Goal: Task Accomplishment & Management: Use online tool/utility

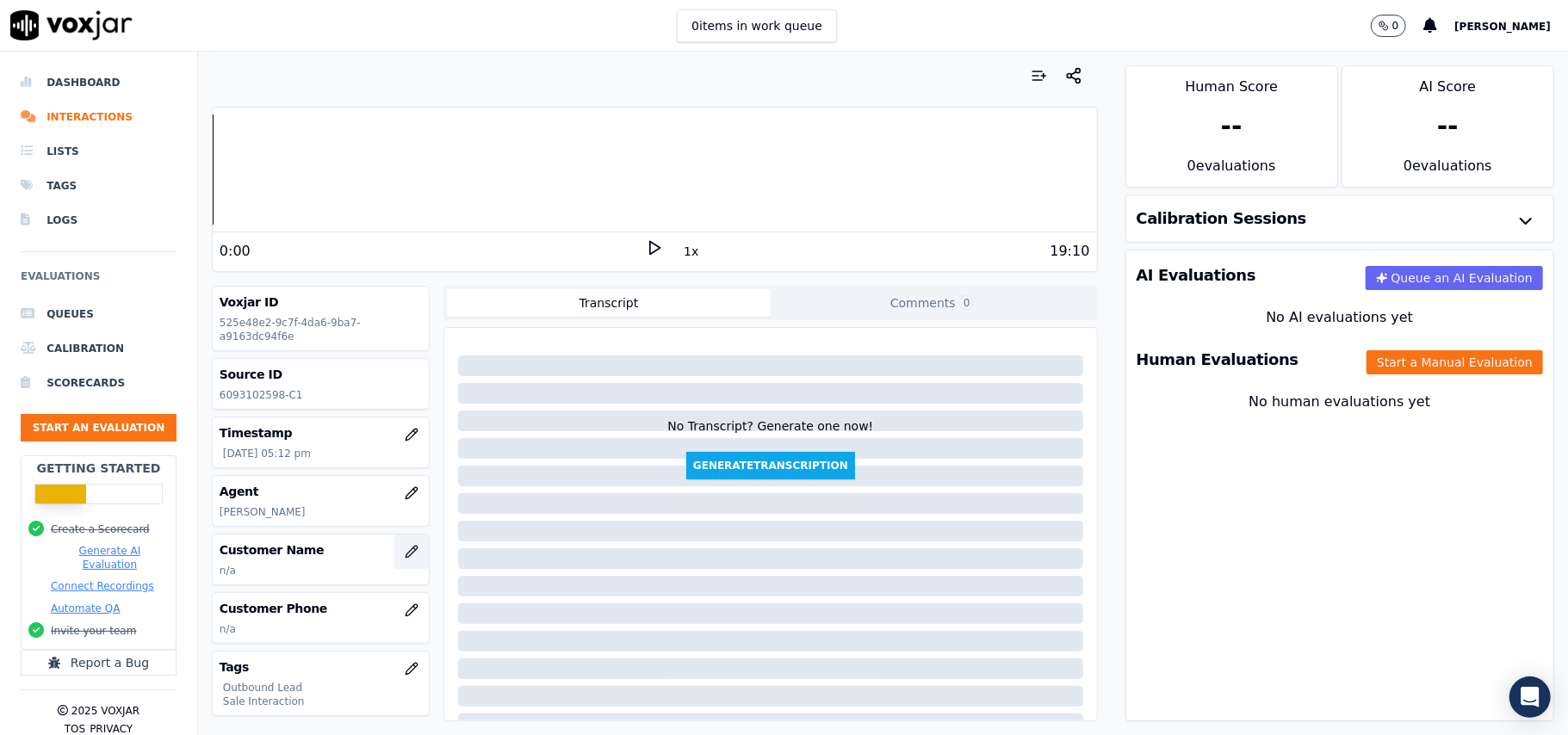
click at [394, 556] on button "button" at bounding box center [411, 551] width 34 height 34
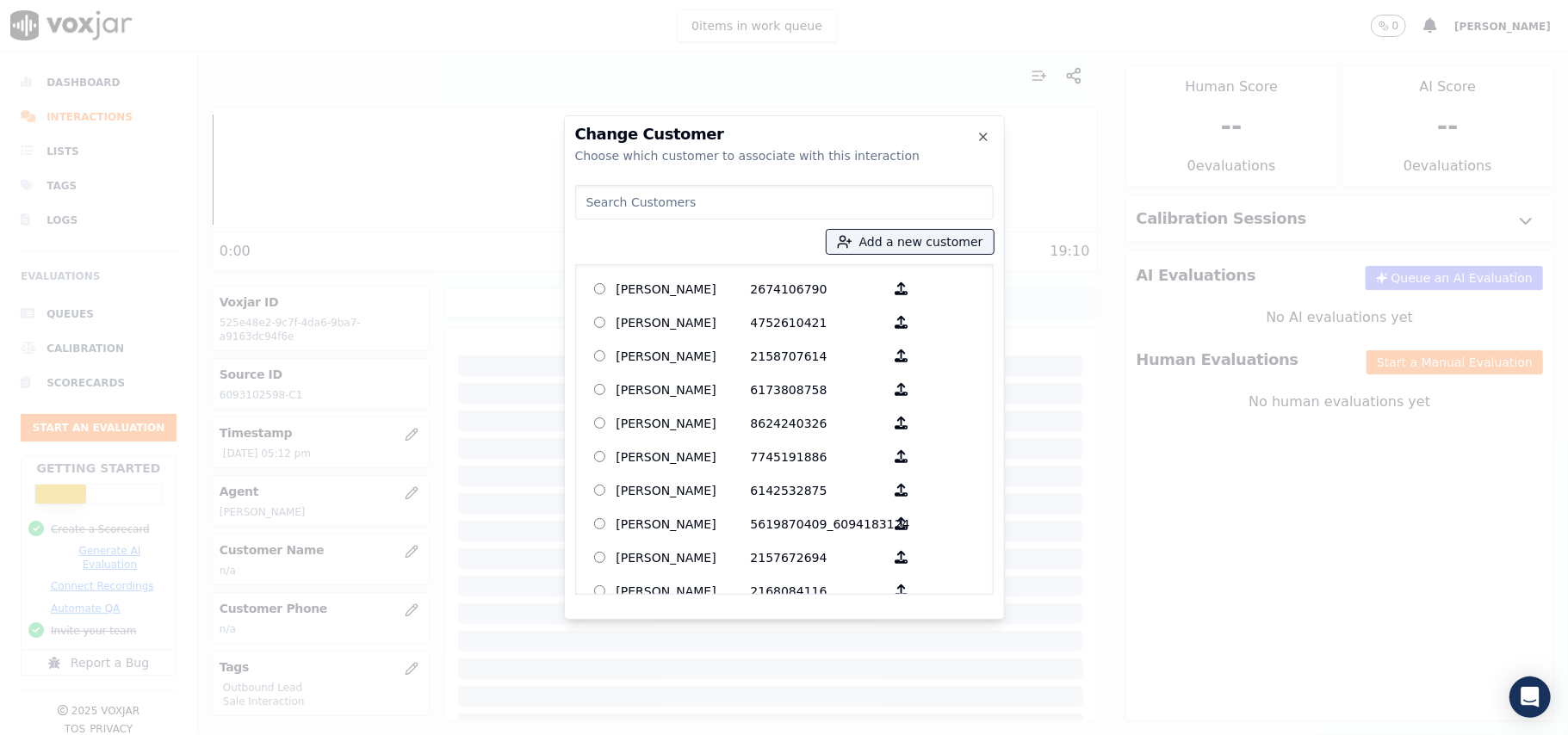
click at [804, 87] on div at bounding box center [784, 368] width 1568 height 735
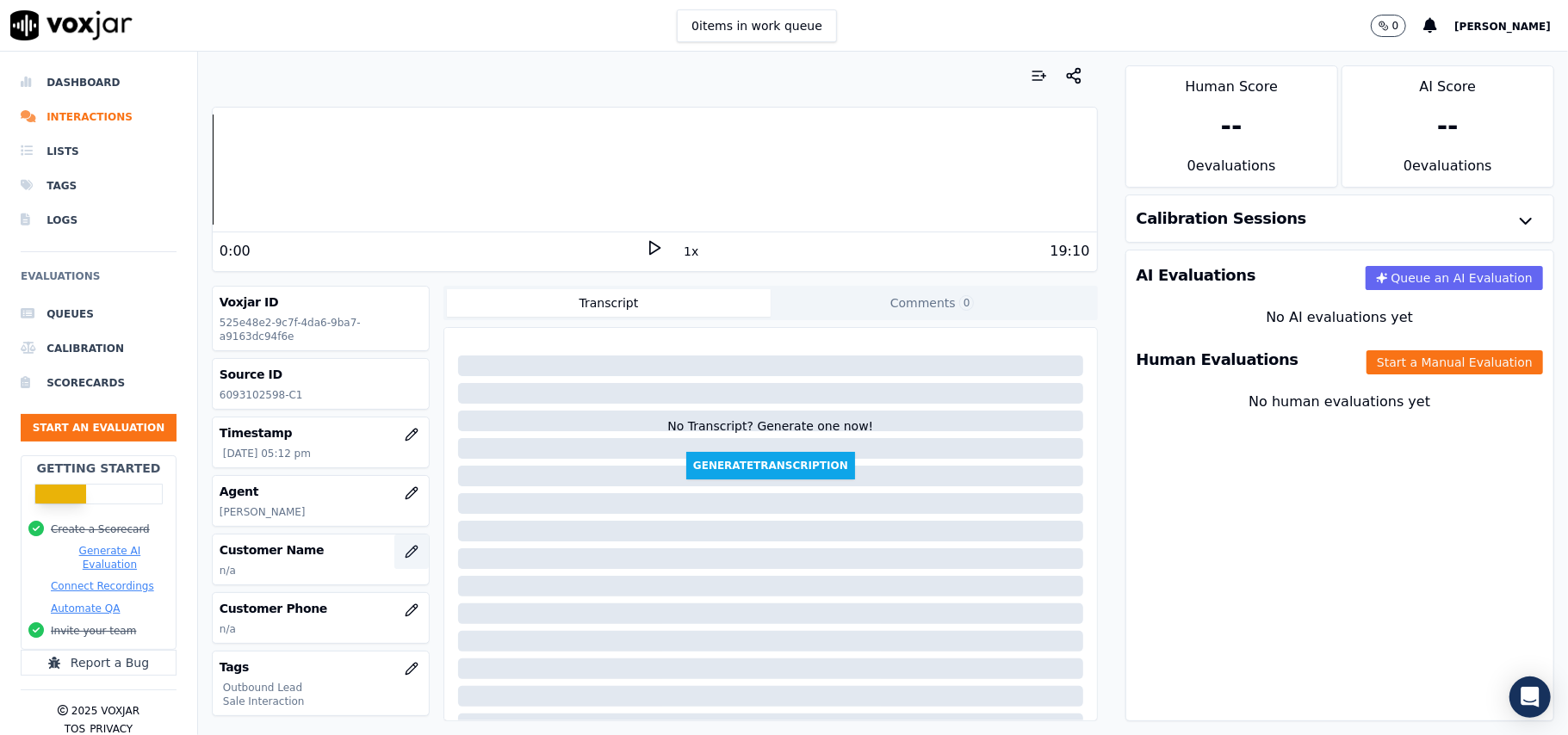
click at [405, 555] on icon "button" at bounding box center [412, 552] width 14 height 14
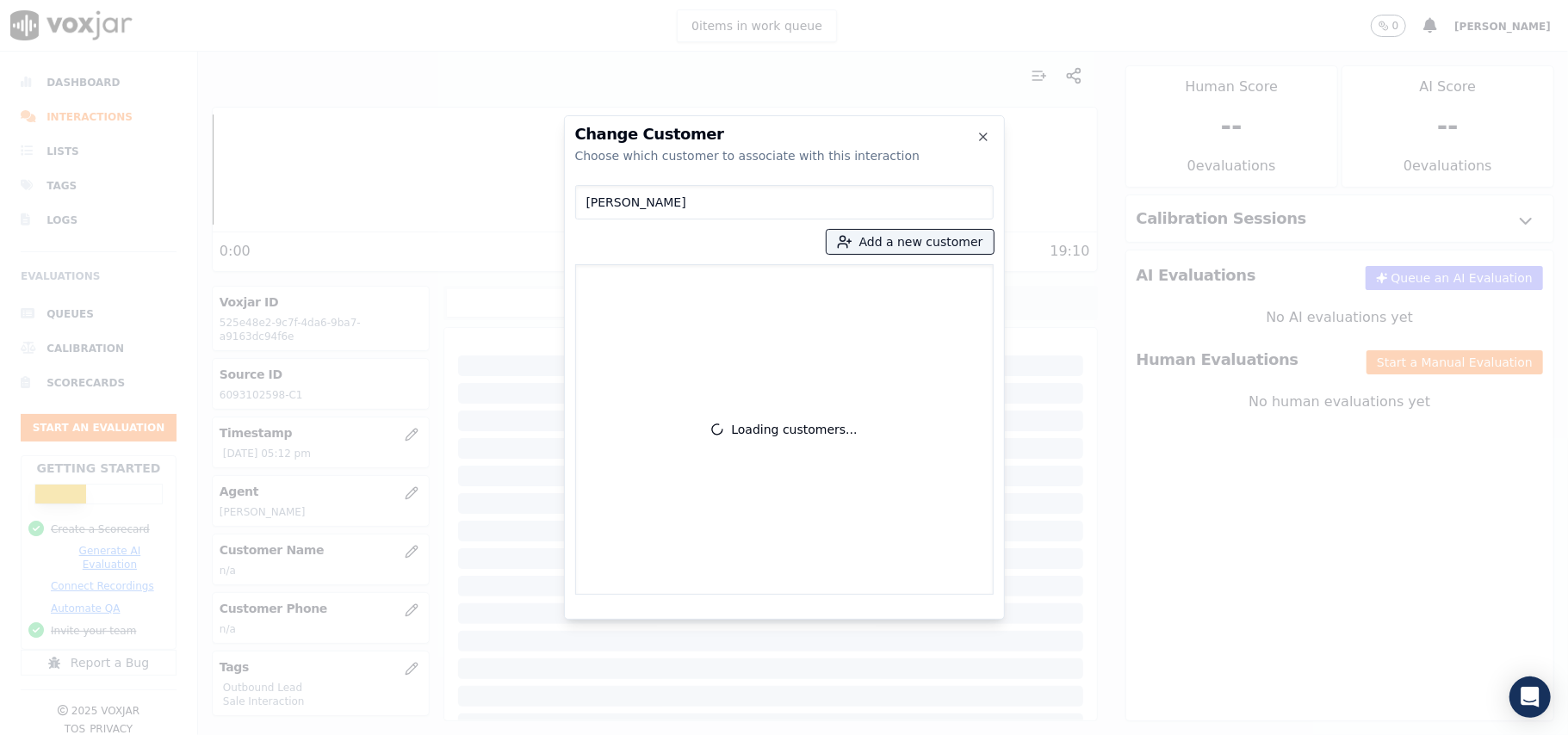
click at [593, 210] on input "[PERSON_NAME]" at bounding box center [784, 202] width 419 height 34
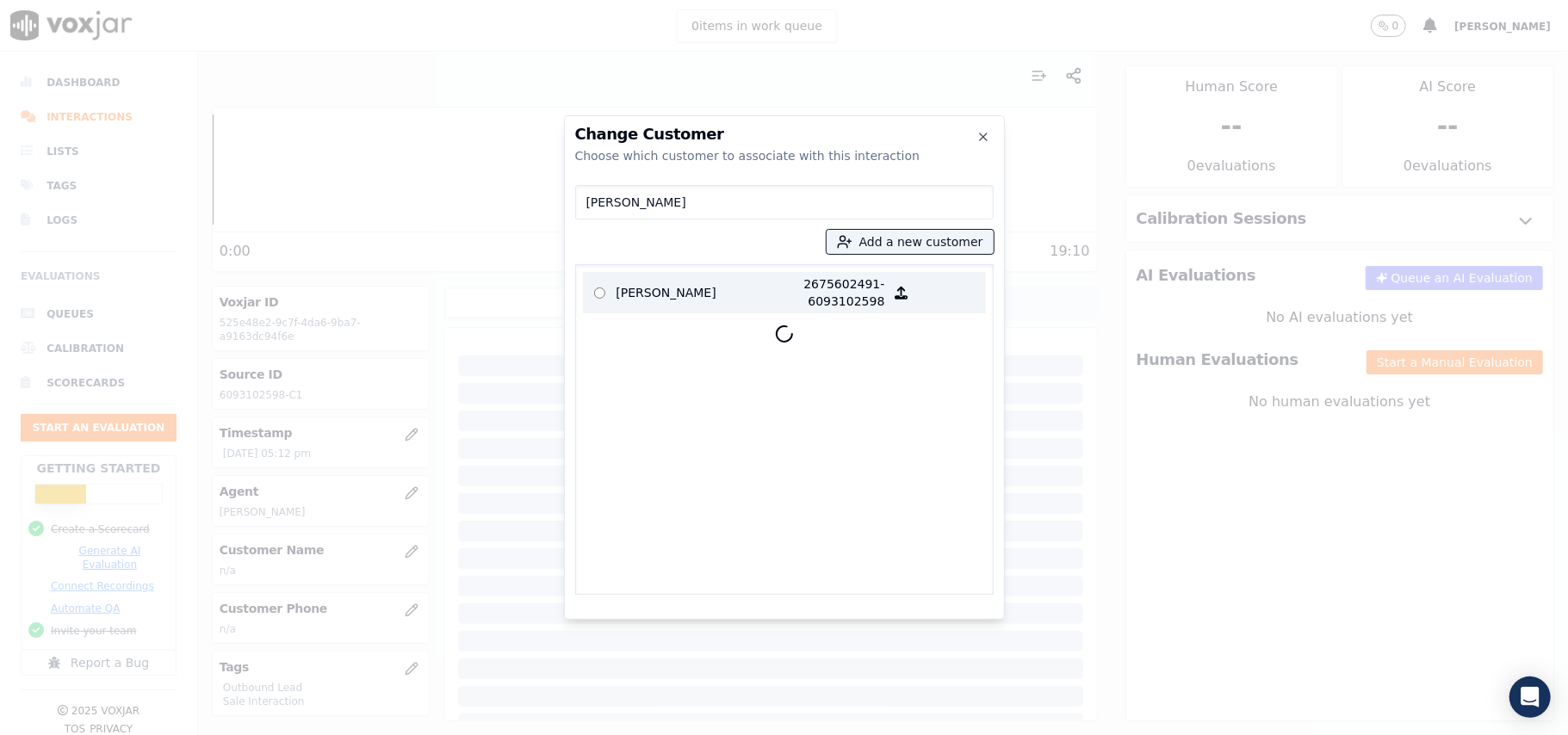
type input "[PERSON_NAME]"
click at [761, 296] on p "2675602491-6093102598" at bounding box center [818, 292] width 134 height 34
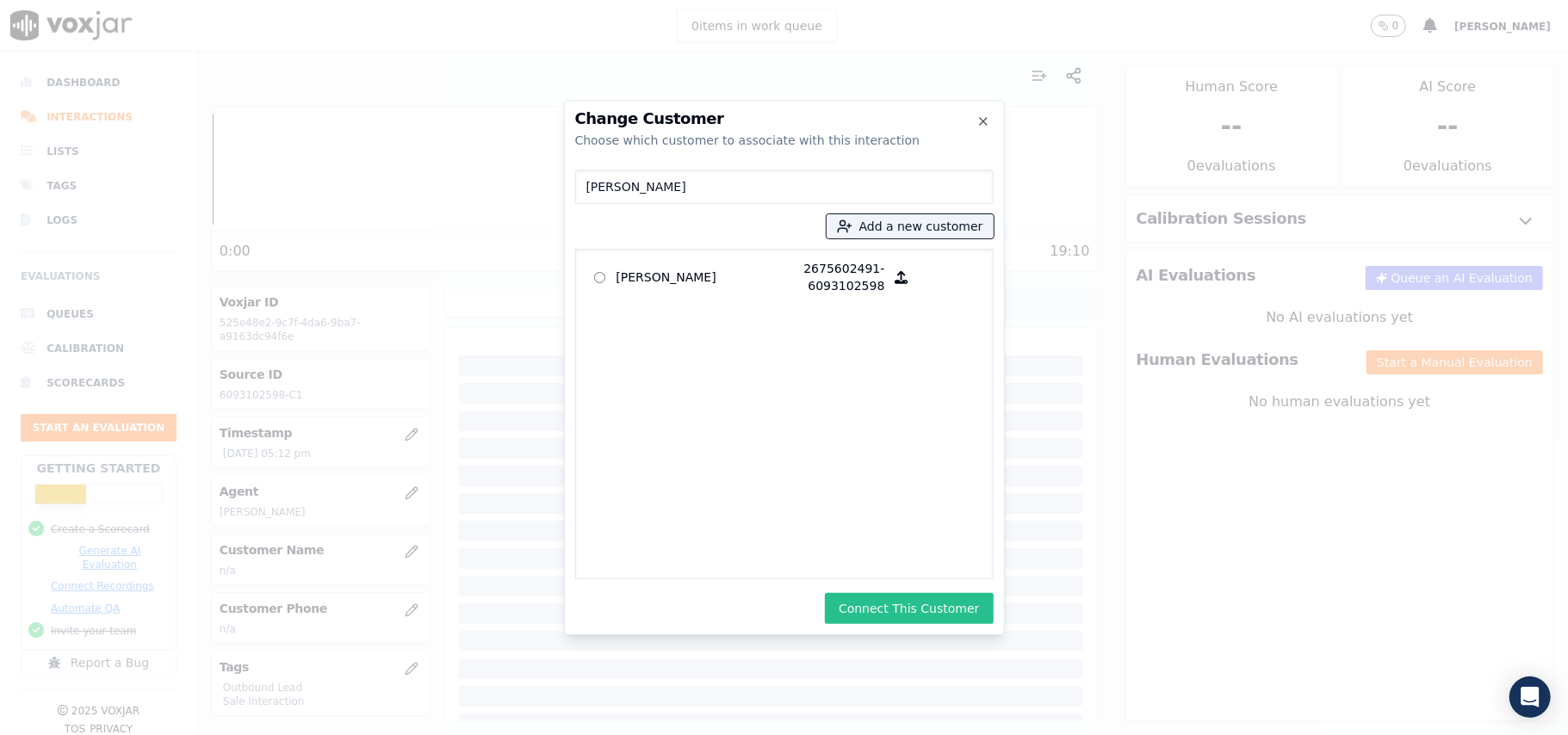
click at [864, 606] on button "Connect This Customer" at bounding box center [908, 608] width 168 height 31
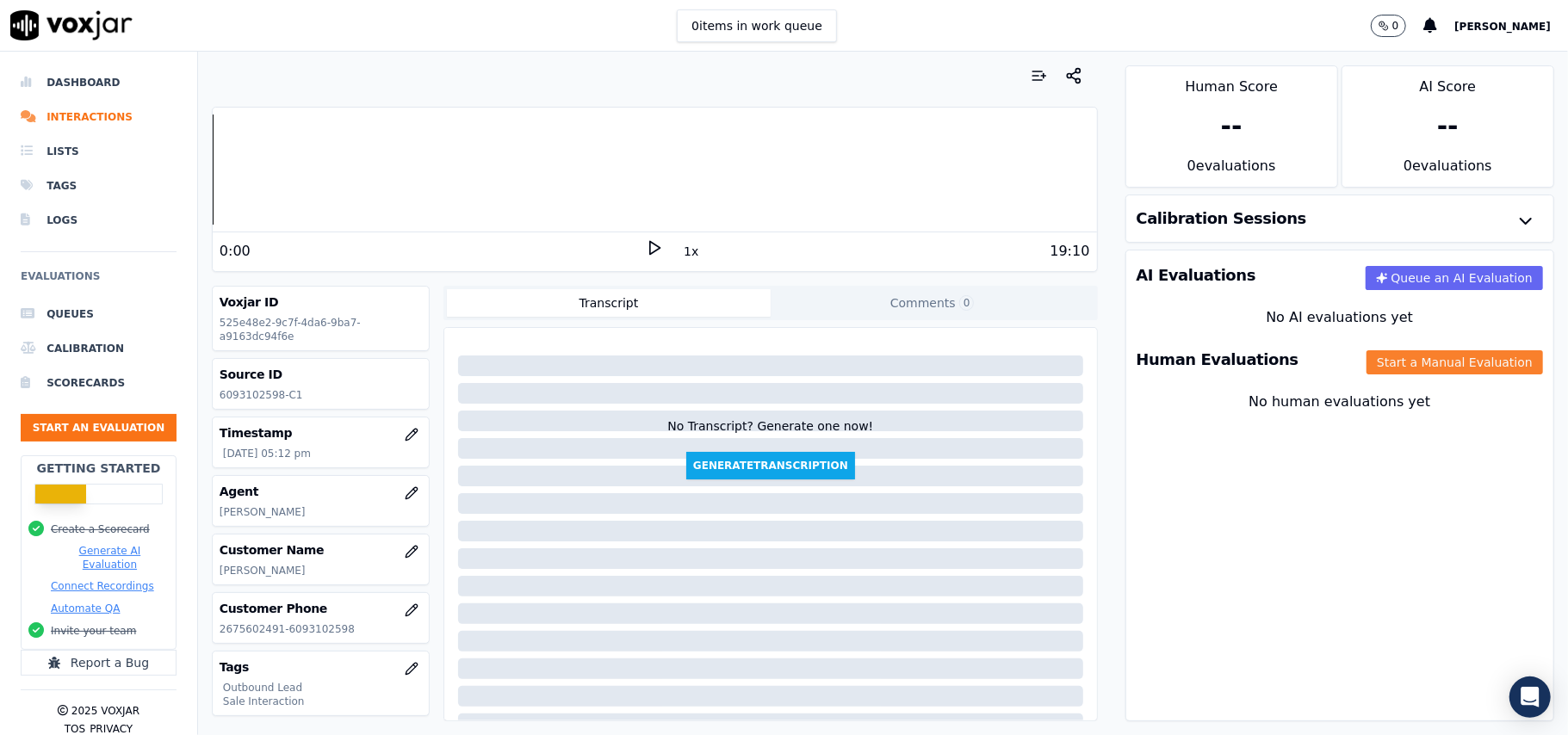
click at [1402, 366] on button "Start a Manual Evaluation" at bounding box center [1454, 361] width 176 height 24
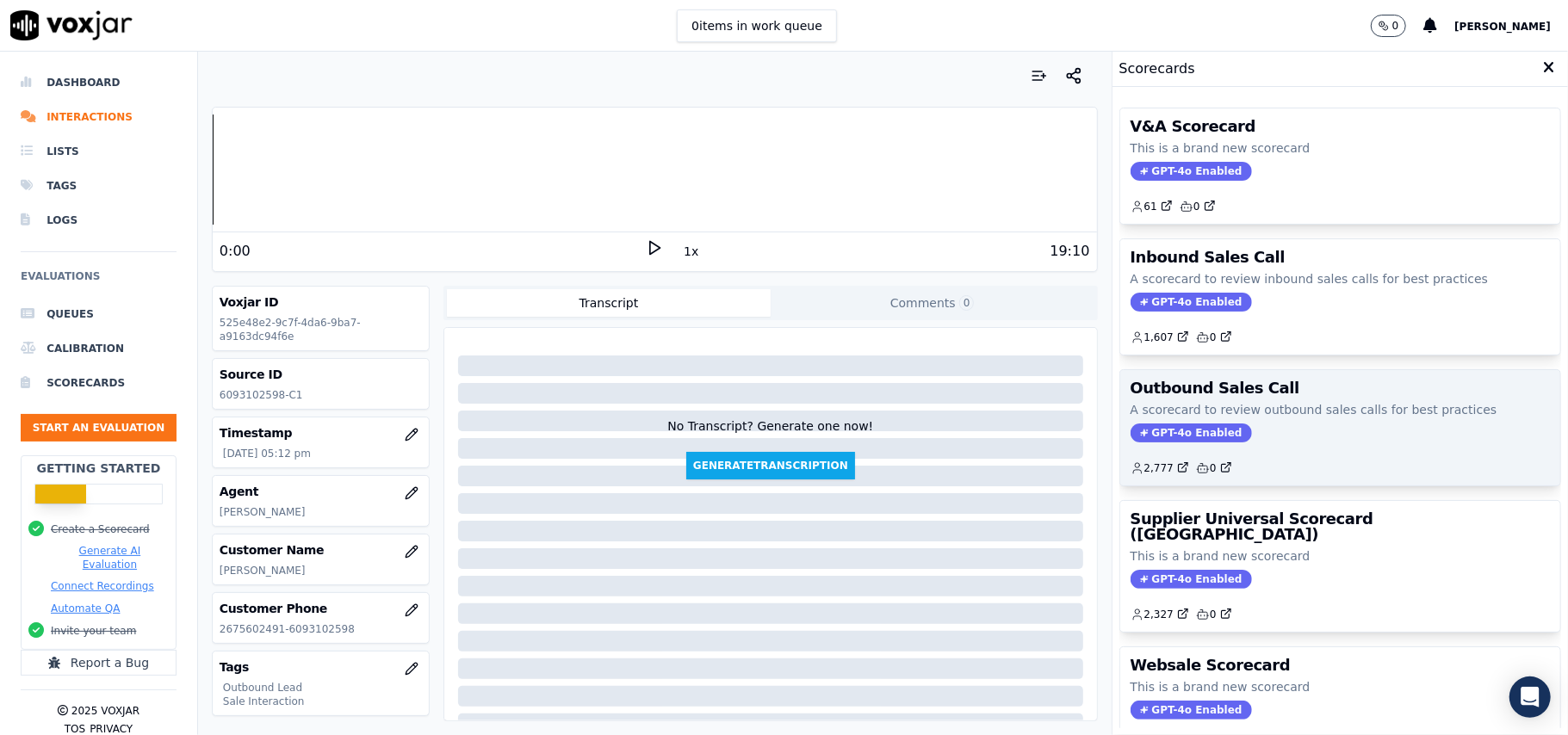
click at [1158, 432] on span "GPT-4o Enabled" at bounding box center [1191, 433] width 121 height 19
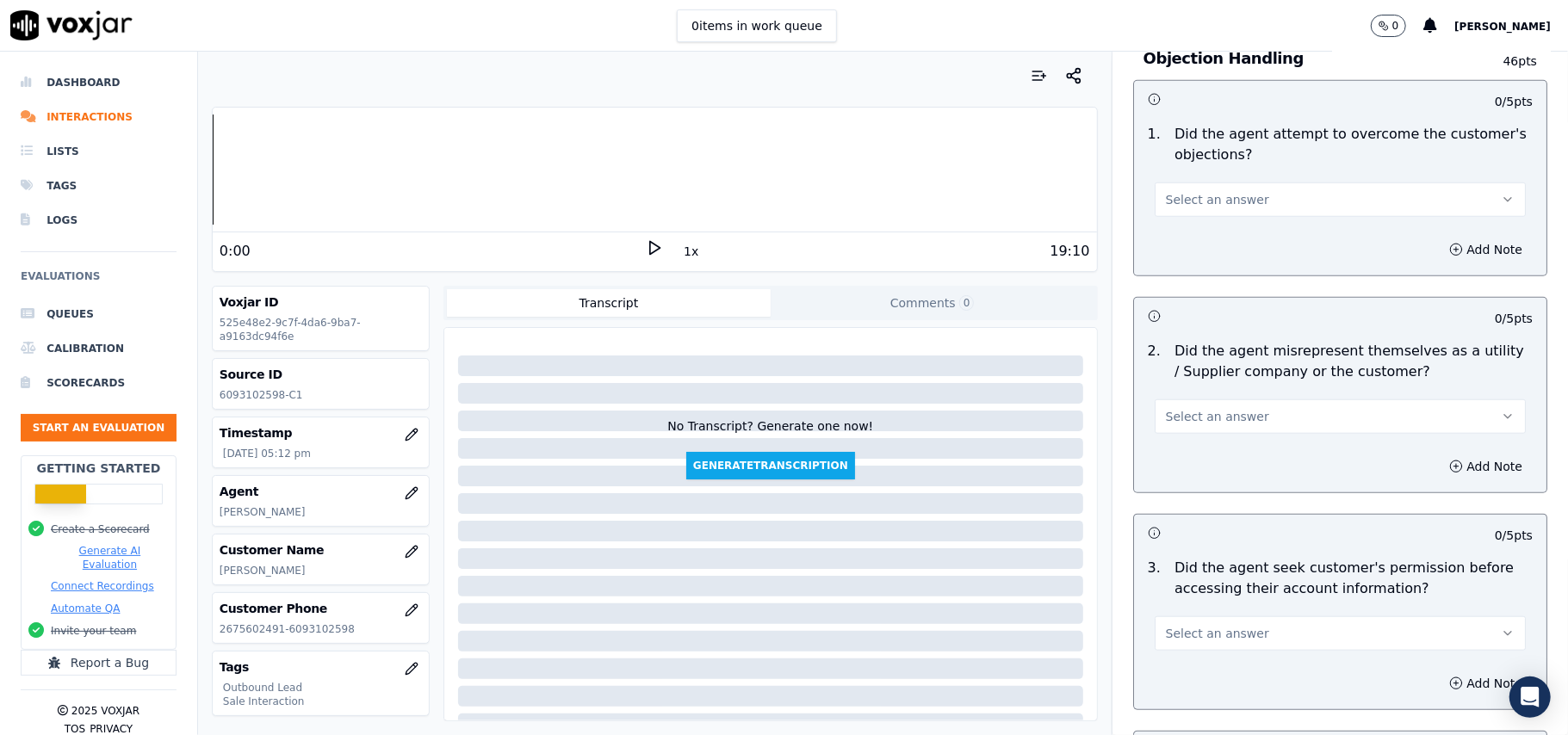
scroll to position [4292, 0]
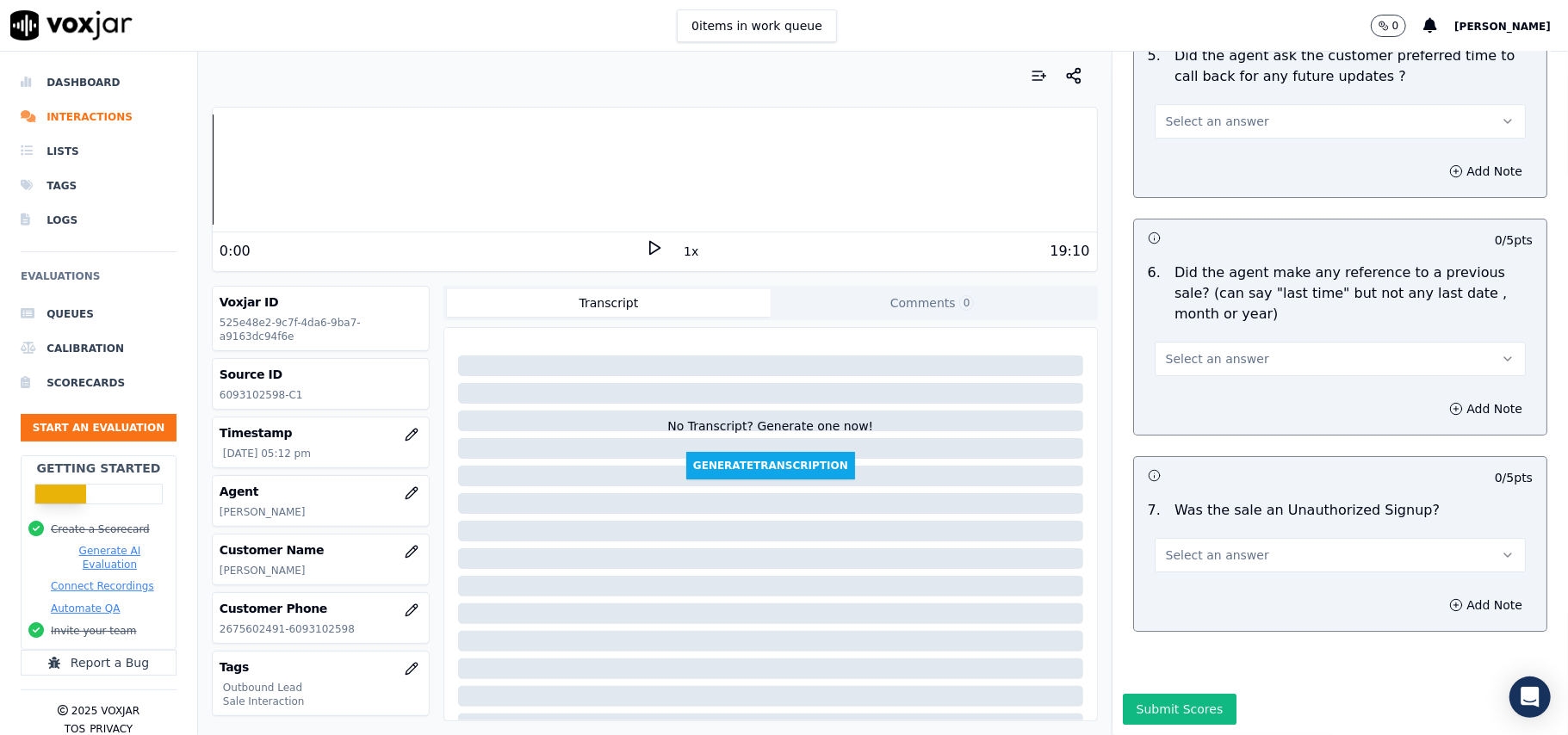
click at [1190, 546] on span "Select an answer" at bounding box center [1217, 555] width 104 height 18
click at [1178, 563] on div "No" at bounding box center [1303, 569] width 333 height 27
drag, startPoint x: 1217, startPoint y: 325, endPoint x: 1215, endPoint y: 359, distance: 34.1
click at [1219, 324] on div "6 . Did the agent make any reference to a previous sale? (can say "last time" b…" at bounding box center [1340, 318] width 412 height 127
click at [1226, 350] on span "Select an answer" at bounding box center [1217, 359] width 104 height 18
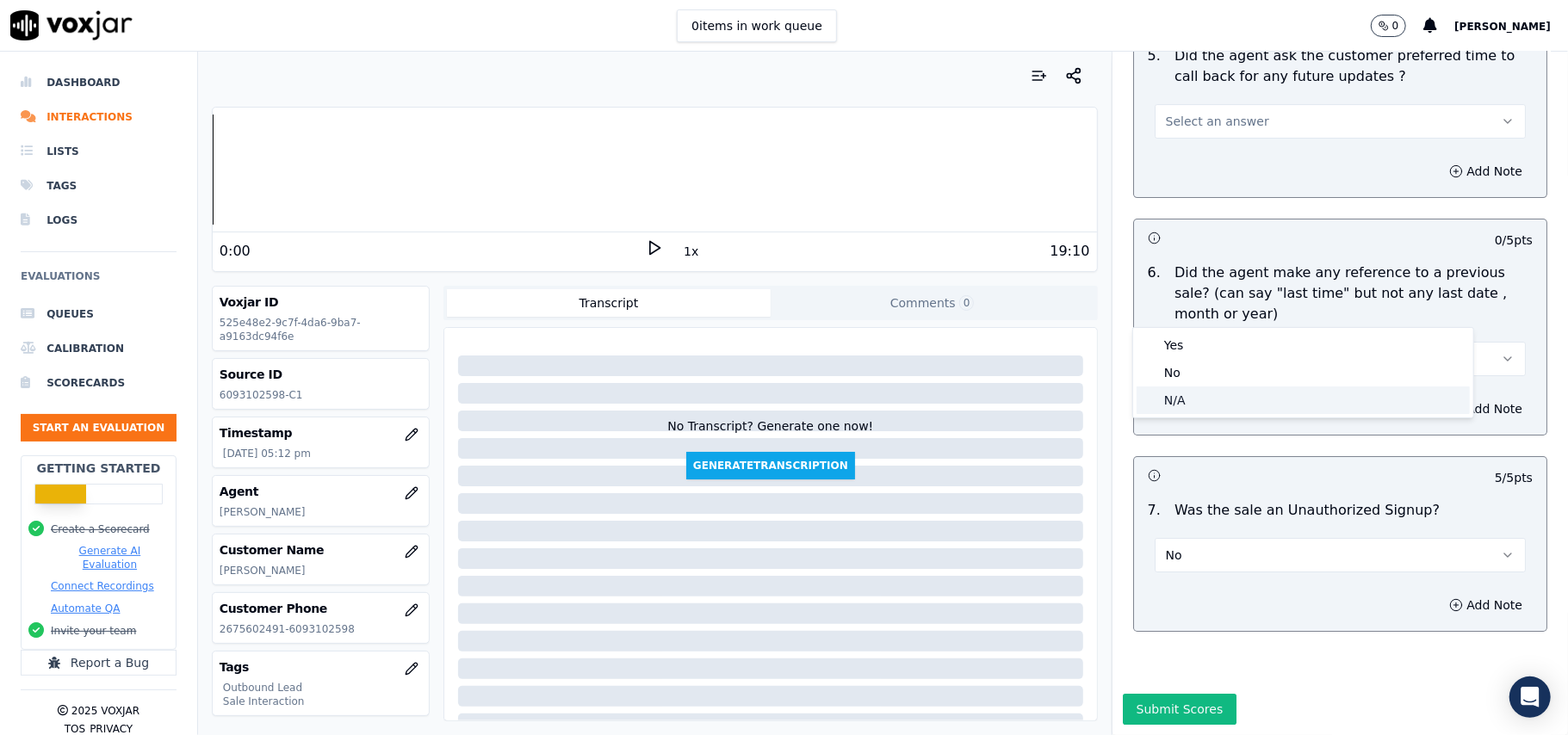
click at [1206, 389] on div "N/A" at bounding box center [1303, 400] width 333 height 27
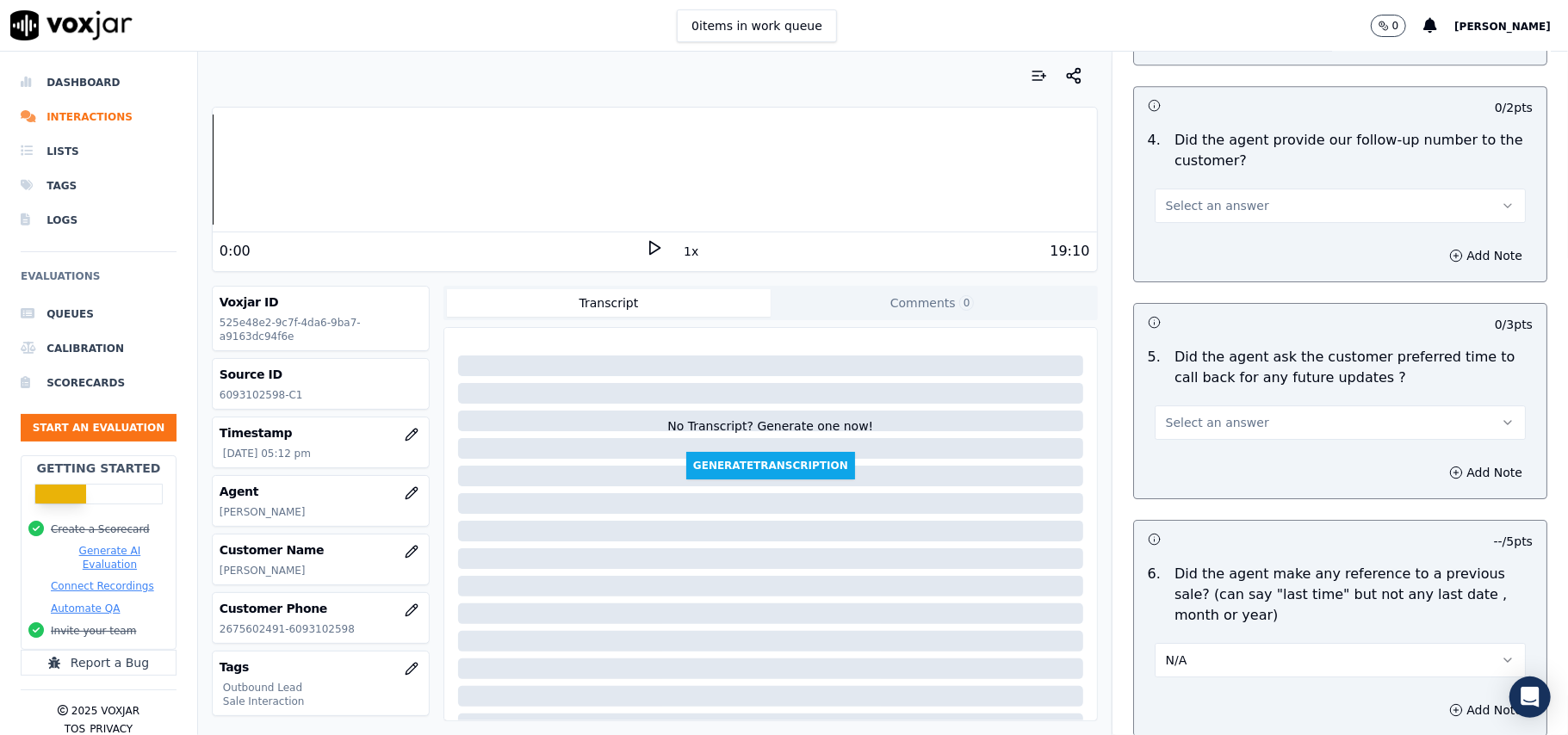
click at [1200, 431] on div "5 . Did the agent ask the customer preferred time to call back for any future u…" at bounding box center [1340, 394] width 412 height 107
click at [1197, 427] on button "Select an answer" at bounding box center [1340, 422] width 371 height 34
click at [1197, 441] on div "Yes" at bounding box center [1303, 451] width 333 height 27
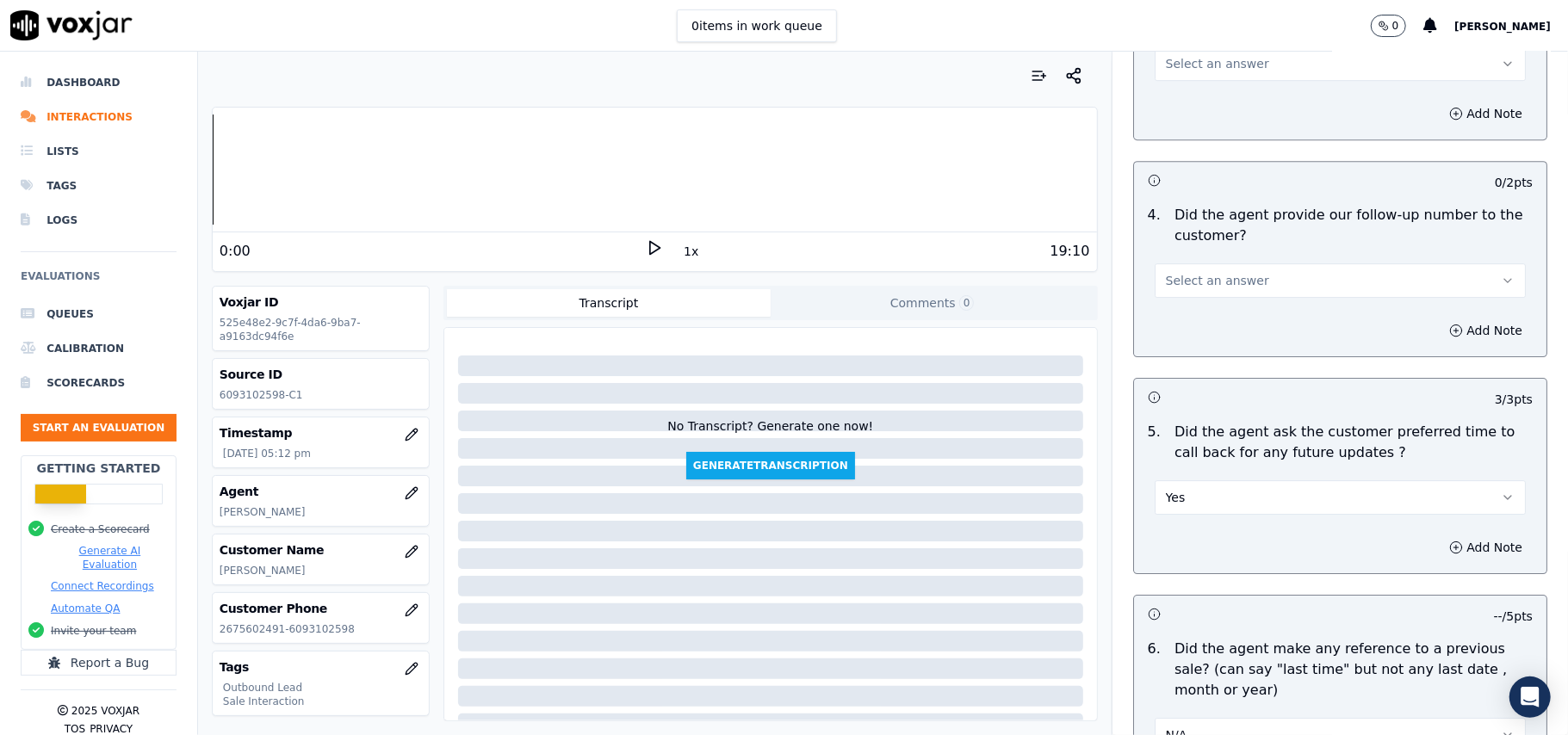
scroll to position [3718, 0]
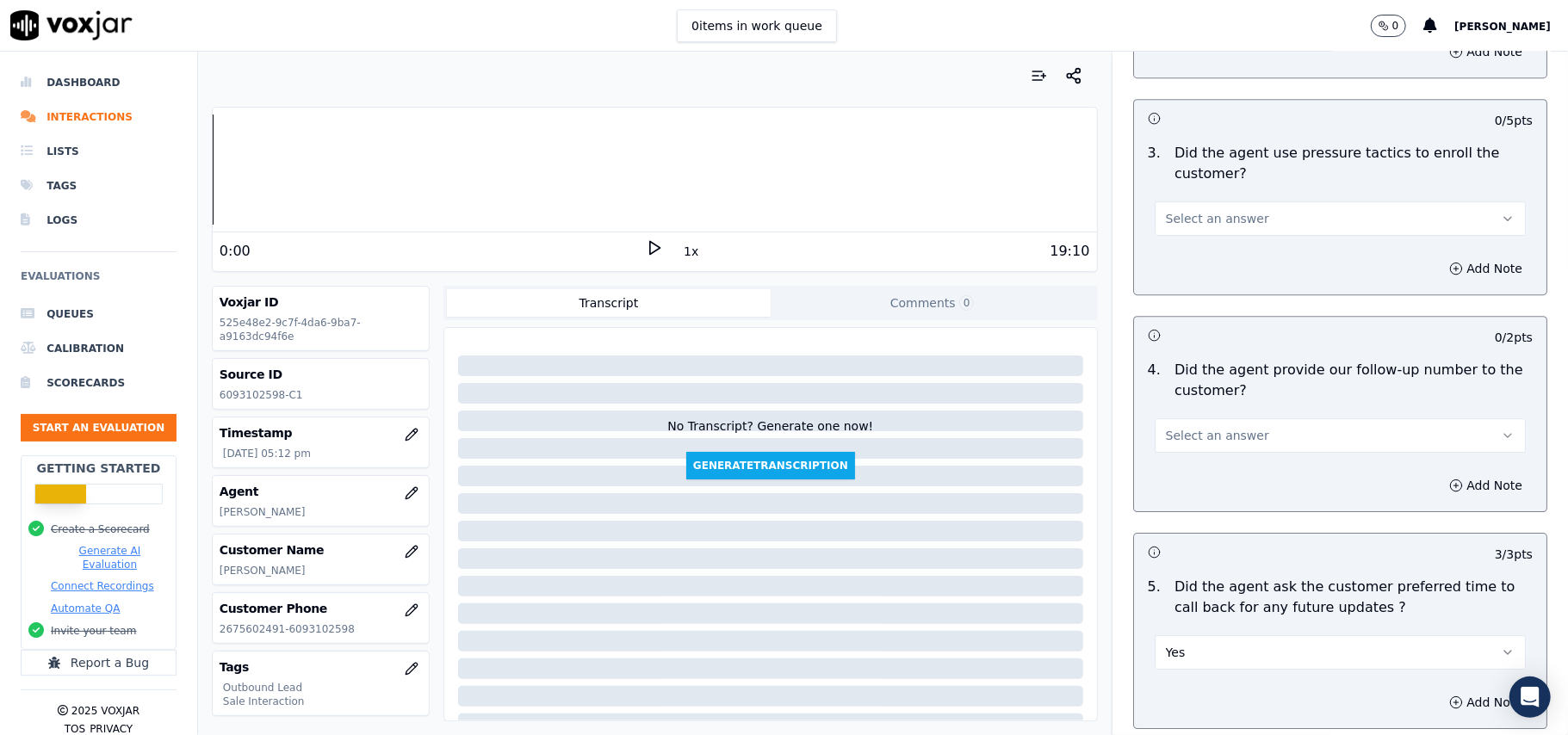
click at [1193, 427] on span "Select an answer" at bounding box center [1217, 436] width 104 height 18
click at [1183, 472] on div "Yes" at bounding box center [1303, 463] width 333 height 27
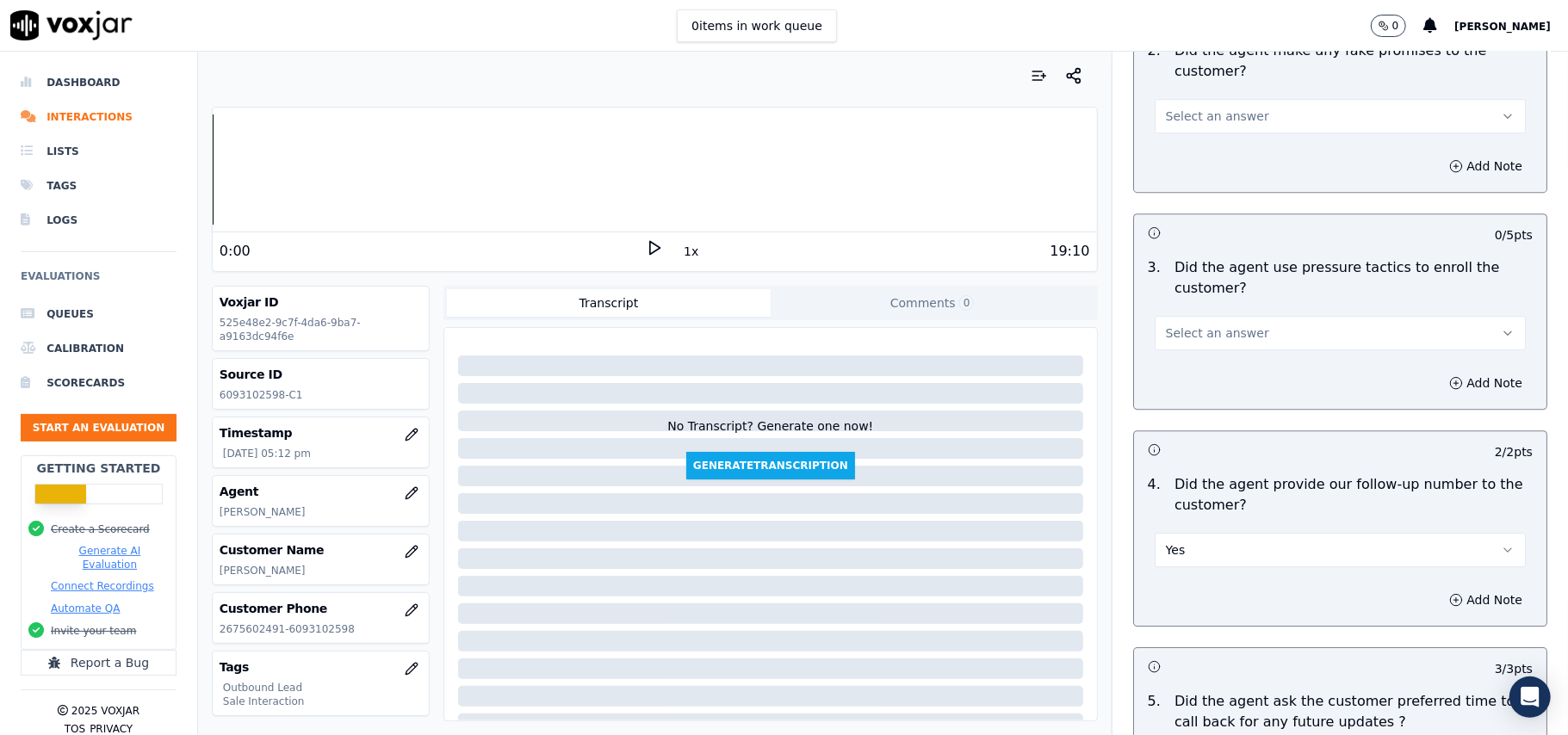
click at [1182, 336] on button "Select an answer" at bounding box center [1340, 332] width 371 height 34
click at [1182, 365] on div "Yes" at bounding box center [1303, 360] width 333 height 27
click at [1189, 322] on button "Yes" at bounding box center [1340, 332] width 371 height 34
click at [1171, 375] on div "No" at bounding box center [1303, 388] width 333 height 27
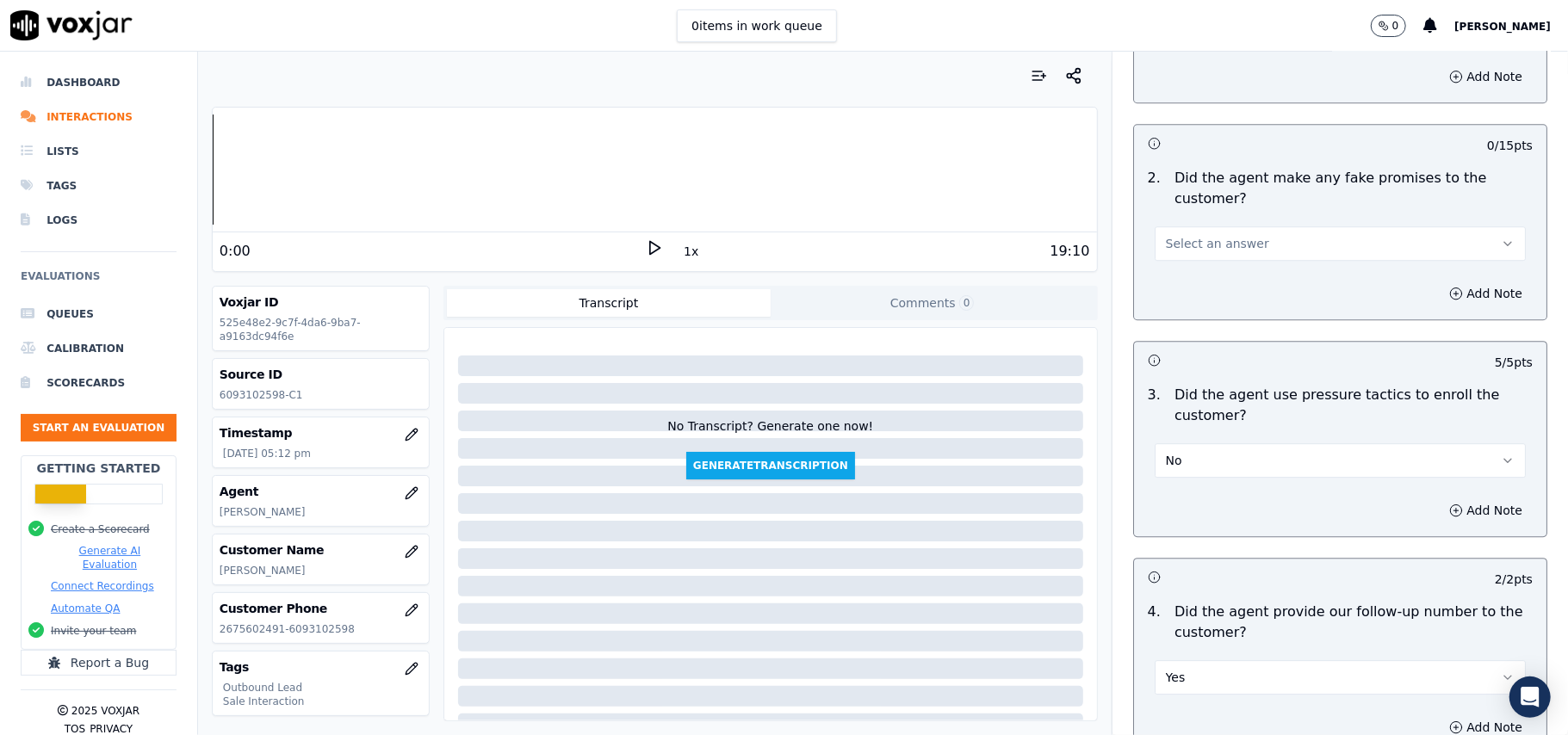
scroll to position [3374, 0]
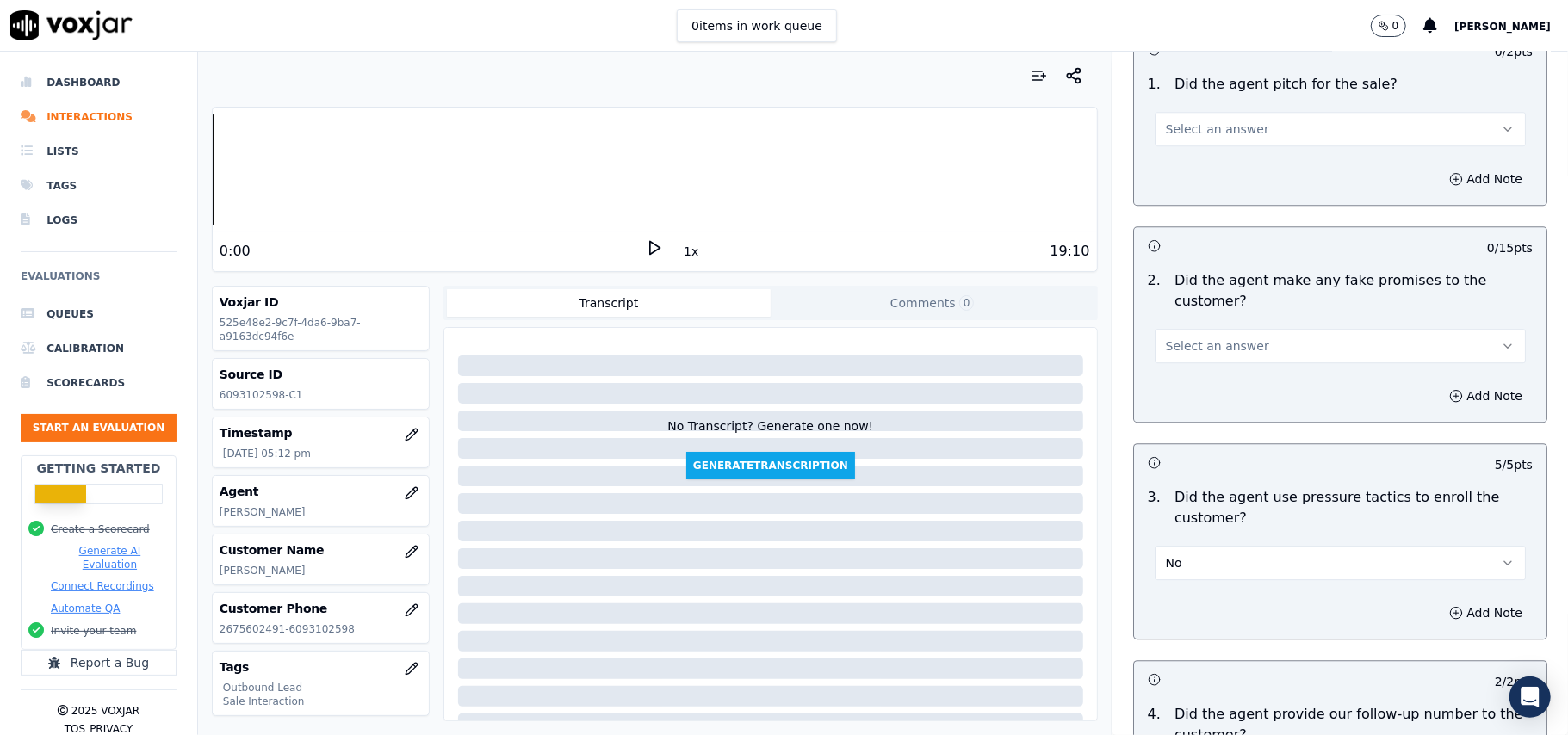
click at [1178, 338] on span "Select an answer" at bounding box center [1217, 346] width 104 height 18
click at [1169, 394] on div "No" at bounding box center [1303, 400] width 333 height 27
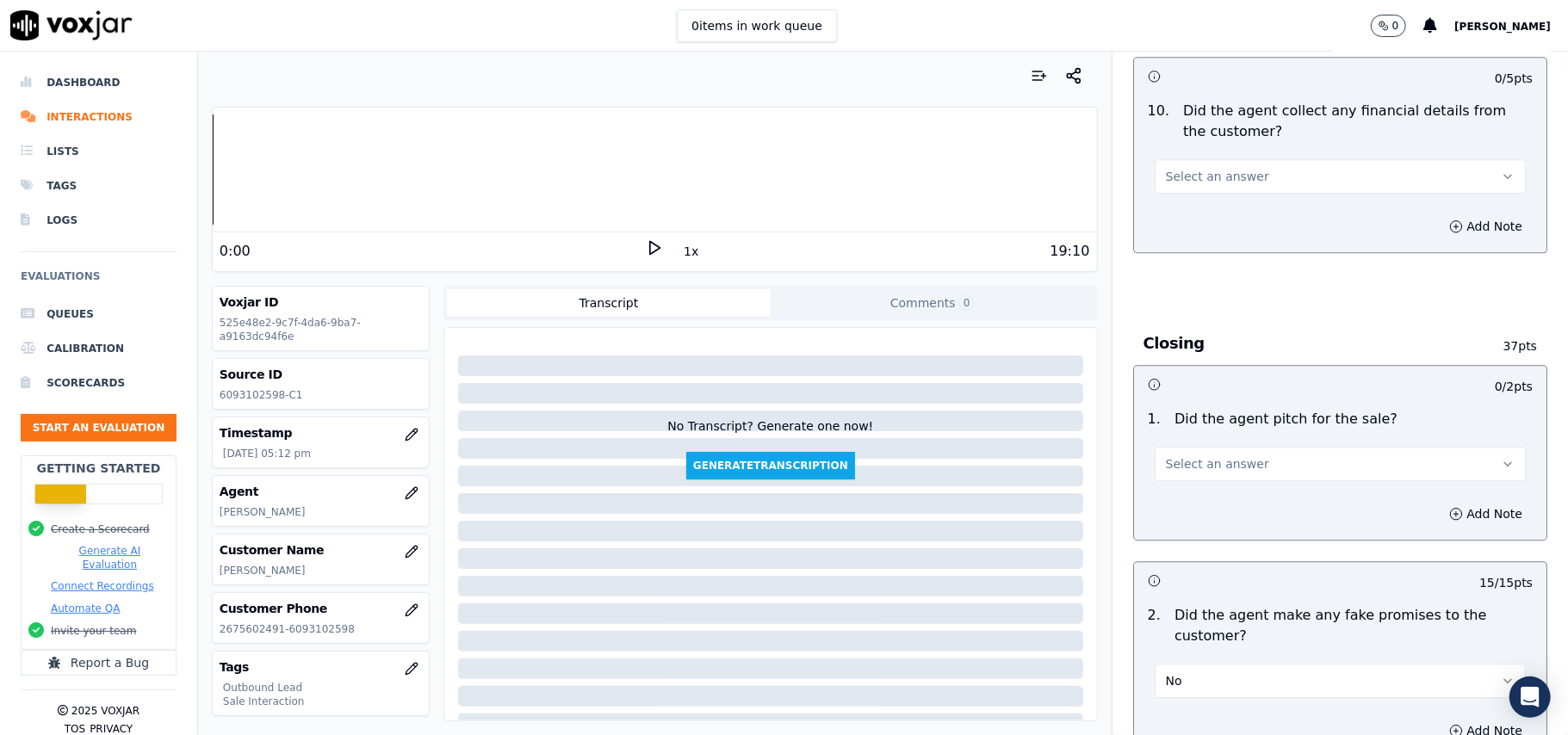
scroll to position [3029, 0]
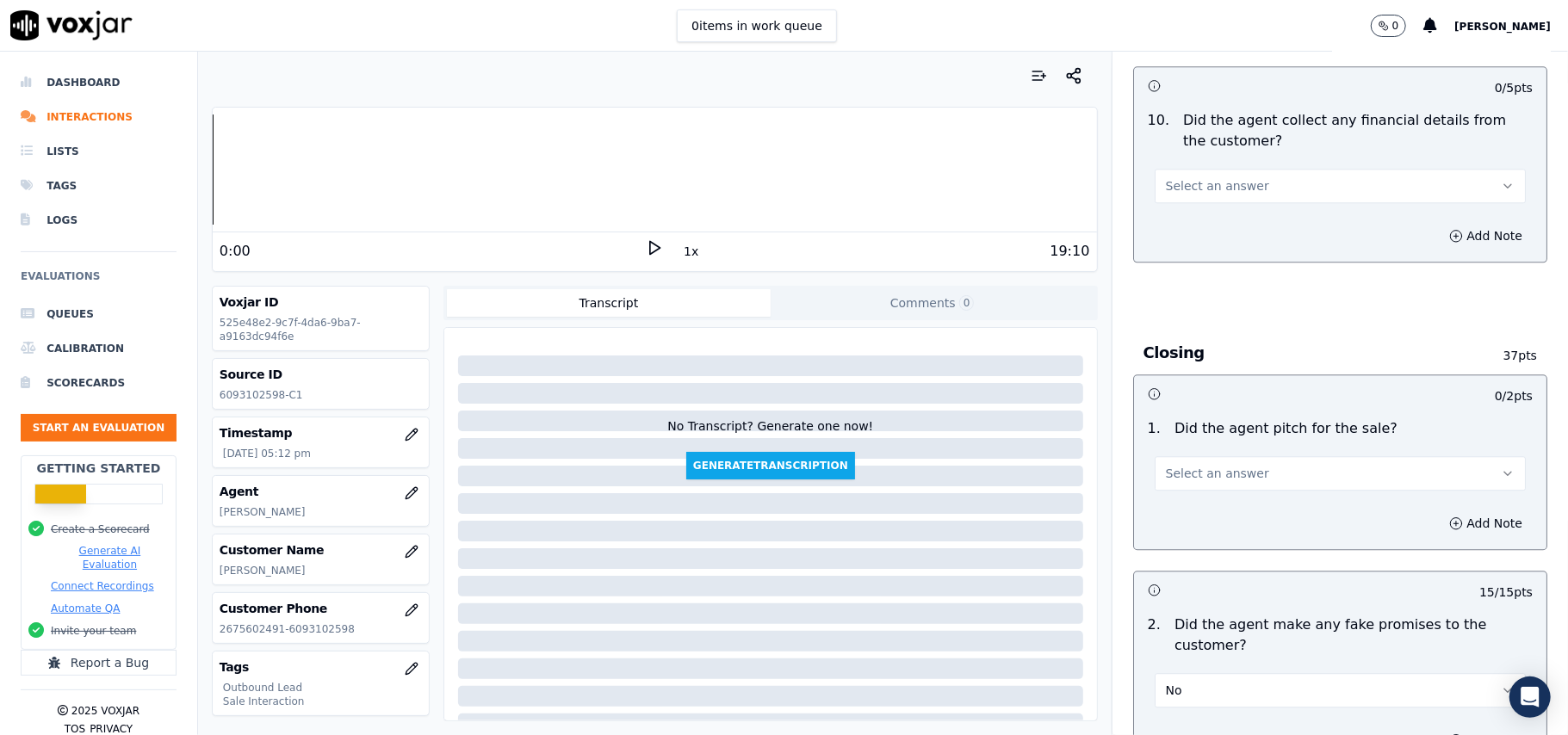
drag, startPoint x: 1178, startPoint y: 460, endPoint x: 1178, endPoint y: 476, distance: 16.0
click at [1178, 465] on span "Select an answer" at bounding box center [1217, 474] width 104 height 18
click at [1176, 489] on div "Yes" at bounding box center [1303, 499] width 333 height 27
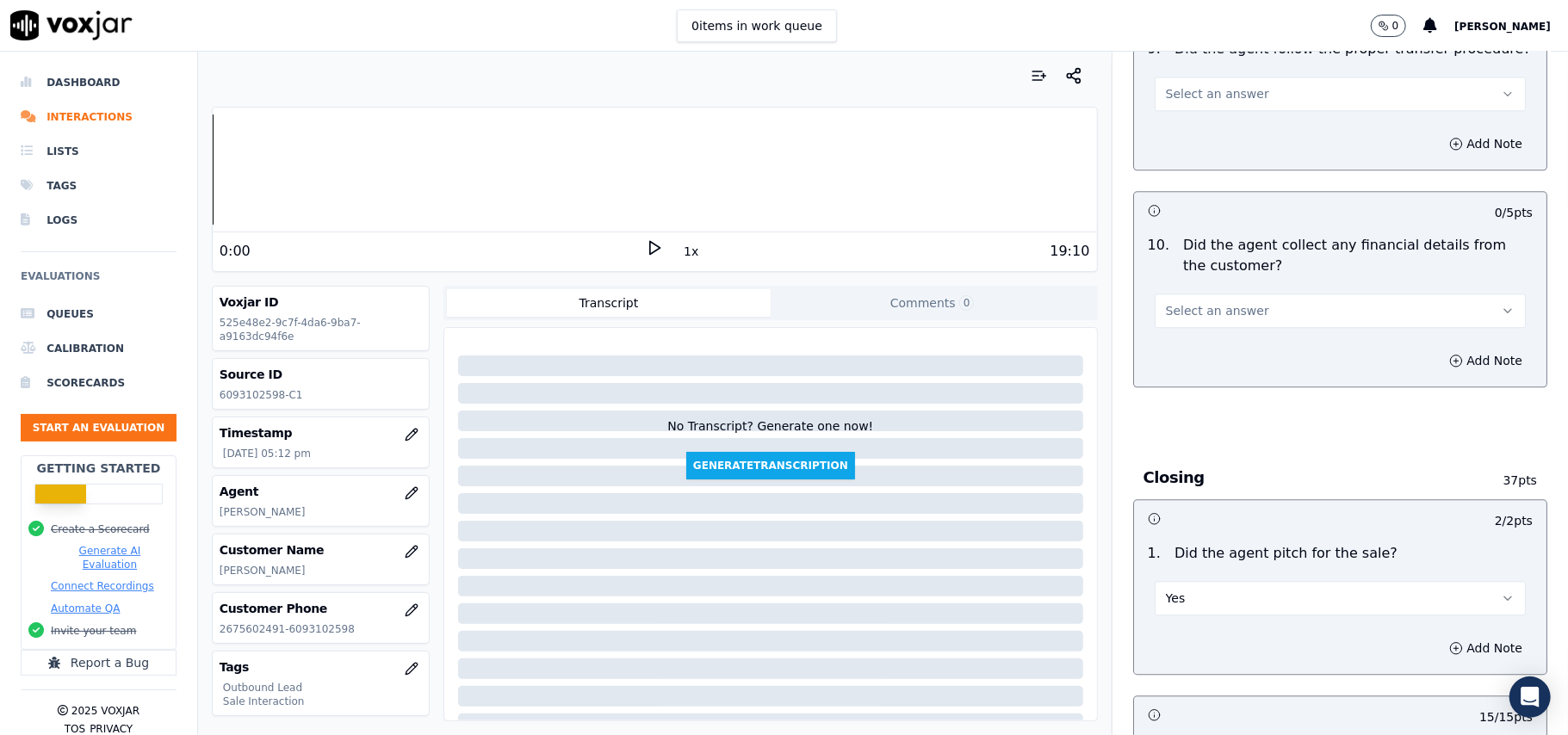
scroll to position [2801, 0]
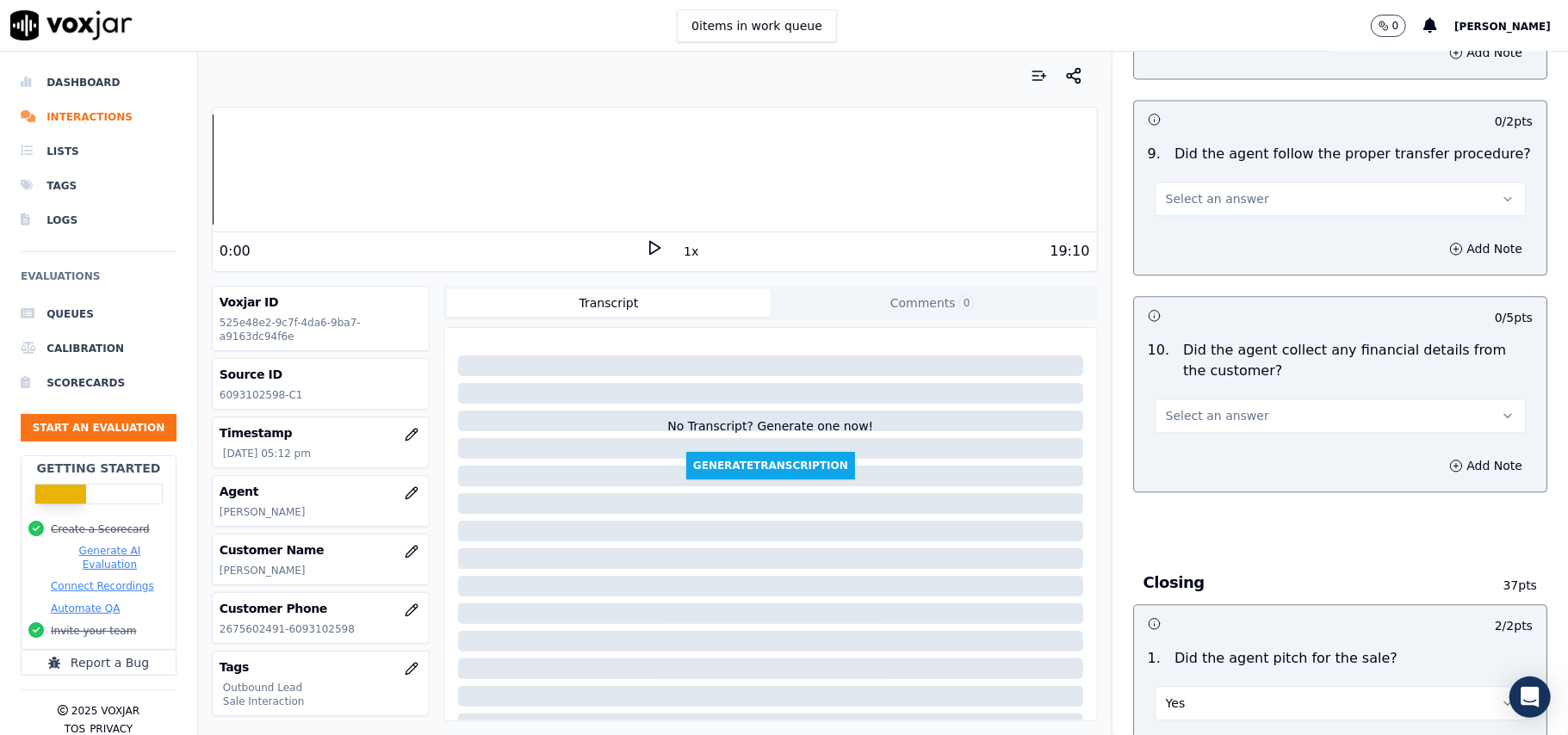
click at [1186, 407] on span "Select an answer" at bounding box center [1217, 416] width 104 height 18
click at [1189, 435] on div "Yes" at bounding box center [1303, 441] width 333 height 27
click at [1185, 398] on button "Yes" at bounding box center [1340, 415] width 371 height 34
click at [1183, 418] on button "Yes" at bounding box center [1340, 415] width 371 height 34
click at [1179, 415] on button "Yes" at bounding box center [1340, 415] width 371 height 34
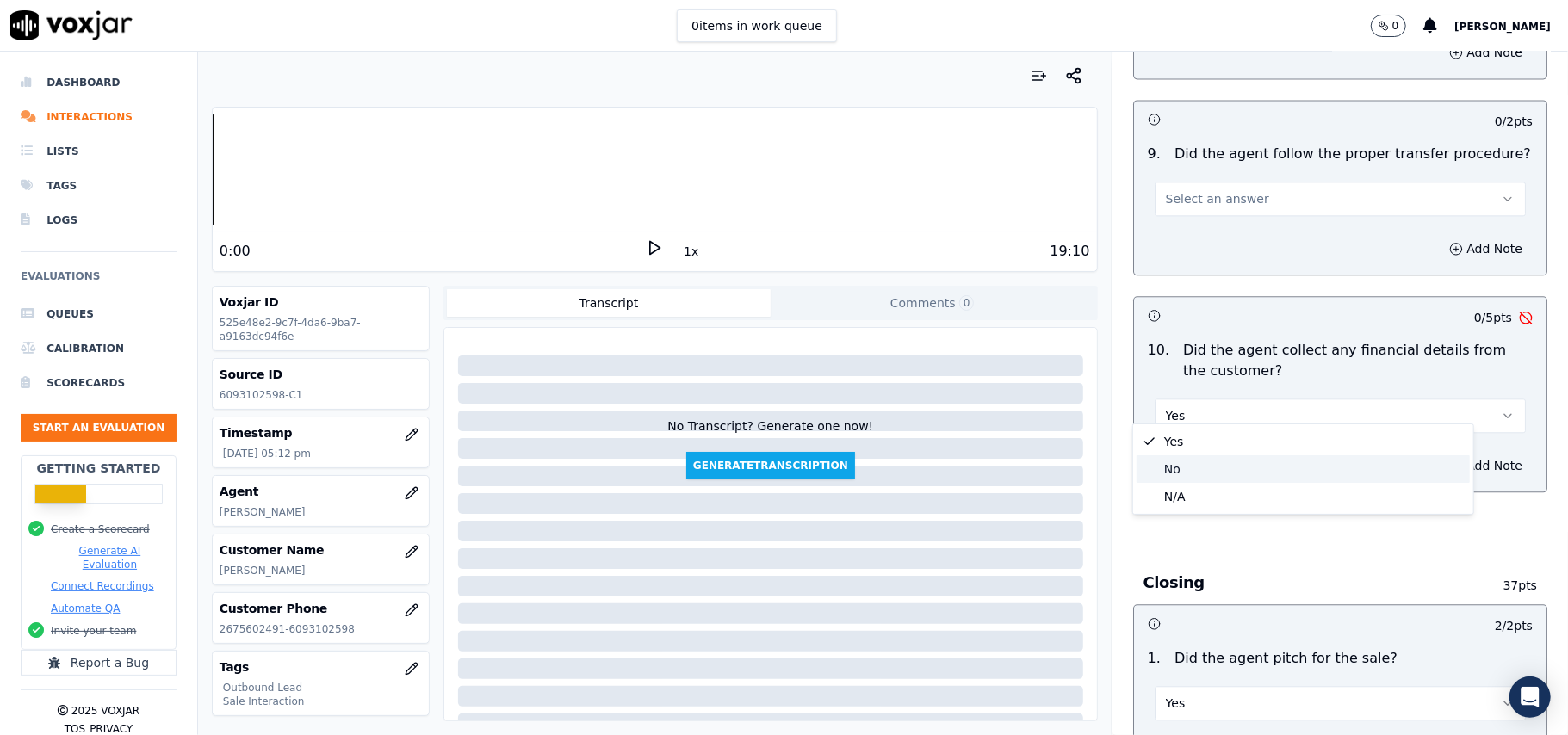
click at [1179, 468] on div "No" at bounding box center [1303, 468] width 333 height 27
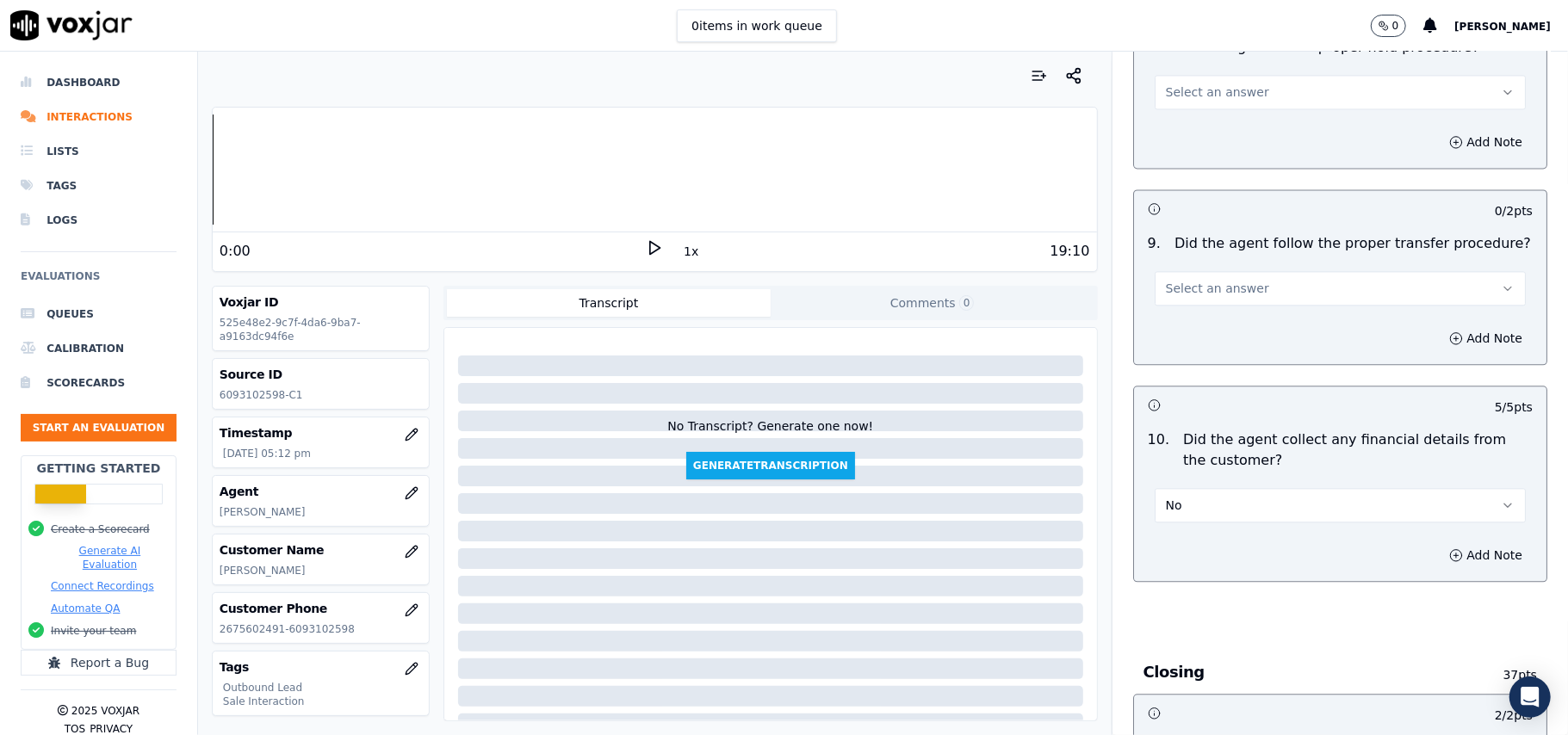
scroll to position [2572, 0]
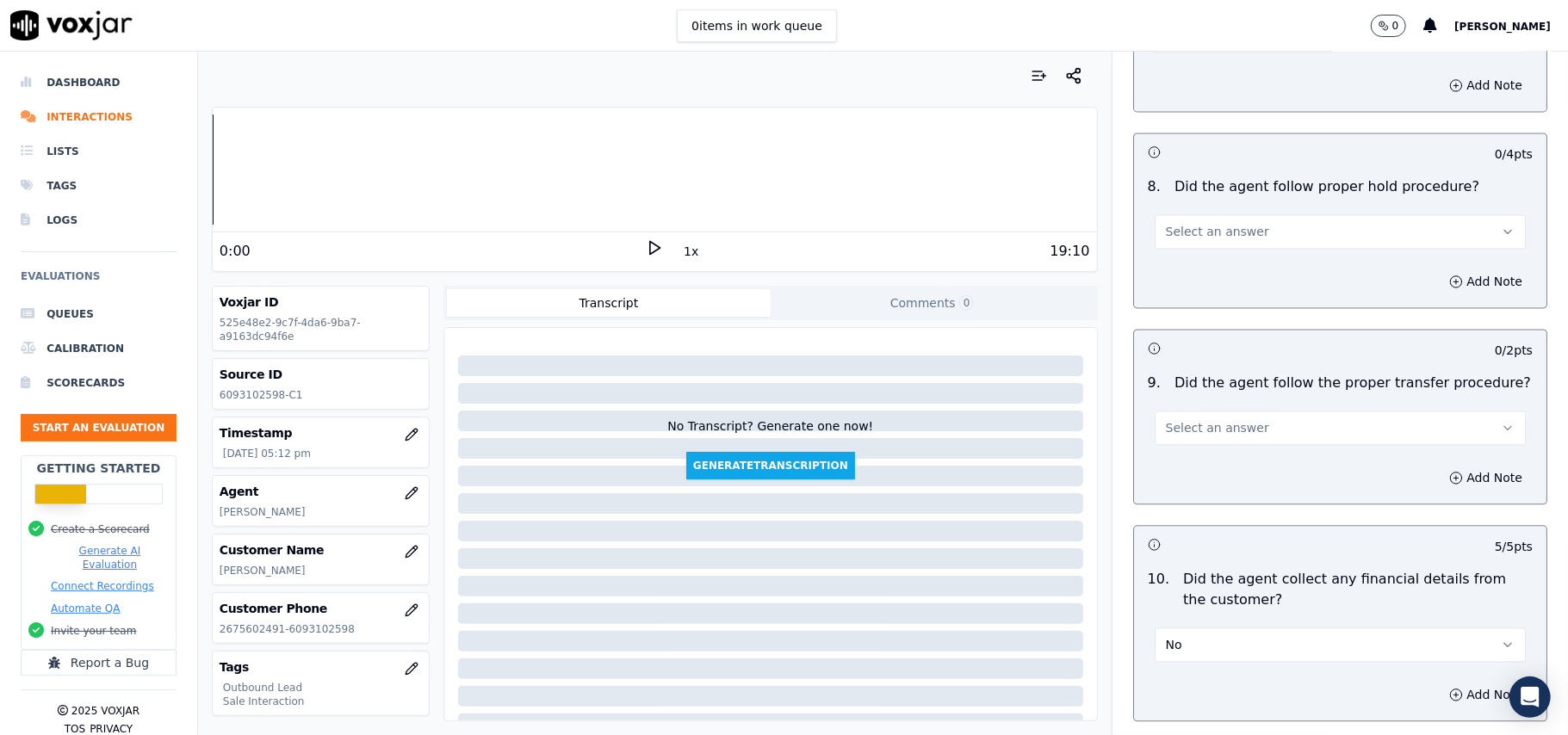
click at [1186, 419] on span "Select an answer" at bounding box center [1217, 428] width 104 height 18
drag, startPoint x: 1174, startPoint y: 453, endPoint x: 1196, endPoint y: 439, distance: 26.1
click at [1174, 448] on div "Yes" at bounding box center [1303, 453] width 333 height 27
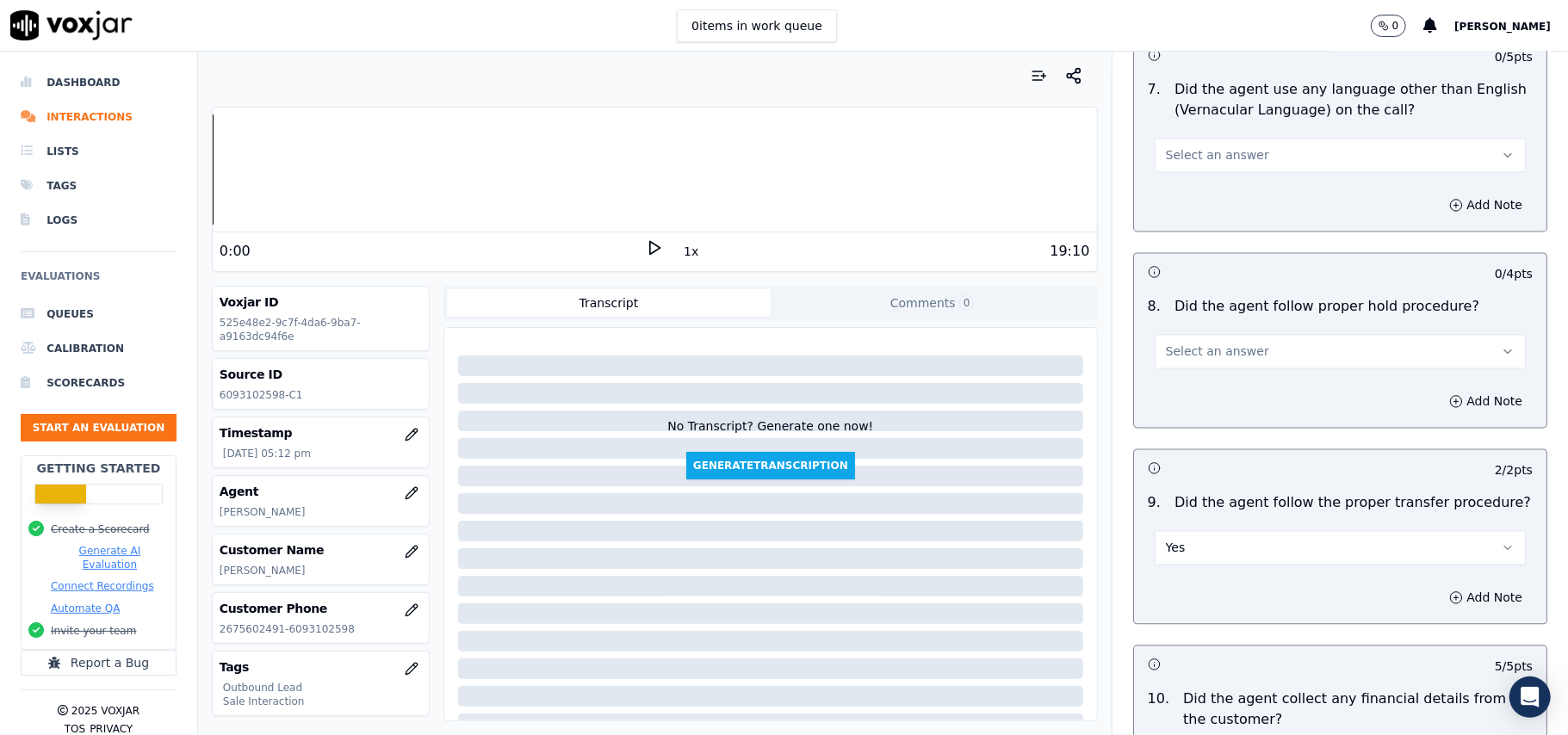
scroll to position [2342, 0]
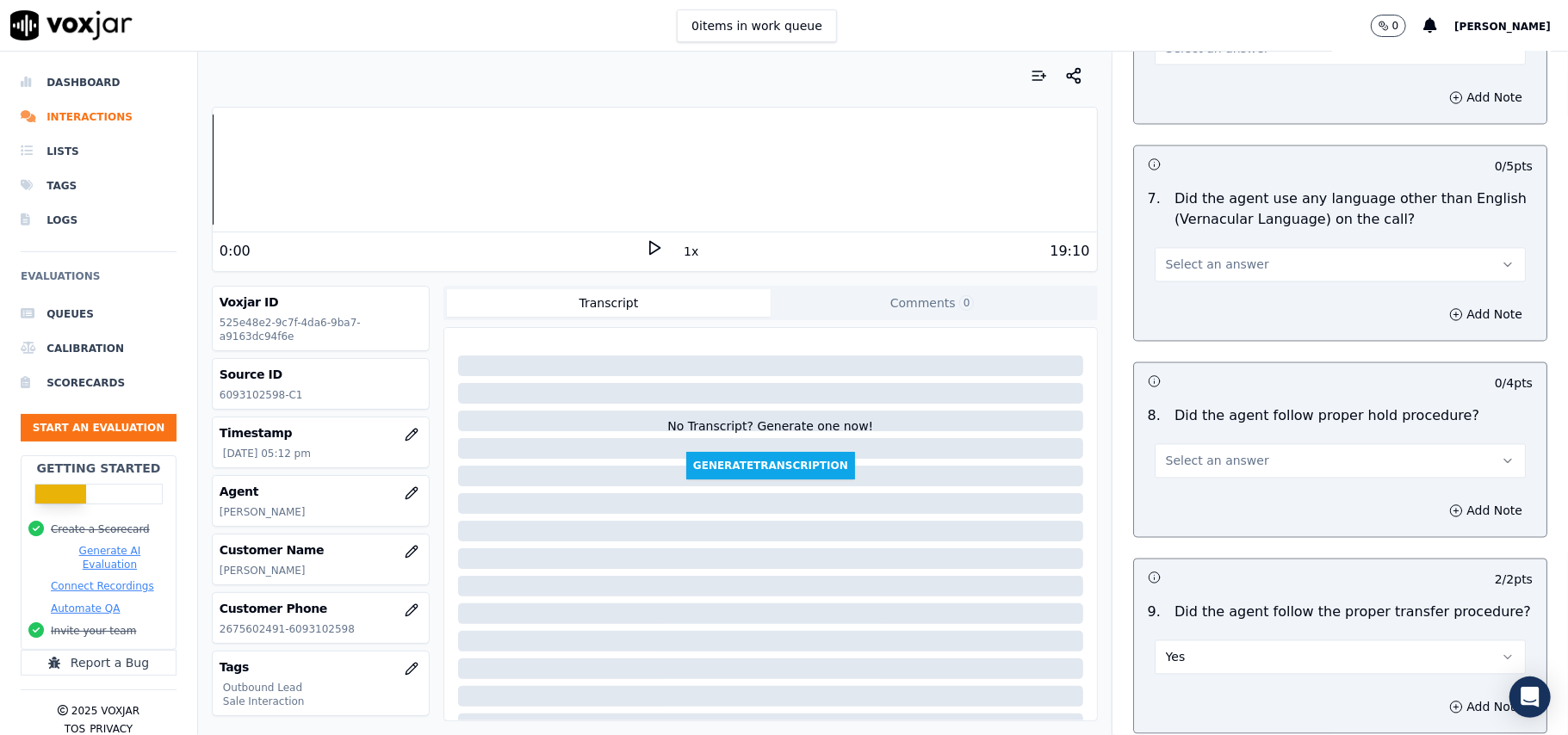
click at [1213, 427] on div "Select an answer" at bounding box center [1340, 453] width 398 height 52
click at [1199, 455] on span "Select an answer" at bounding box center [1217, 461] width 104 height 18
click at [1190, 479] on div "Yes" at bounding box center [1303, 486] width 333 height 27
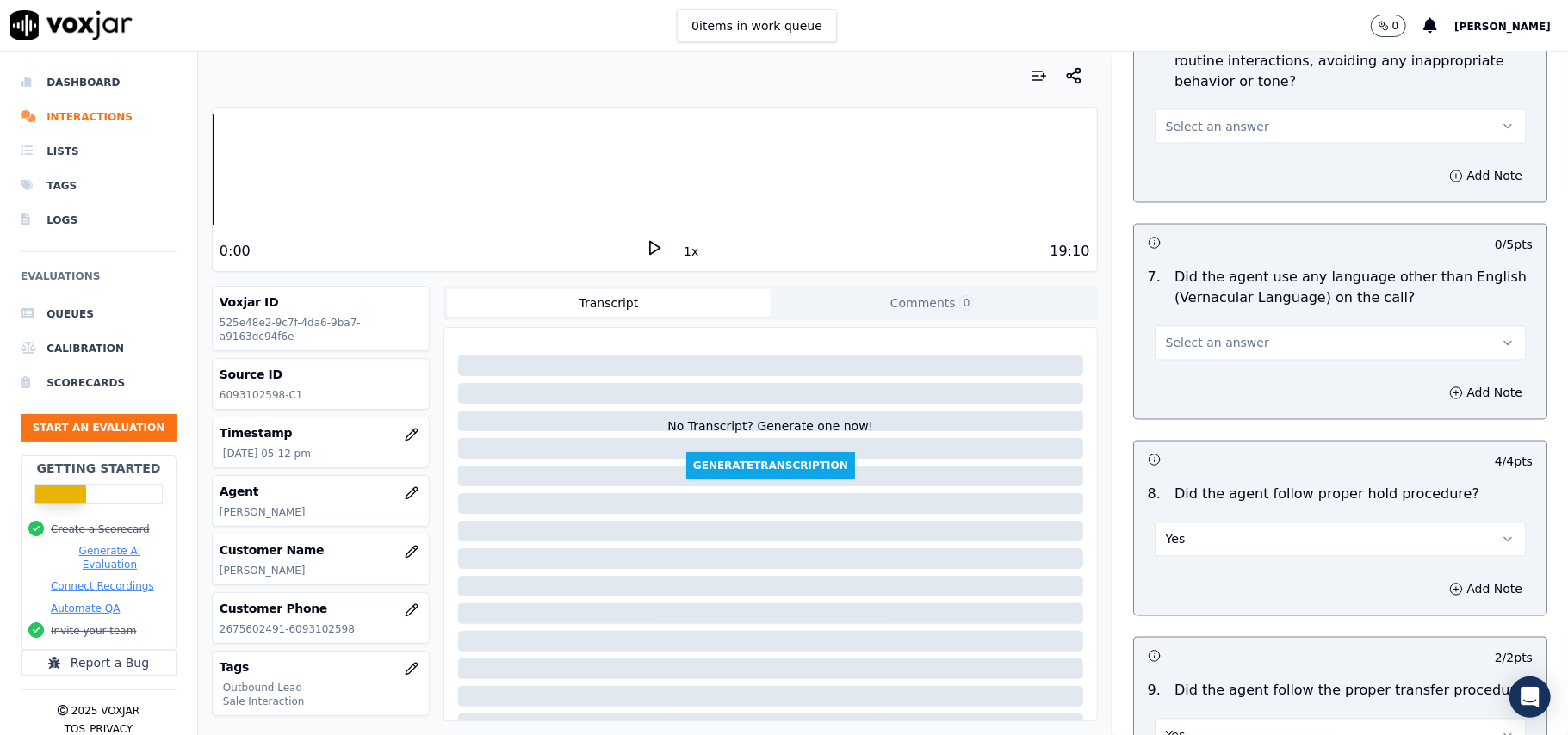
scroll to position [2227, 0]
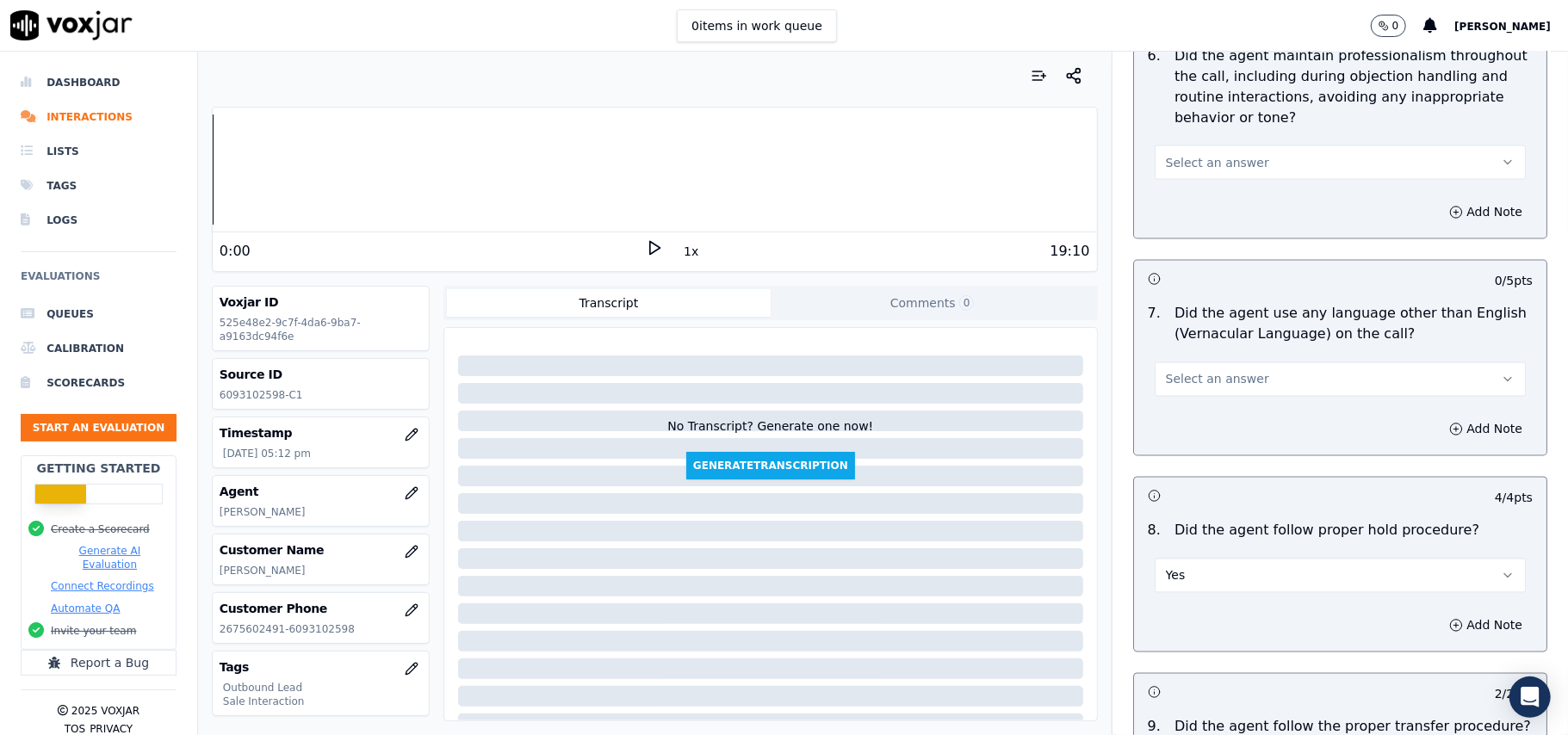
click at [1186, 371] on span "Select an answer" at bounding box center [1217, 380] width 104 height 18
click at [1178, 437] on div "No" at bounding box center [1303, 431] width 333 height 27
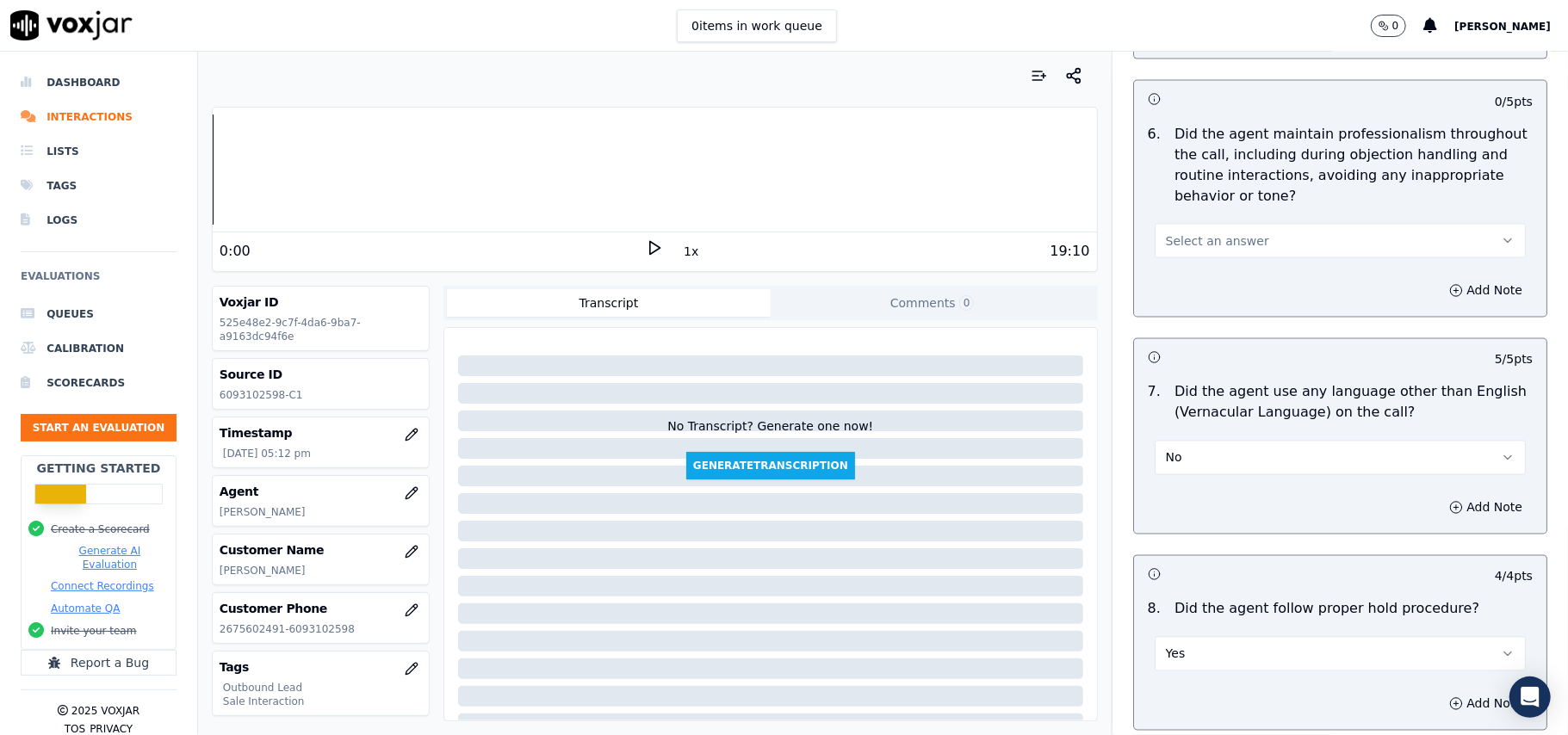
scroll to position [2112, 0]
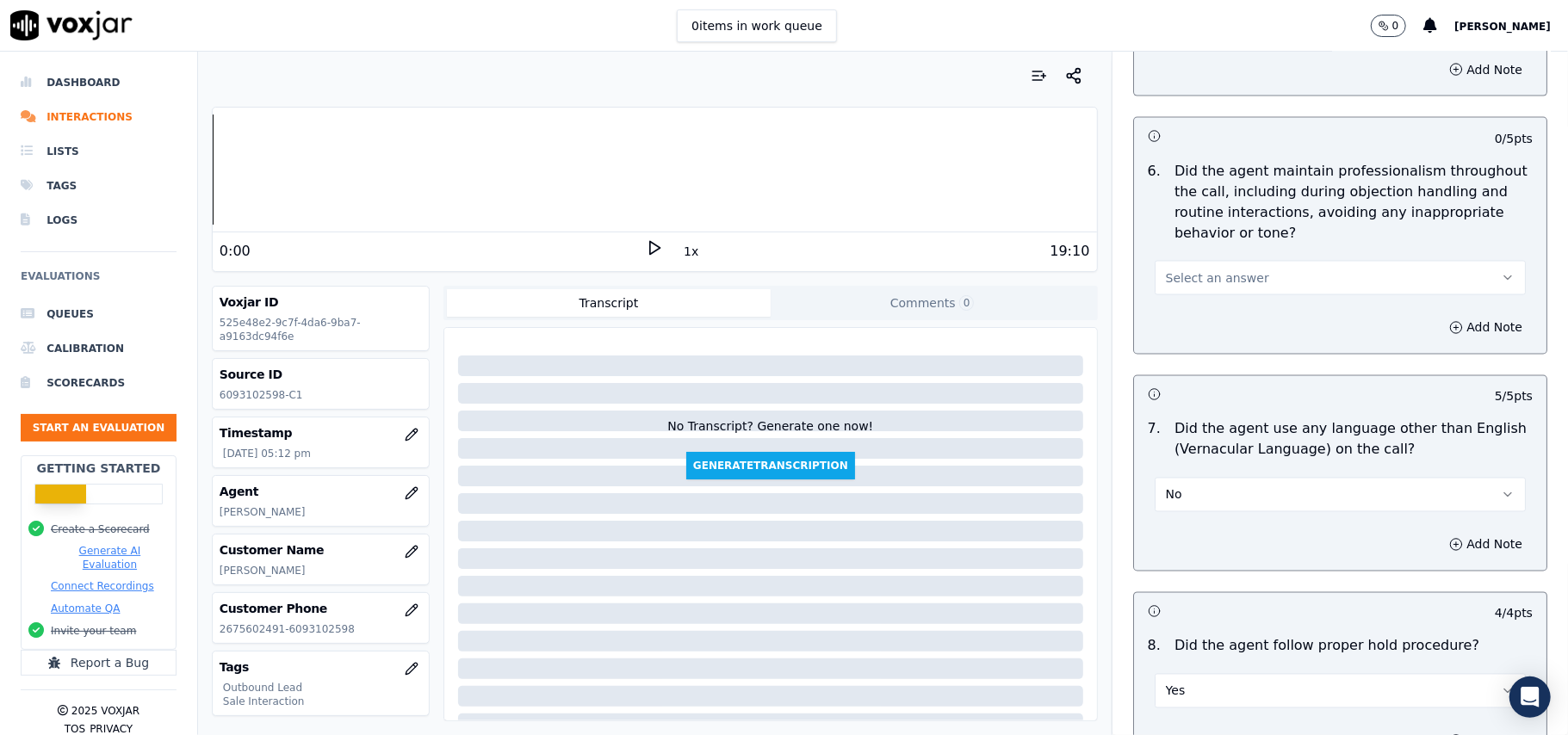
click at [1199, 269] on span "Select an answer" at bounding box center [1217, 278] width 104 height 18
click at [1199, 303] on div "Yes" at bounding box center [1303, 301] width 333 height 27
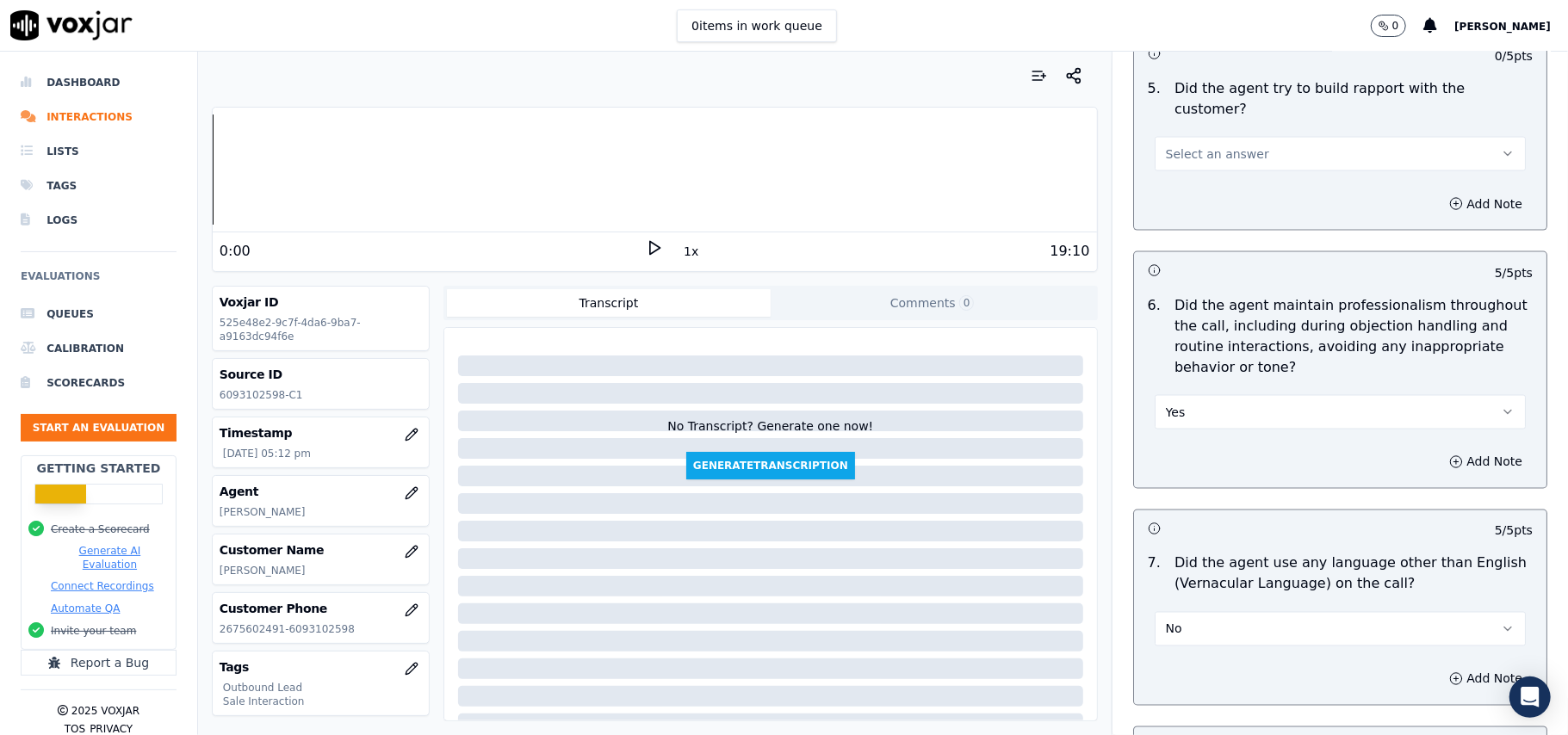
scroll to position [1767, 0]
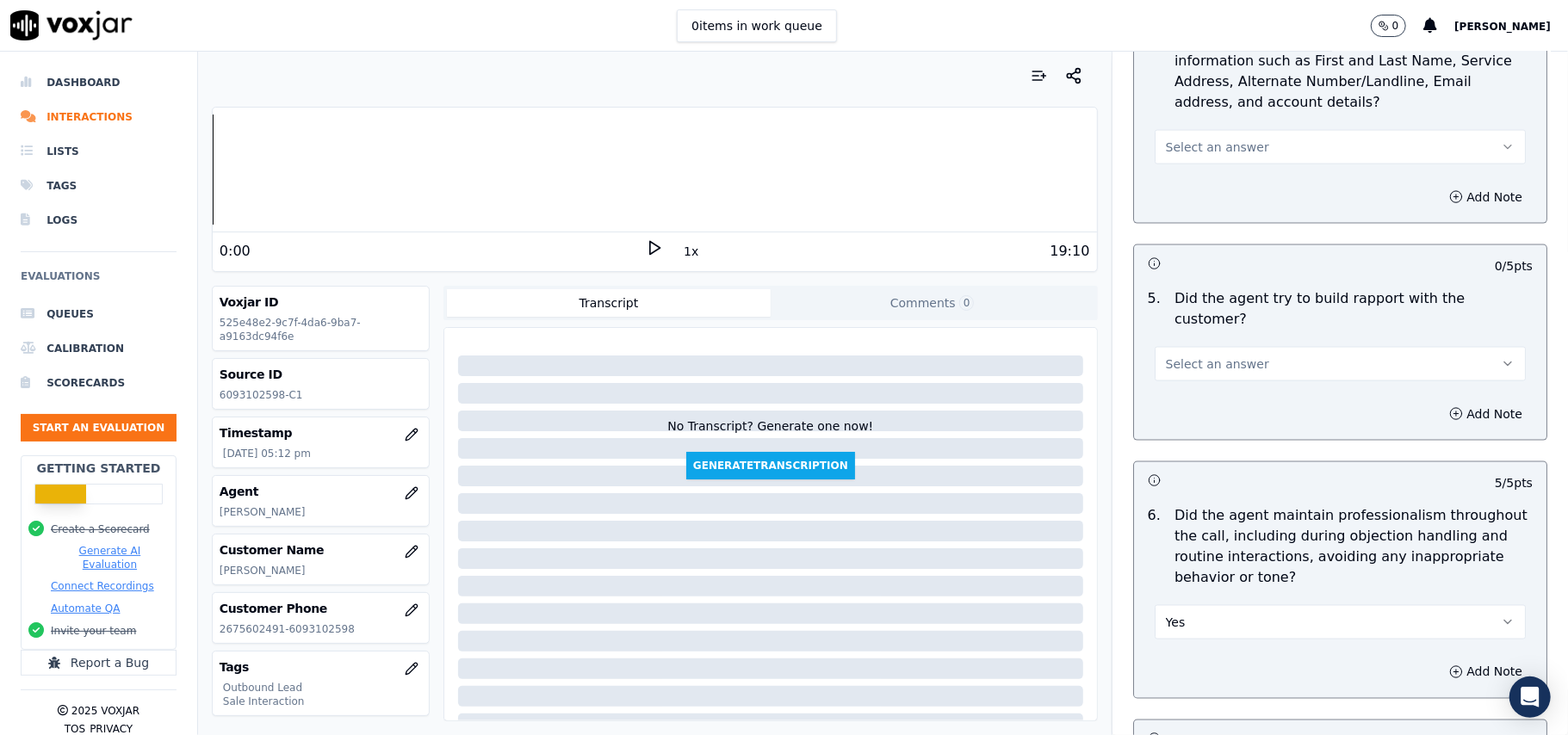
click at [1185, 355] on span "Select an answer" at bounding box center [1217, 364] width 104 height 18
click at [1212, 384] on div "Yes" at bounding box center [1303, 386] width 333 height 27
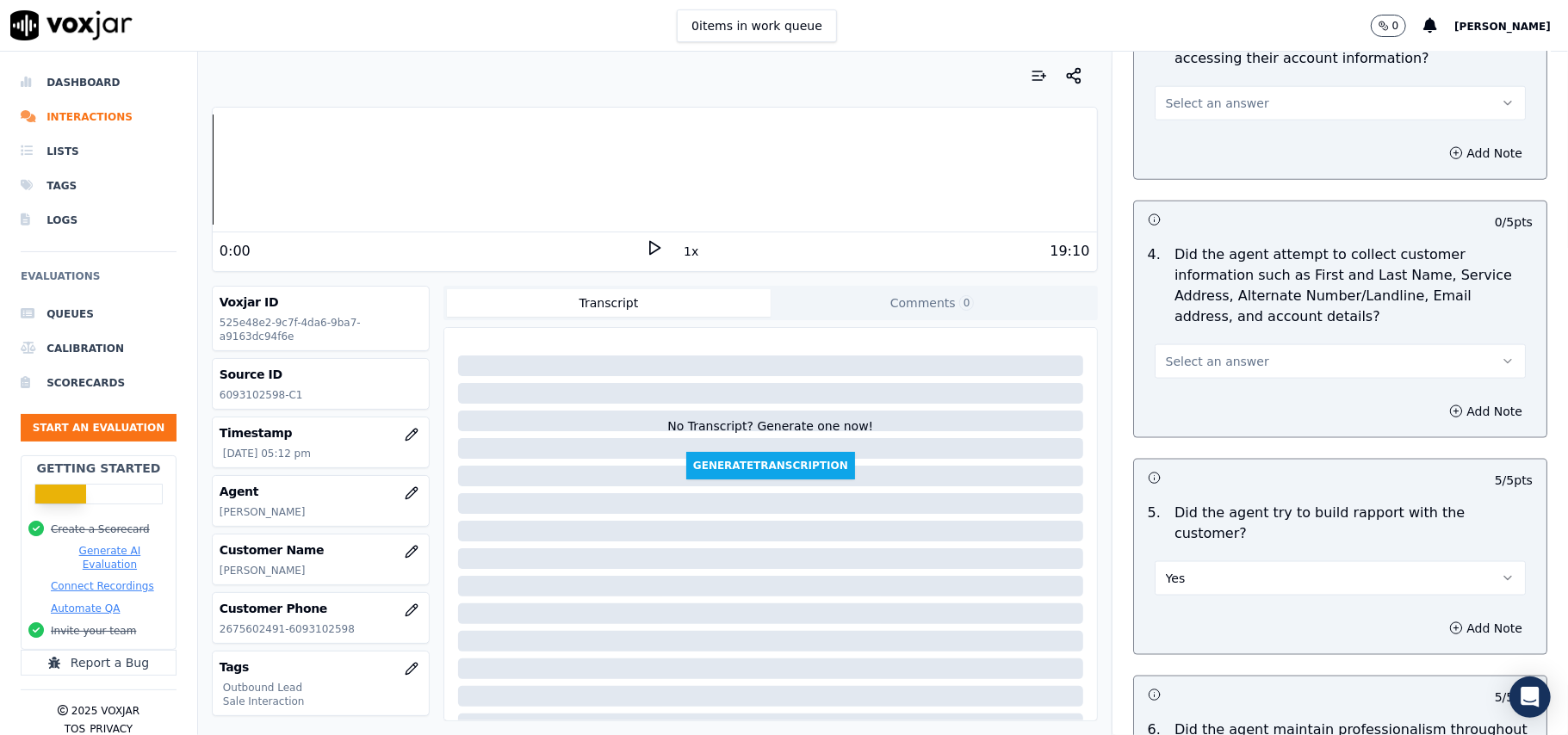
scroll to position [1538, 0]
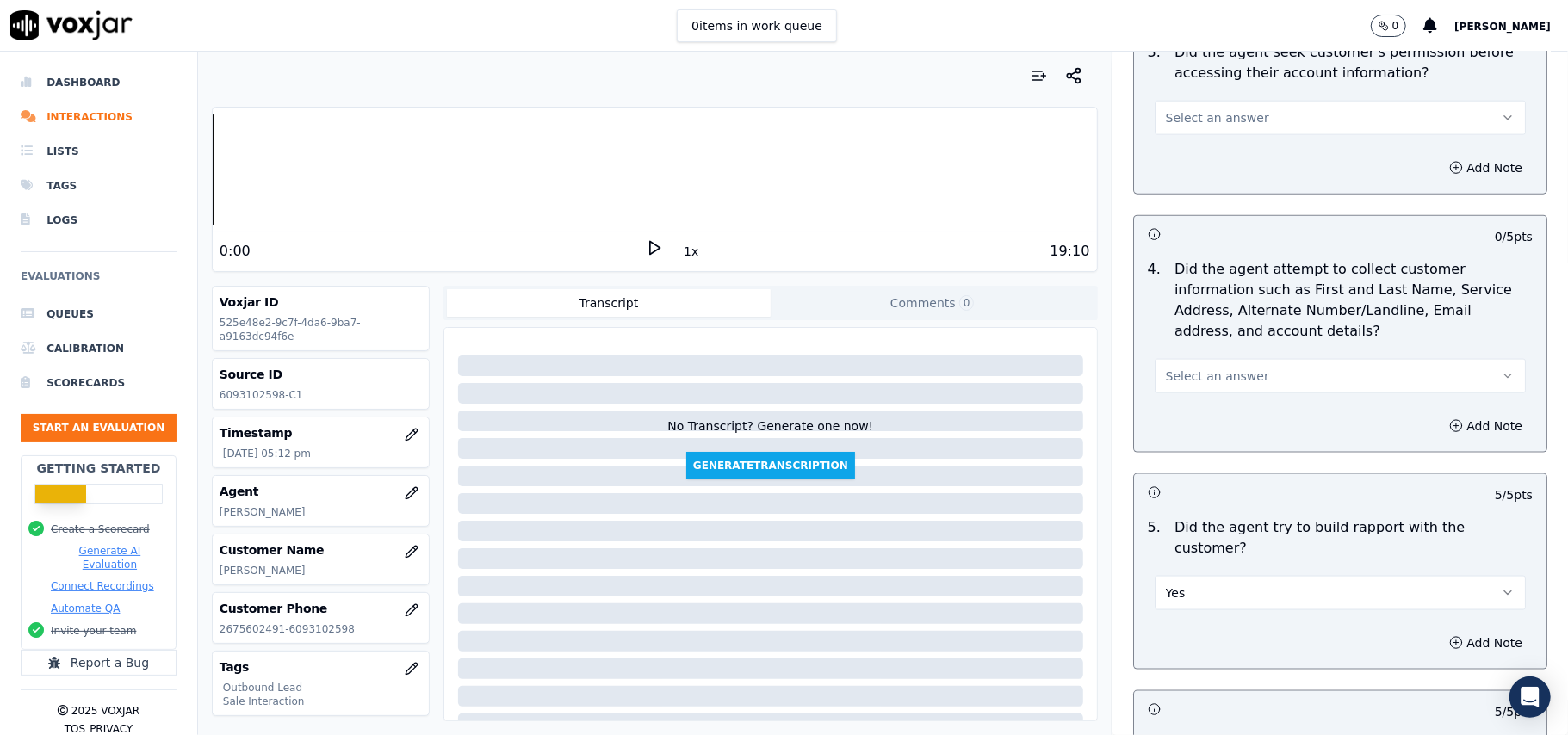
click at [1243, 358] on div "Select an answer" at bounding box center [1340, 367] width 398 height 52
click at [1228, 368] on button "Select an answer" at bounding box center [1340, 375] width 371 height 34
drag, startPoint x: 1217, startPoint y: 420, endPoint x: 1226, endPoint y: 403, distance: 19.2
click at [1217, 415] on div "Yes" at bounding box center [1303, 418] width 333 height 27
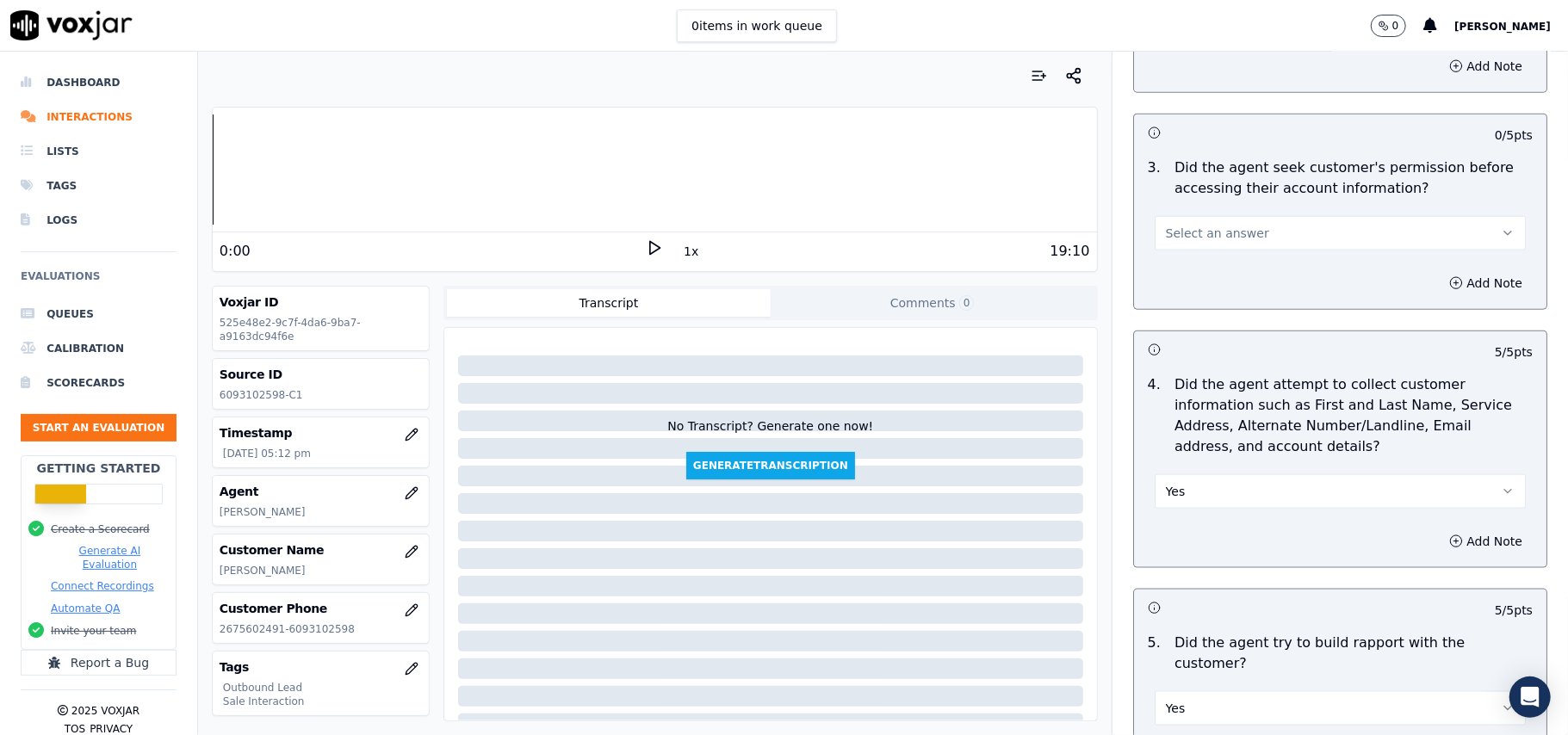
scroll to position [1195, 0]
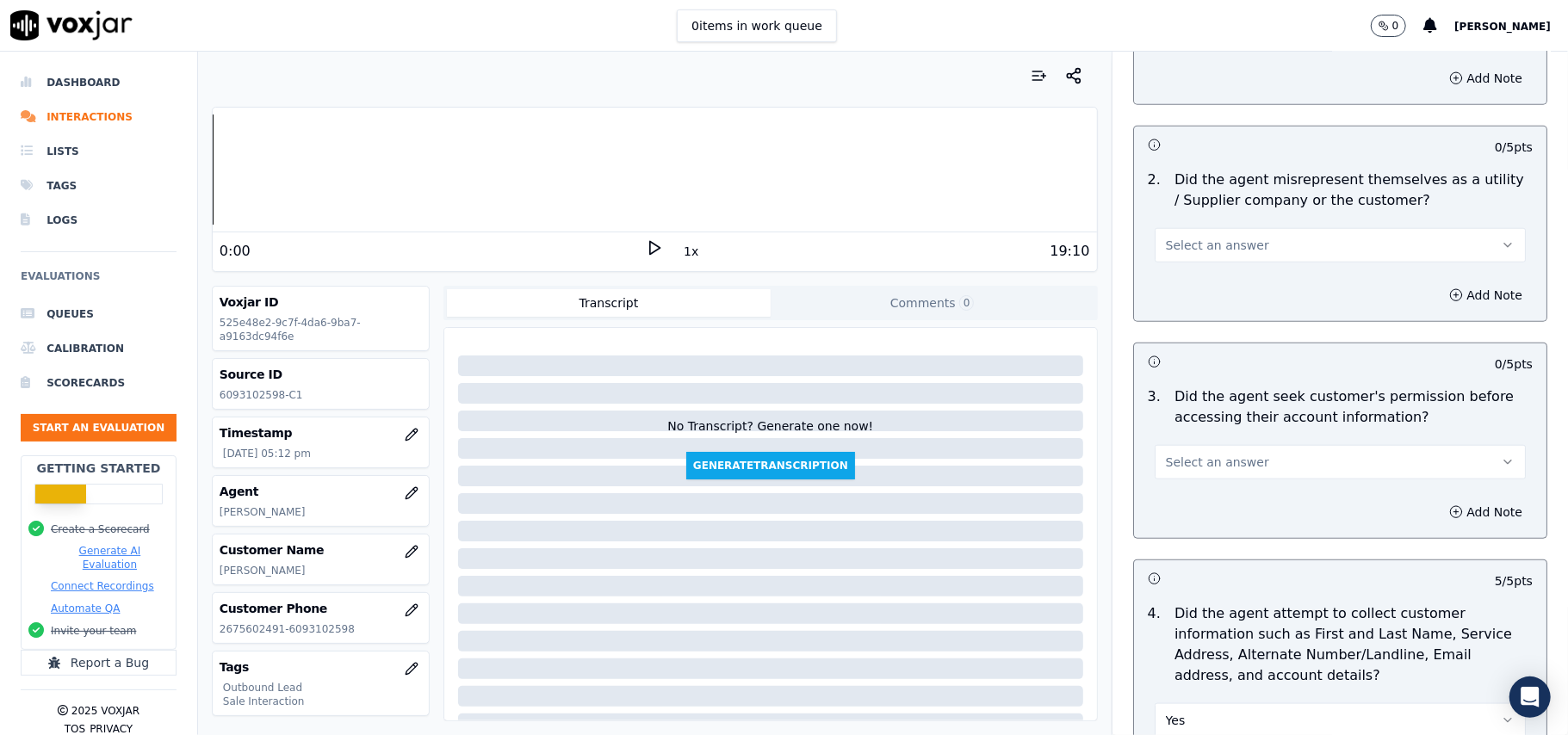
click at [1240, 462] on button "Select an answer" at bounding box center [1340, 461] width 371 height 34
click at [1202, 535] on div "No" at bounding box center [1303, 532] width 333 height 27
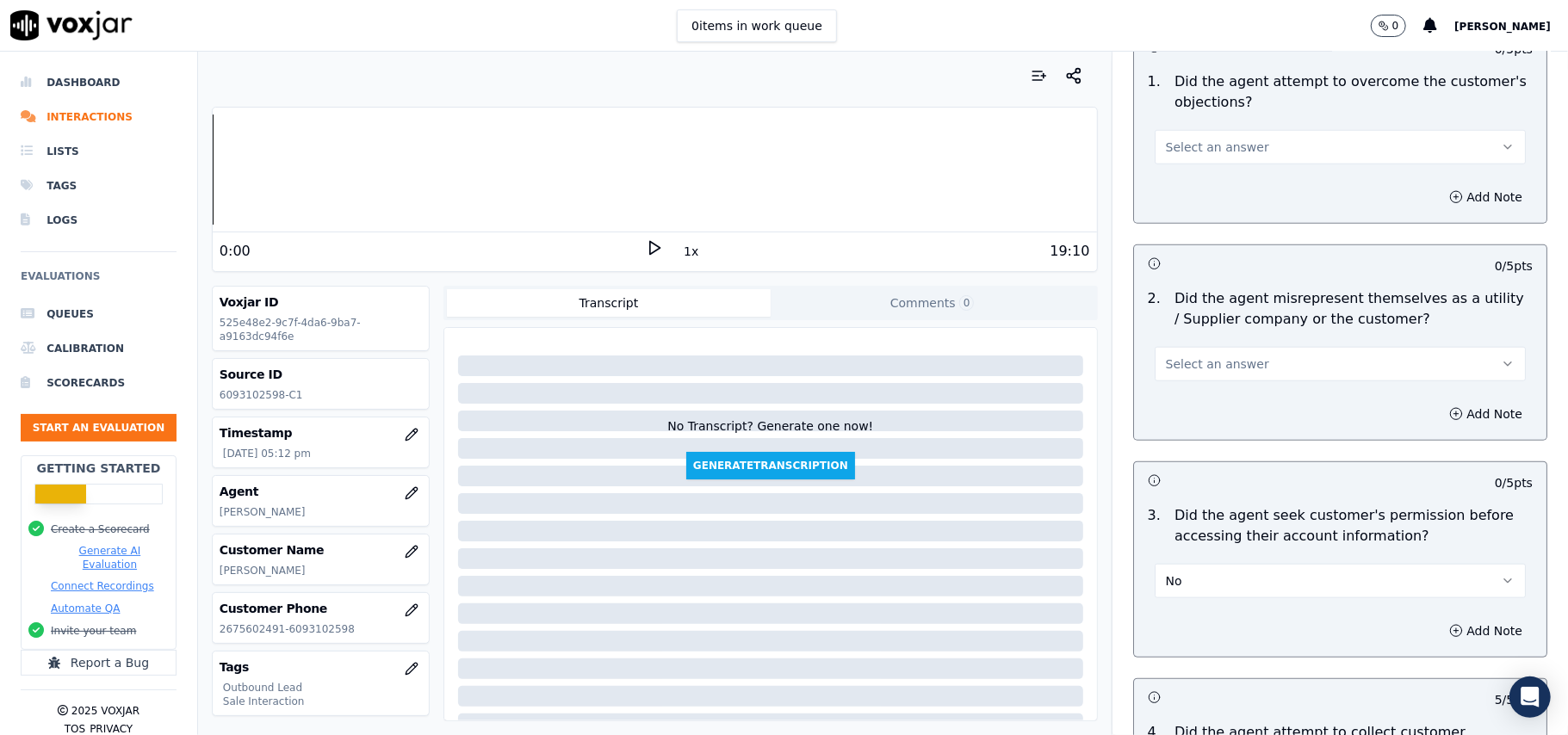
scroll to position [965, 0]
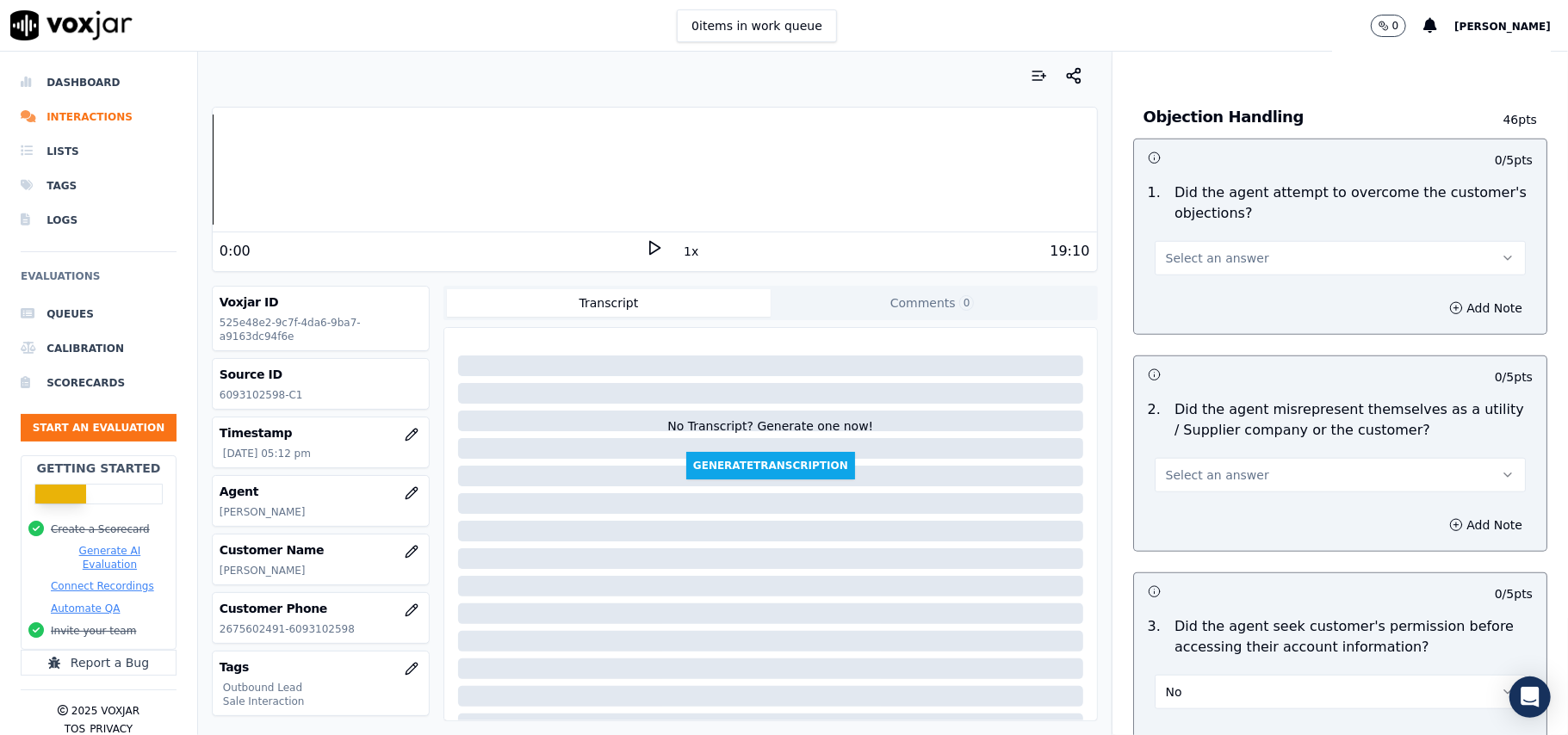
click at [1168, 479] on span "Select an answer" at bounding box center [1217, 475] width 104 height 18
click at [1186, 517] on div "Yes" at bounding box center [1303, 517] width 333 height 27
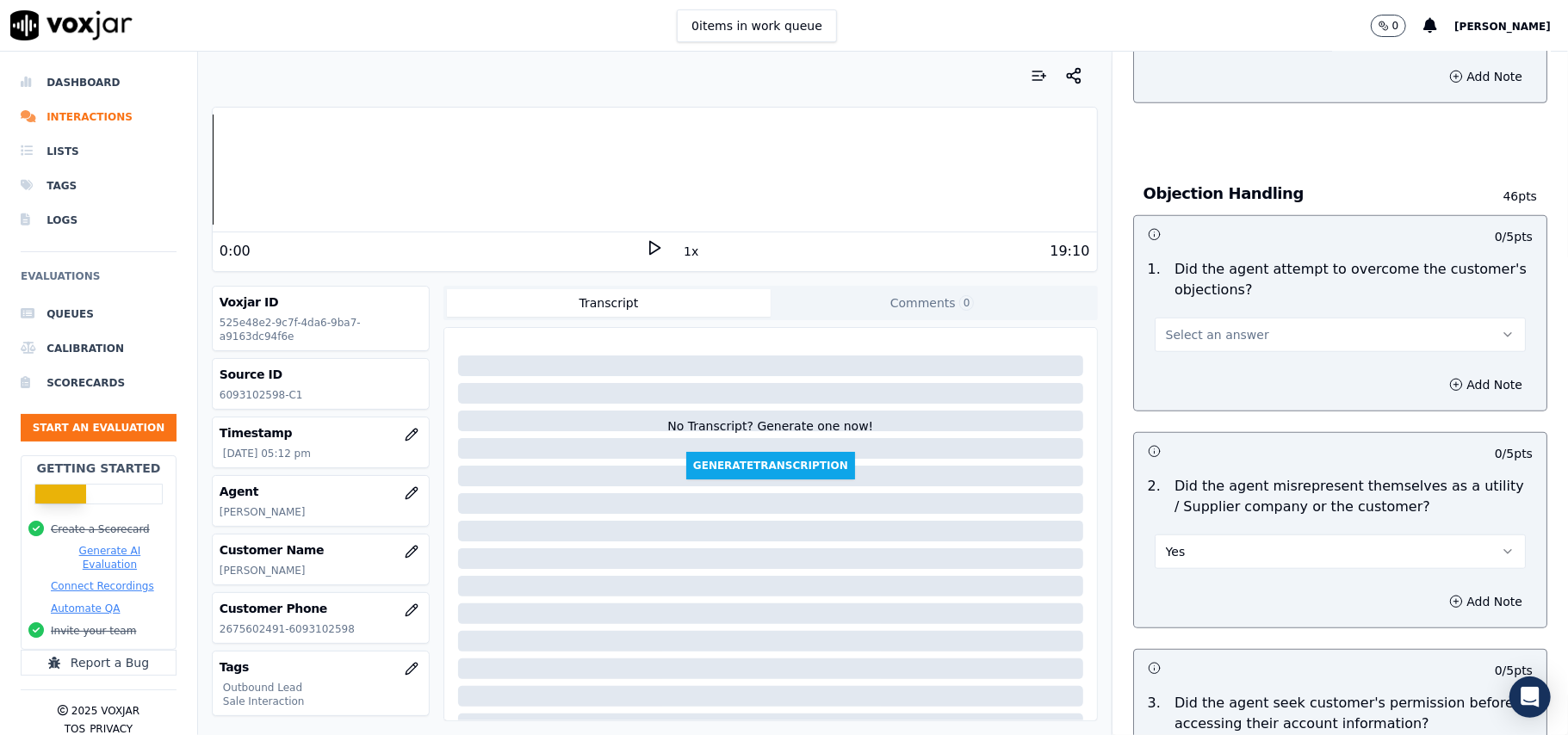
scroll to position [850, 0]
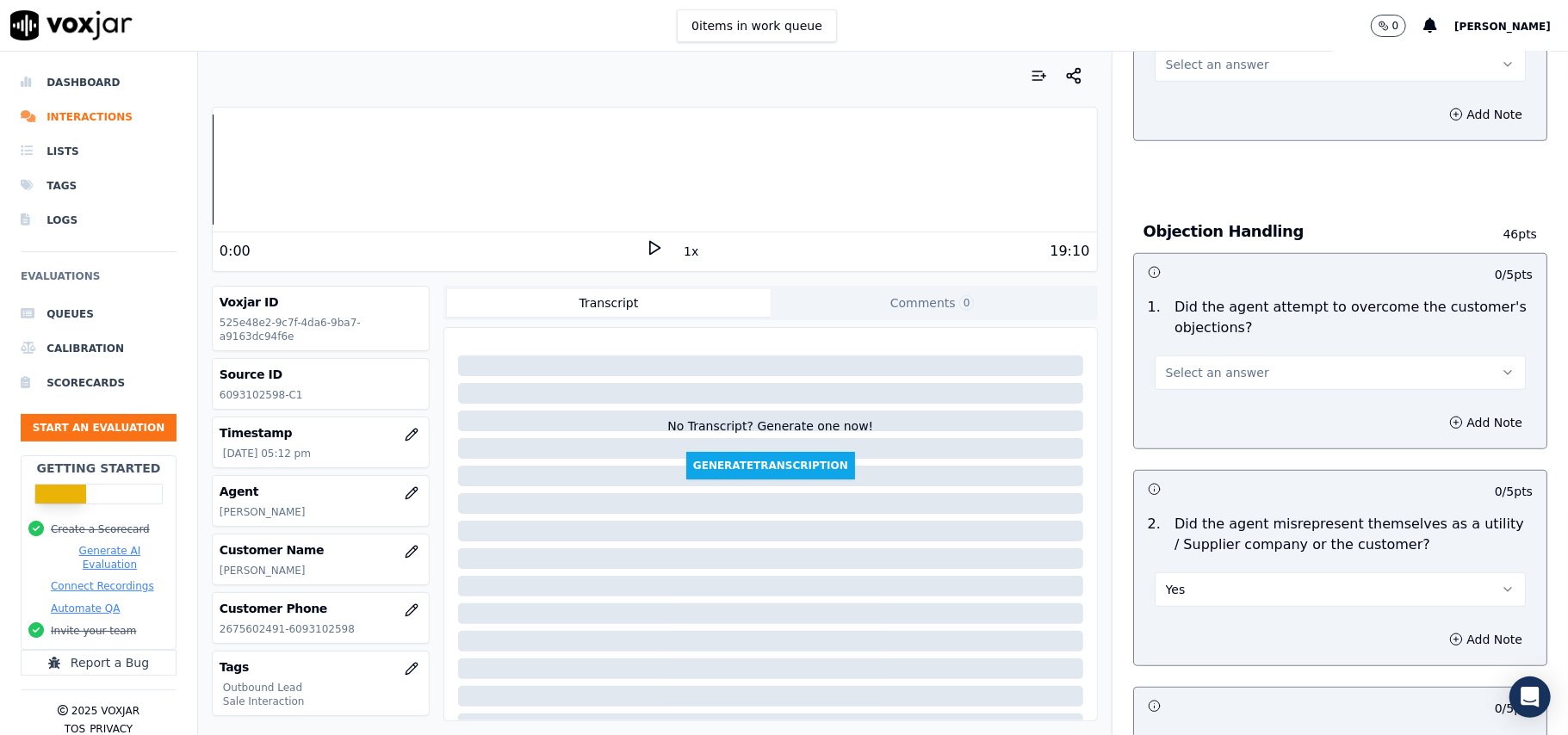
click at [1305, 580] on button "Yes" at bounding box center [1340, 589] width 371 height 34
click at [1199, 659] on div "No" at bounding box center [1303, 659] width 333 height 27
click at [1233, 375] on button "Select an answer" at bounding box center [1340, 372] width 371 height 34
click at [1202, 414] on div "Yes" at bounding box center [1303, 413] width 333 height 27
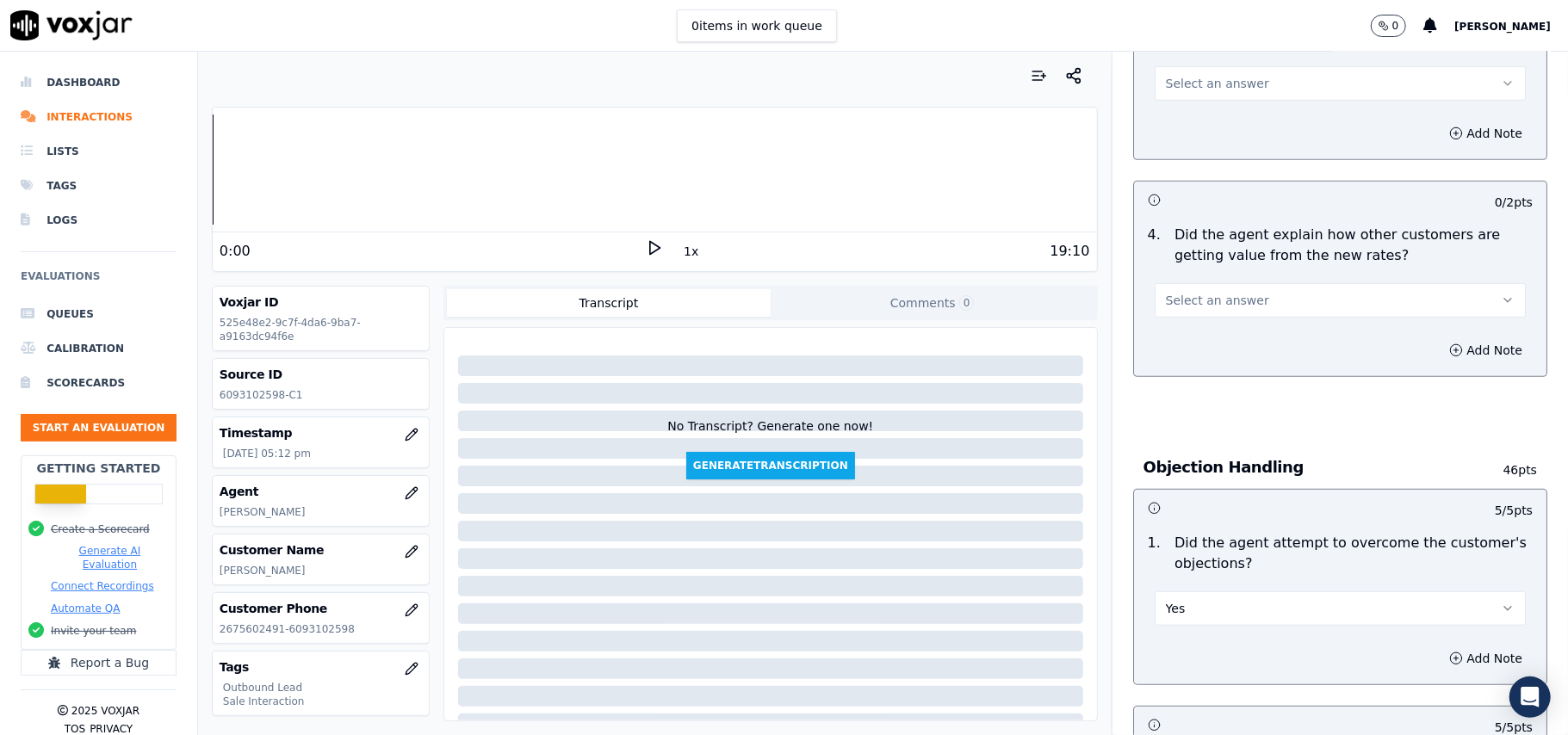
scroll to position [390, 0]
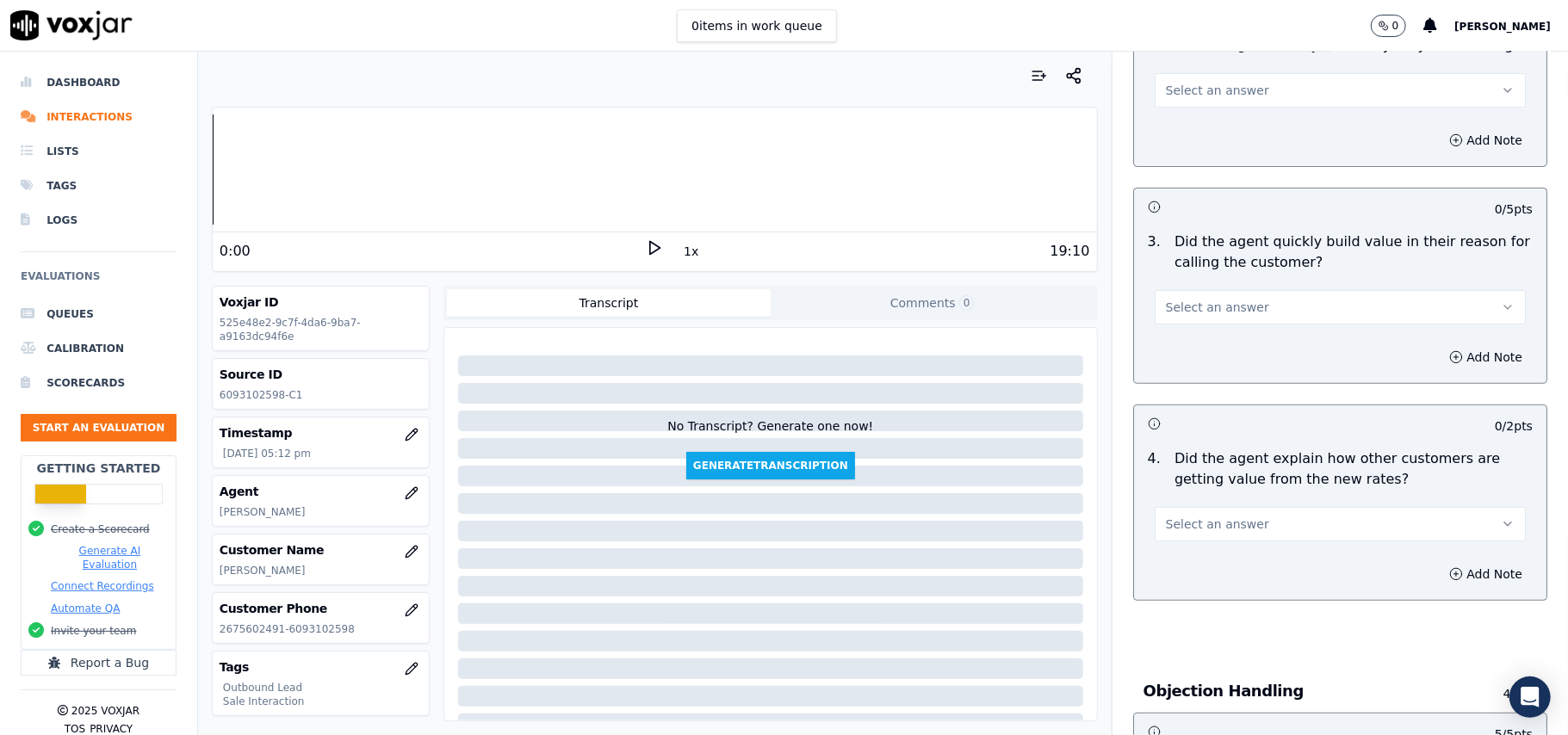
click at [1186, 541] on button "Select an answer" at bounding box center [1340, 524] width 371 height 34
click at [1213, 572] on div "Yes" at bounding box center [1303, 564] width 333 height 27
click at [1210, 316] on span "Select an answer" at bounding box center [1217, 307] width 104 height 18
click at [1200, 351] on div "Yes" at bounding box center [1303, 346] width 333 height 27
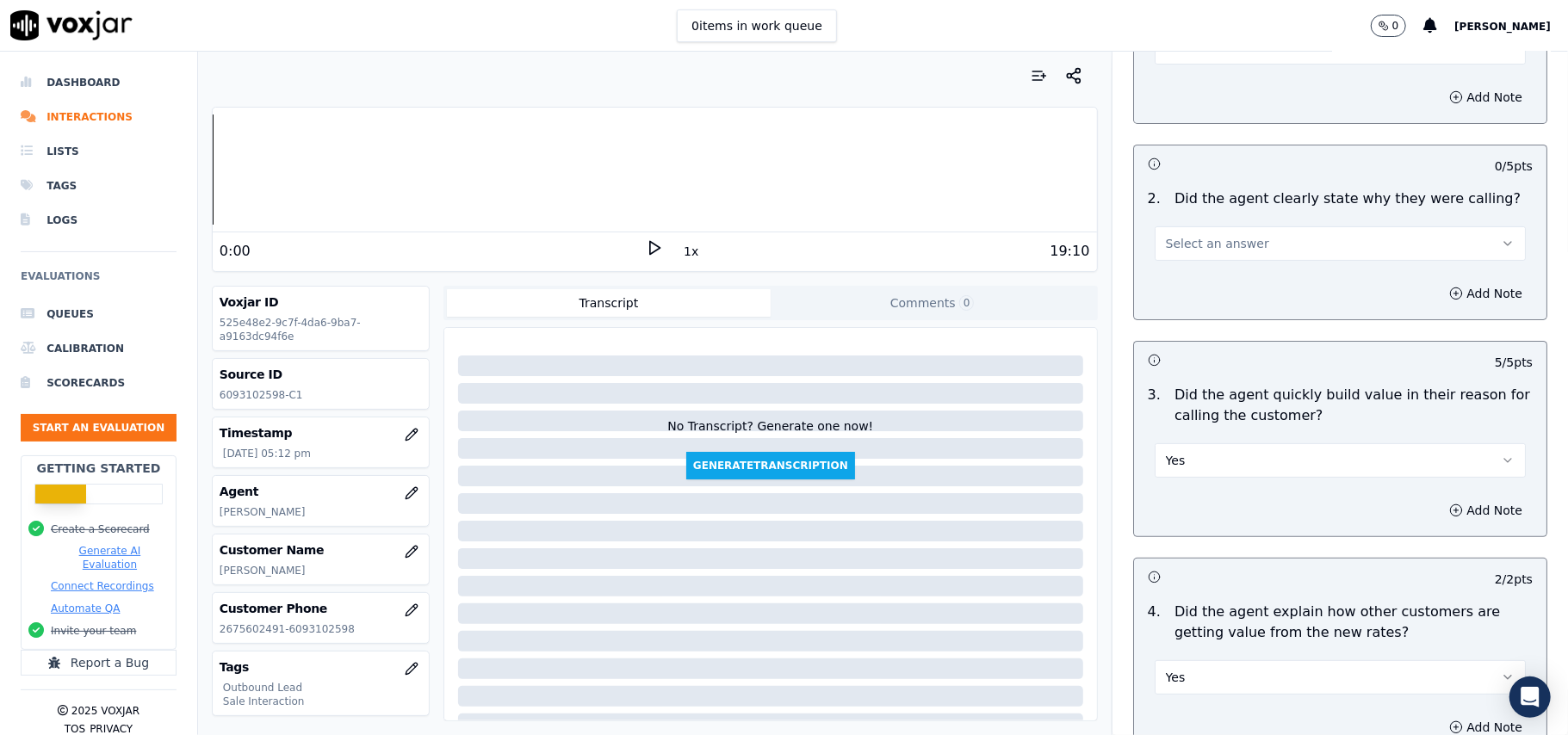
scroll to position [46, 0]
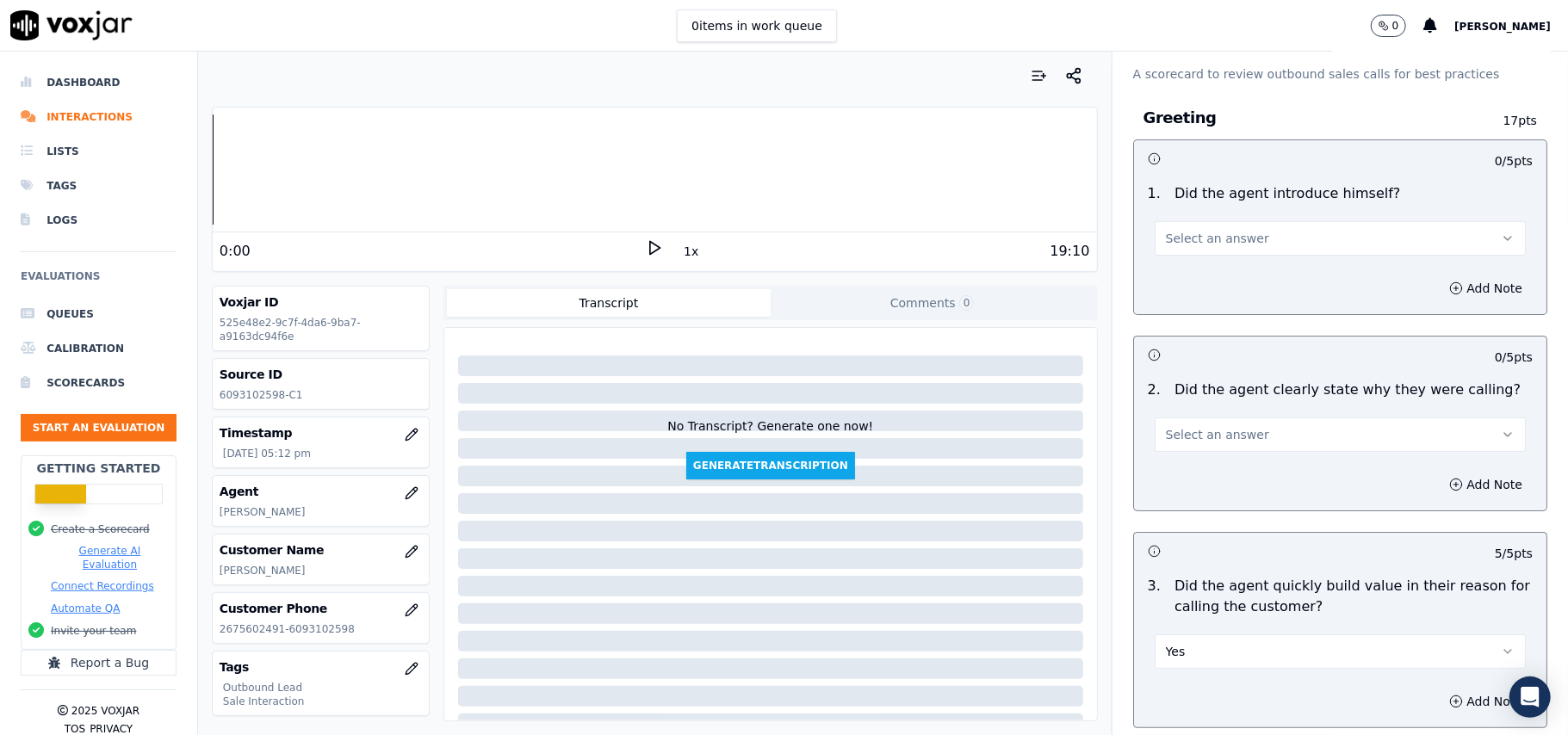
click at [1196, 429] on span "Select an answer" at bounding box center [1217, 435] width 104 height 18
click at [1197, 472] on div "Yes" at bounding box center [1303, 474] width 333 height 27
click at [1165, 232] on span "Select an answer" at bounding box center [1217, 239] width 104 height 18
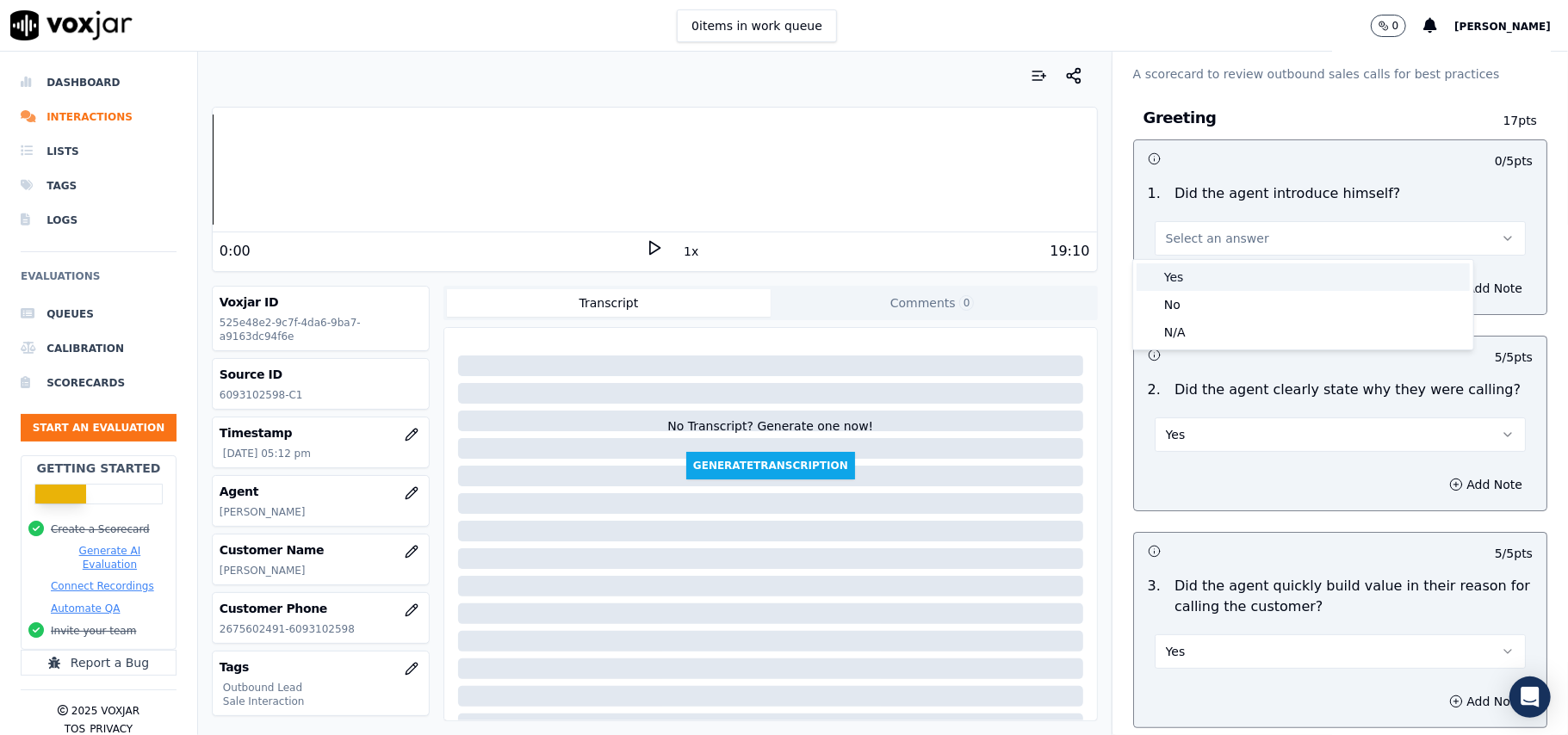
click at [1154, 275] on span at bounding box center [1149, 277] width 12 height 12
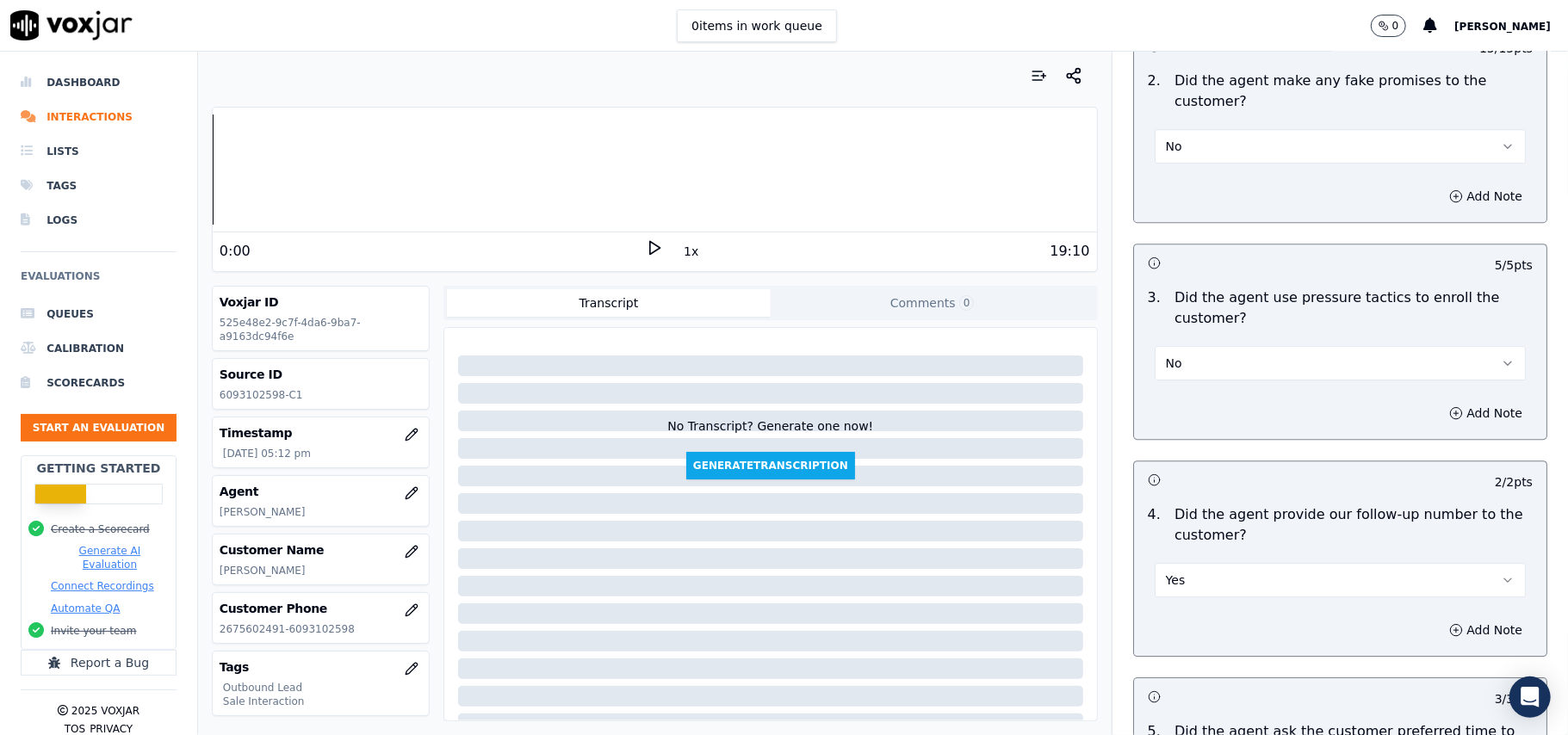
scroll to position [4292, 0]
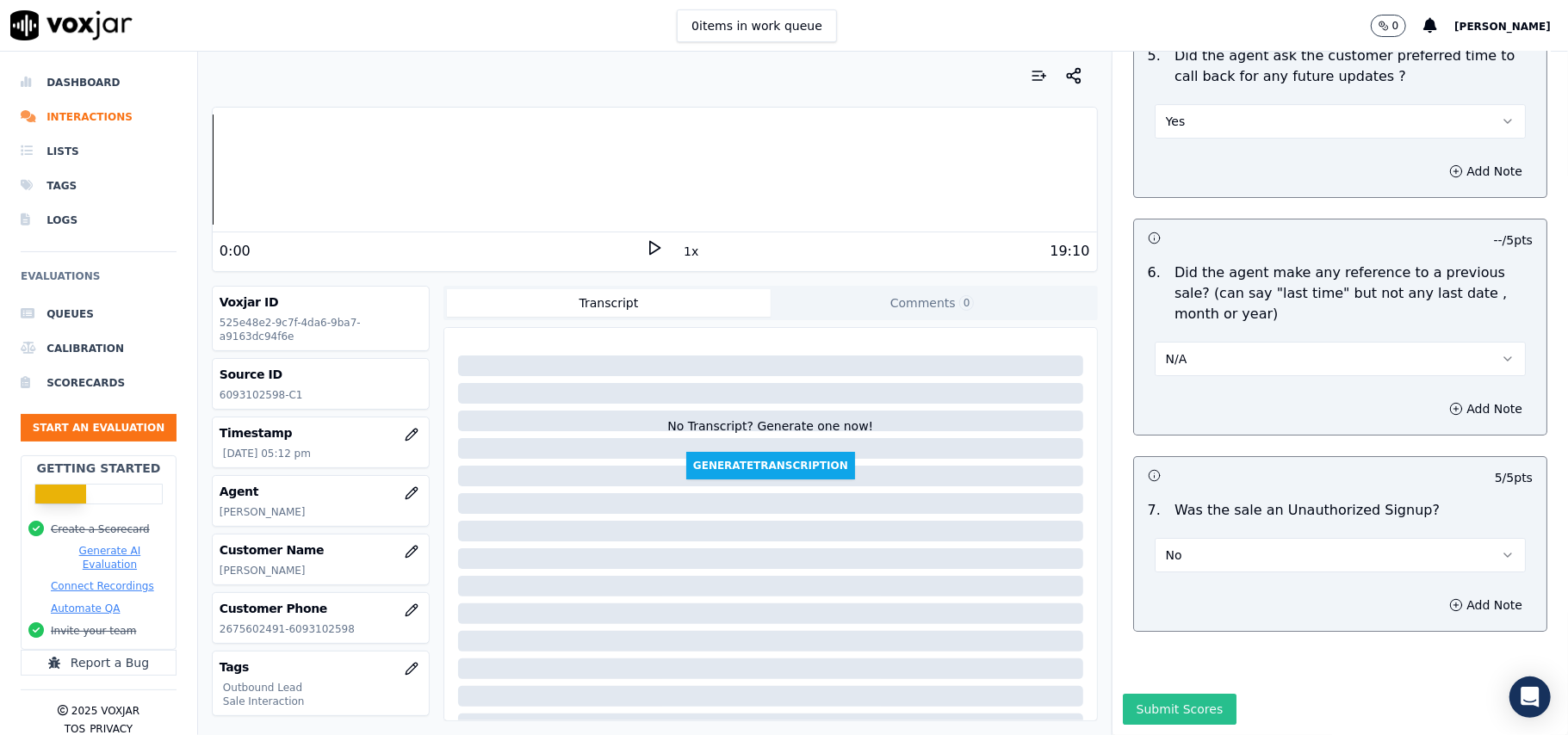
click at [1149, 694] on button "Submit Scores" at bounding box center [1179, 709] width 114 height 31
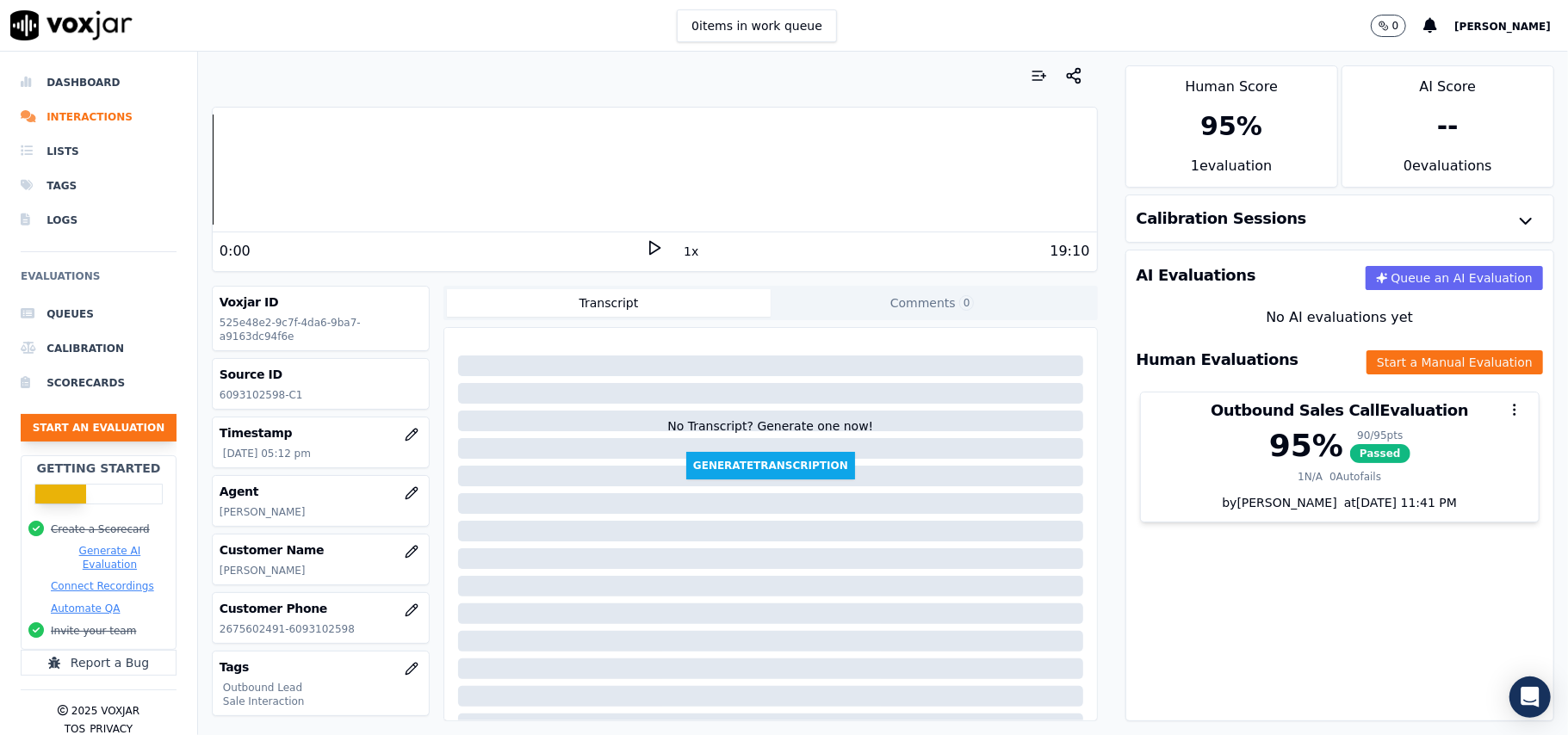
click at [131, 434] on button "Start an Evaluation" at bounding box center [99, 427] width 156 height 27
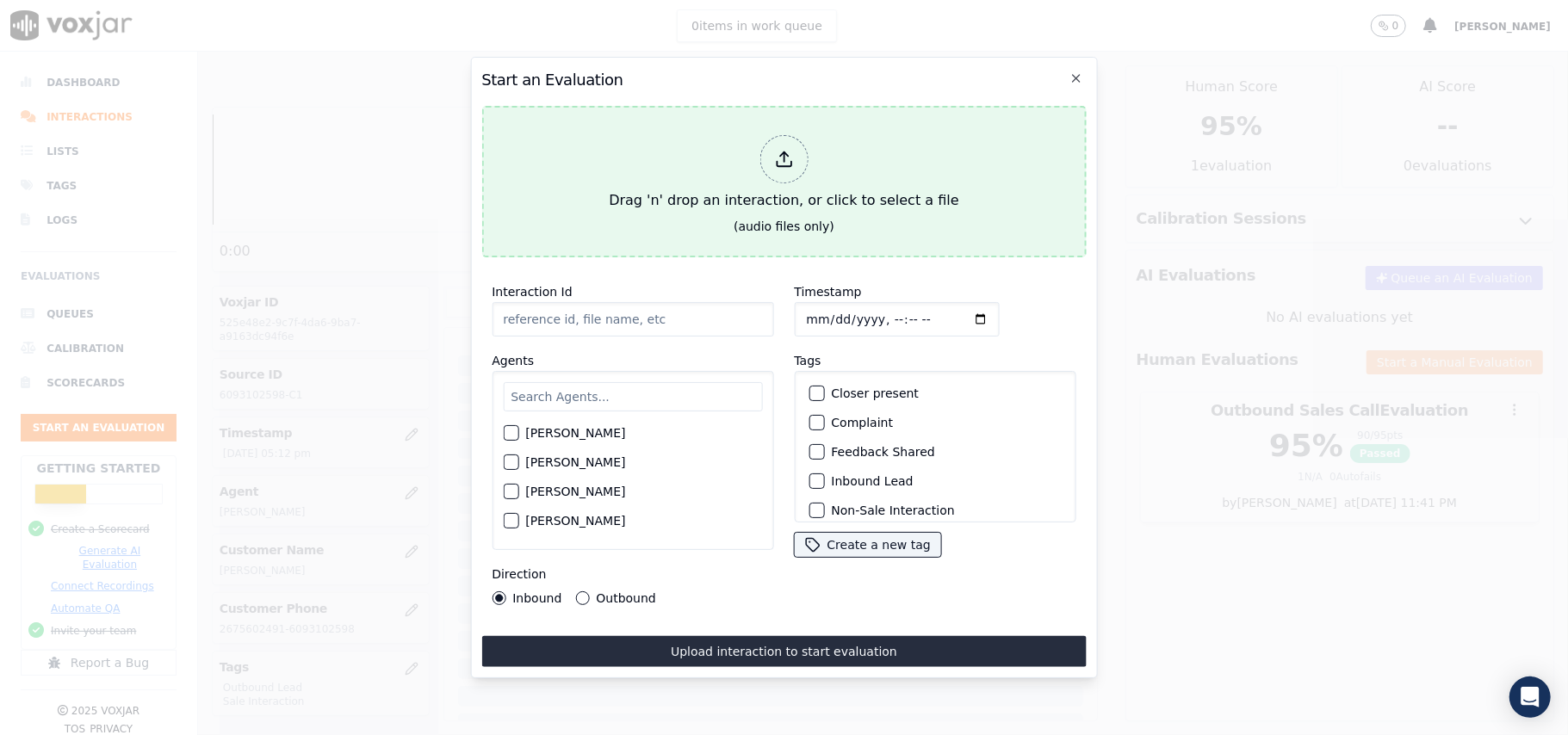
click at [778, 150] on icon at bounding box center [784, 160] width 19 height 19
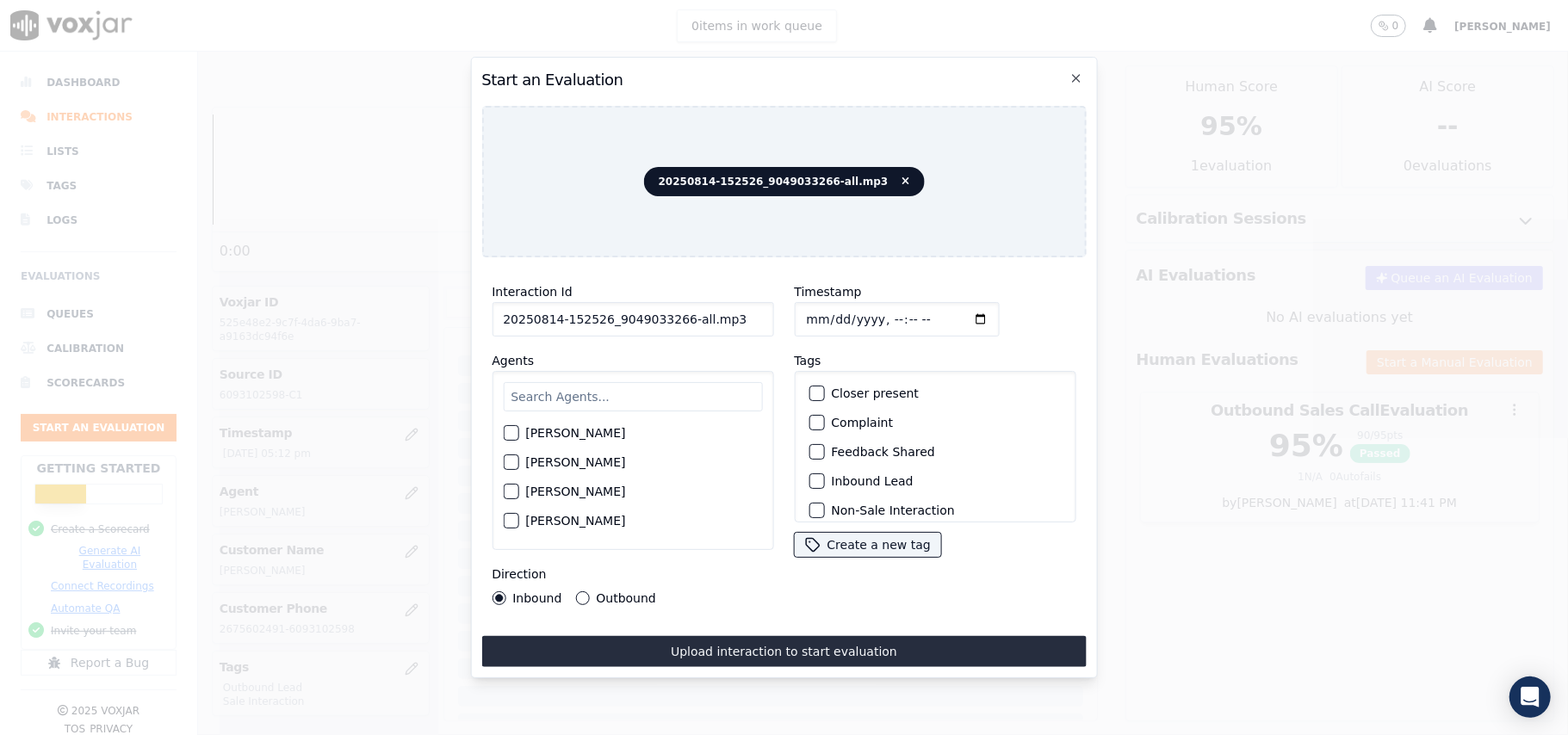
drag, startPoint x: 720, startPoint y: 310, endPoint x: 675, endPoint y: 315, distance: 45.3
click at [675, 315] on input "20250814-152526_9049033266-all.mp3" at bounding box center [632, 318] width 282 height 34
type input "20250814-152526_9049033266-C1"
click at [823, 314] on input "Timestamp" at bounding box center [897, 318] width 205 height 34
type input "[DATE]T18:12"
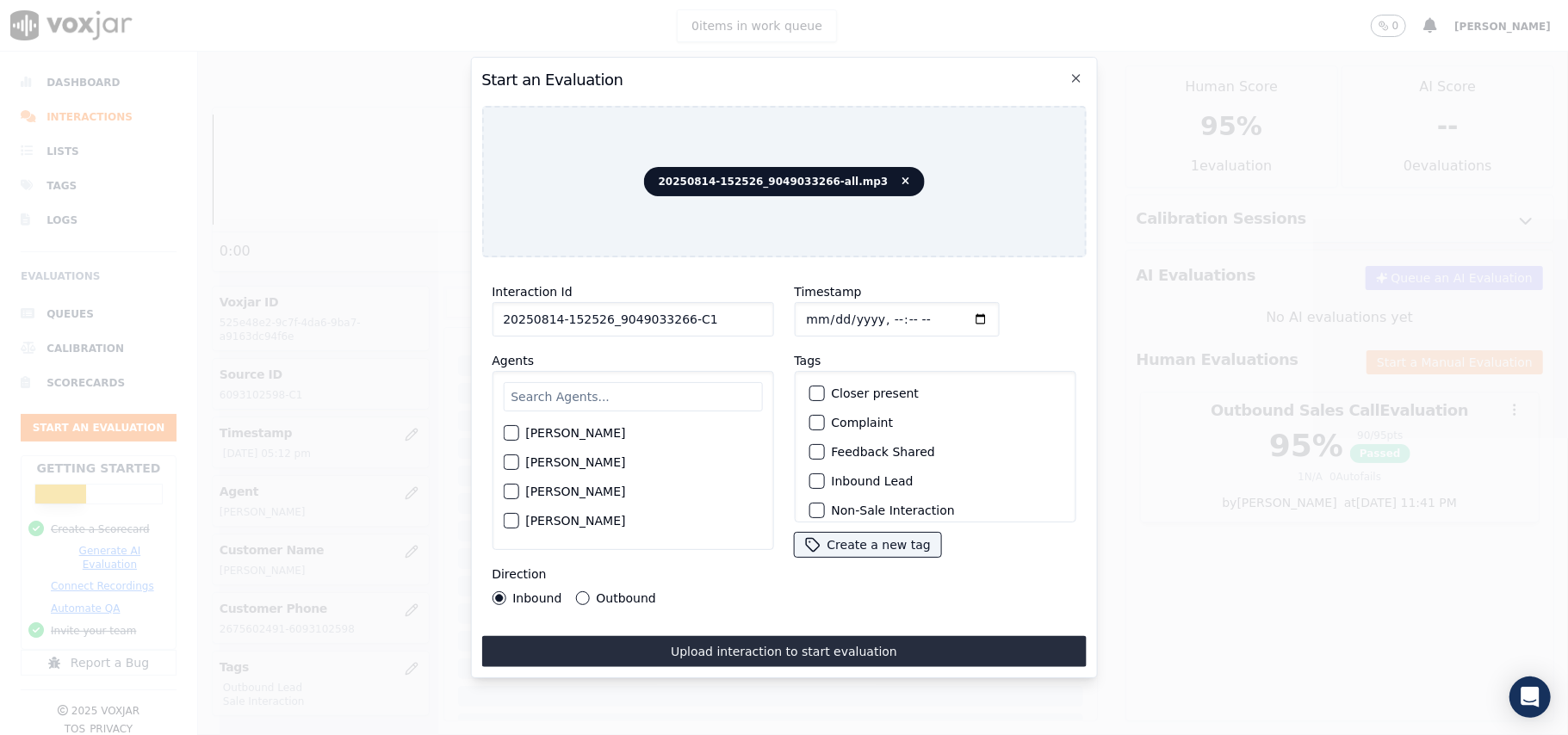
click at [620, 382] on input "text" at bounding box center [632, 396] width 259 height 29
paste input "[PERSON_NAME]"
type input "[PERSON_NAME]"
click at [517, 438] on div "[PERSON_NAME]" at bounding box center [632, 438] width 259 height 29
click at [520, 442] on div "[PERSON_NAME]" at bounding box center [632, 438] width 259 height 29
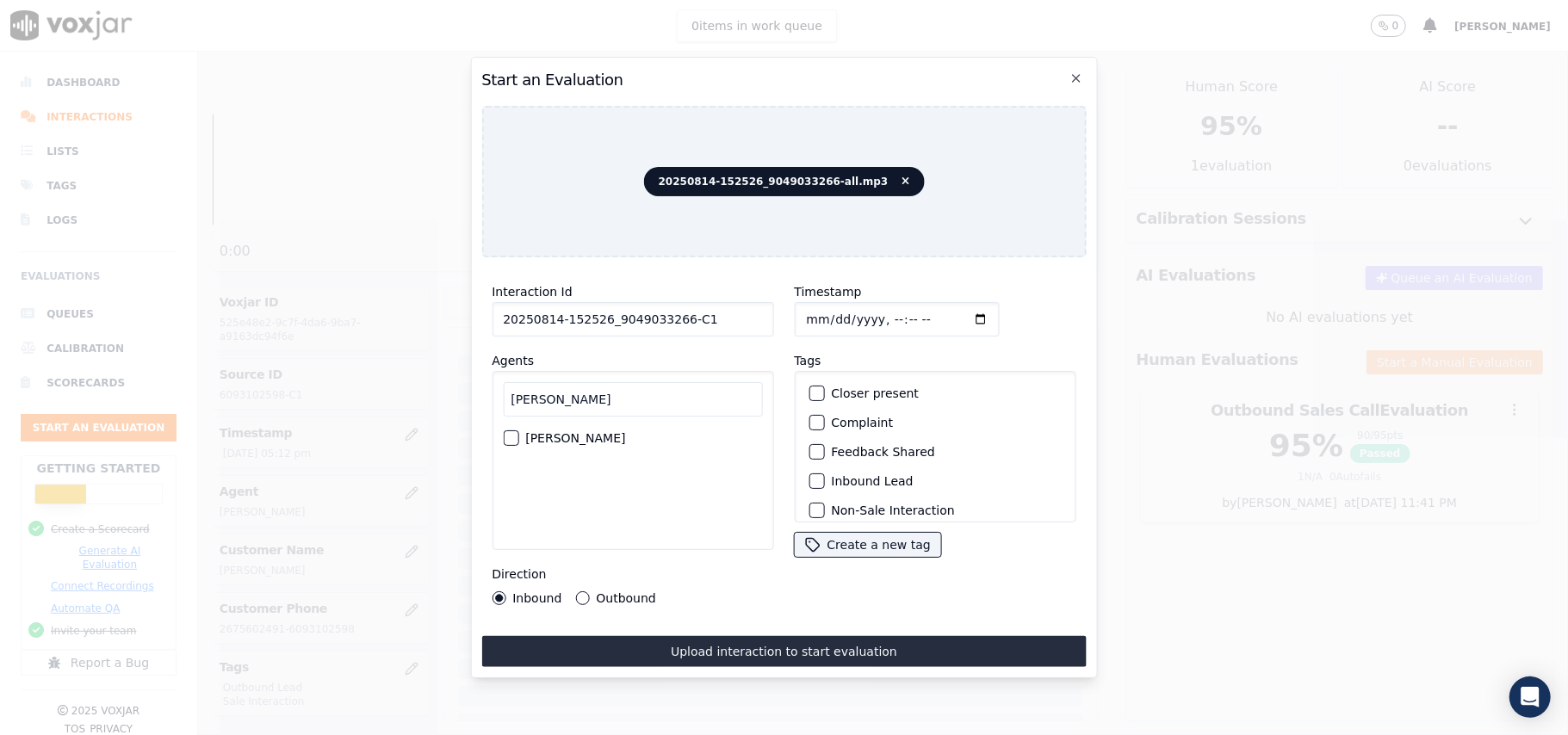
click at [505, 432] on div "button" at bounding box center [510, 439] width 12 height 12
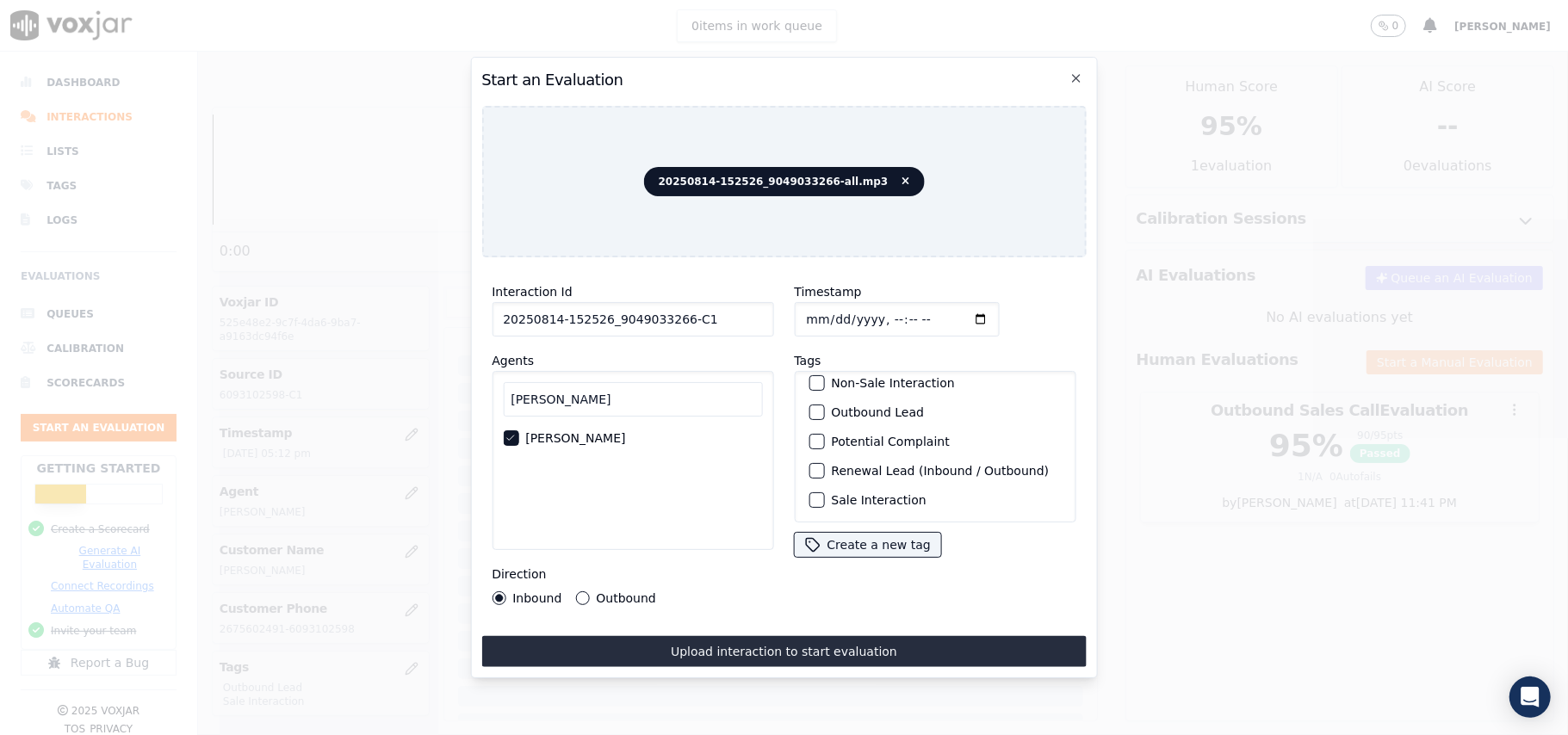
click at [809, 494] on div "button" at bounding box center [815, 500] width 12 height 12
click at [808, 404] on button "Outbound Lead" at bounding box center [816, 412] width 16 height 16
click at [591, 591] on div "Outbound" at bounding box center [614, 598] width 80 height 14
click at [578, 591] on button "Outbound" at bounding box center [582, 598] width 14 height 14
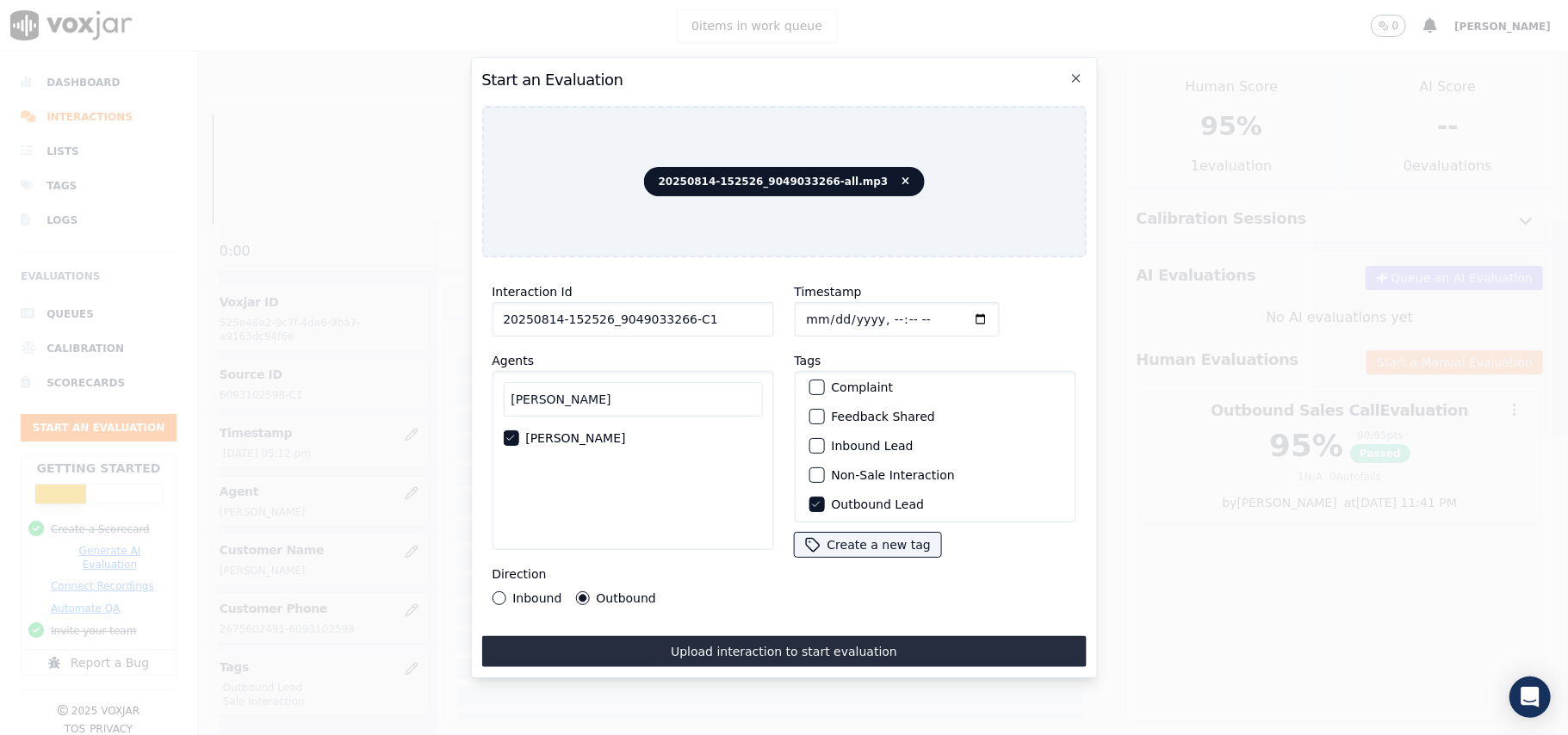
click at [809, 440] on div "button" at bounding box center [815, 446] width 12 height 12
click at [813, 404] on button "Outbound Lead" at bounding box center [816, 412] width 16 height 16
click at [490, 587] on div "Interaction Id 20250814-152526_9049033266-C1 Agents [PERSON_NAME] [PERSON_NAME]…" at bounding box center [632, 443] width 302 height 344
click at [494, 591] on button "Inbound" at bounding box center [498, 598] width 14 height 14
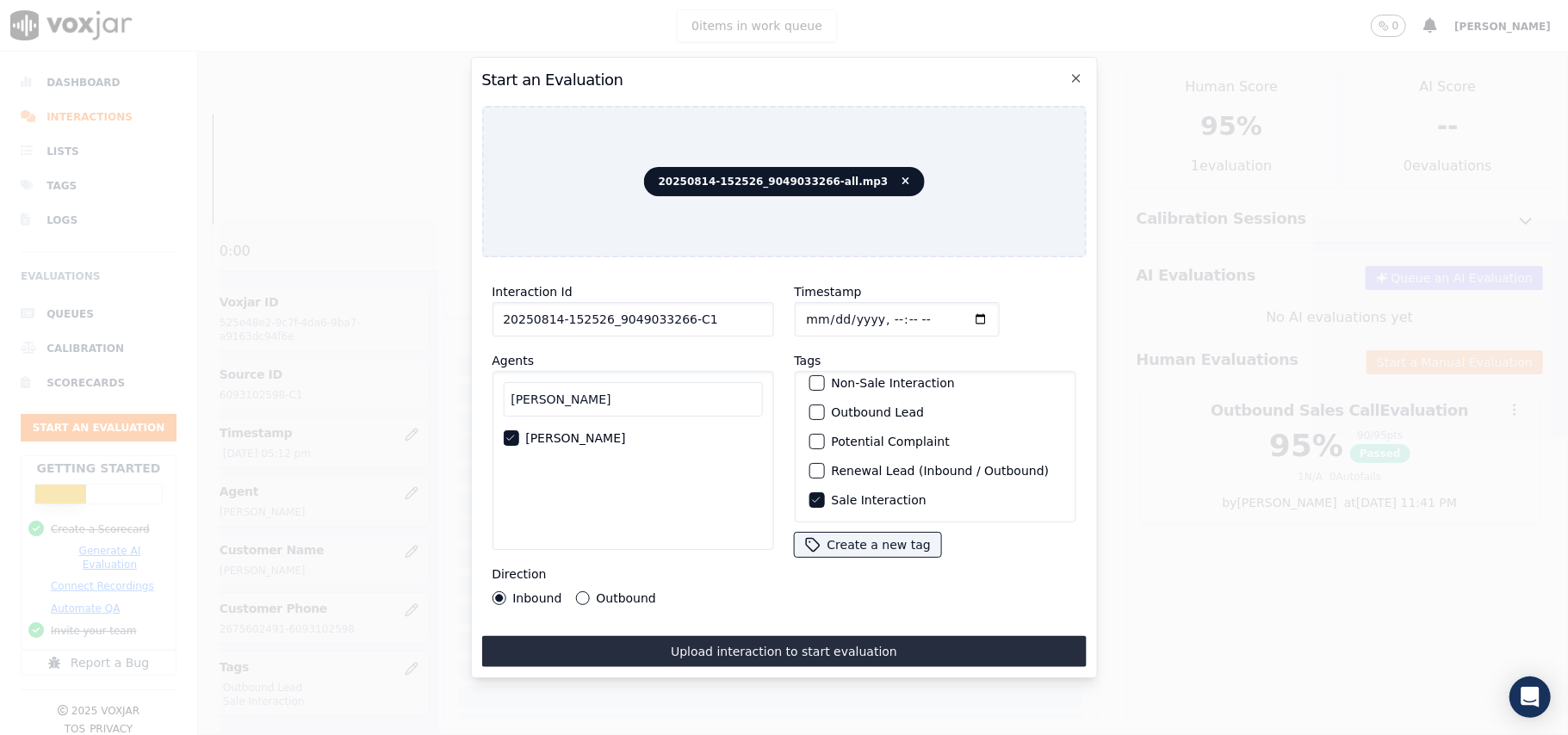
click at [684, 644] on button "Upload interaction to start evaluation" at bounding box center [783, 651] width 605 height 31
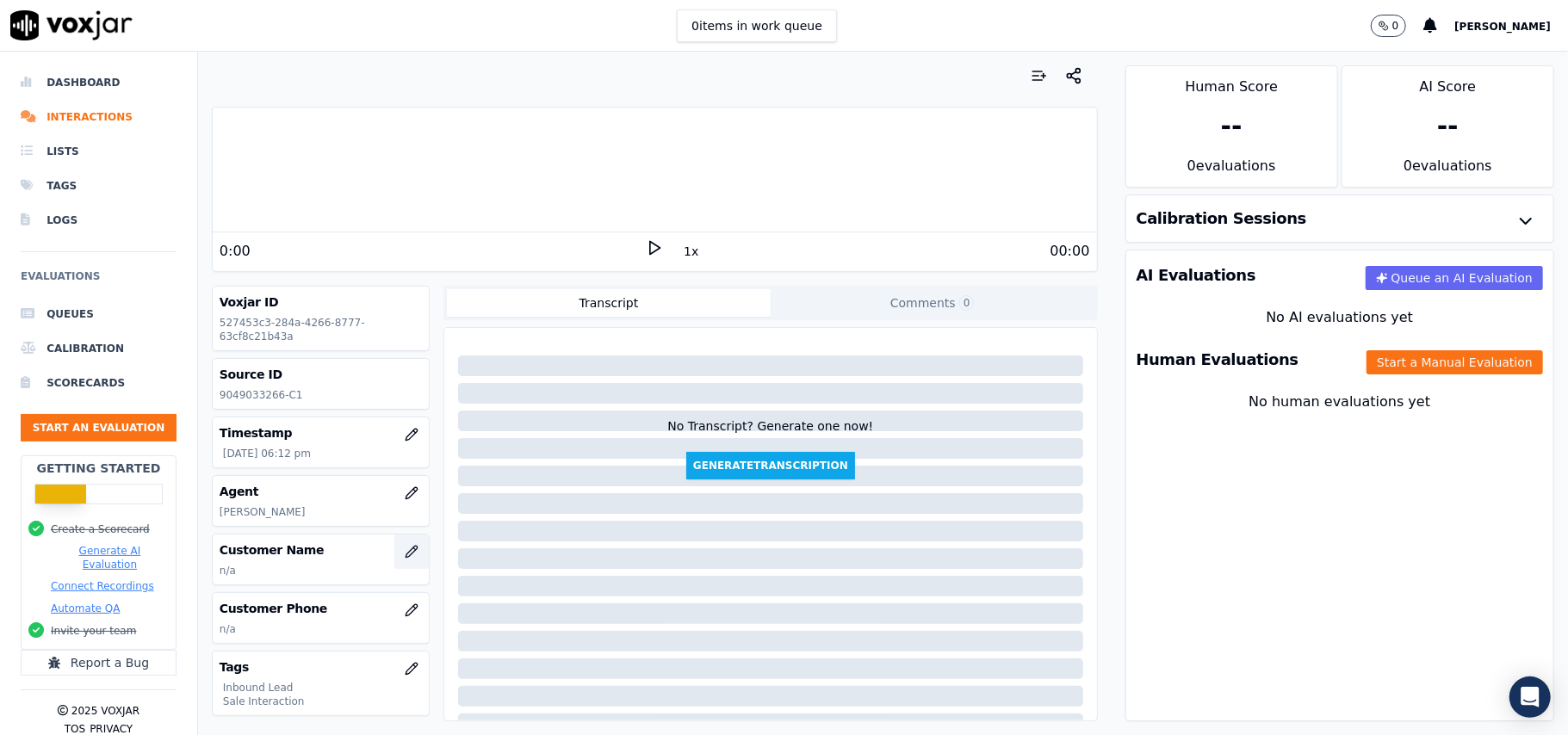
click at [405, 553] on icon "button" at bounding box center [411, 551] width 11 height 11
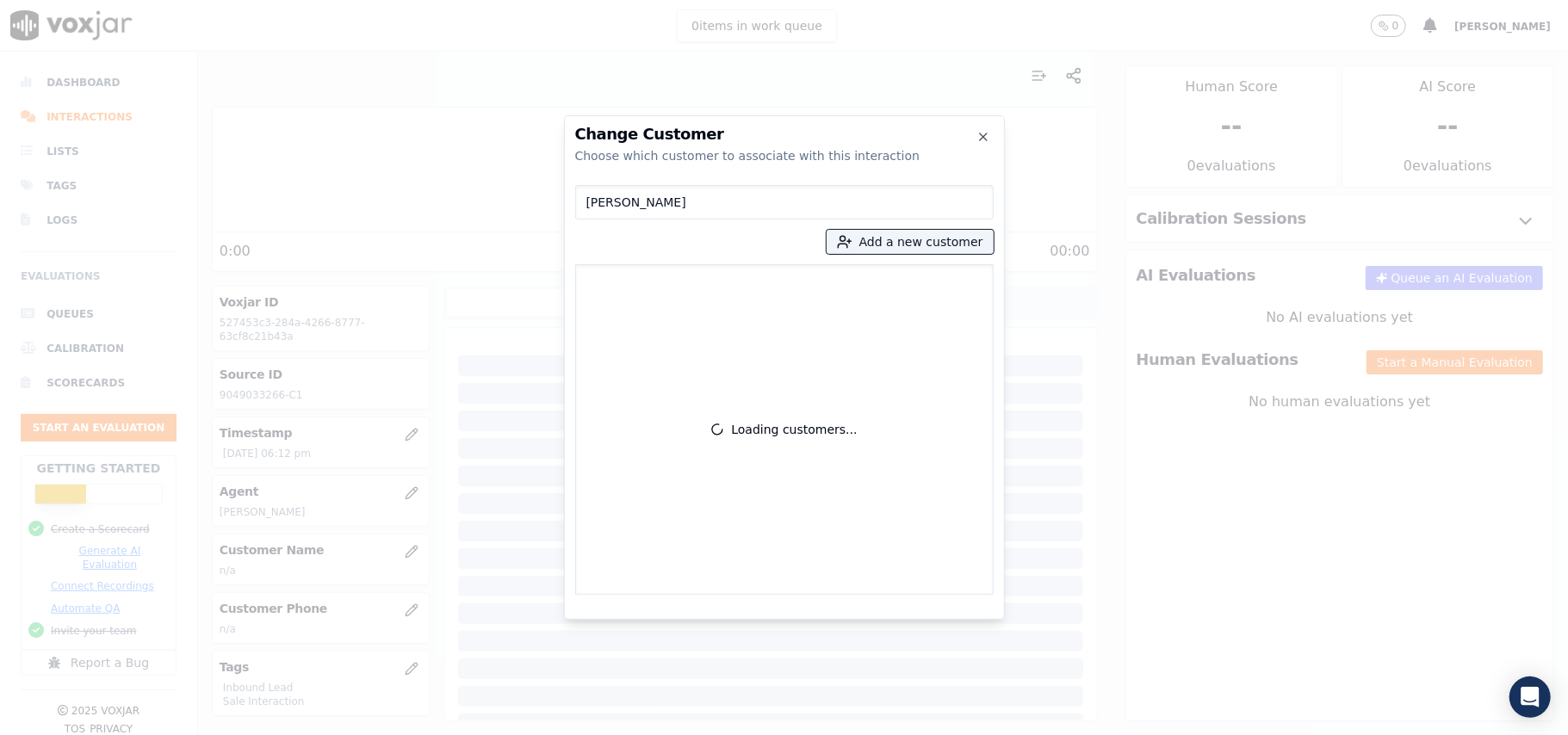
click at [587, 202] on input "[PERSON_NAME]" at bounding box center [784, 202] width 419 height 34
type input "[PERSON_NAME]"
click at [655, 289] on p "[PERSON_NAME]" at bounding box center [683, 289] width 134 height 26
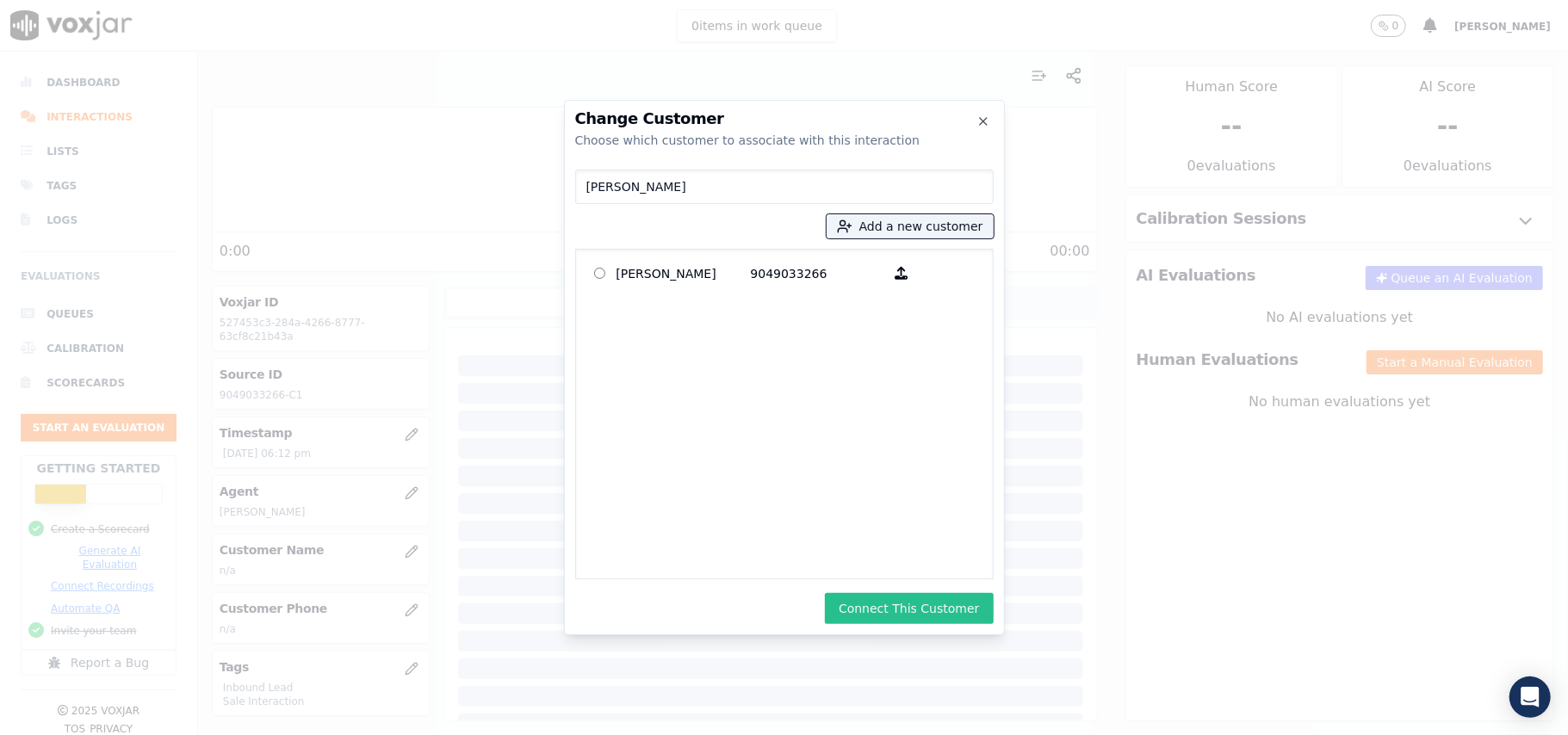
click at [891, 607] on button "Connect This Customer" at bounding box center [908, 608] width 168 height 31
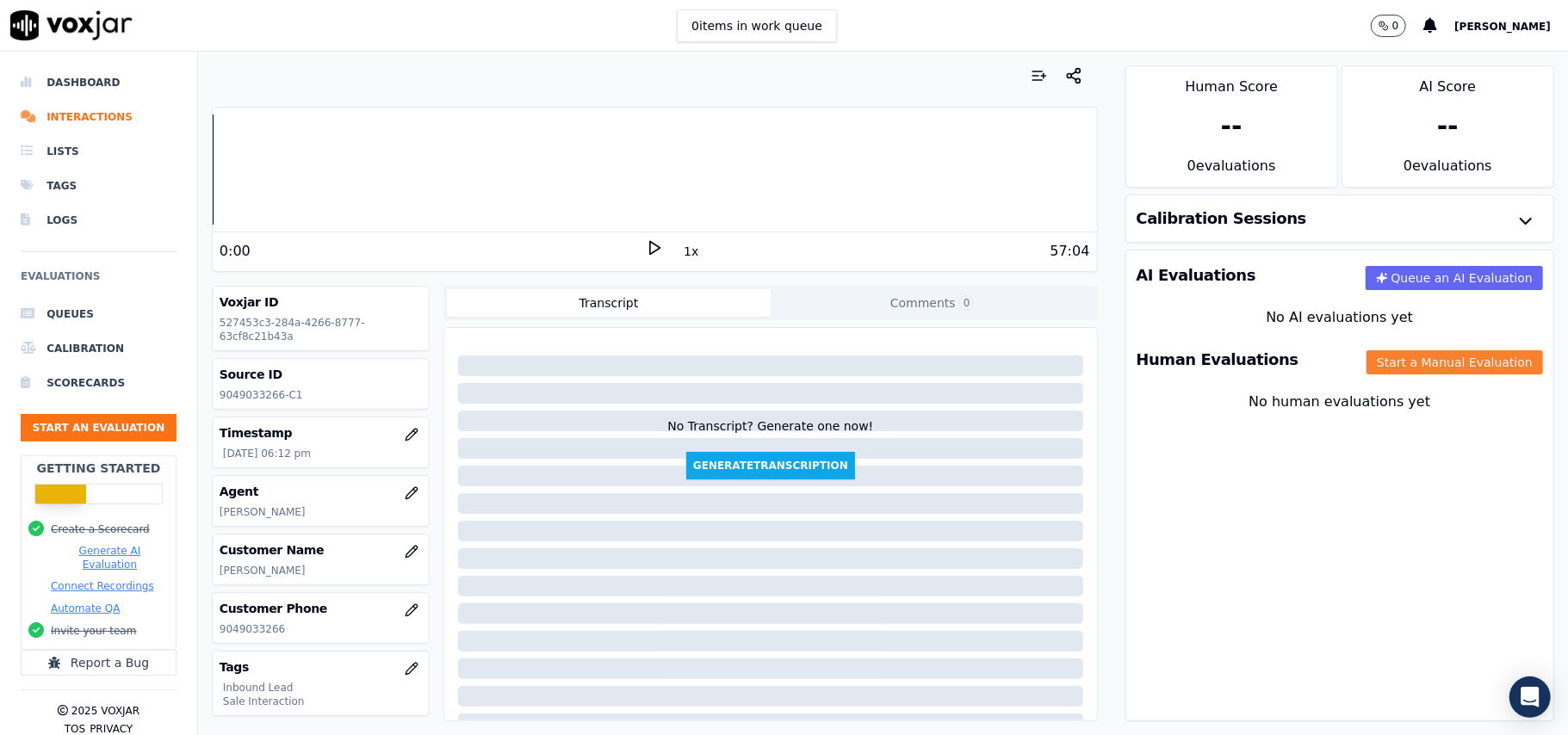
click at [1368, 358] on button "Start a Manual Evaluation" at bounding box center [1454, 361] width 176 height 24
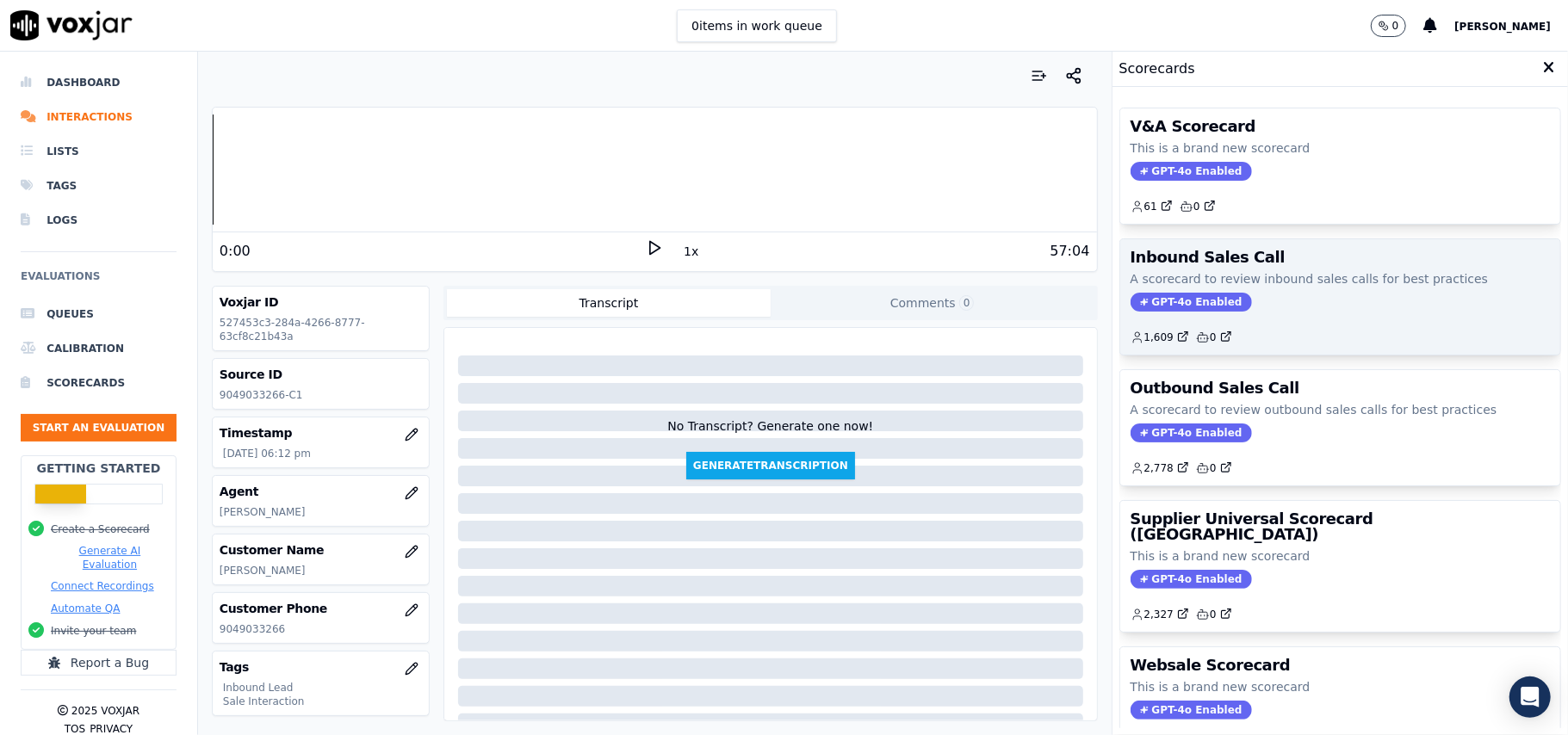
click at [1154, 303] on span "GPT-4o Enabled" at bounding box center [1191, 303] width 121 height 19
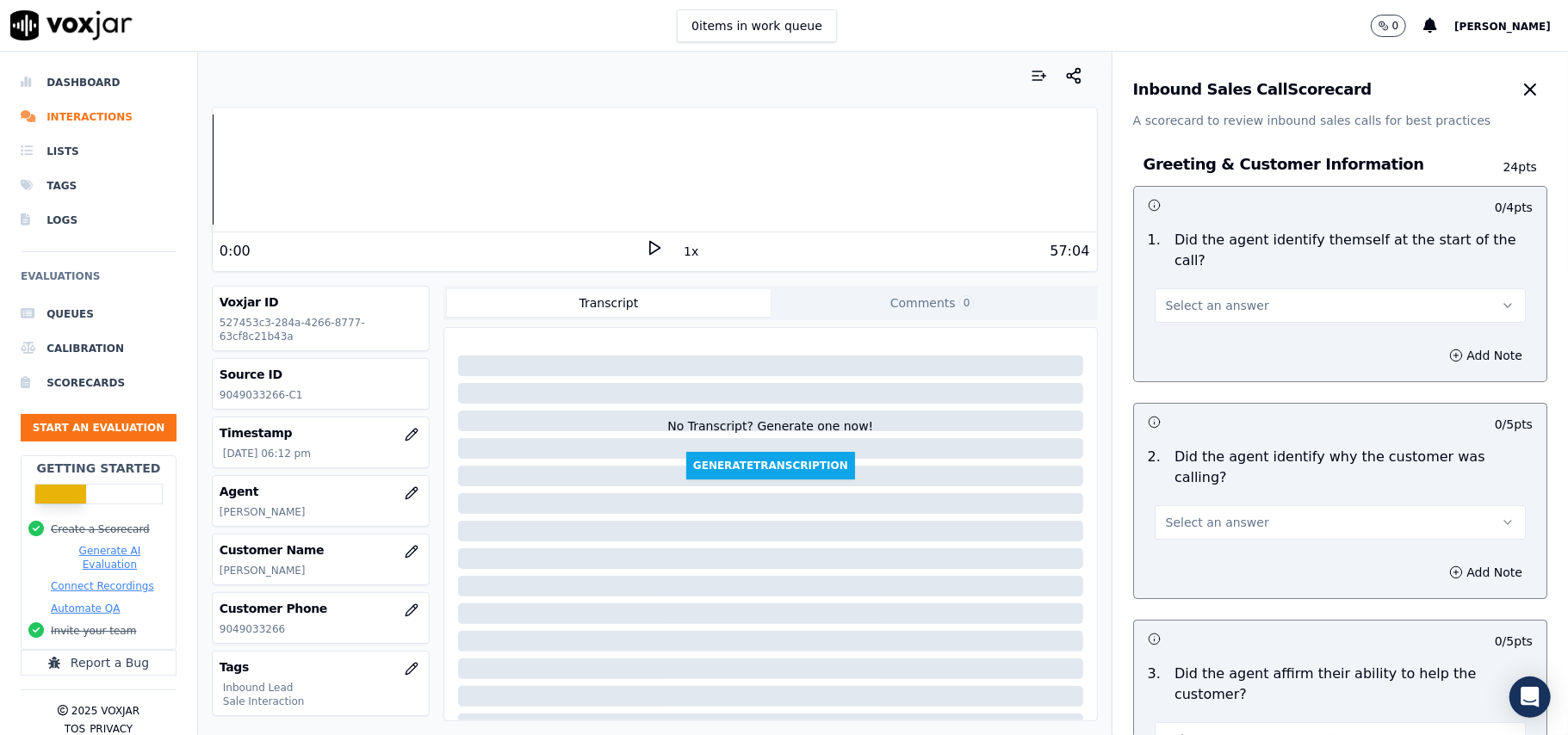
click at [1209, 289] on button "Select an answer" at bounding box center [1340, 305] width 371 height 34
click at [1204, 331] on div "Yes" at bounding box center [1303, 324] width 333 height 27
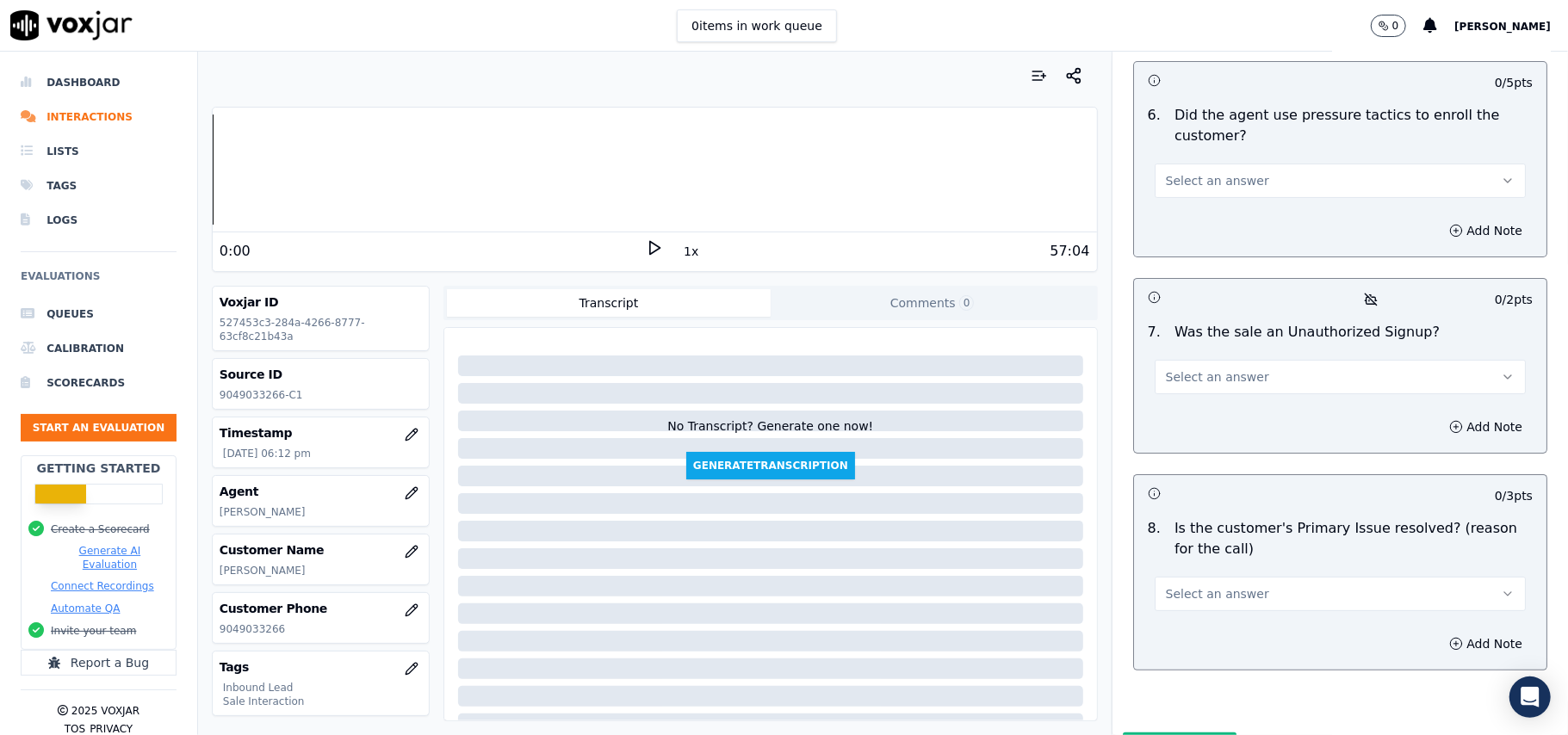
click at [1247, 576] on button "Select an answer" at bounding box center [1340, 593] width 371 height 34
click at [1197, 545] on div "Yes" at bounding box center [1303, 541] width 333 height 27
click at [1165, 360] on button "Select an answer" at bounding box center [1340, 376] width 371 height 34
click at [1196, 347] on div "No" at bounding box center [1303, 352] width 333 height 27
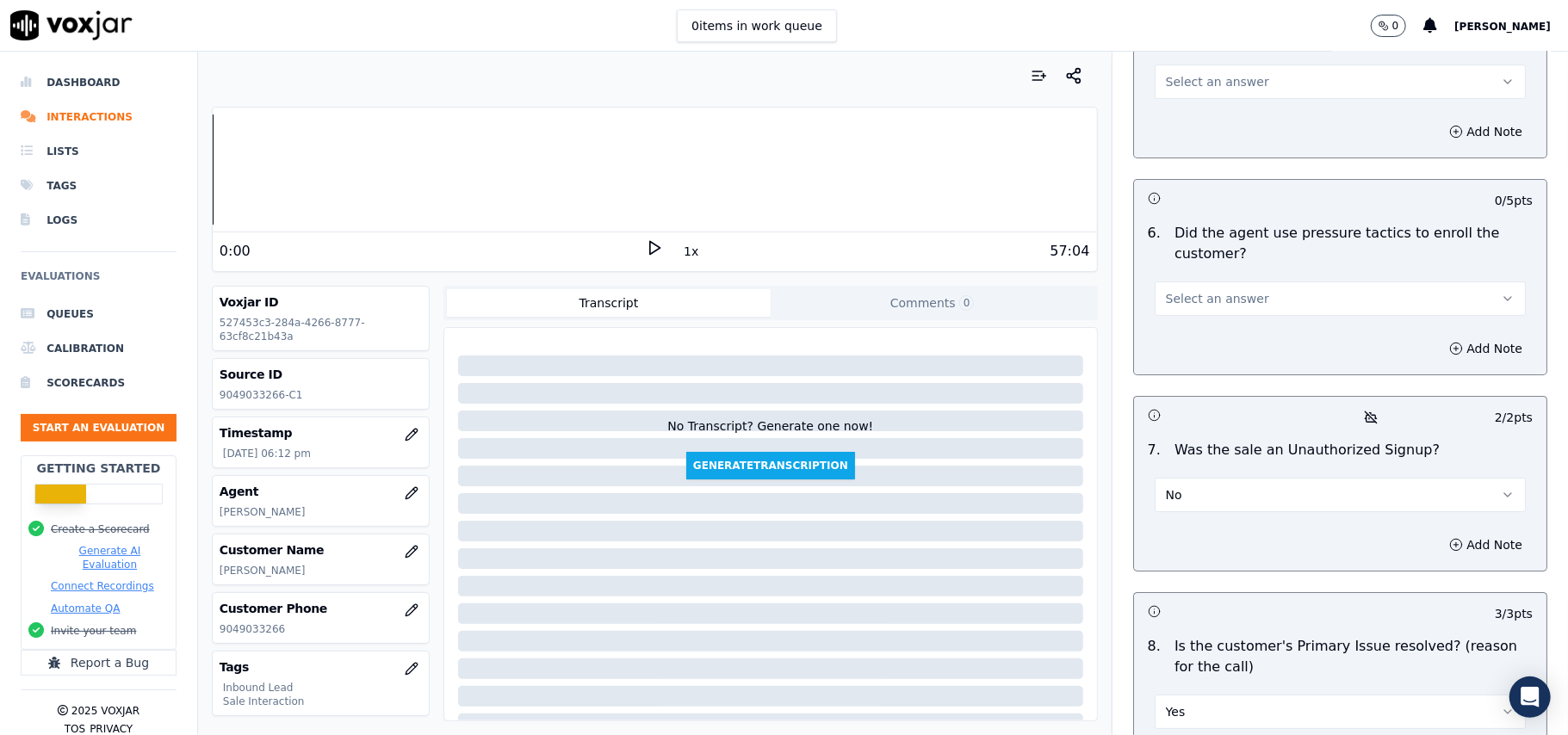
scroll to position [4586, 0]
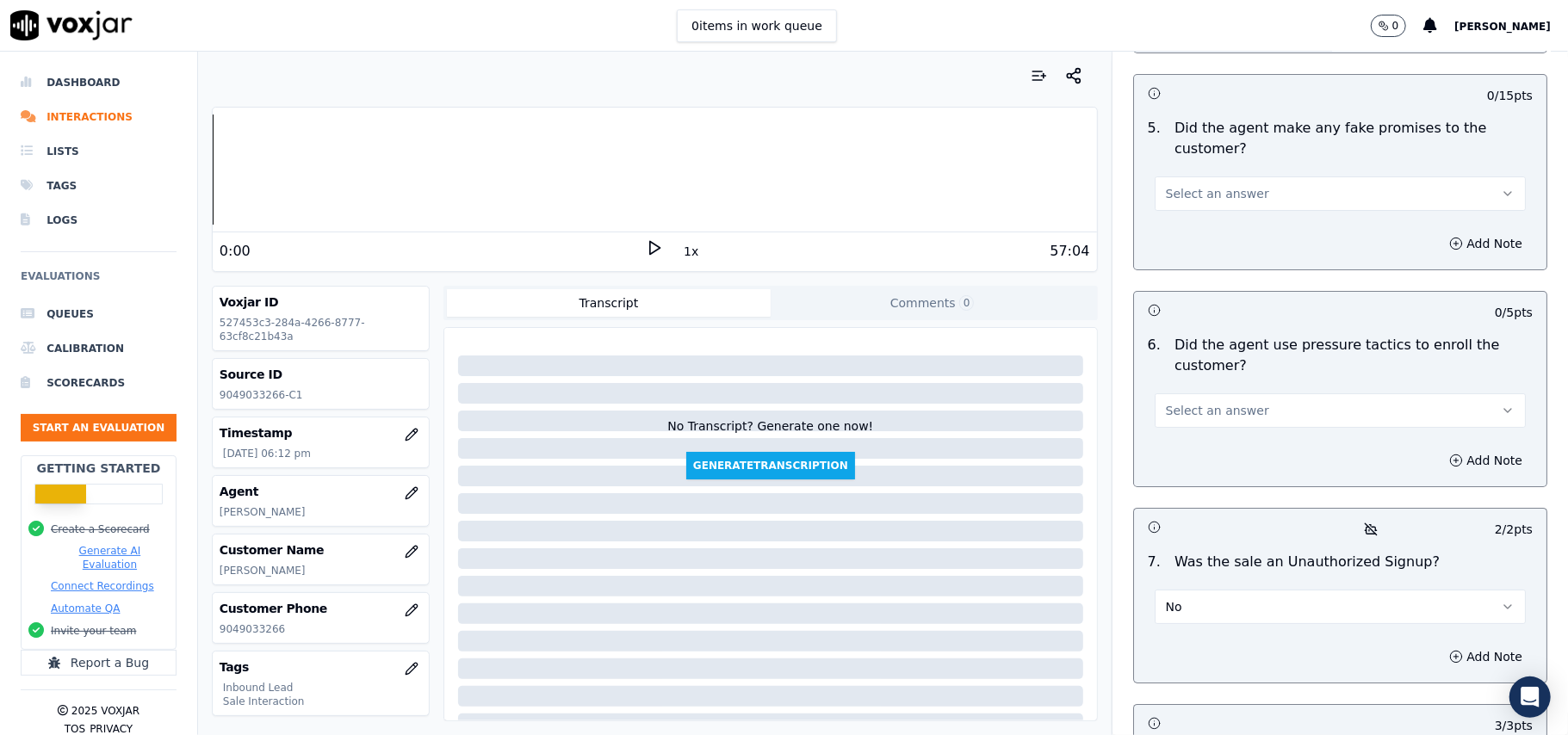
click at [1206, 402] on span "Select an answer" at bounding box center [1217, 410] width 104 height 18
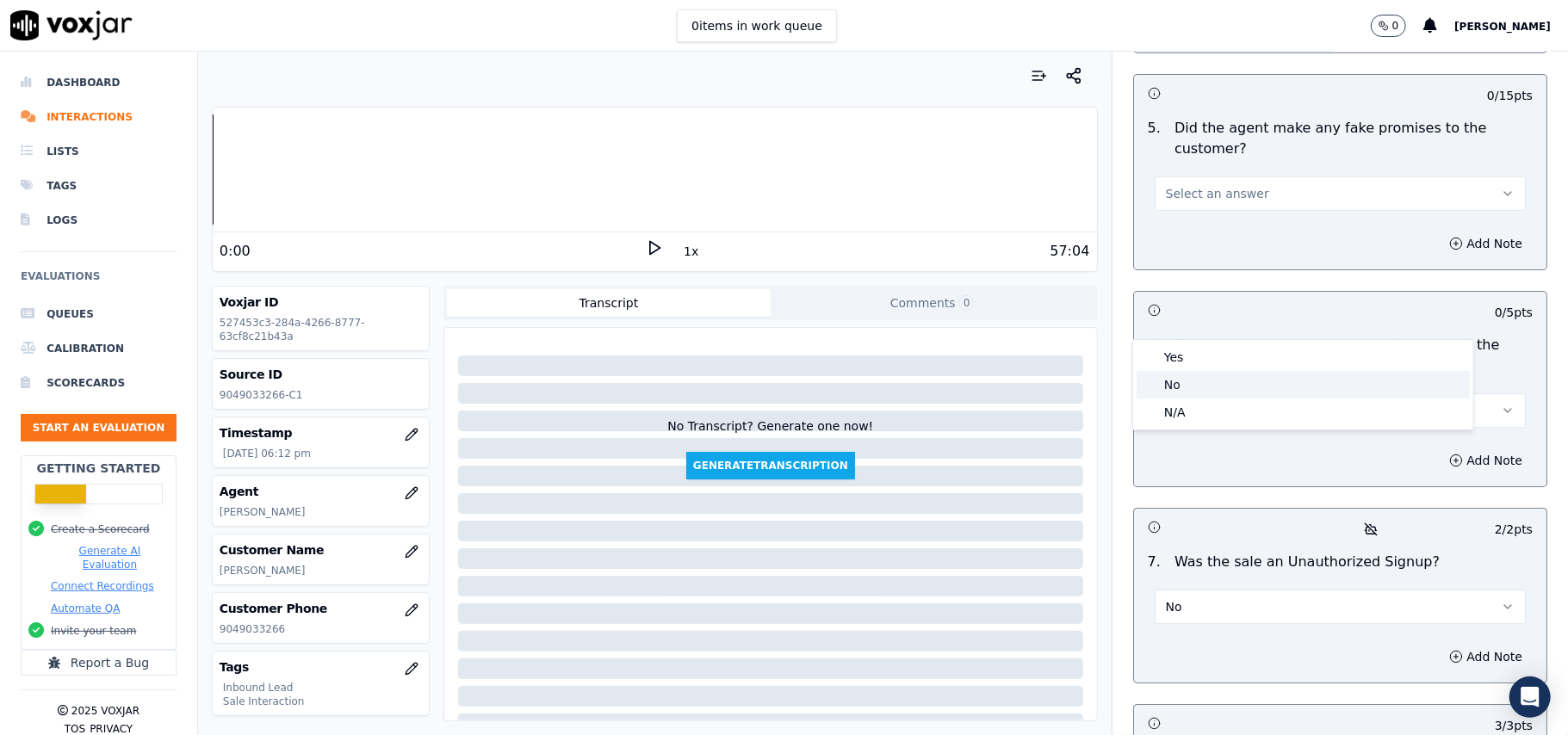
click at [1188, 387] on div "No" at bounding box center [1303, 384] width 333 height 27
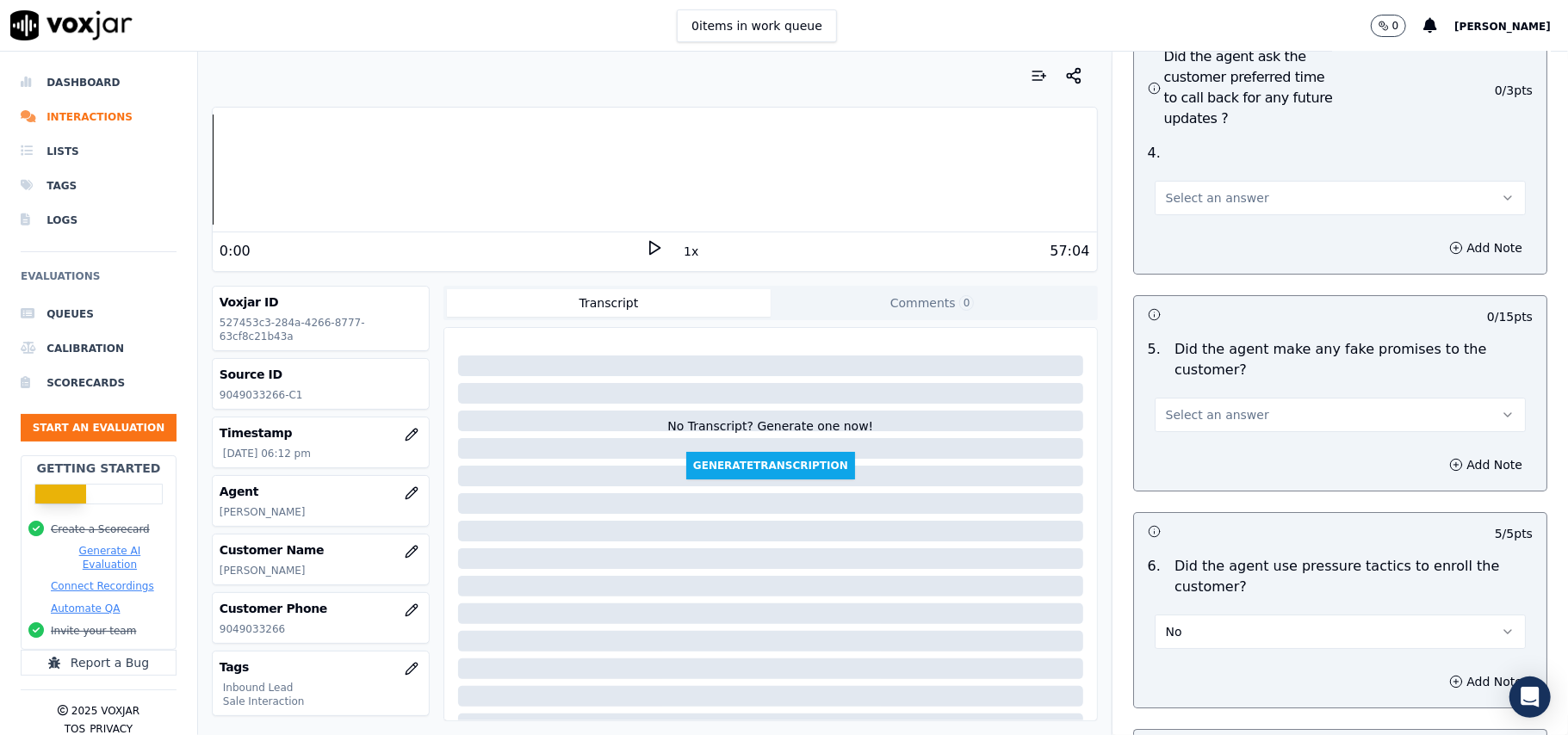
scroll to position [4357, 0]
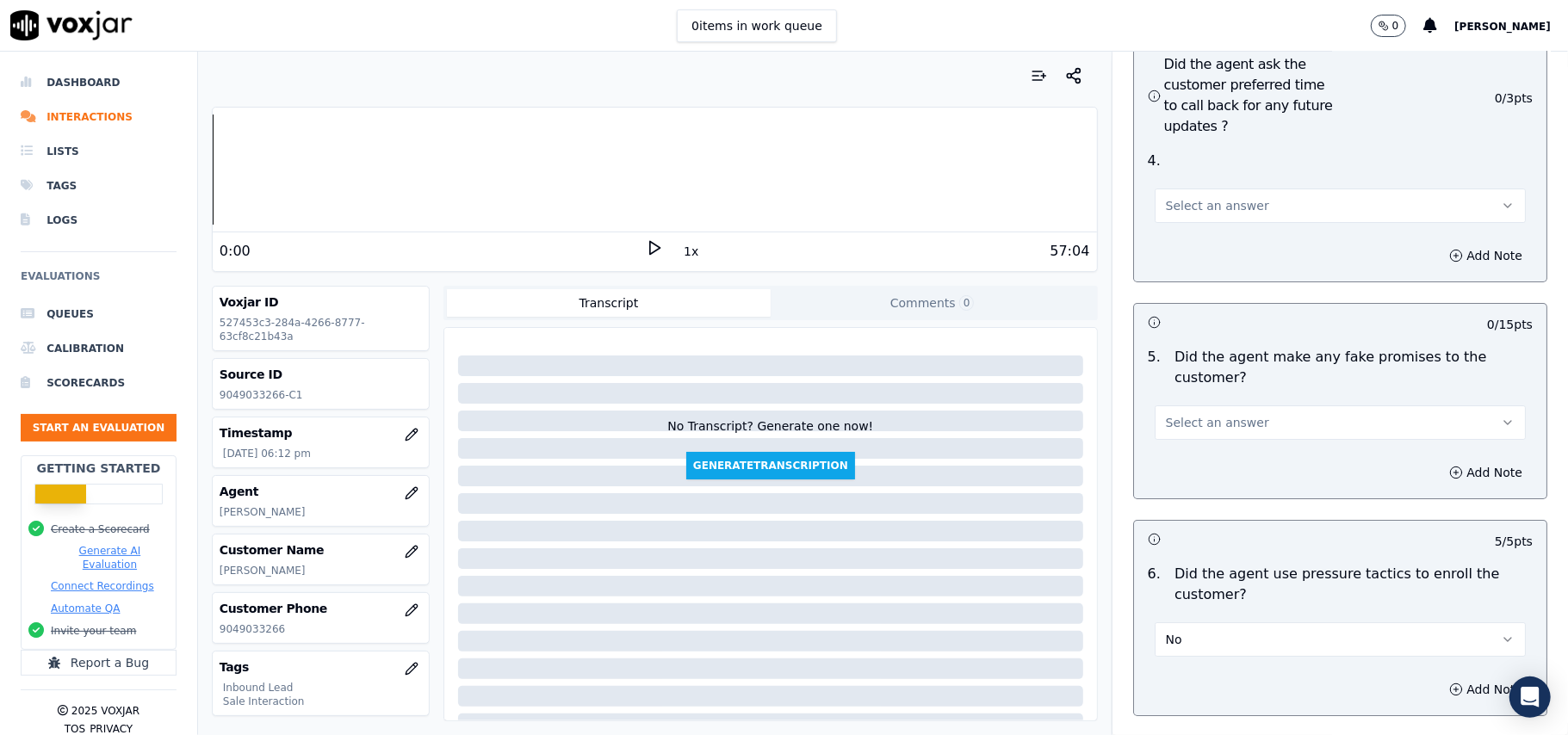
click at [1196, 414] on span "Select an answer" at bounding box center [1217, 423] width 104 height 18
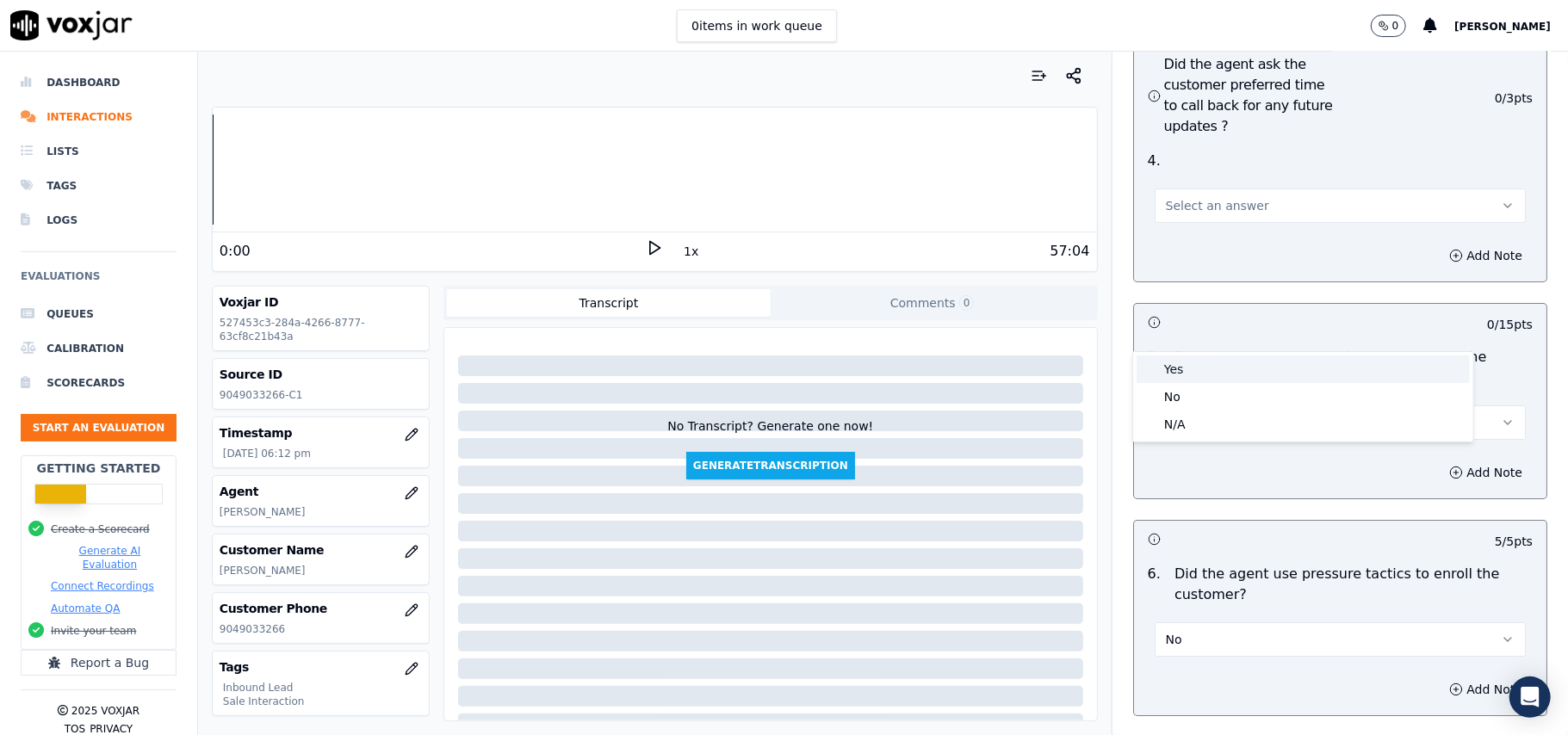
click at [1196, 373] on div "Yes" at bounding box center [1303, 368] width 333 height 27
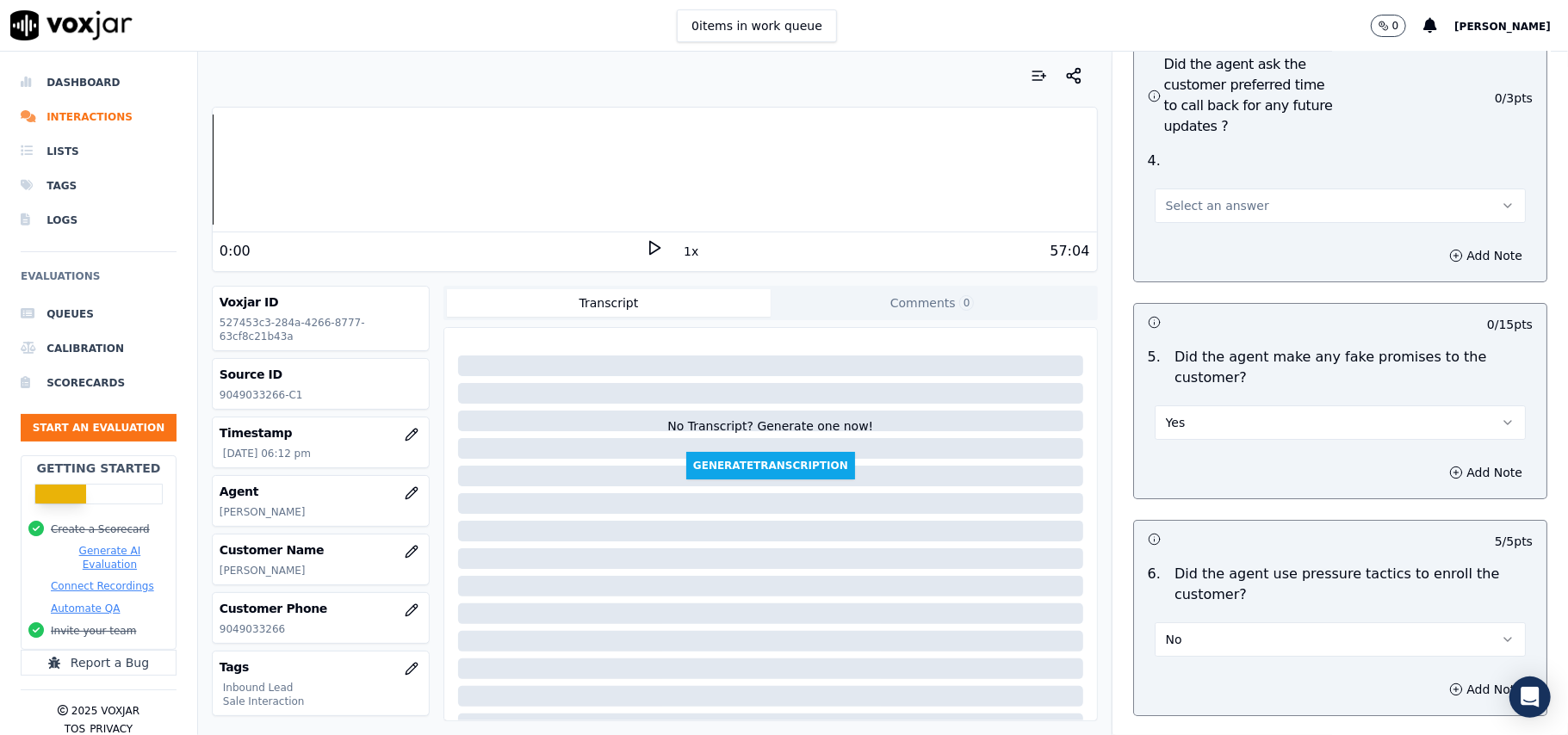
click at [1199, 405] on button "Yes" at bounding box center [1340, 422] width 371 height 34
drag, startPoint x: 1199, startPoint y: 332, endPoint x: 1204, endPoint y: 408, distance: 76.2
click at [1203, 401] on div "No" at bounding box center [1303, 396] width 333 height 27
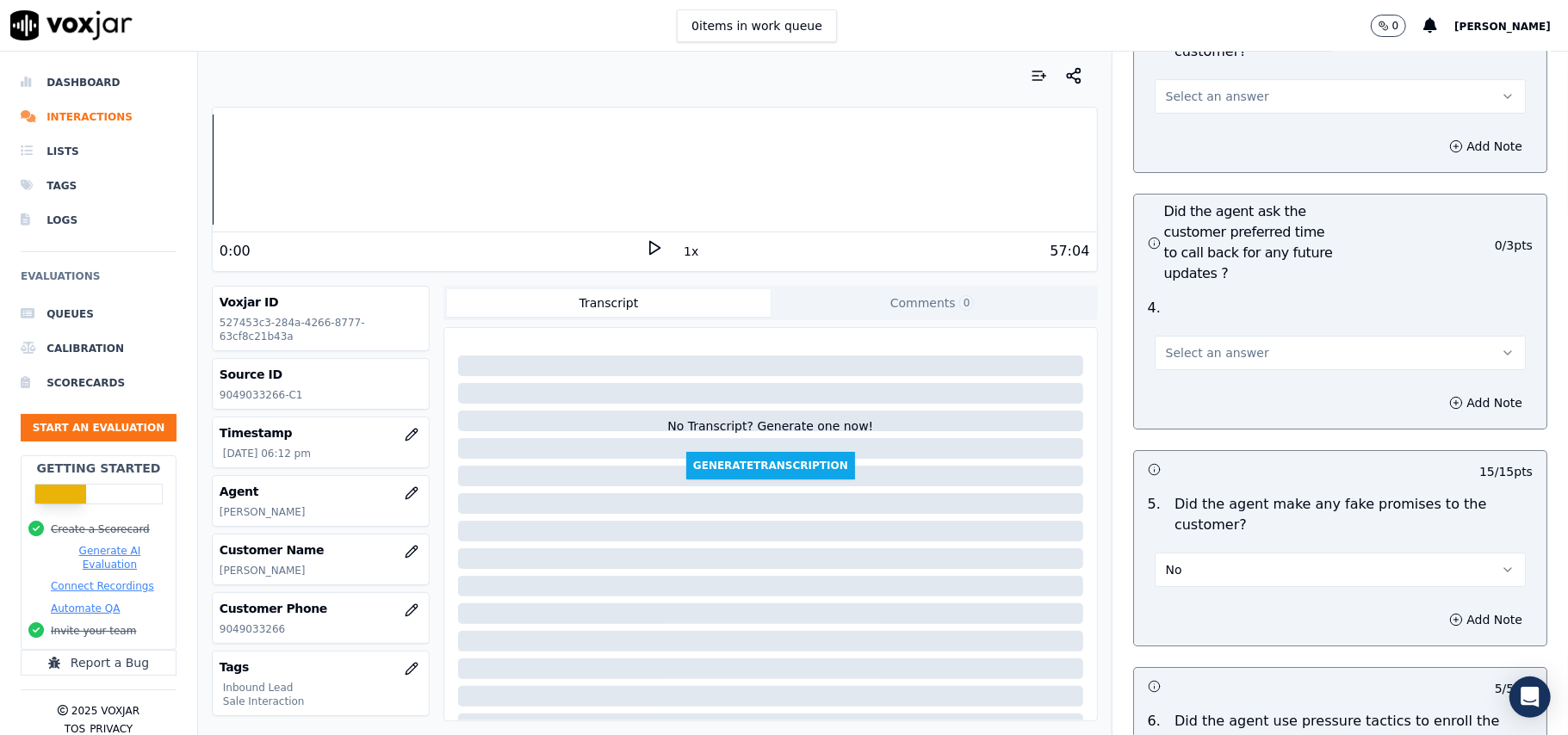
scroll to position [4128, 0]
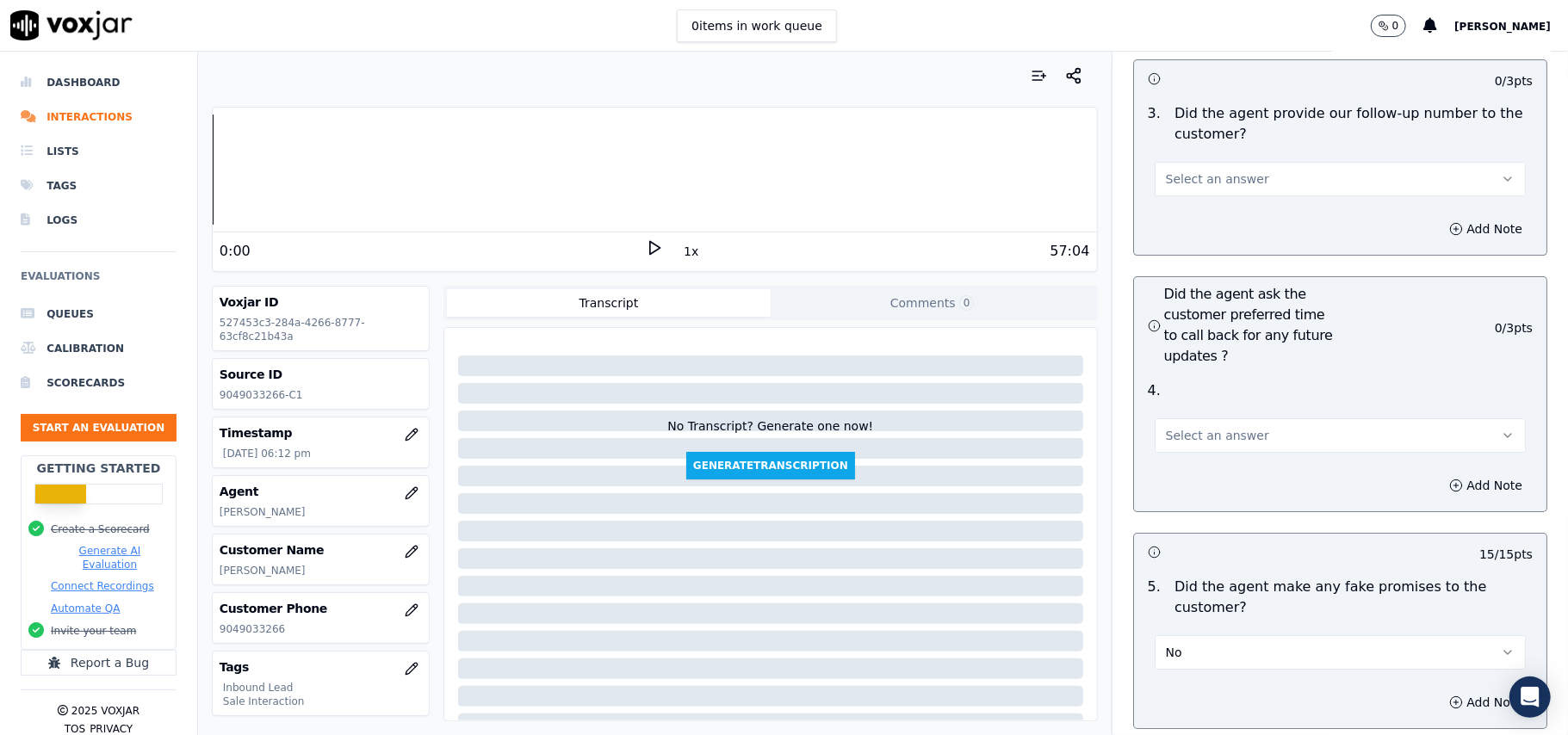
click at [1185, 418] on button "Select an answer" at bounding box center [1340, 435] width 371 height 34
click at [1186, 377] on div "Yes" at bounding box center [1303, 381] width 333 height 27
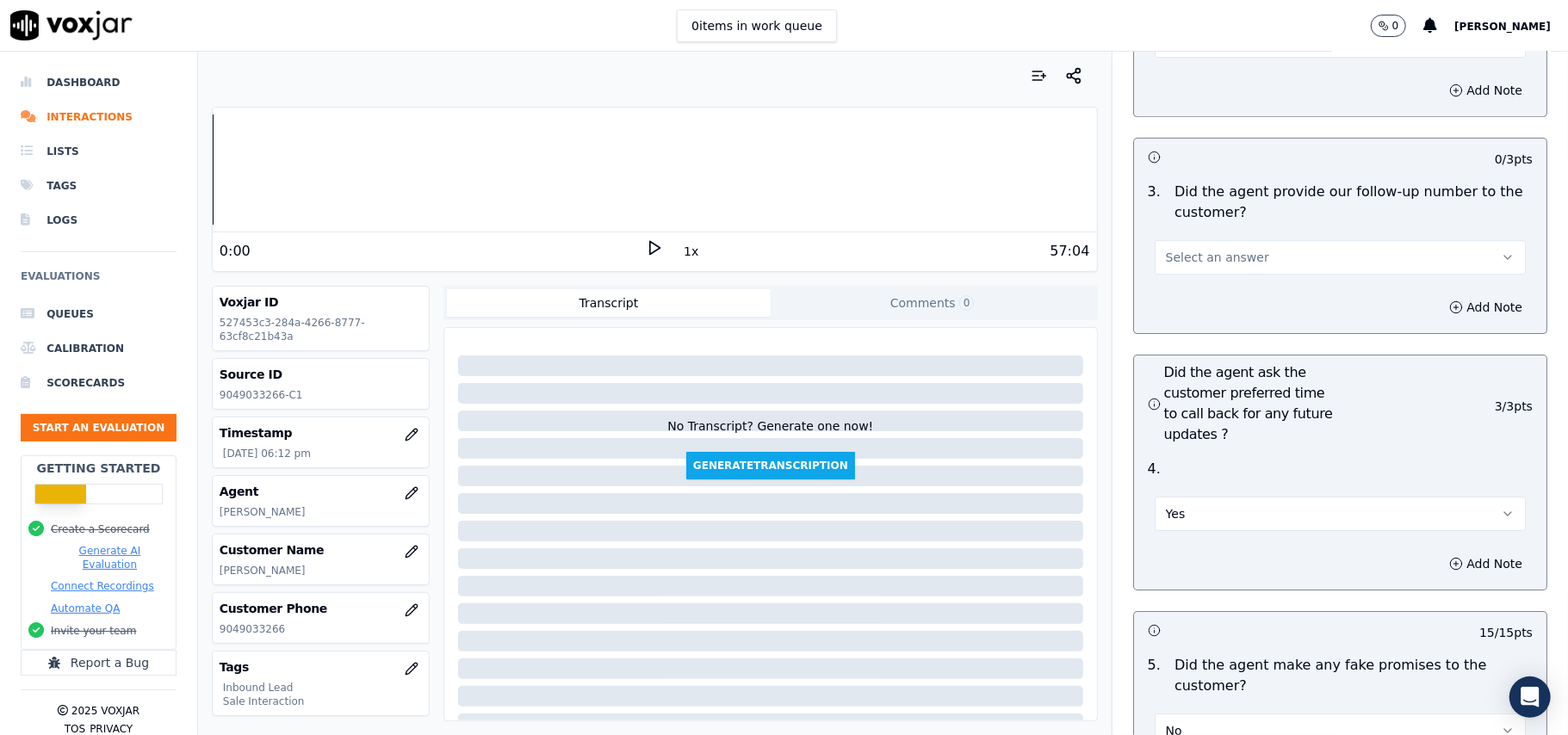
scroll to position [3898, 0]
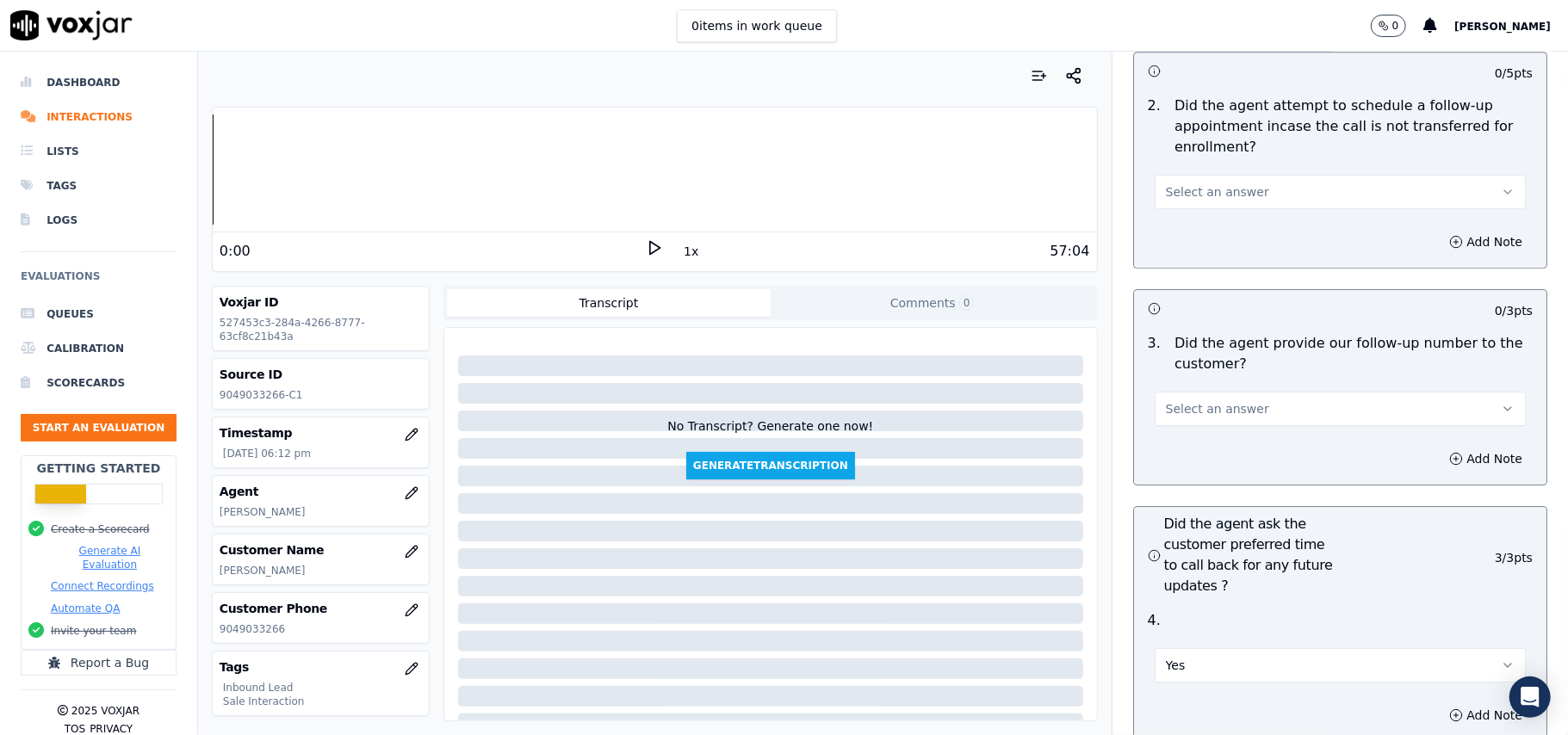
click at [1200, 391] on button "Select an answer" at bounding box center [1340, 408] width 371 height 34
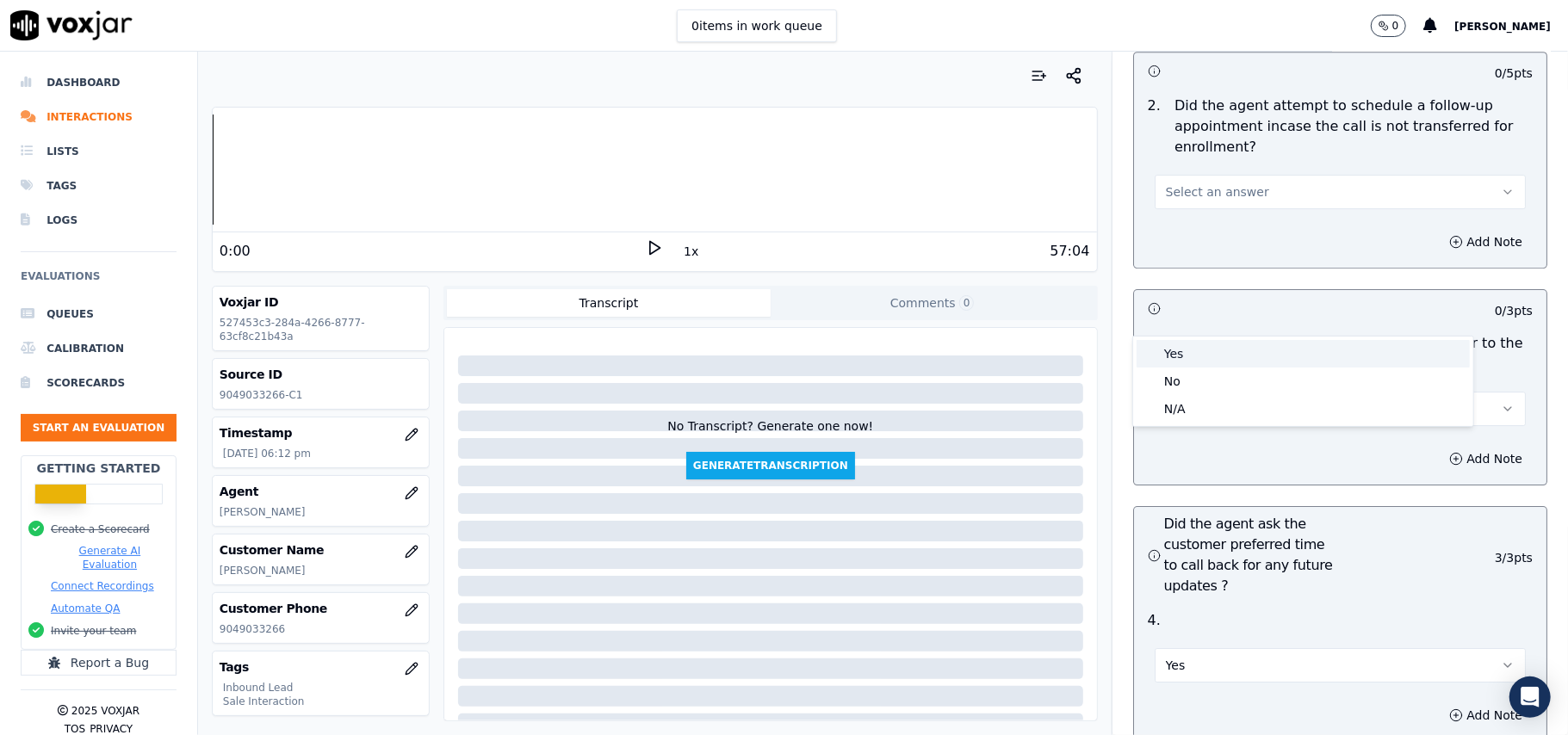
click at [1199, 353] on div "Yes" at bounding box center [1303, 353] width 333 height 27
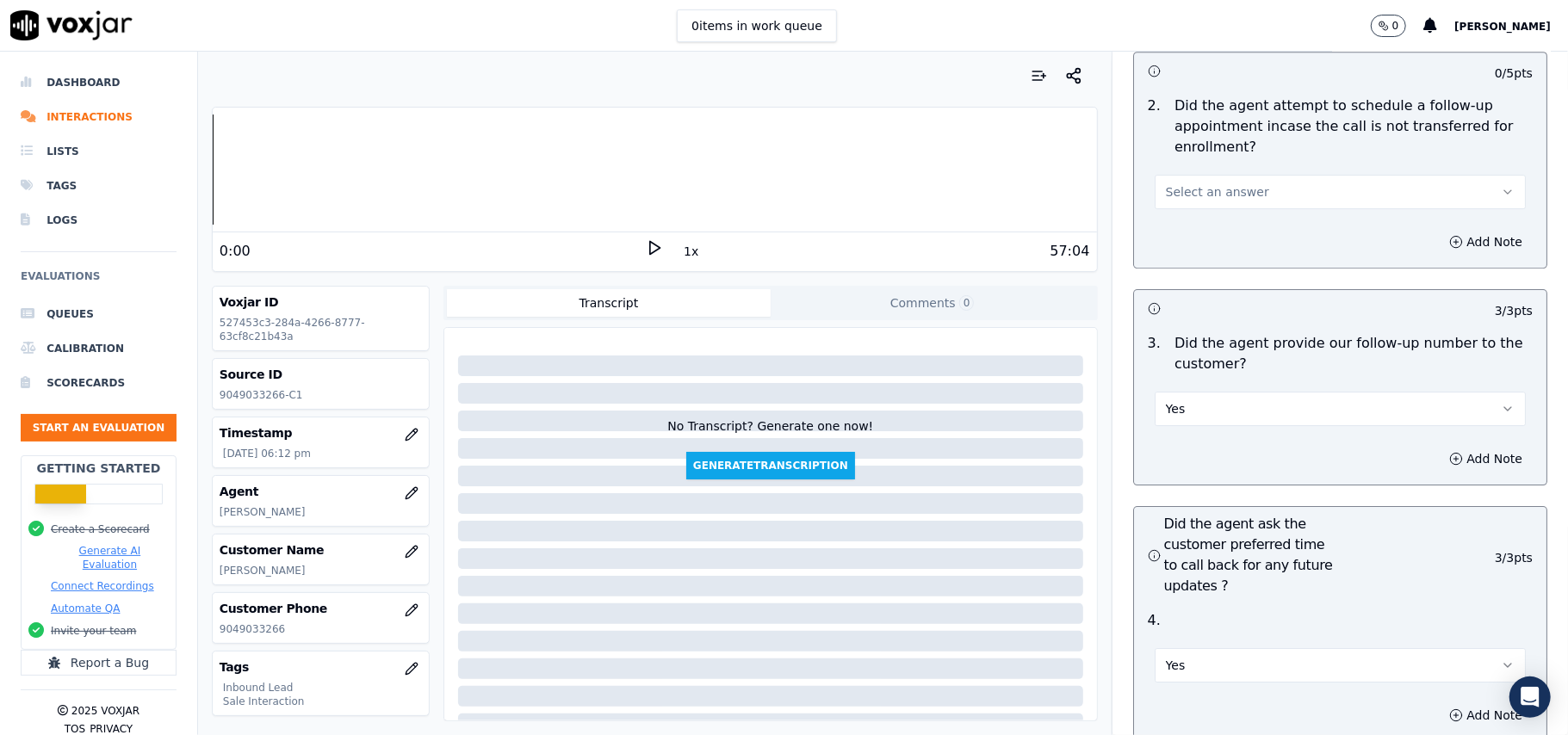
scroll to position [3669, 0]
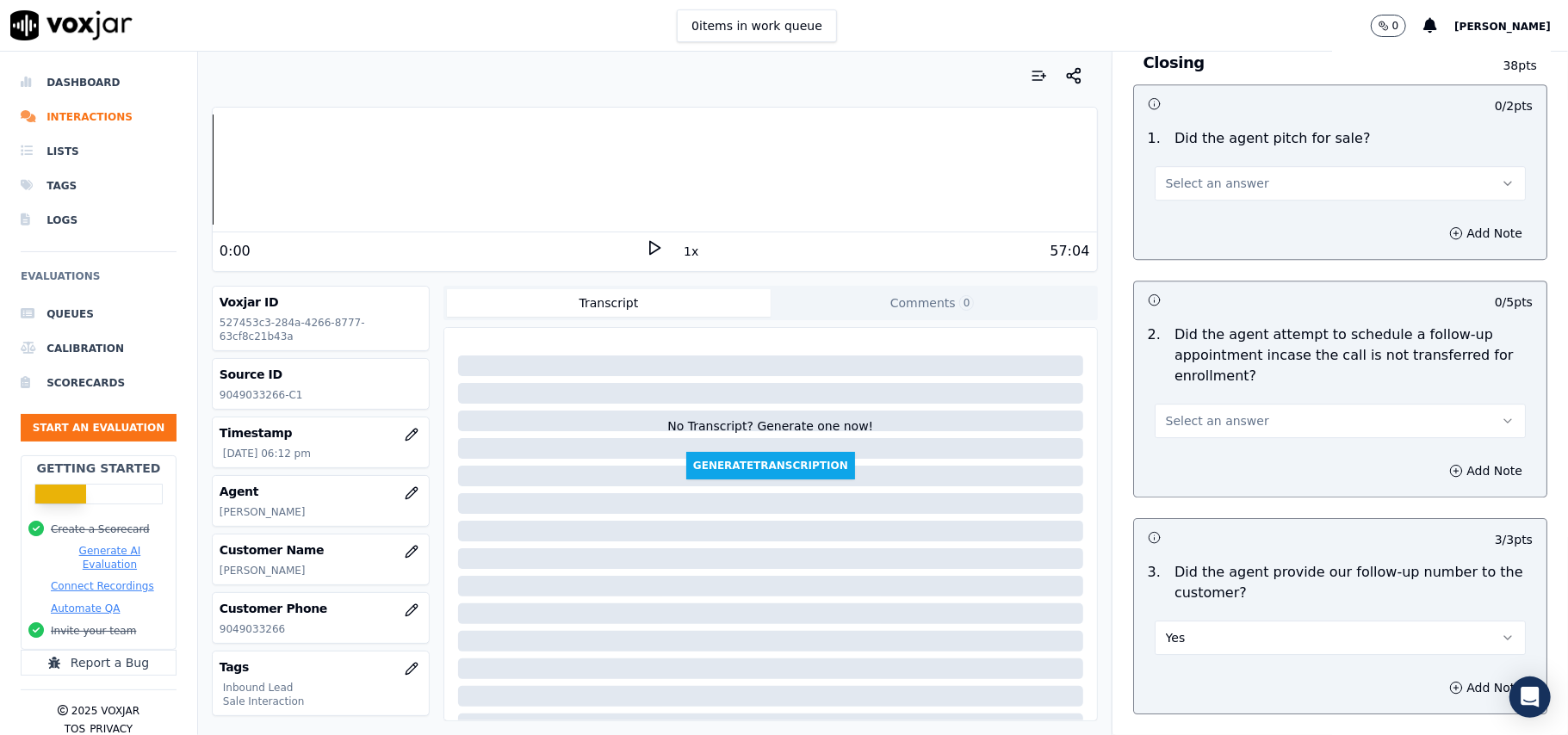
click at [1213, 412] on span "Select an answer" at bounding box center [1217, 421] width 104 height 18
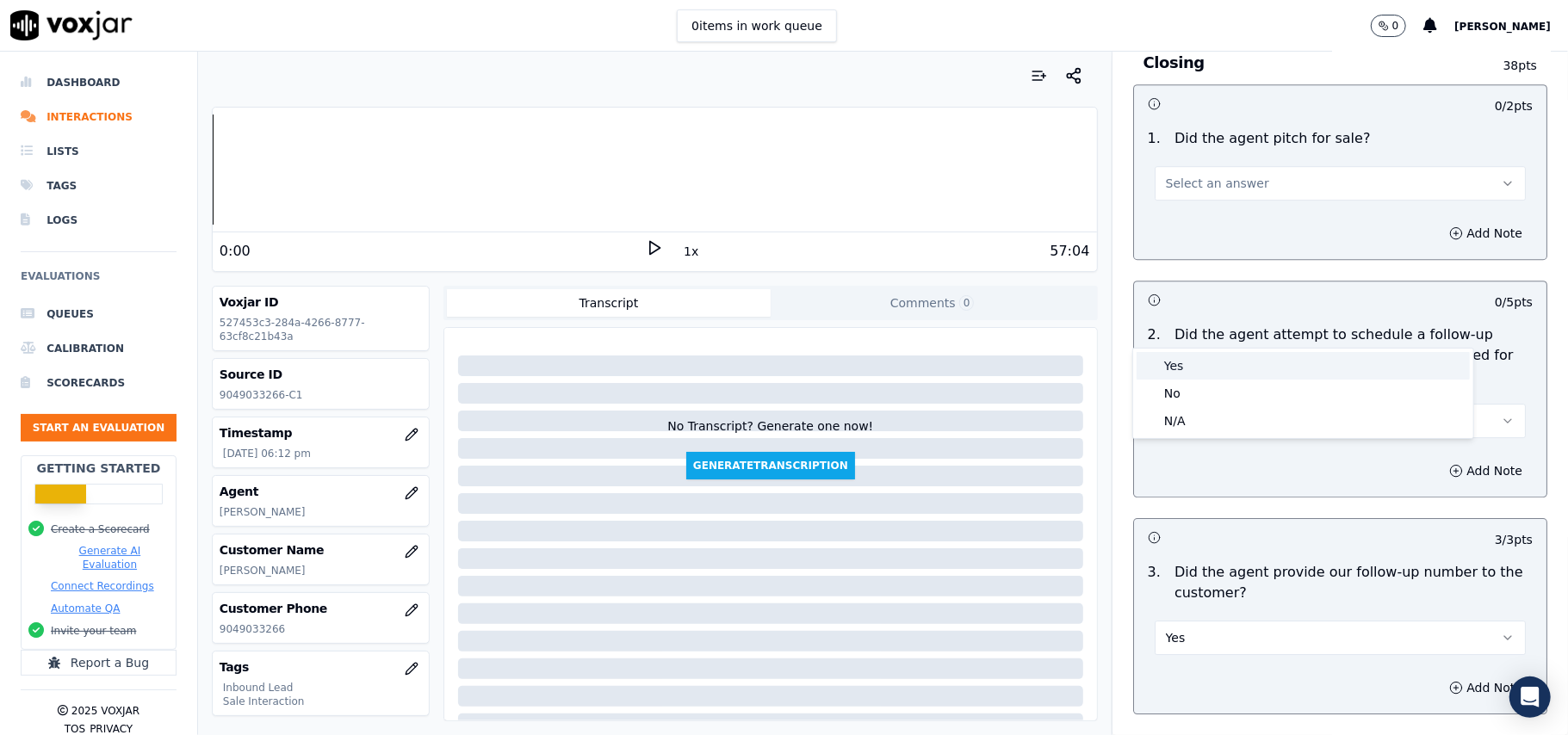
click at [1219, 360] on div "Yes" at bounding box center [1303, 365] width 333 height 27
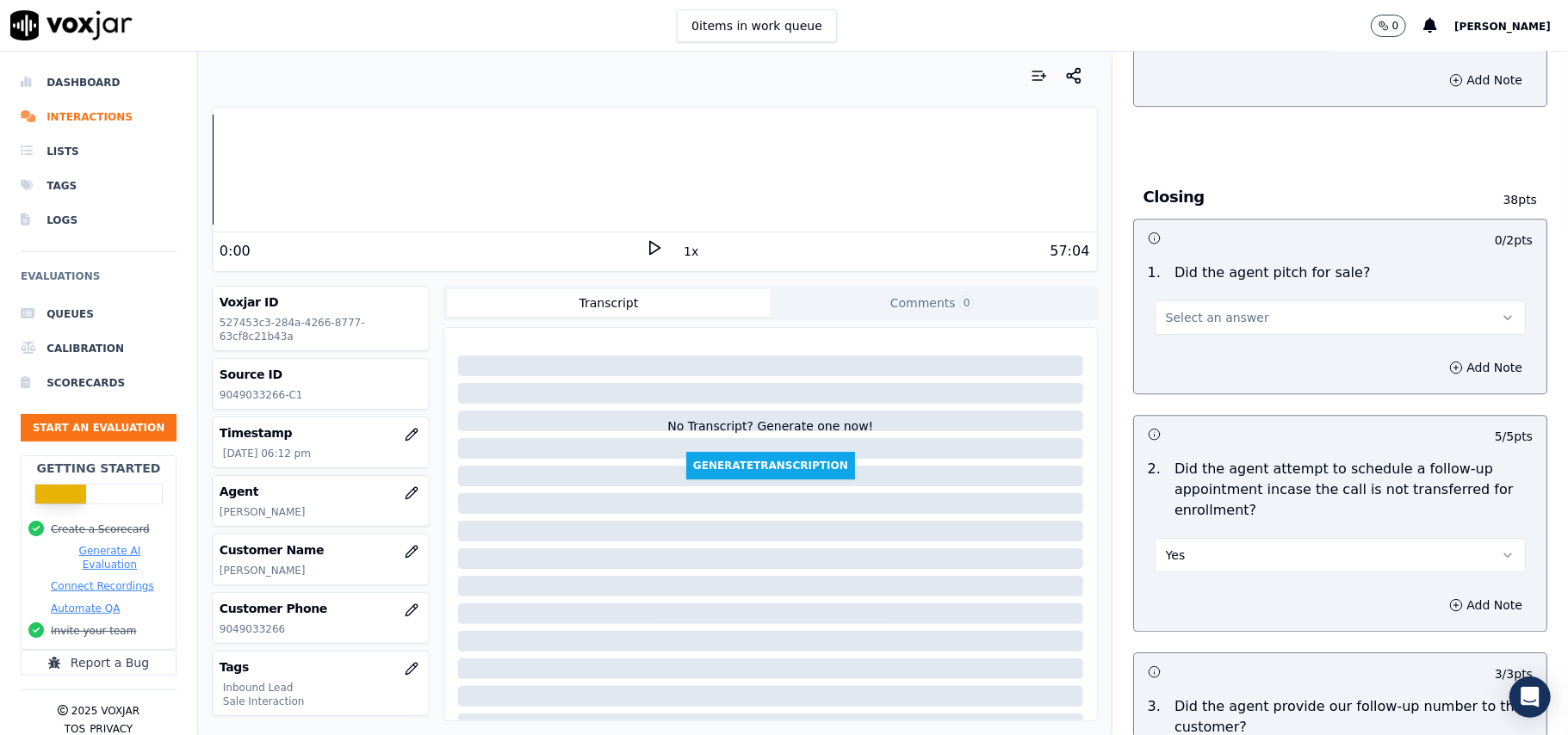
scroll to position [3325, 0]
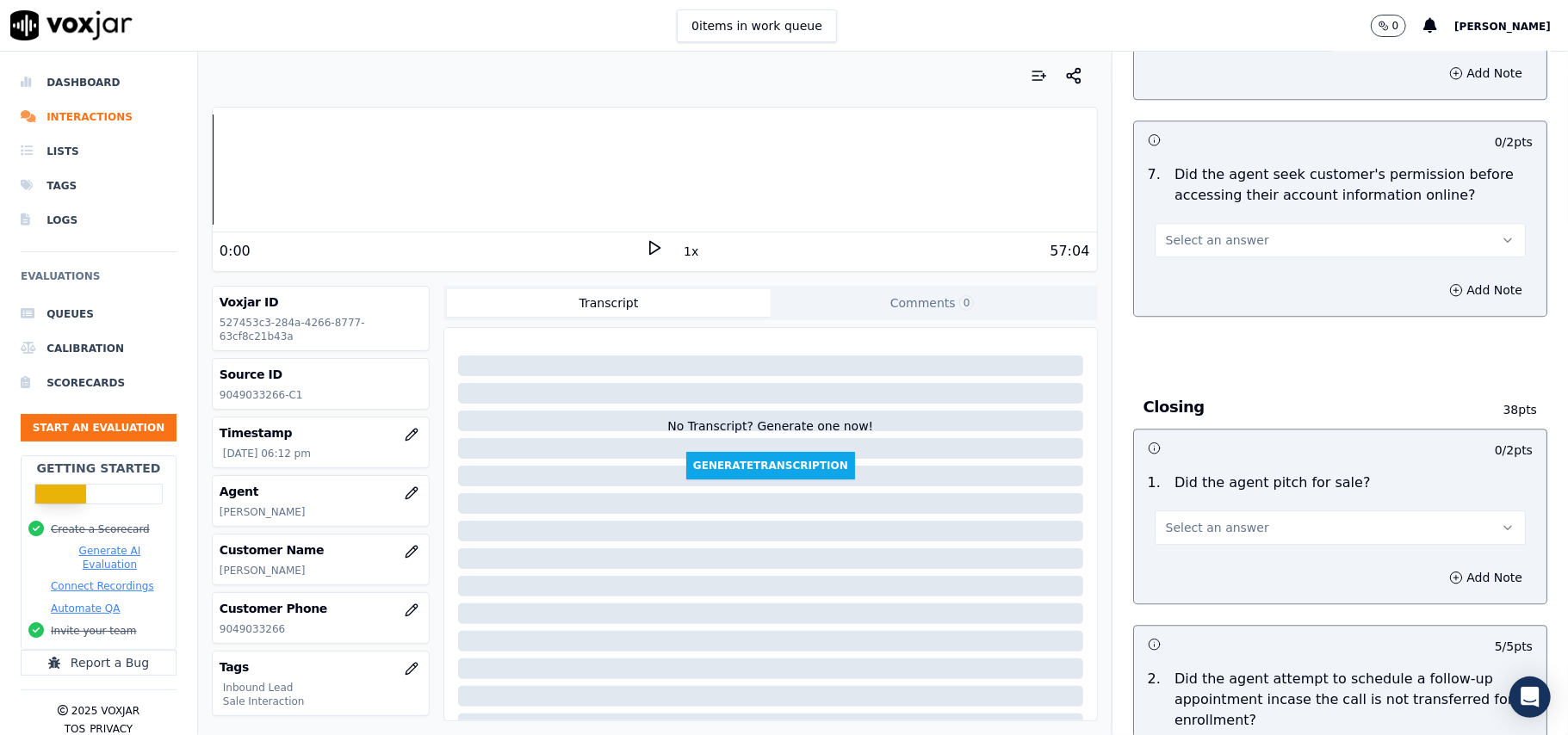
click at [1193, 519] on span "Select an answer" at bounding box center [1217, 528] width 104 height 18
click at [1190, 467] on div "Yes" at bounding box center [1303, 472] width 333 height 27
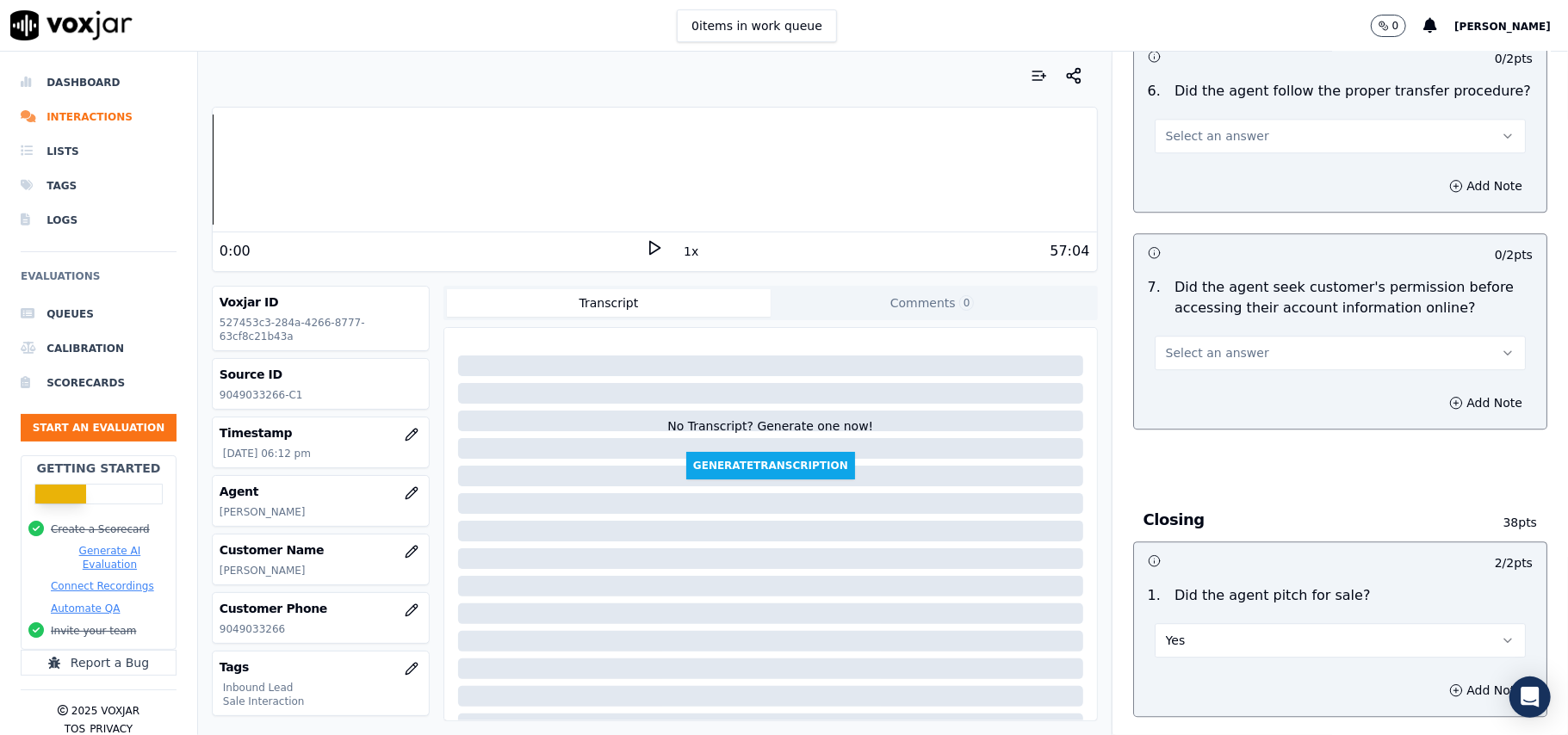
scroll to position [3210, 0]
click at [1174, 346] on span "Select an answer" at bounding box center [1217, 355] width 104 height 18
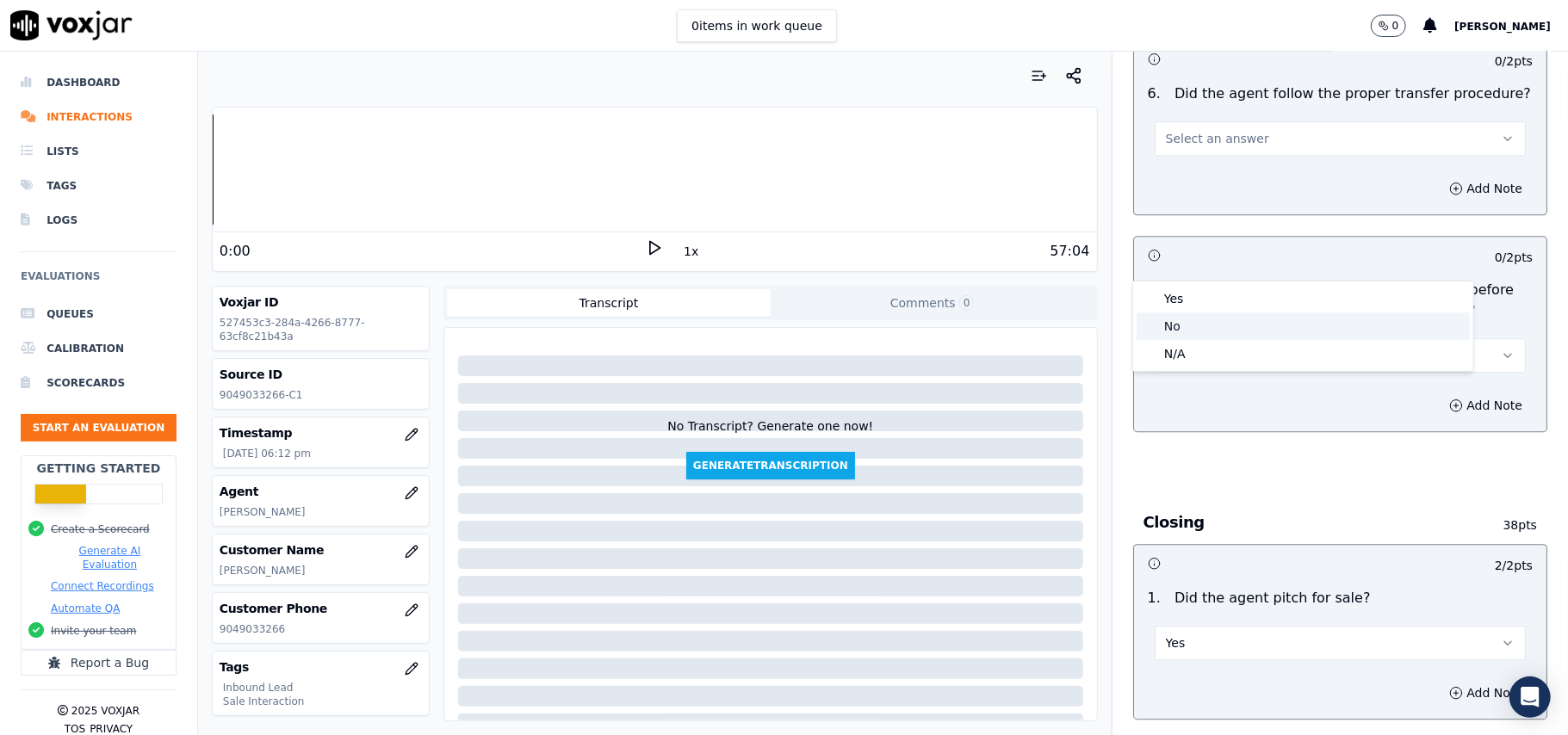
click at [1172, 329] on div "No" at bounding box center [1303, 325] width 333 height 27
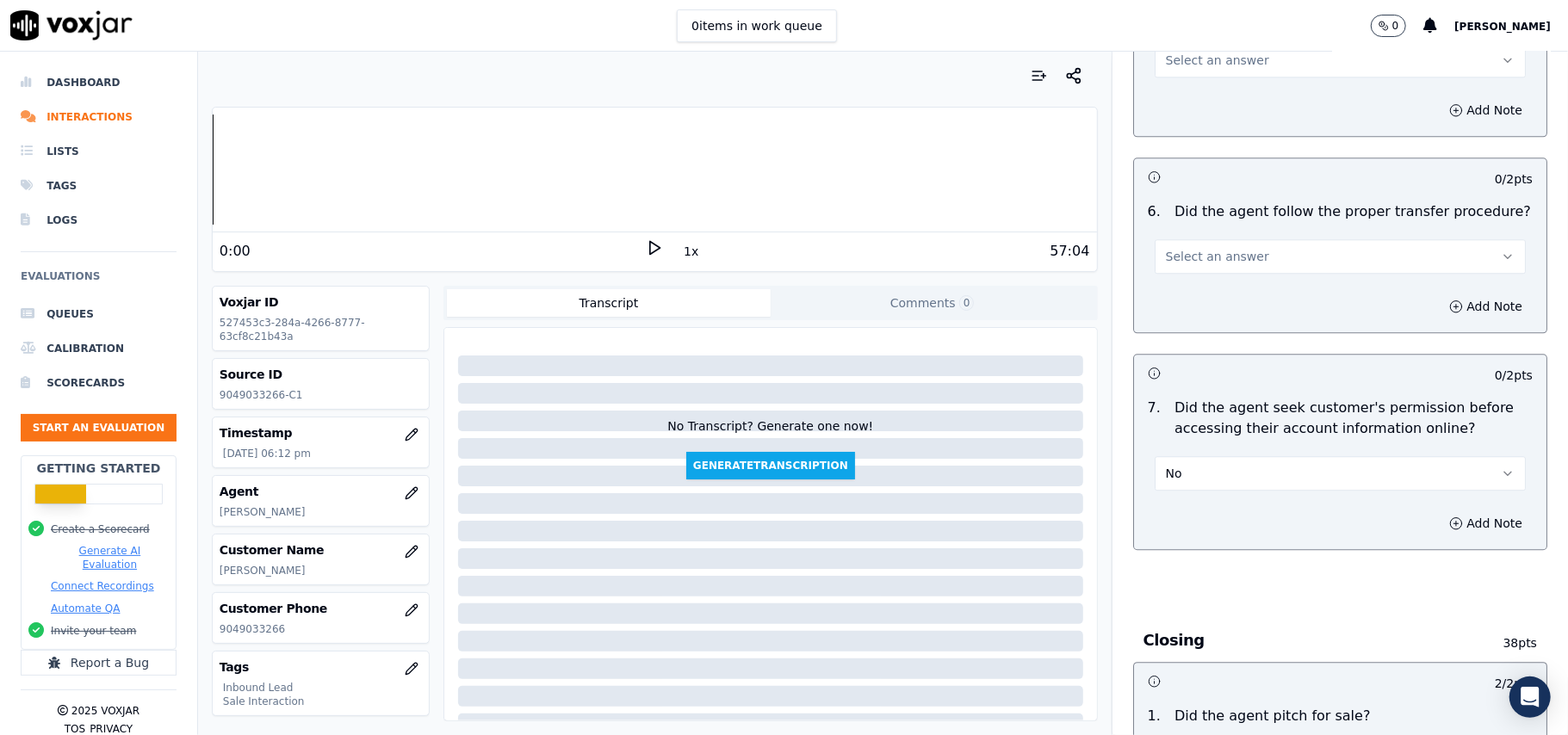
scroll to position [2981, 0]
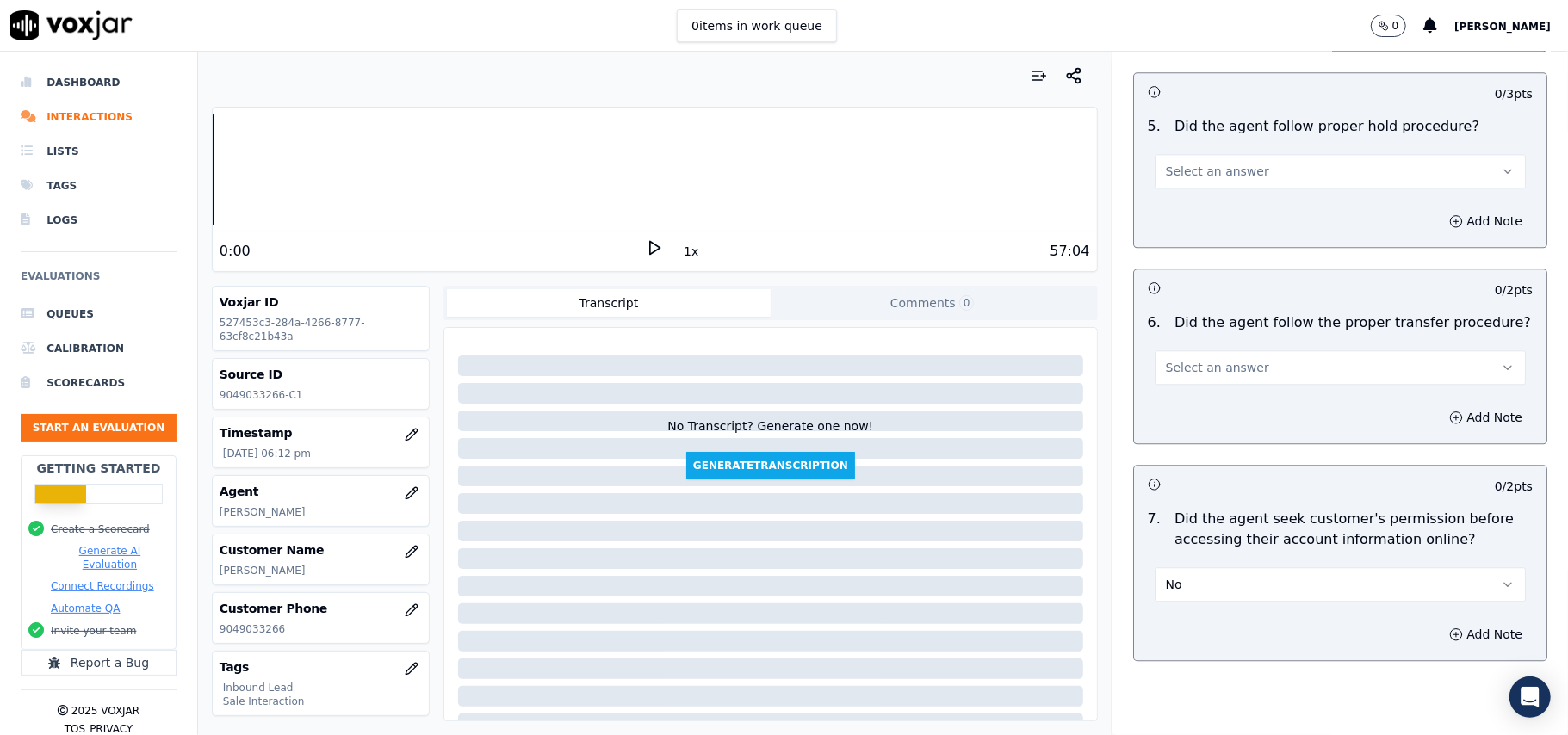
click at [1186, 567] on button "No" at bounding box center [1340, 584] width 371 height 34
click at [1179, 552] on div "No" at bounding box center [1303, 555] width 333 height 27
click at [1186, 567] on button "No" at bounding box center [1340, 584] width 371 height 34
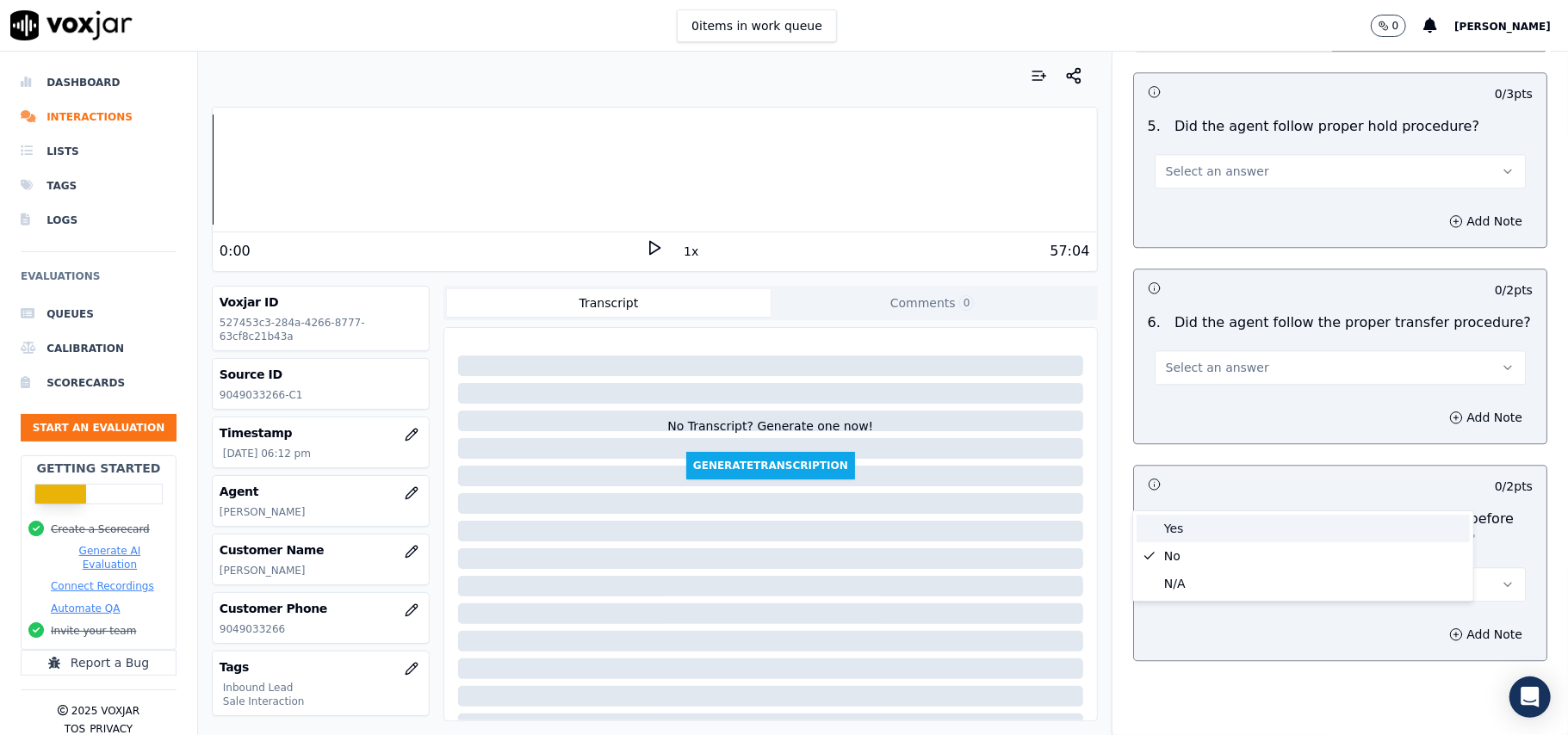
click at [1161, 533] on div "Yes" at bounding box center [1303, 528] width 333 height 27
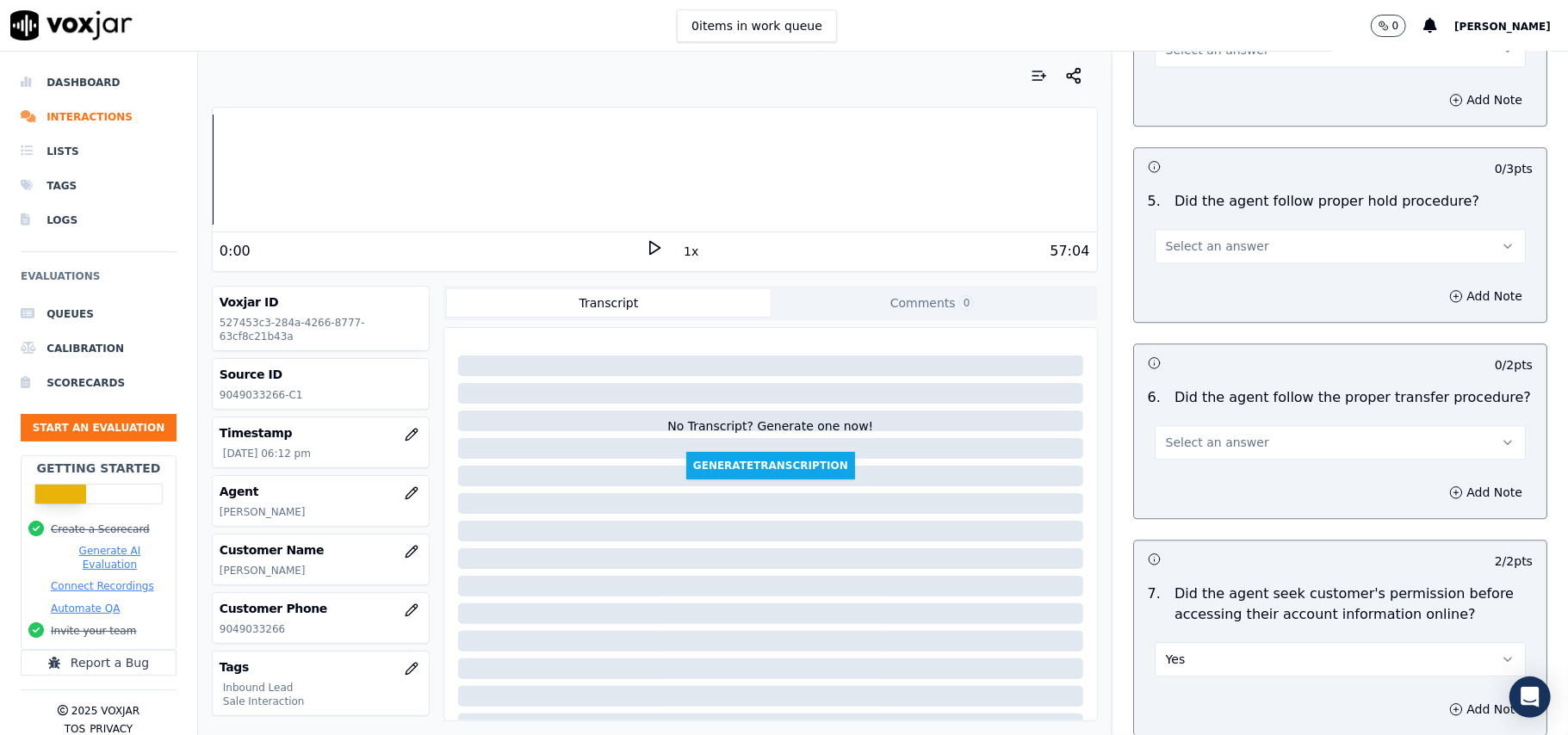
scroll to position [2865, 0]
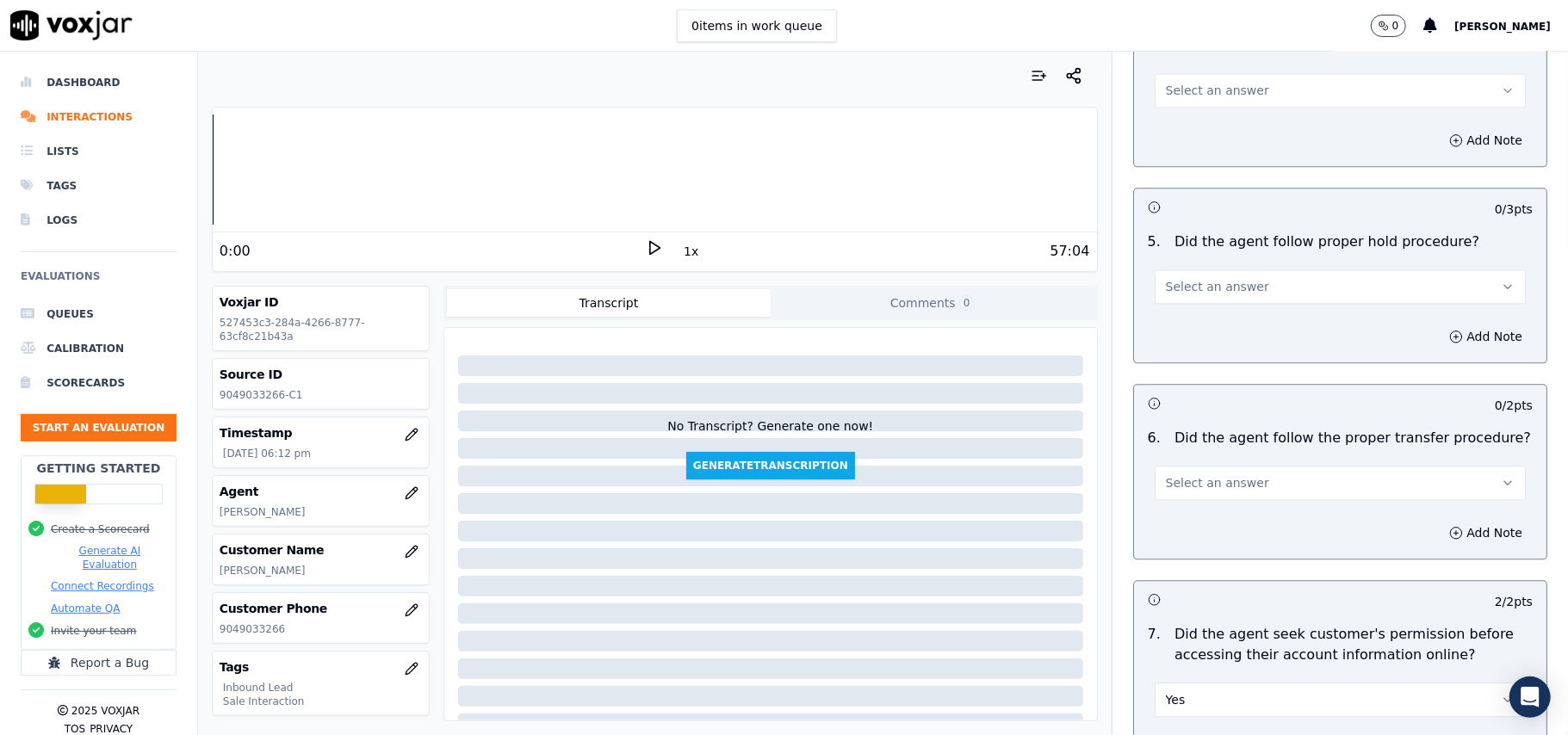
click at [1219, 462] on div "Select an answer" at bounding box center [1340, 481] width 371 height 38
click at [1213, 475] on span "Select an answer" at bounding box center [1217, 483] width 104 height 18
click at [1178, 414] on div "Yes" at bounding box center [1303, 425] width 333 height 27
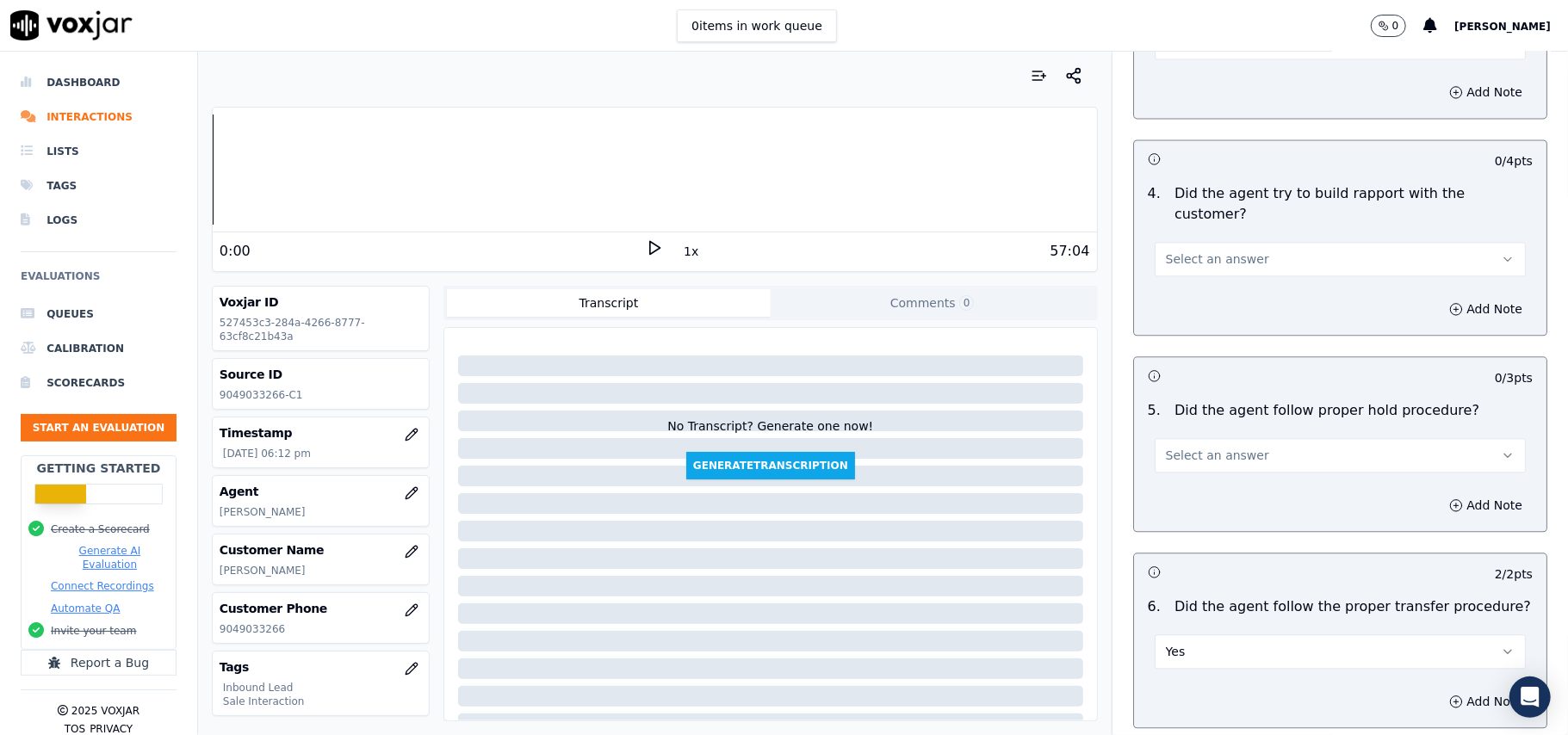
scroll to position [2637, 0]
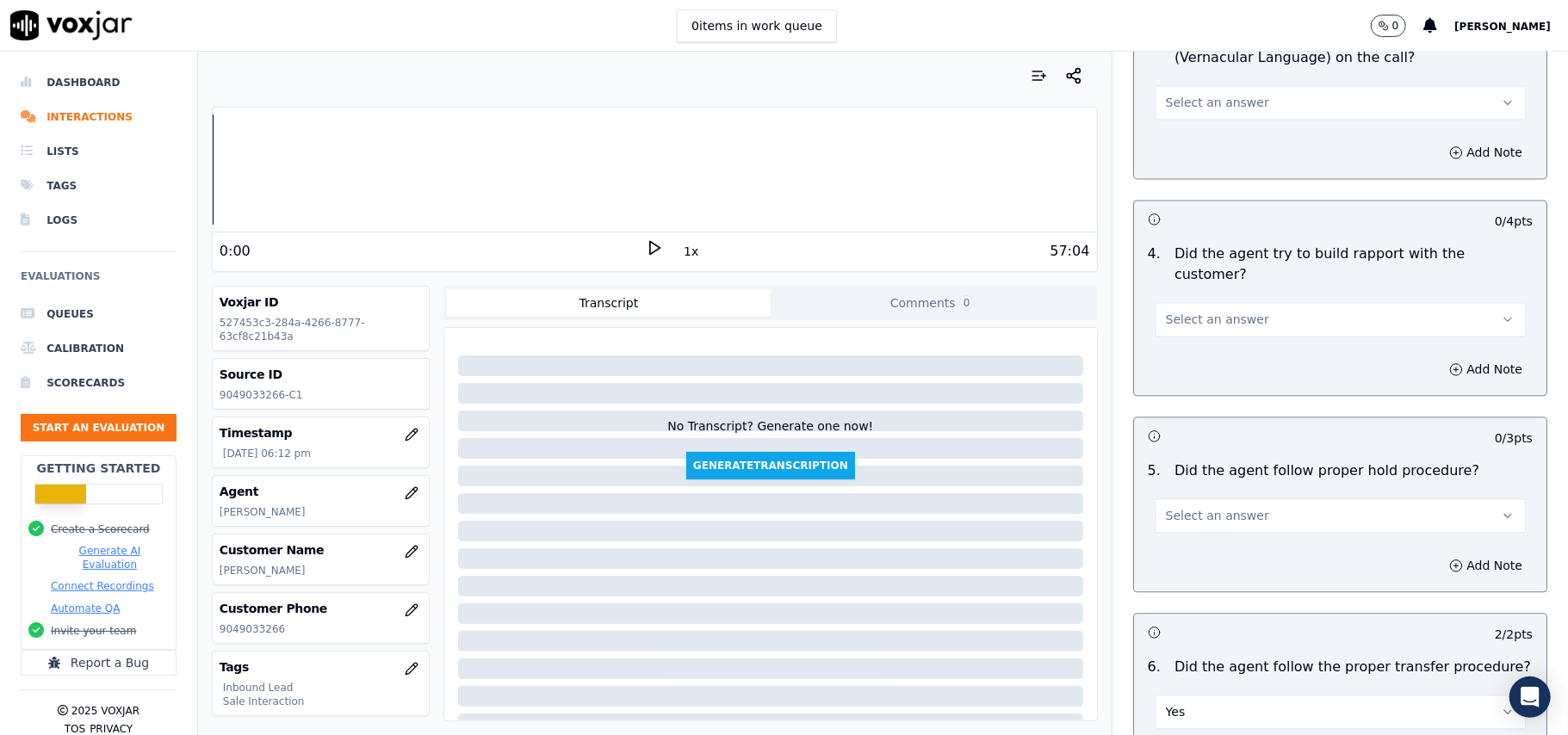
click at [1162, 498] on button "Select an answer" at bounding box center [1340, 515] width 371 height 34
click at [1162, 452] on div "Yes" at bounding box center [1303, 458] width 333 height 27
click at [1196, 310] on span "Select an answer" at bounding box center [1217, 319] width 104 height 18
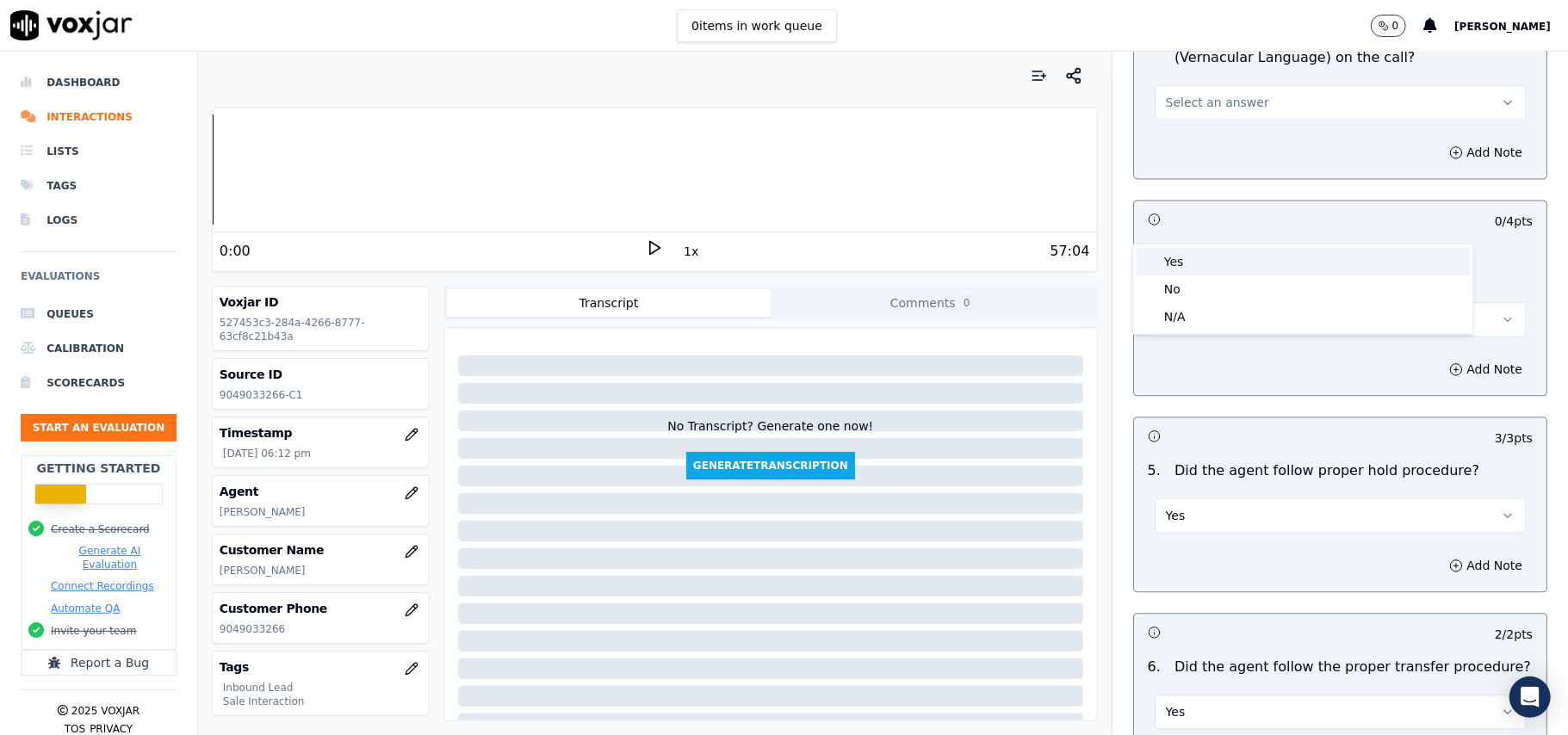
click at [1192, 266] on div "Yes" at bounding box center [1303, 261] width 333 height 27
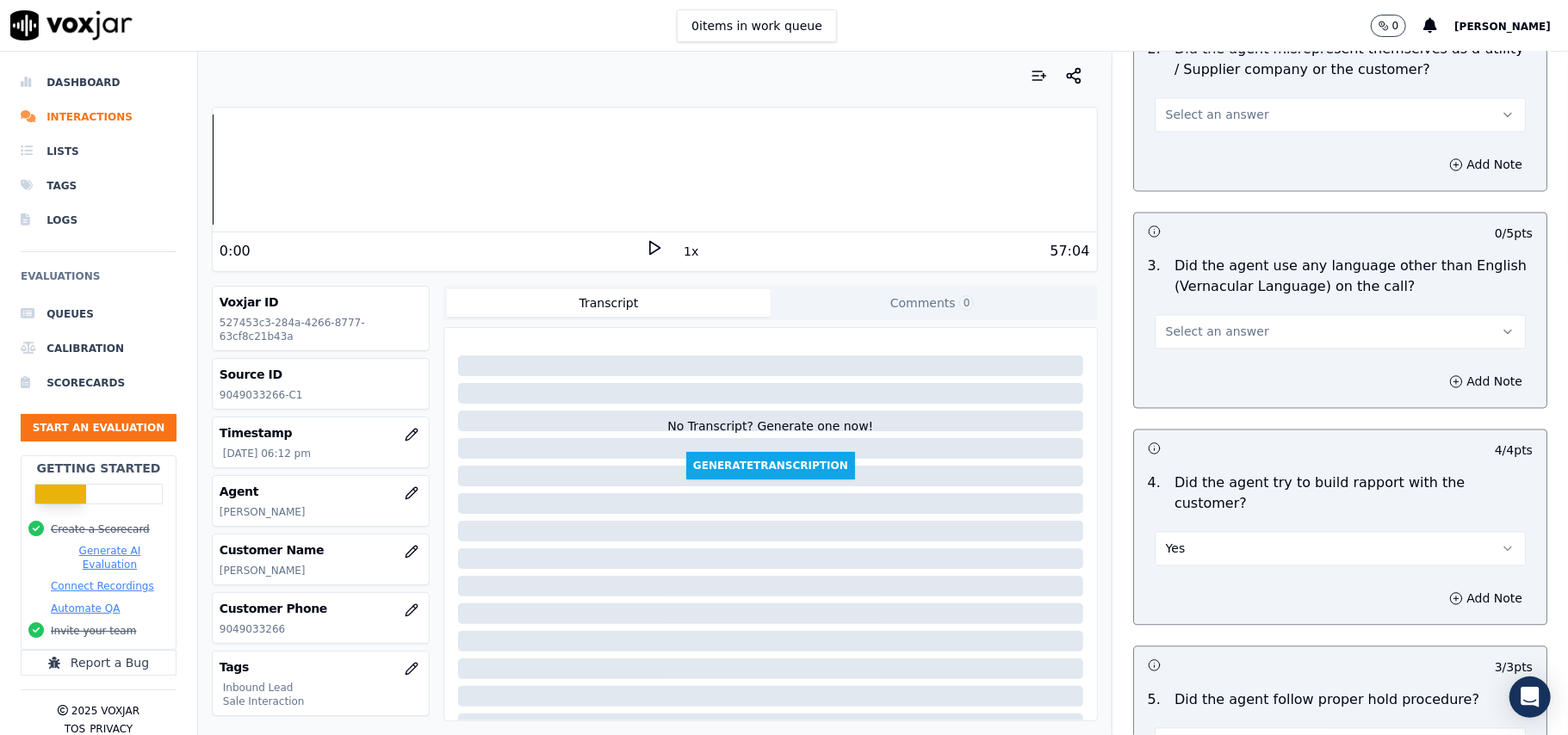
scroll to position [2407, 0]
click at [1188, 356] on div "Add Note" at bounding box center [1340, 382] width 412 height 52
click at [1176, 315] on button "Select an answer" at bounding box center [1340, 332] width 371 height 34
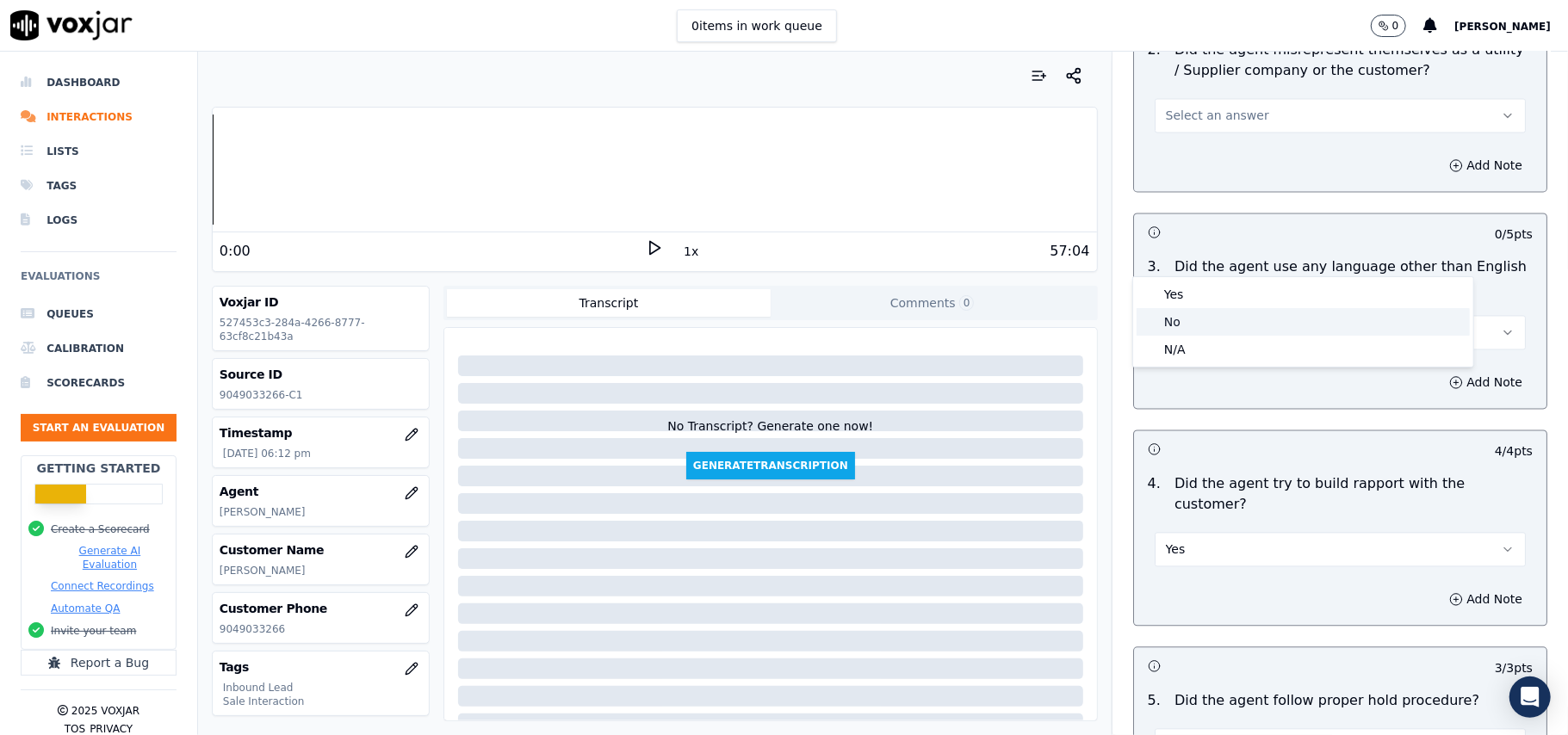
click at [1167, 322] on div "No" at bounding box center [1303, 321] width 333 height 27
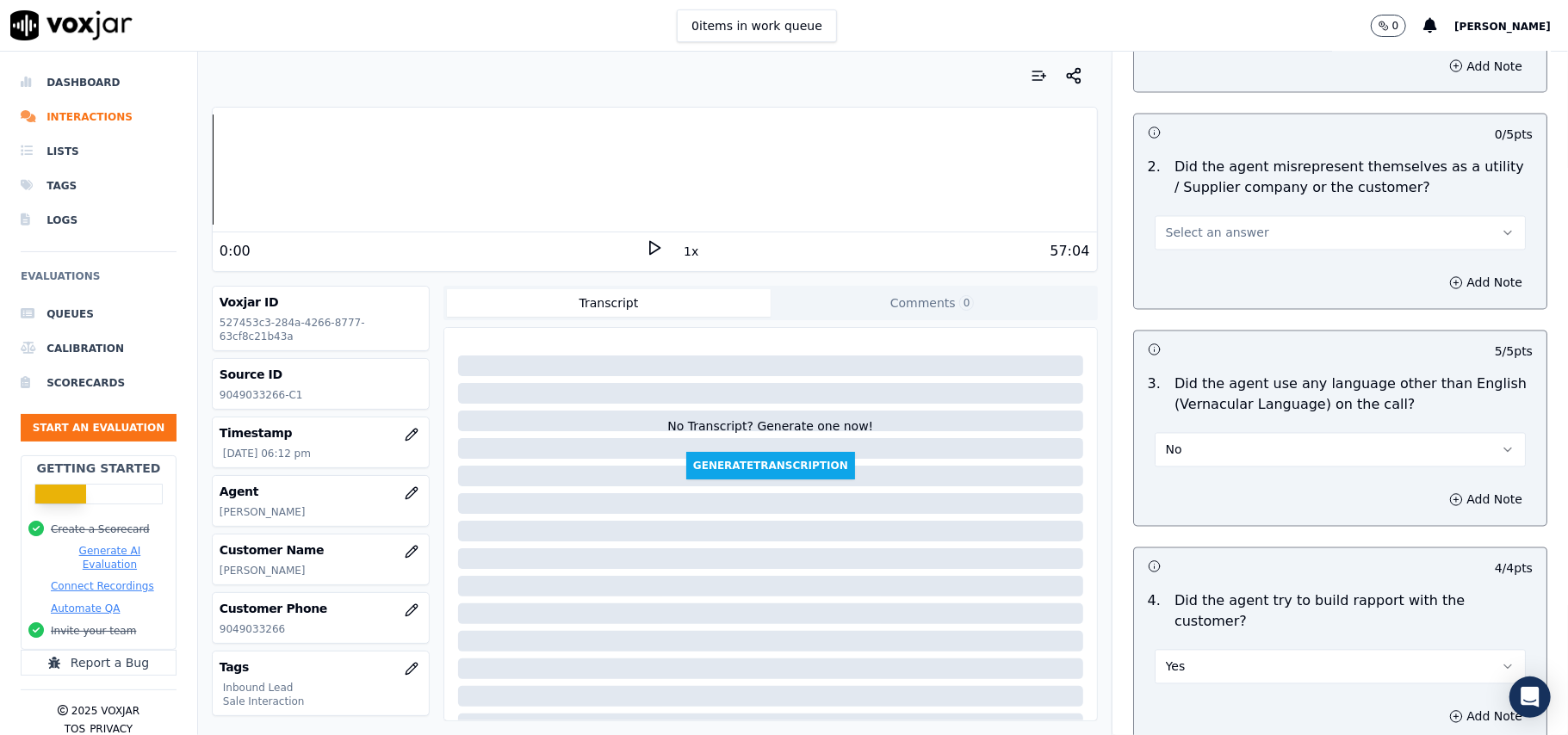
scroll to position [2177, 0]
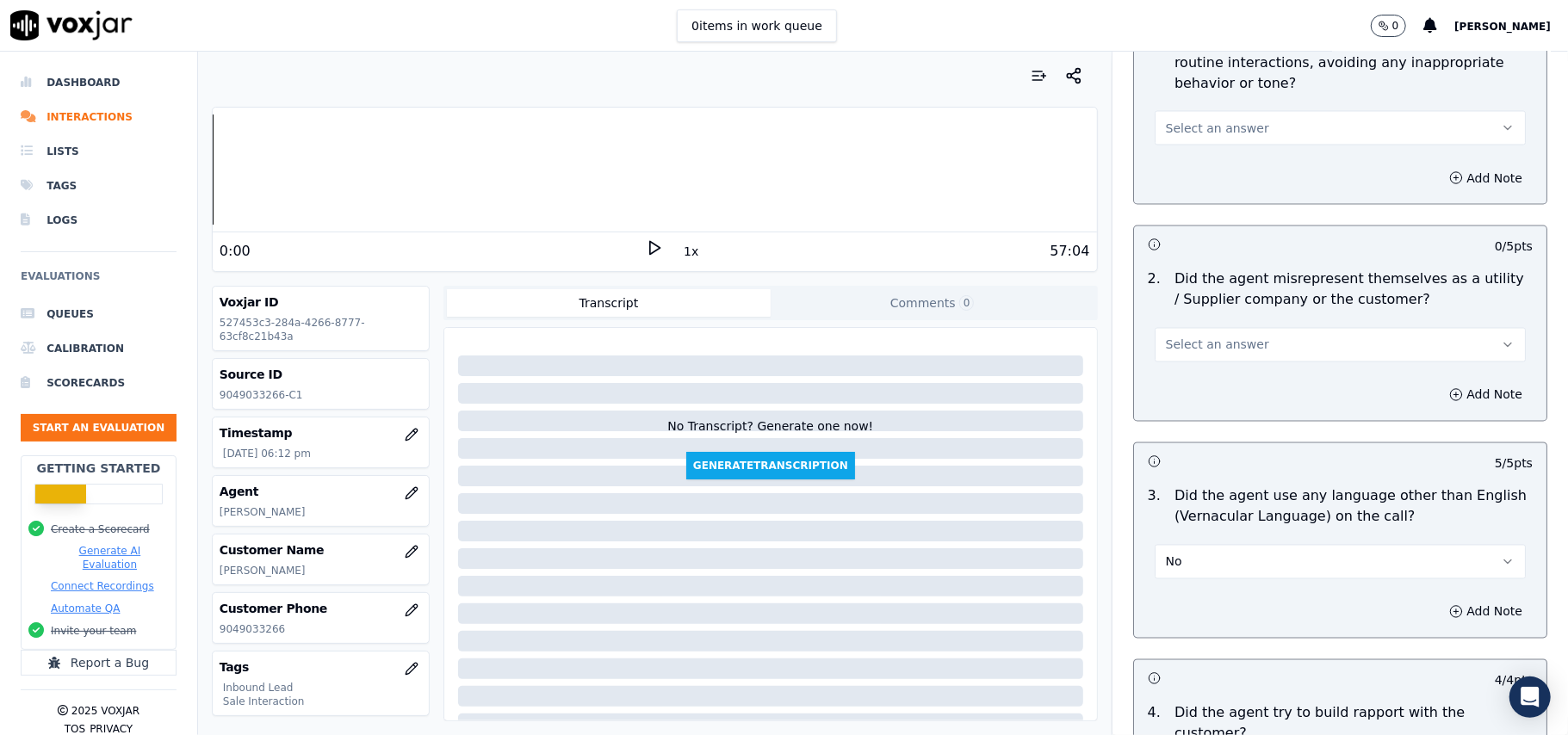
click at [1207, 337] on span "Select an answer" at bounding box center [1217, 346] width 104 height 18
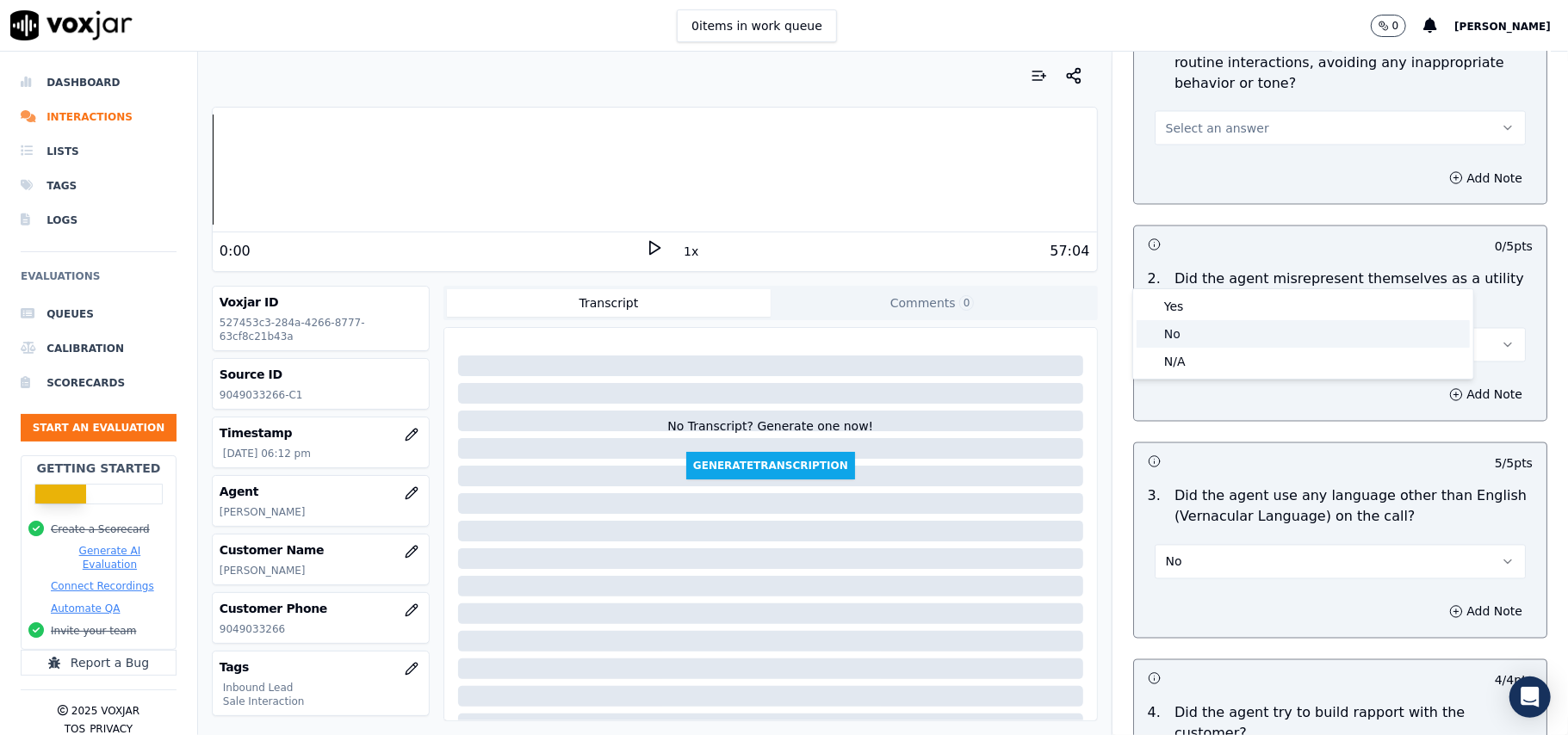
click at [1188, 324] on div "No" at bounding box center [1303, 333] width 333 height 27
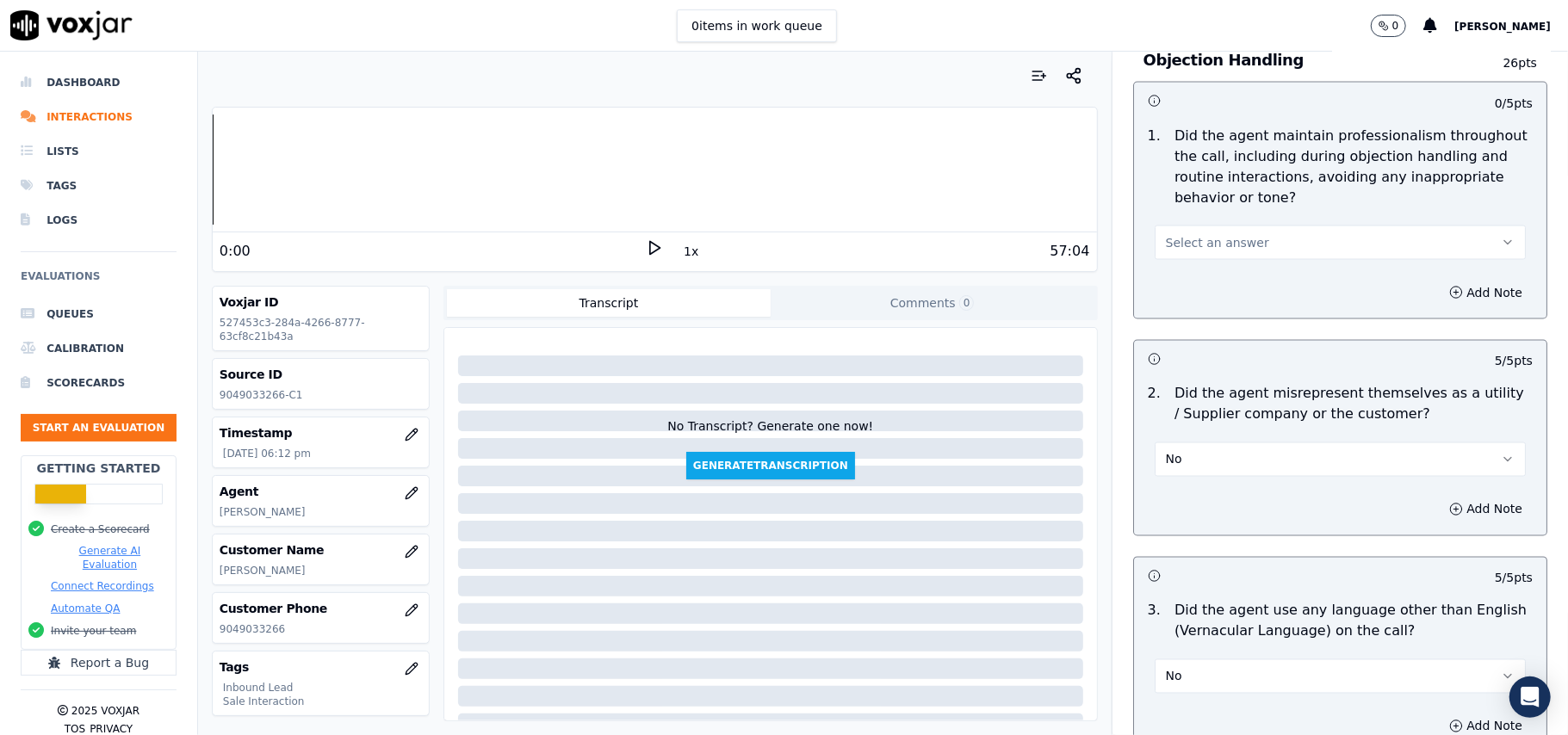
scroll to position [1833, 0]
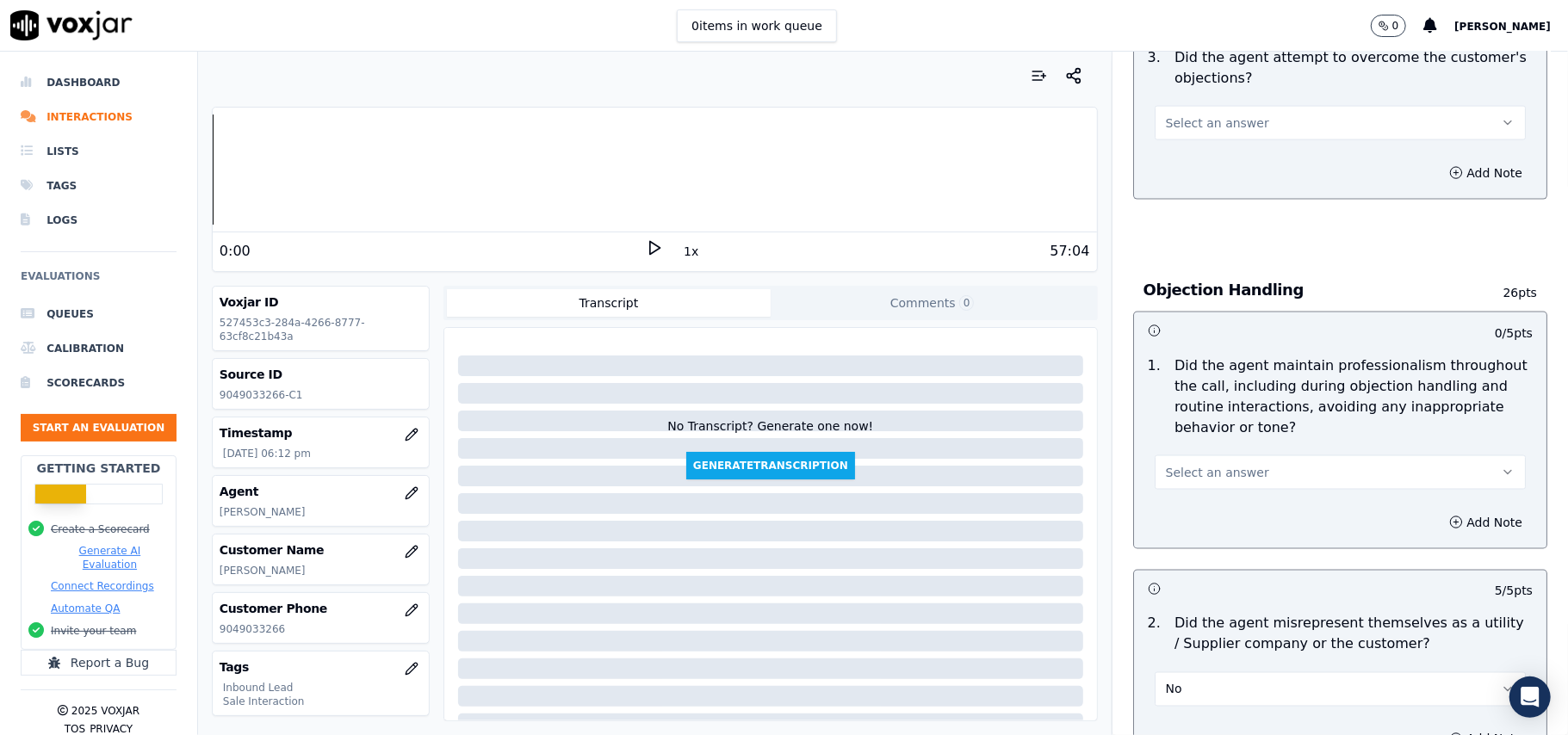
click at [1212, 455] on button "Select an answer" at bounding box center [1340, 472] width 371 height 34
click at [1204, 421] on div "Yes" at bounding box center [1303, 432] width 333 height 27
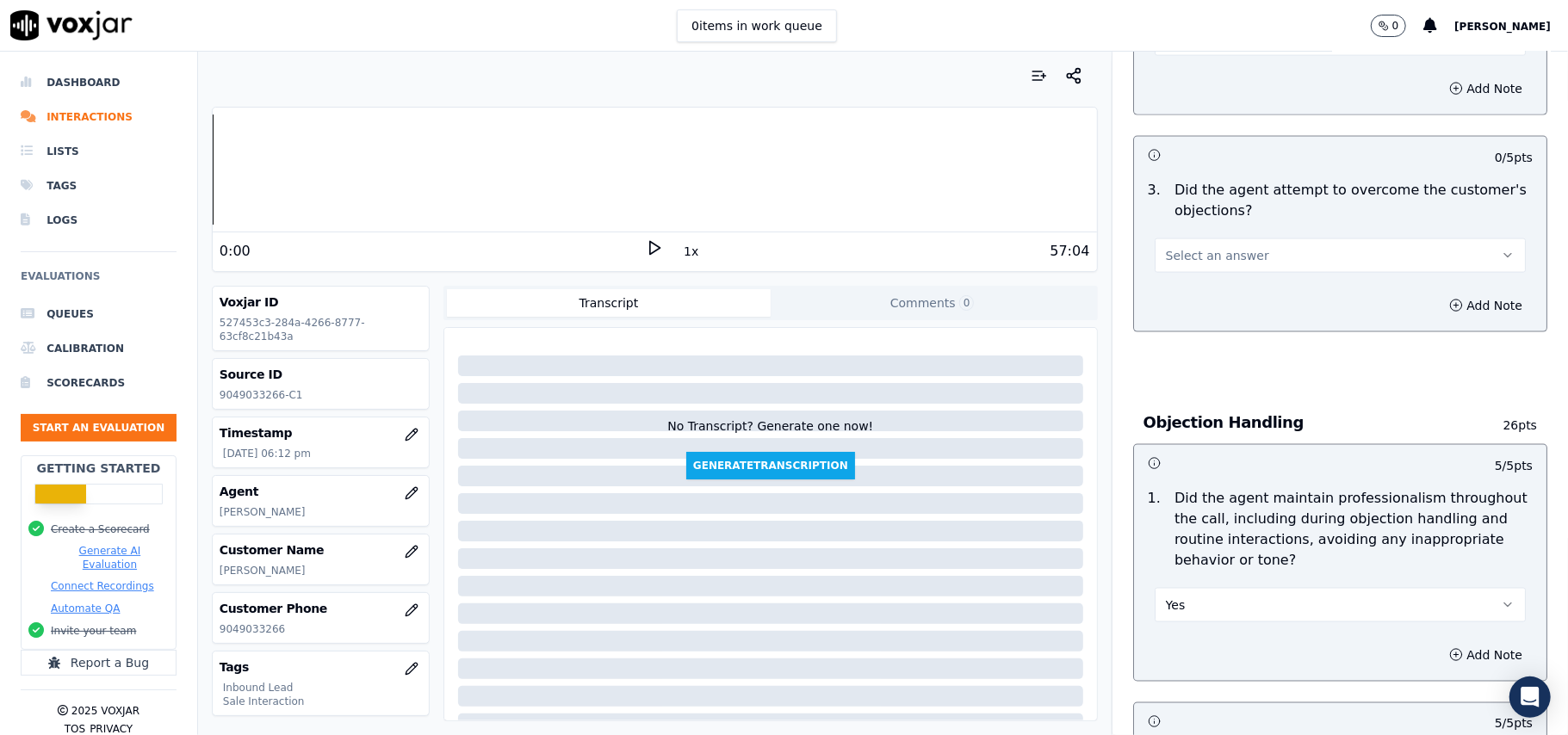
scroll to position [1604, 0]
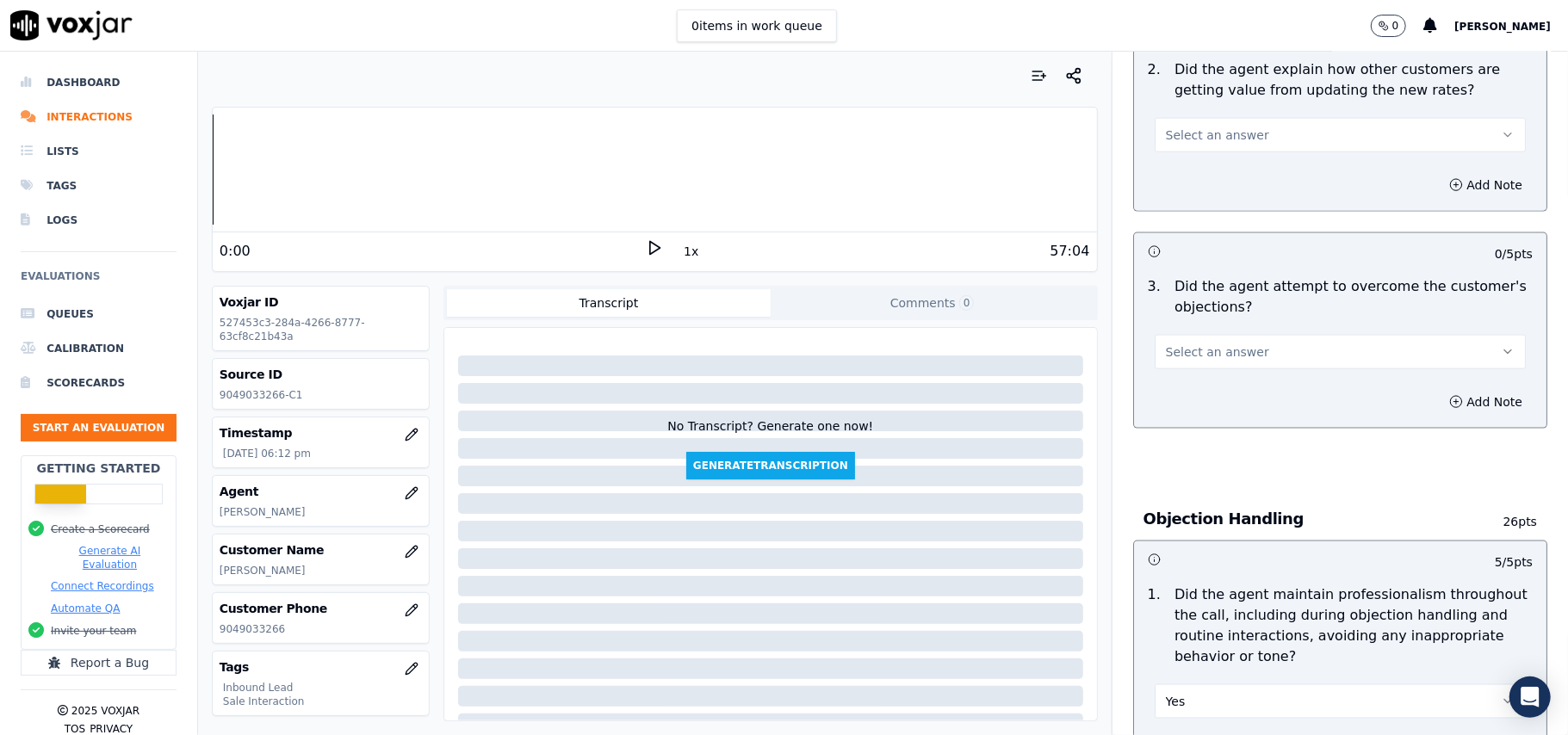
click at [1174, 343] on span "Select an answer" at bounding box center [1217, 352] width 104 height 18
drag, startPoint x: 1182, startPoint y: 324, endPoint x: 1197, endPoint y: 320, distance: 15.5
click at [1182, 322] on div "Yes" at bounding box center [1303, 311] width 333 height 27
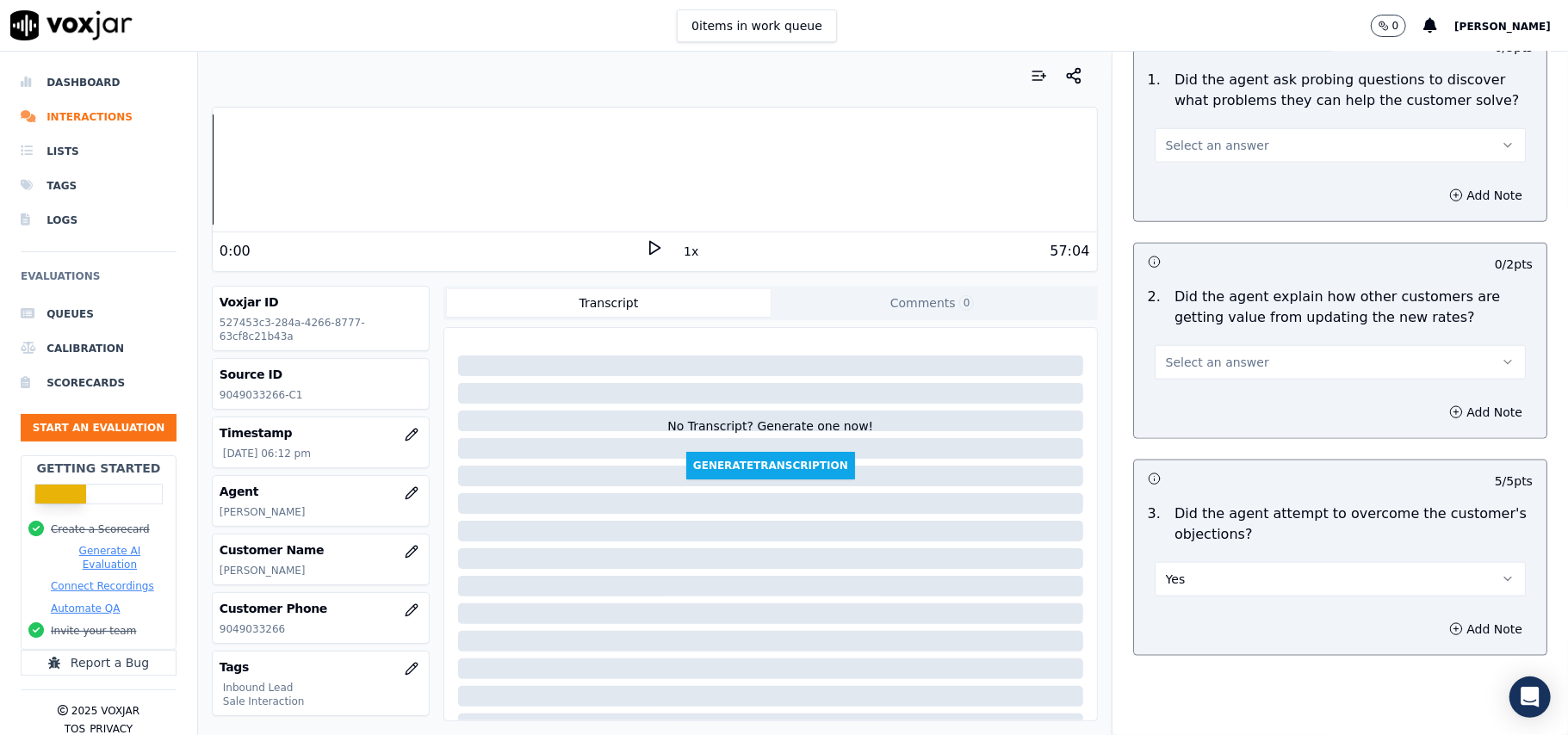
scroll to position [1374, 0]
click at [1188, 356] on span "Select an answer" at bounding box center [1217, 365] width 104 height 18
click at [1174, 331] on div "Yes" at bounding box center [1303, 324] width 333 height 27
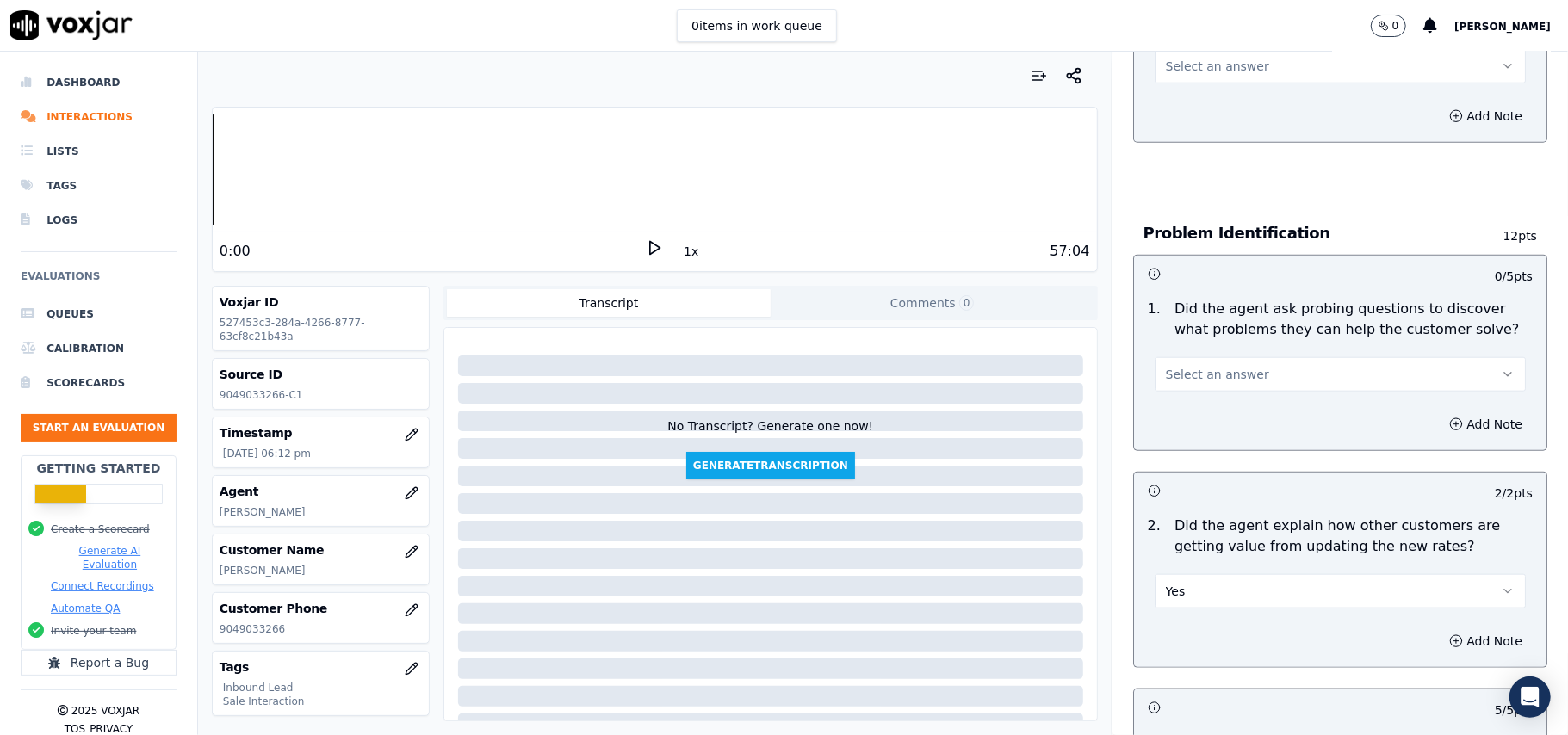
scroll to position [1145, 0]
click at [1253, 360] on button "Select an answer" at bounding box center [1340, 377] width 371 height 34
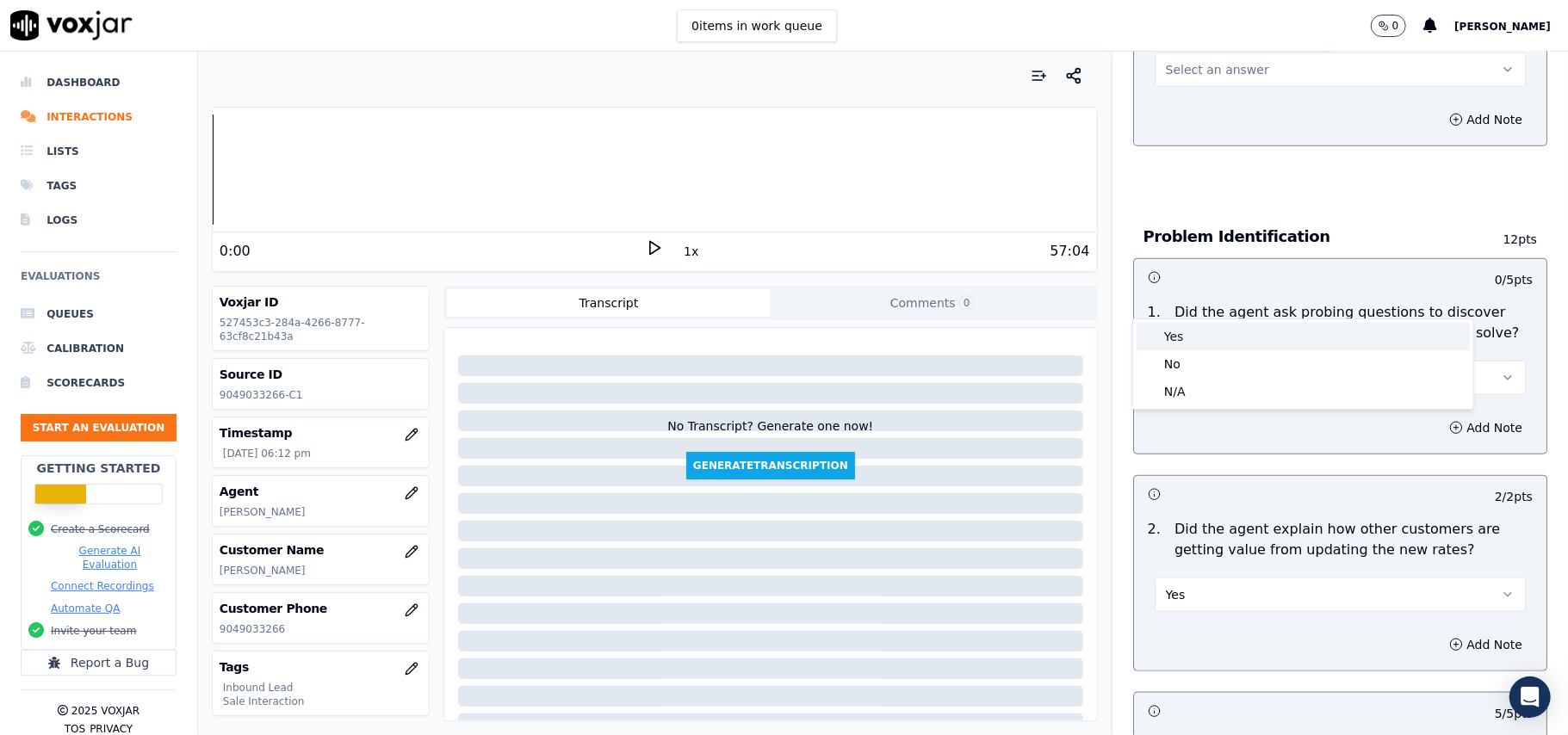
click at [1216, 335] on div "Yes" at bounding box center [1303, 336] width 333 height 27
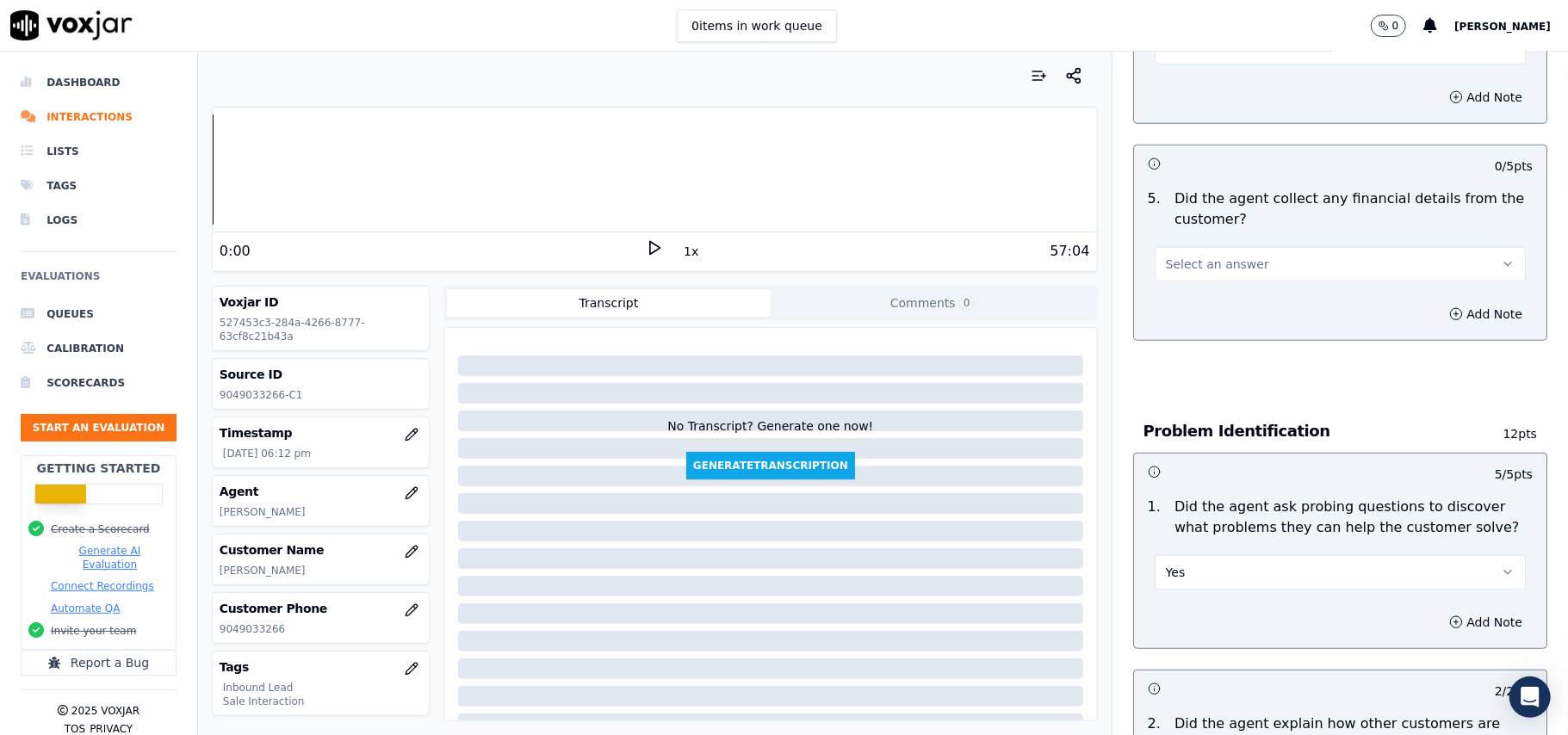
scroll to position [916, 0]
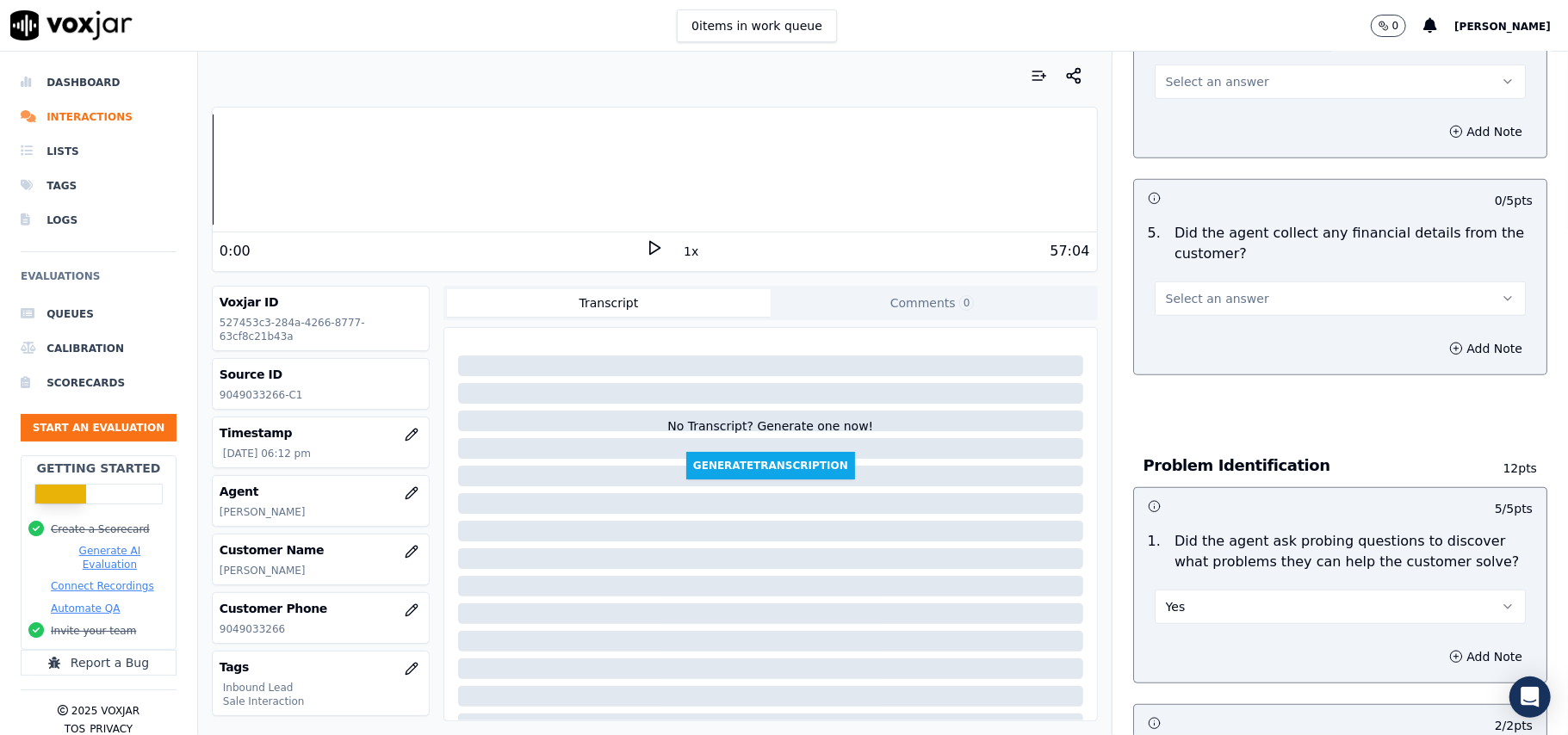
click at [1250, 323] on div "Add Note" at bounding box center [1340, 348] width 412 height 52
click at [1250, 282] on button "Select an answer" at bounding box center [1340, 298] width 371 height 34
click at [1217, 288] on div "No" at bounding box center [1303, 284] width 333 height 27
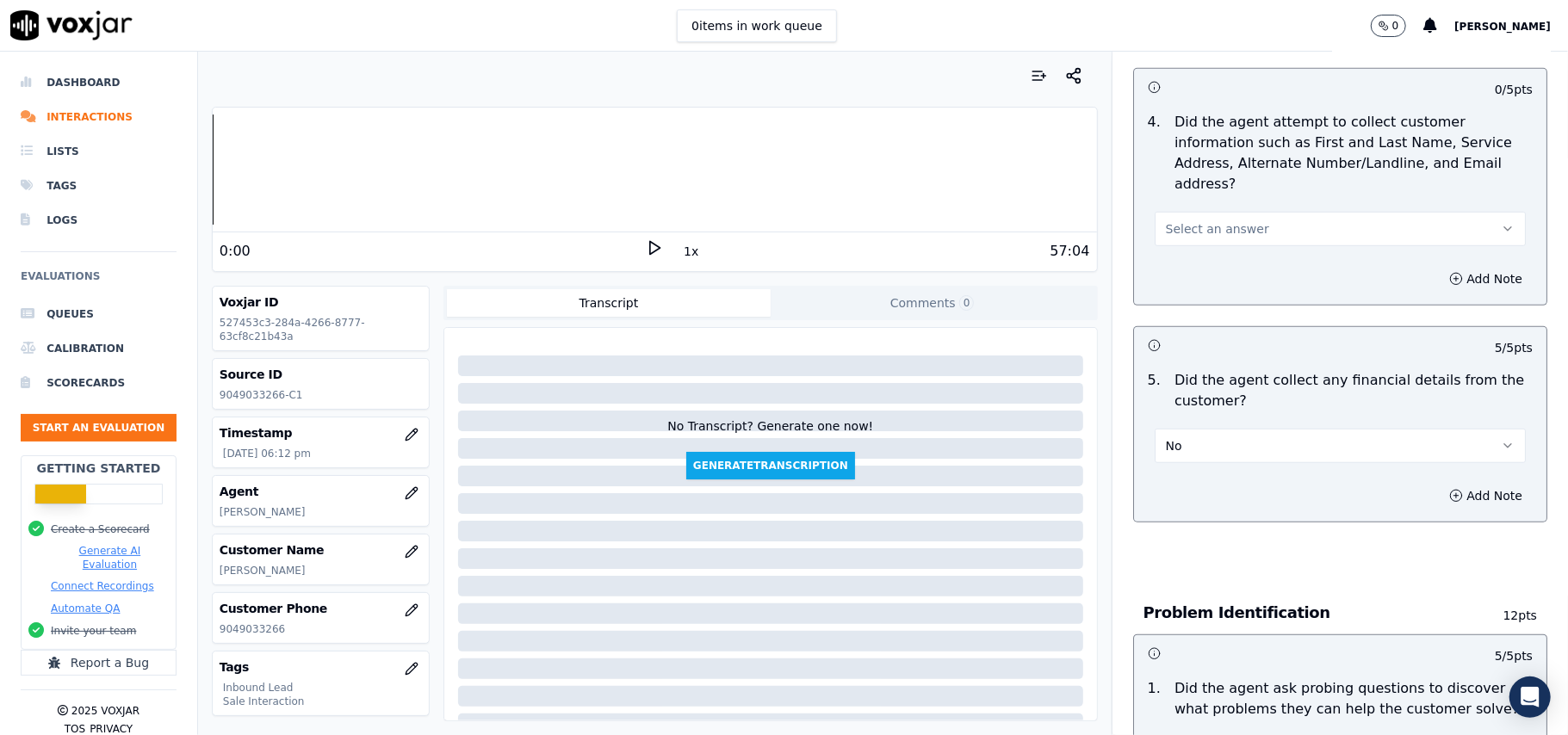
scroll to position [571, 0]
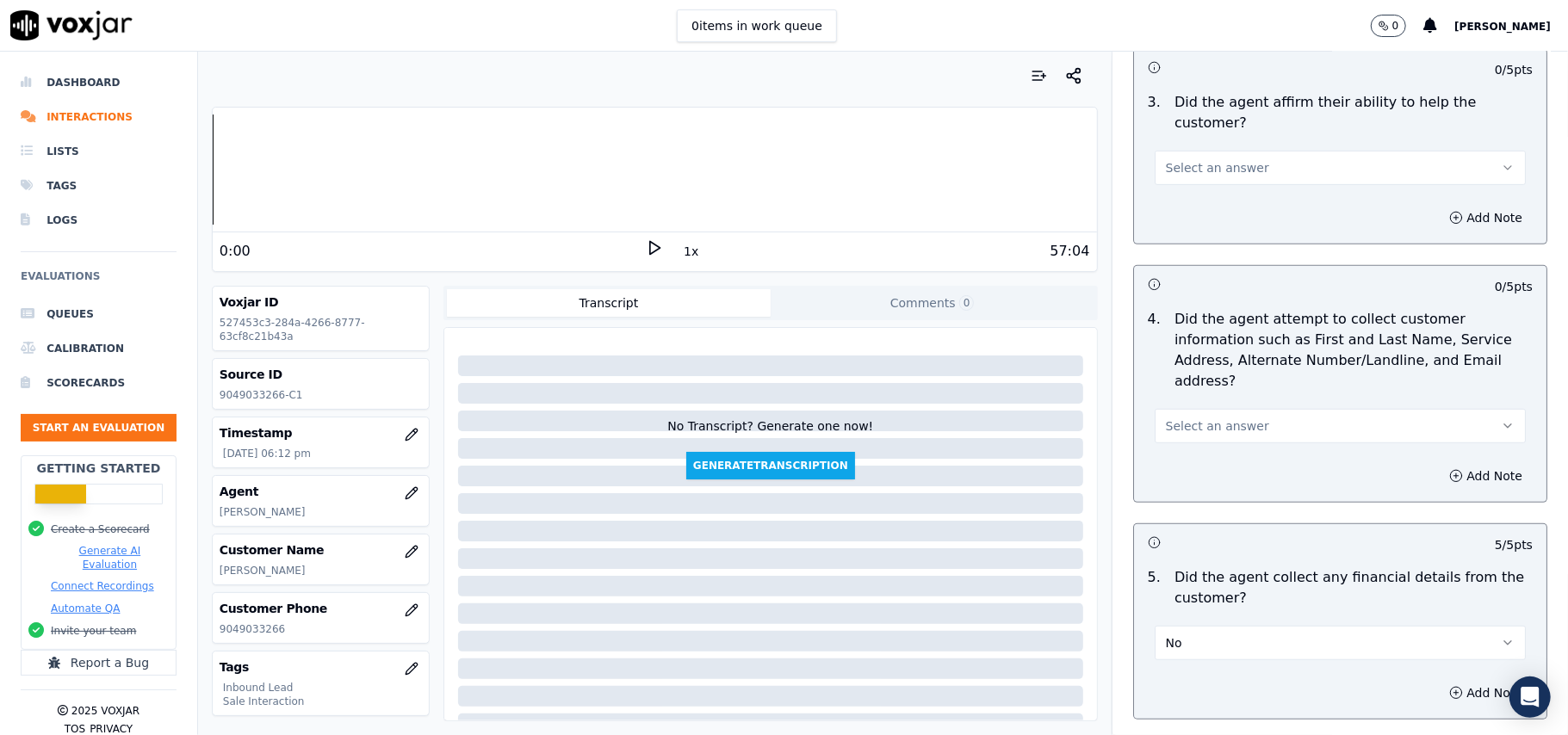
click at [1206, 409] on button "Select an answer" at bounding box center [1340, 425] width 371 height 34
click at [1193, 376] on div "Yes" at bounding box center [1303, 384] width 333 height 27
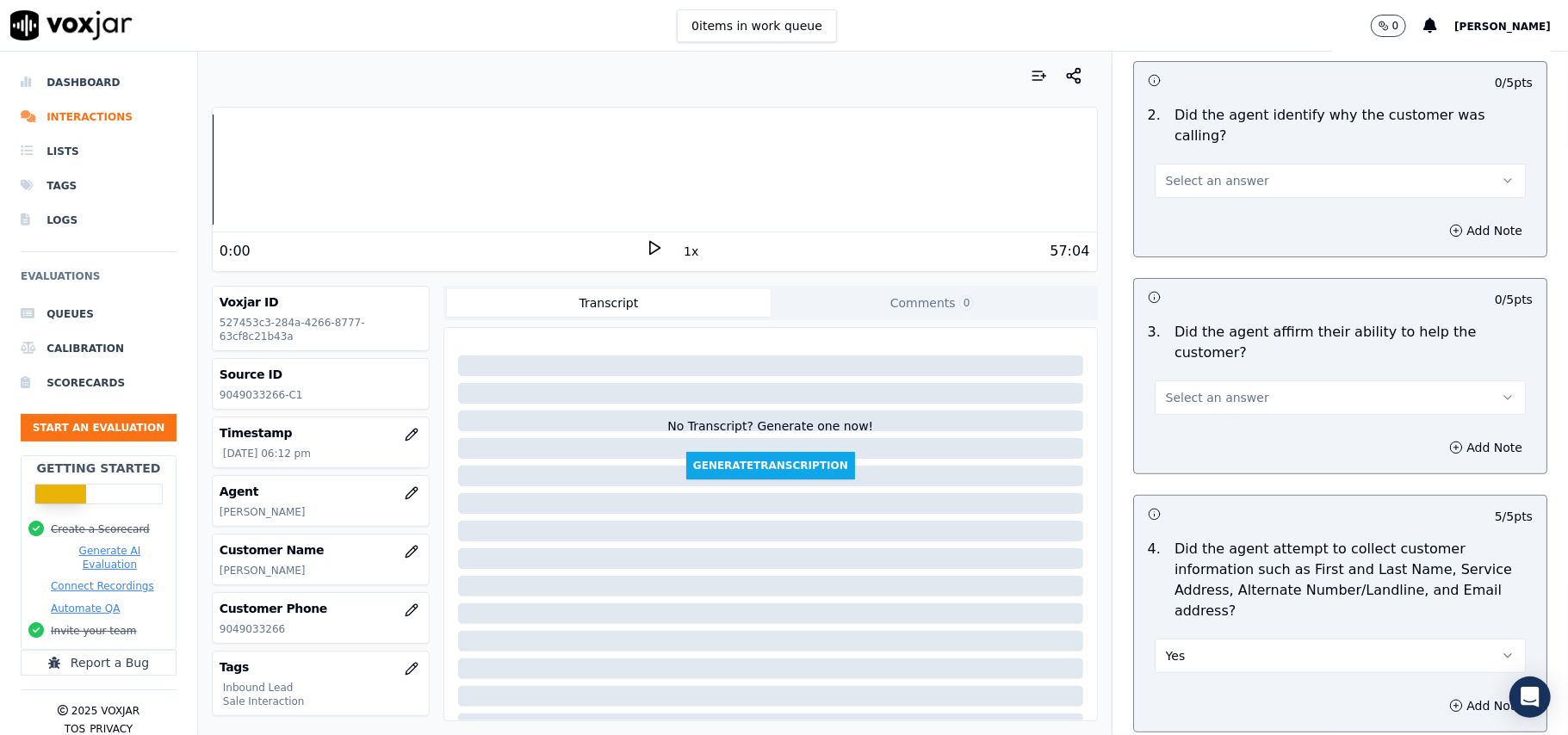
click at [1192, 389] on span "Select an answer" at bounding box center [1217, 397] width 104 height 18
click at [1216, 384] on div "Yes" at bounding box center [1303, 375] width 333 height 27
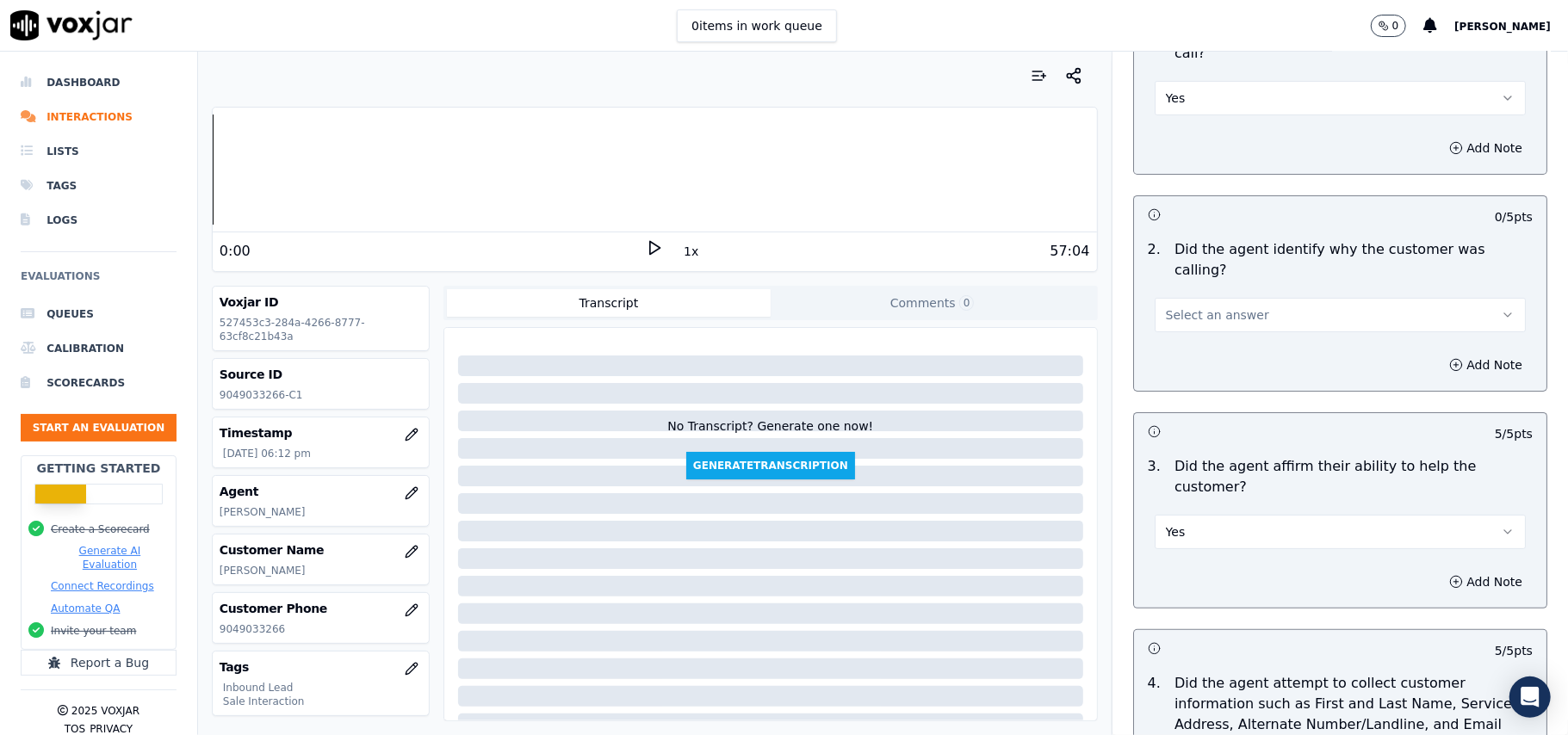
scroll to position [0, 0]
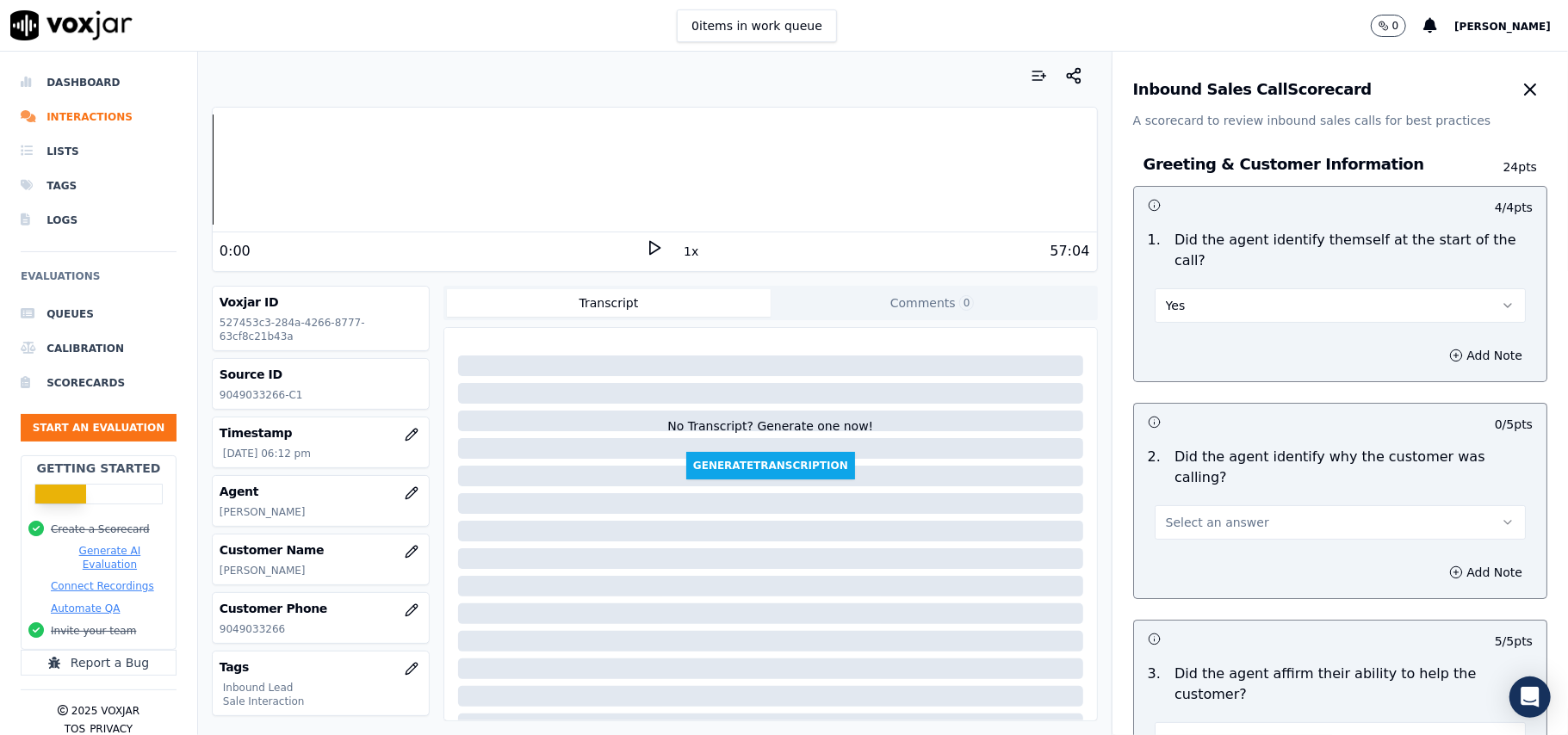
click at [1165, 514] on span "Select an answer" at bounding box center [1217, 523] width 104 height 18
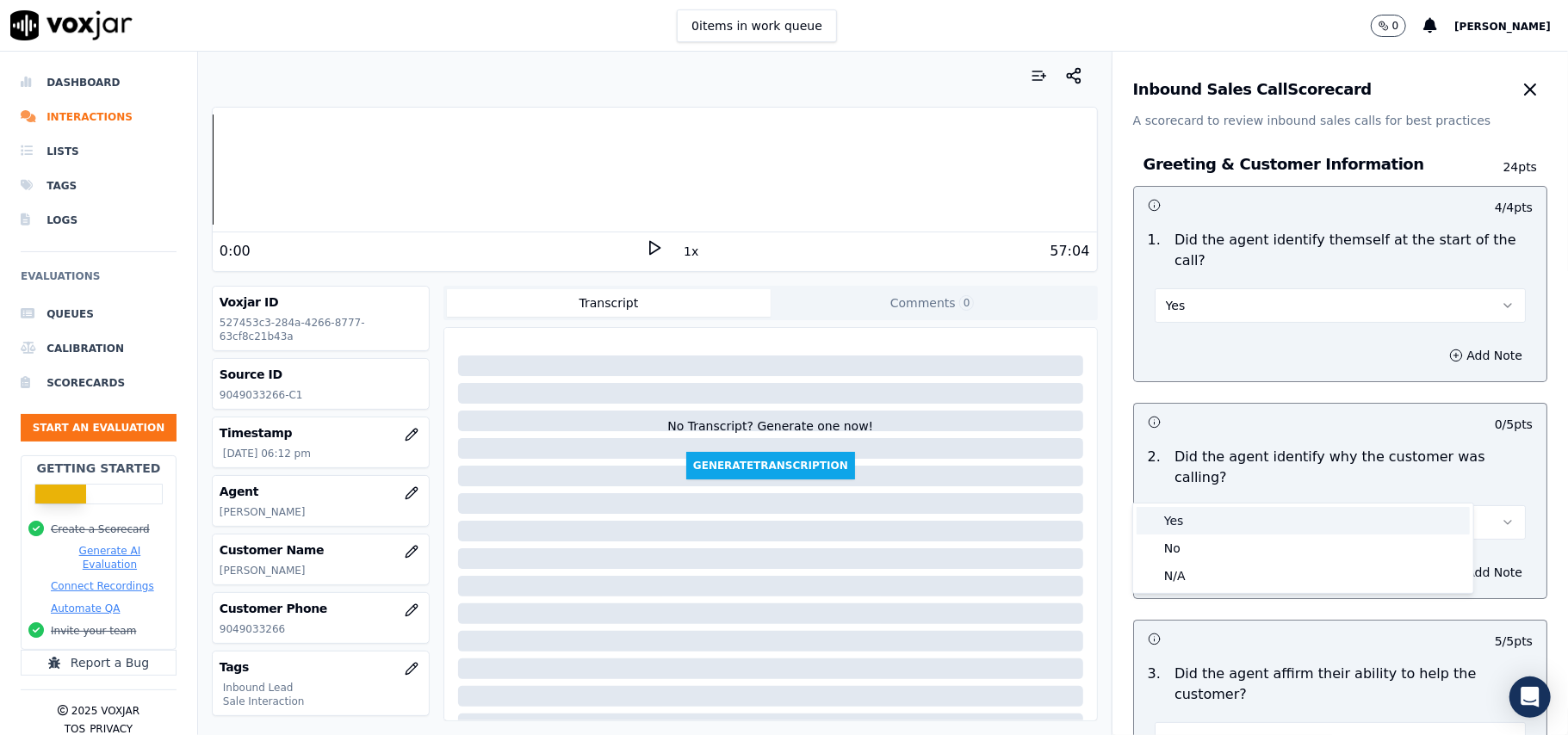
click at [1159, 518] on div "Yes" at bounding box center [1303, 520] width 333 height 27
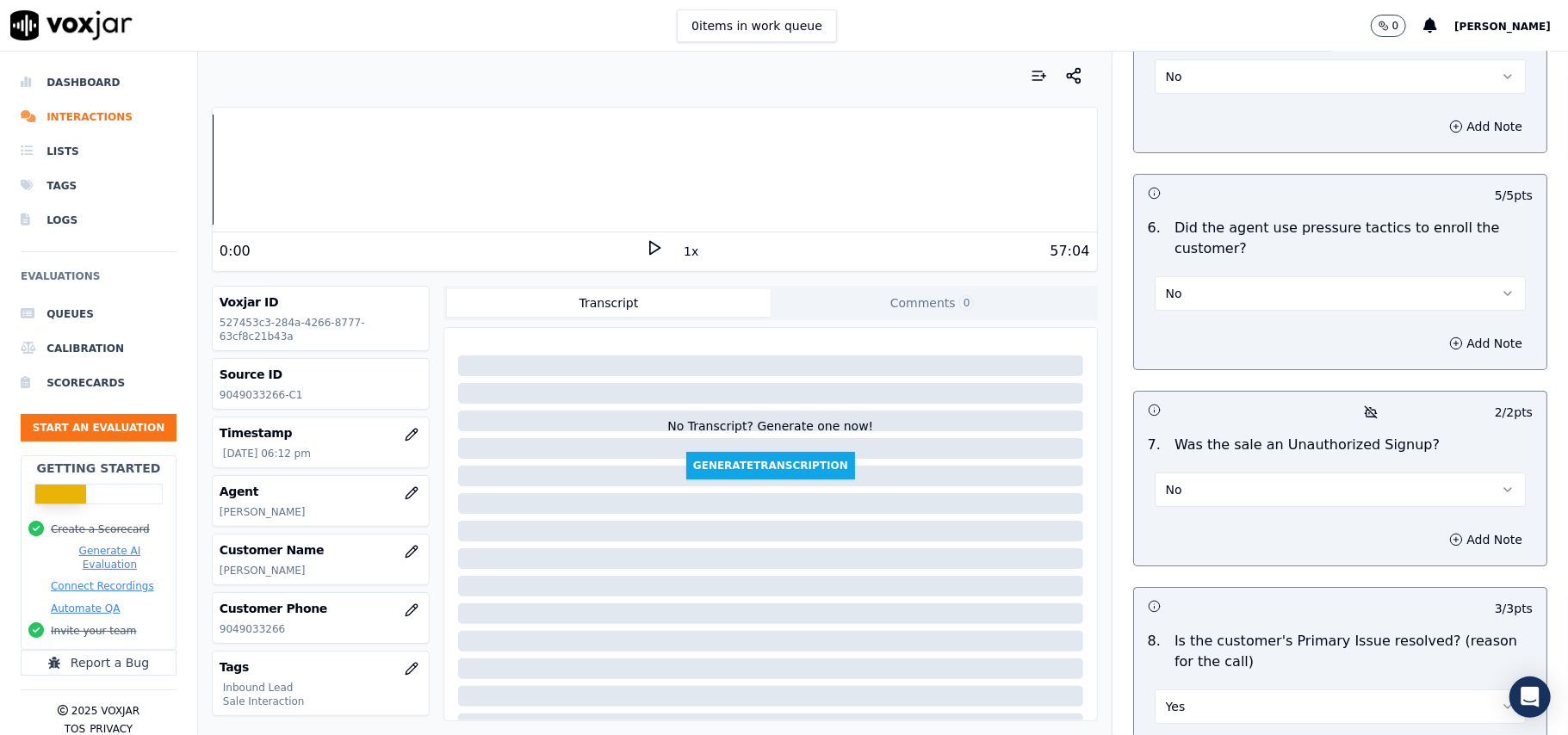
scroll to position [4816, 0]
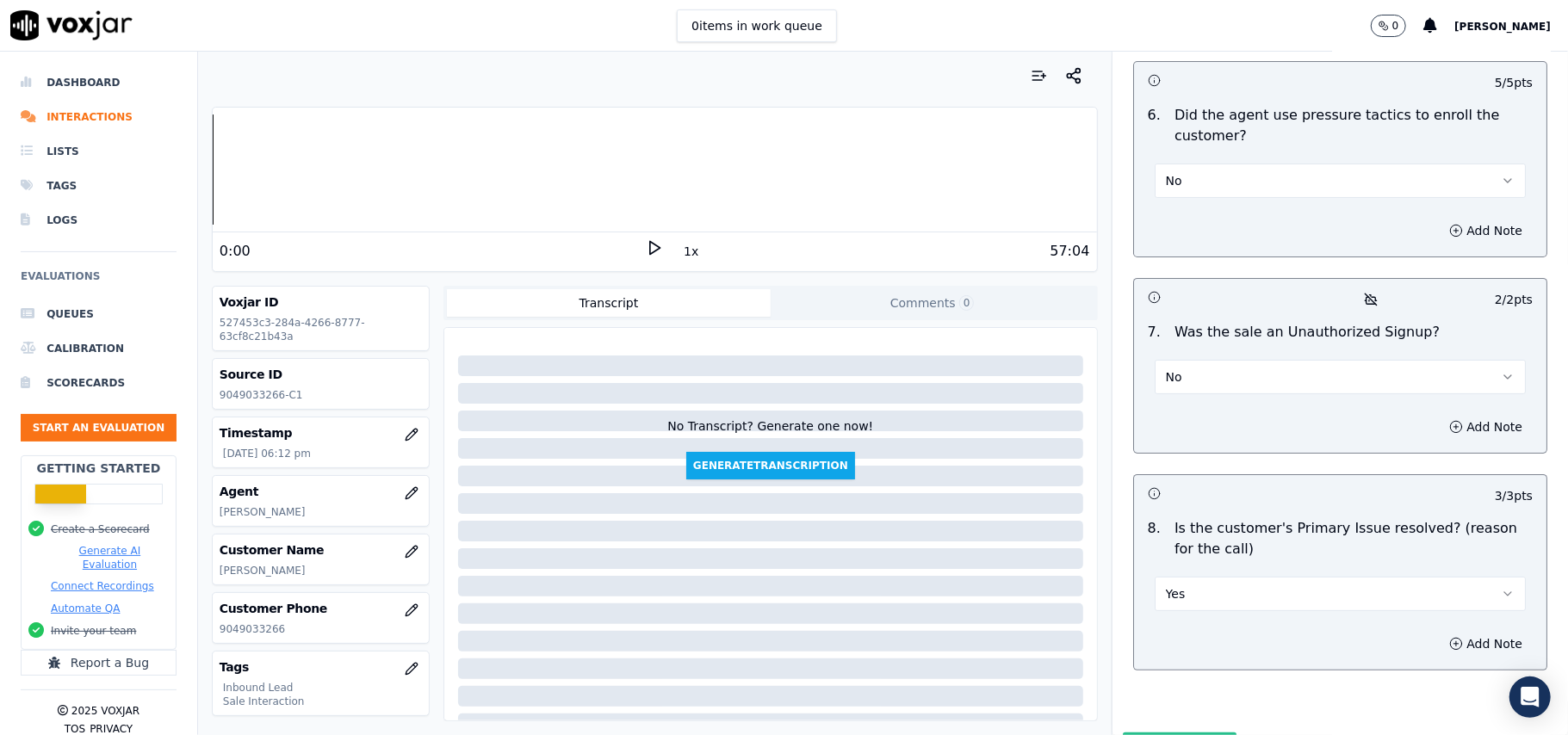
click at [1178, 732] on button "Submit Scores" at bounding box center [1179, 747] width 114 height 31
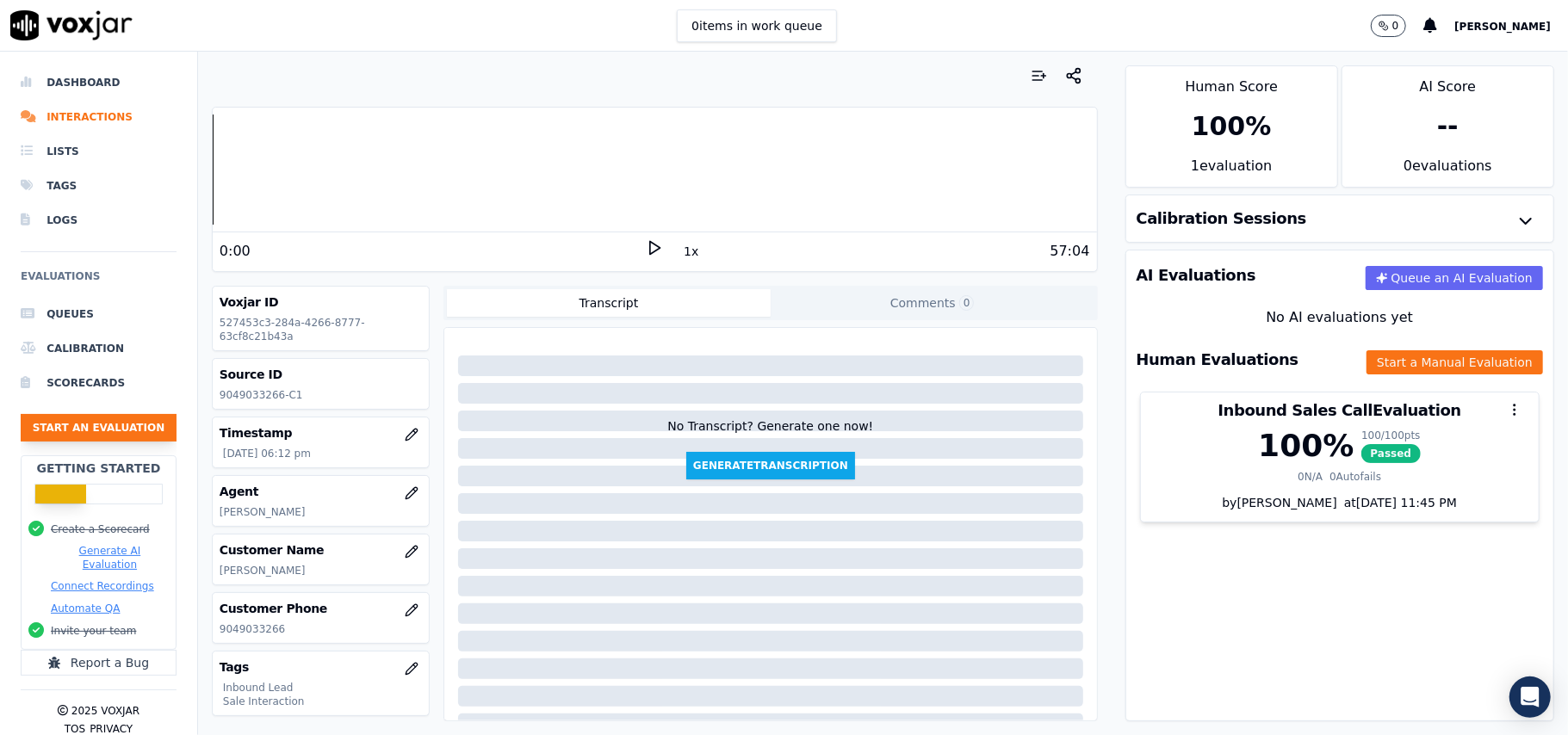
click at [107, 433] on button "Start an Evaluation" at bounding box center [99, 427] width 156 height 27
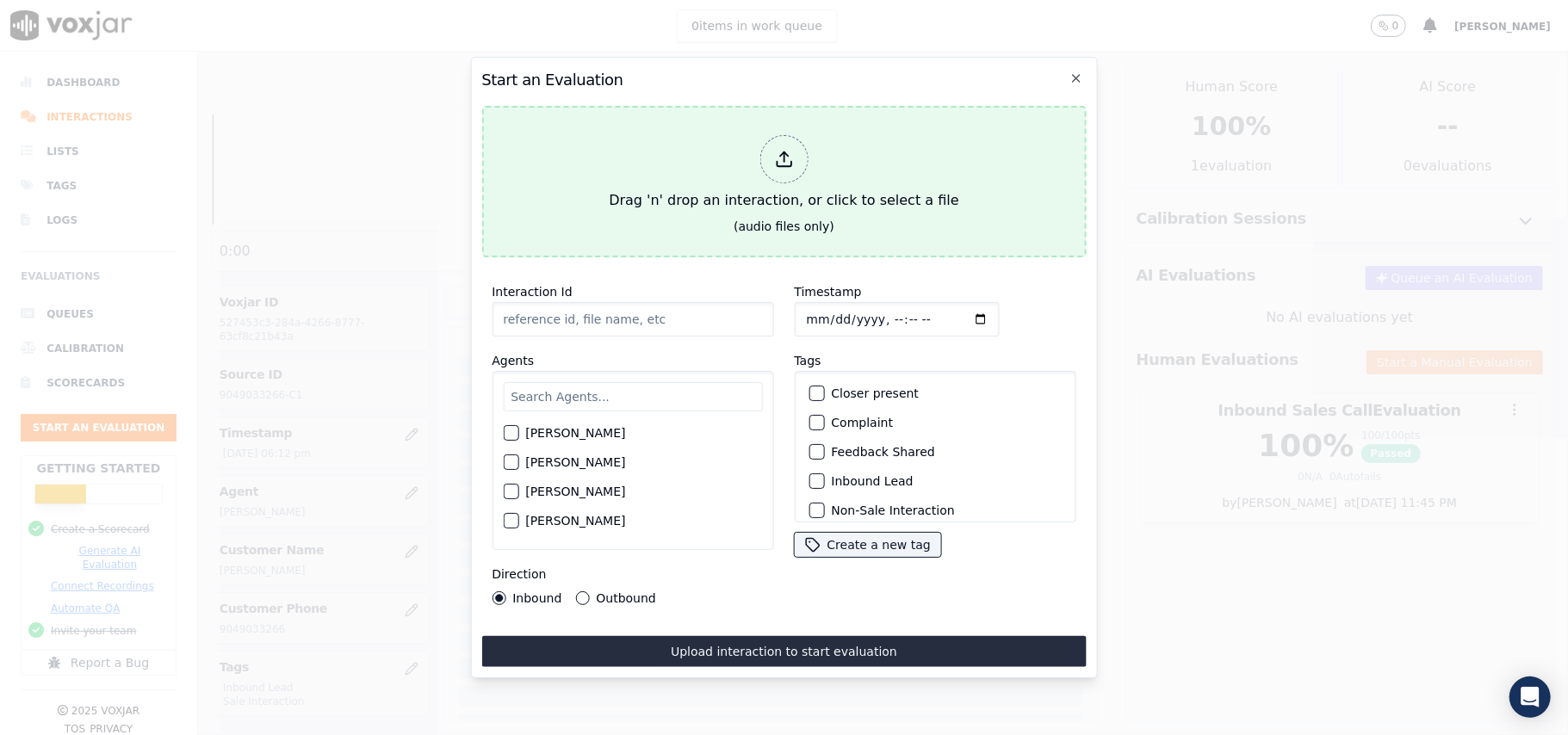
click at [782, 136] on div at bounding box center [783, 159] width 48 height 48
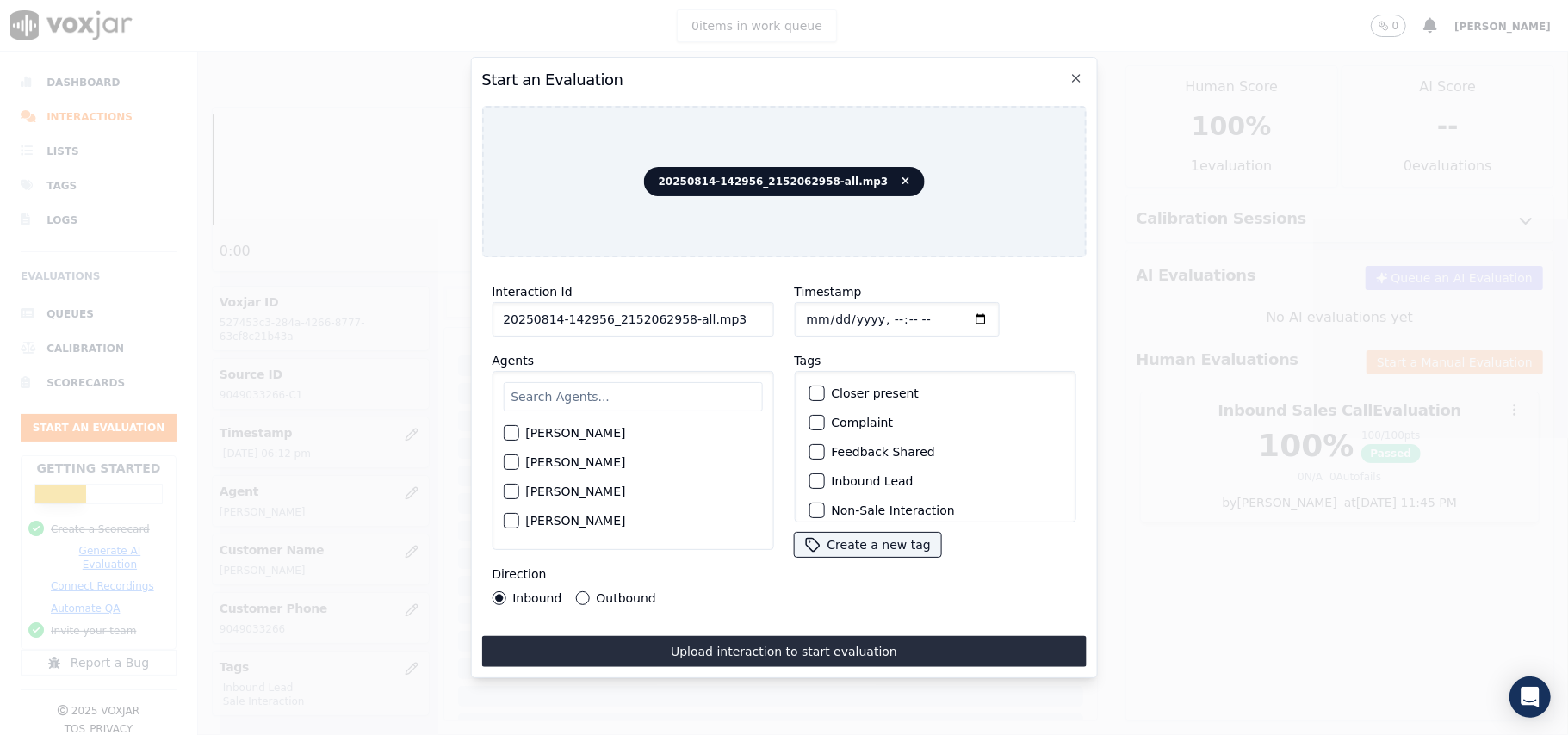
drag, startPoint x: 741, startPoint y: 314, endPoint x: 672, endPoint y: 314, distance: 69.0
click at [672, 314] on input "20250814-142956_2152062958-all.mp3" at bounding box center [632, 318] width 282 height 34
type input "20250814-142956_2152062958-C1"
click at [830, 318] on input "Timestamp" at bounding box center [897, 318] width 205 height 34
click at [827, 310] on input "Timestamp" at bounding box center [897, 318] width 205 height 34
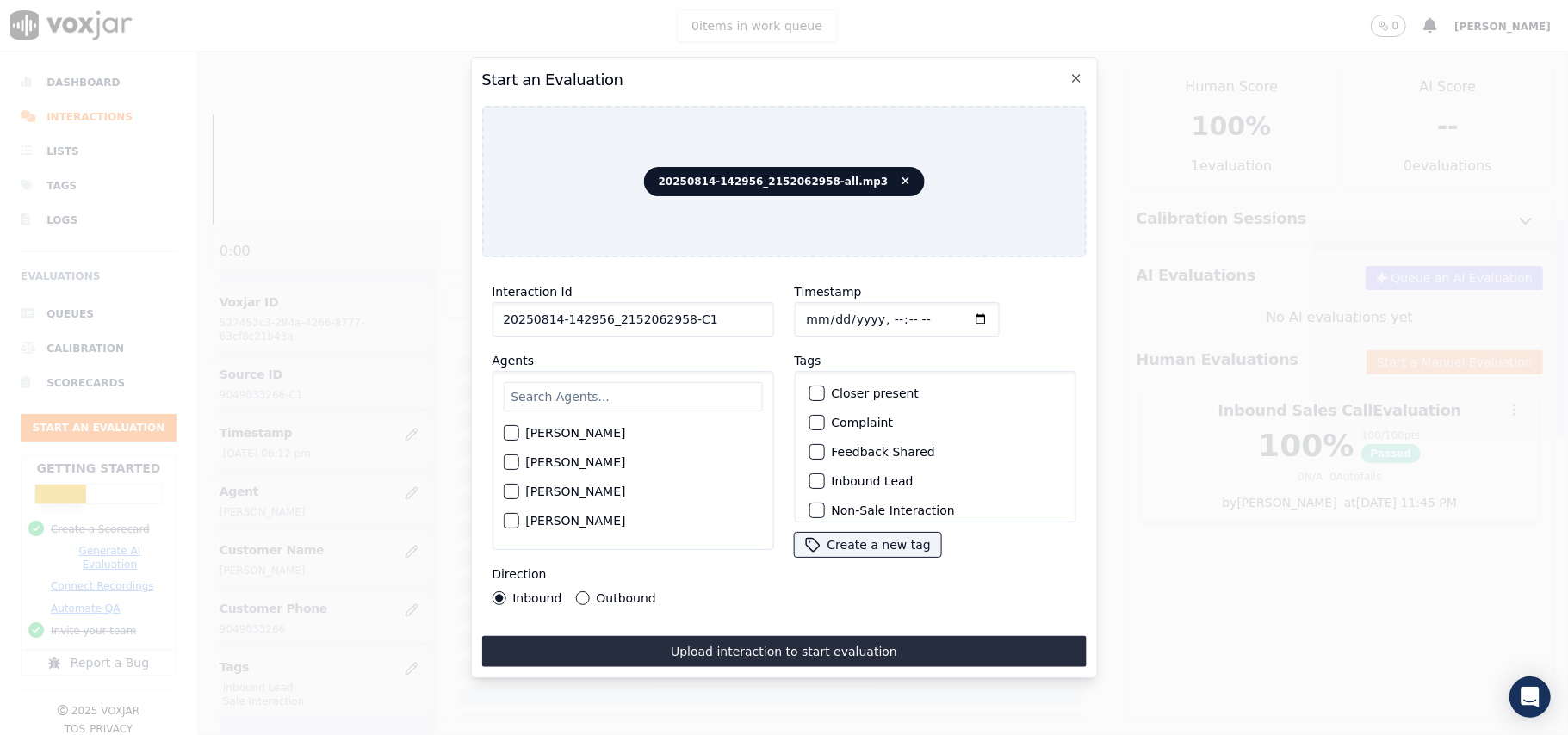
type input "[DATE]T18:46"
click at [585, 400] on input "text" at bounding box center [632, 396] width 259 height 29
paste input "[PERSON_NAME]"
type input "[PERSON_NAME]"
click at [511, 434] on div "button" at bounding box center [510, 439] width 12 height 12
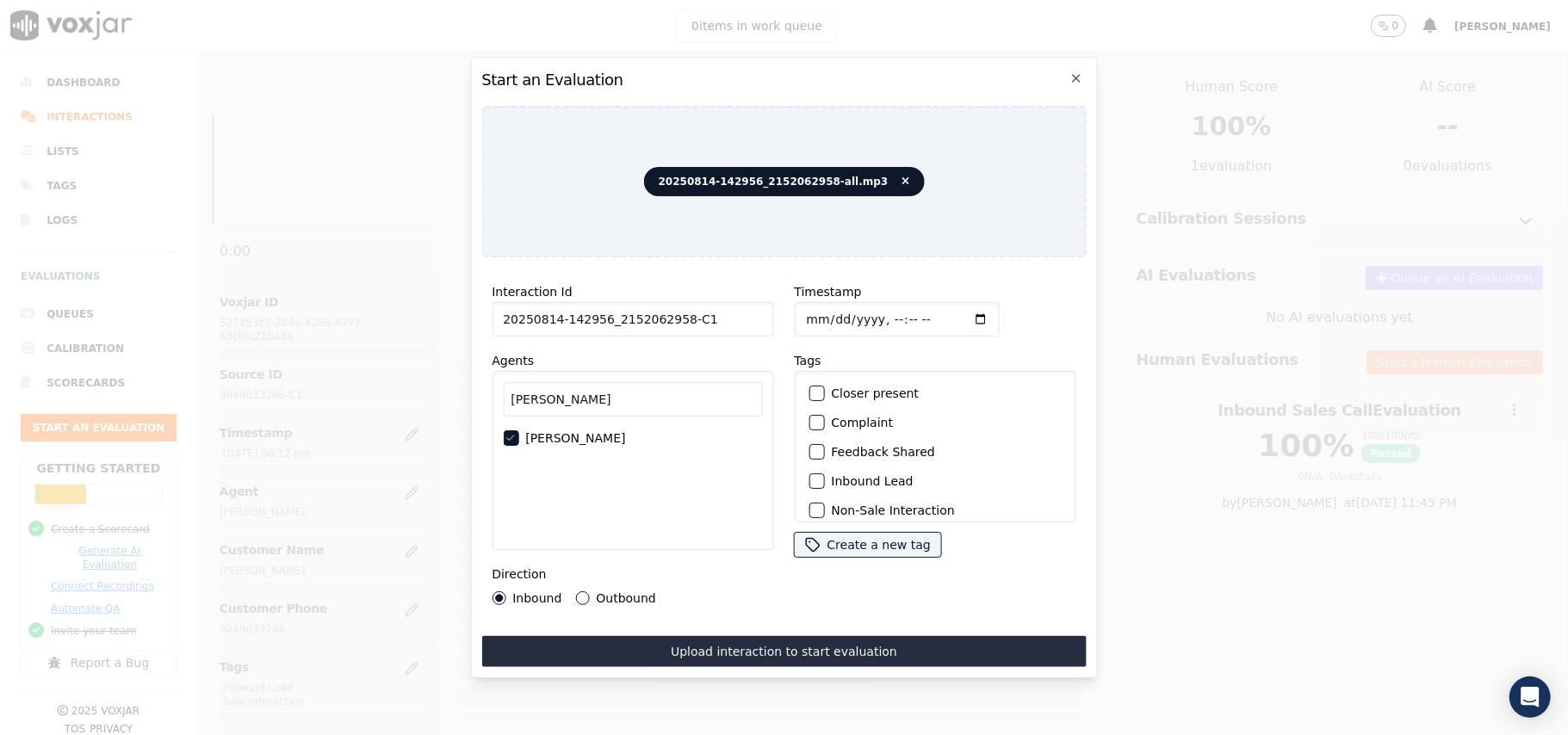
click at [809, 477] on div "button" at bounding box center [815, 482] width 12 height 12
click at [582, 582] on div "Direction Inbound Outbound" at bounding box center [632, 584] width 282 height 41
click at [576, 596] on div "Interaction Id 20250814-142956_2152062958-C1 Agents [PERSON_NAME] Direction Inb…" at bounding box center [632, 443] width 302 height 344
click at [576, 591] on button "Outbound" at bounding box center [582, 598] width 14 height 14
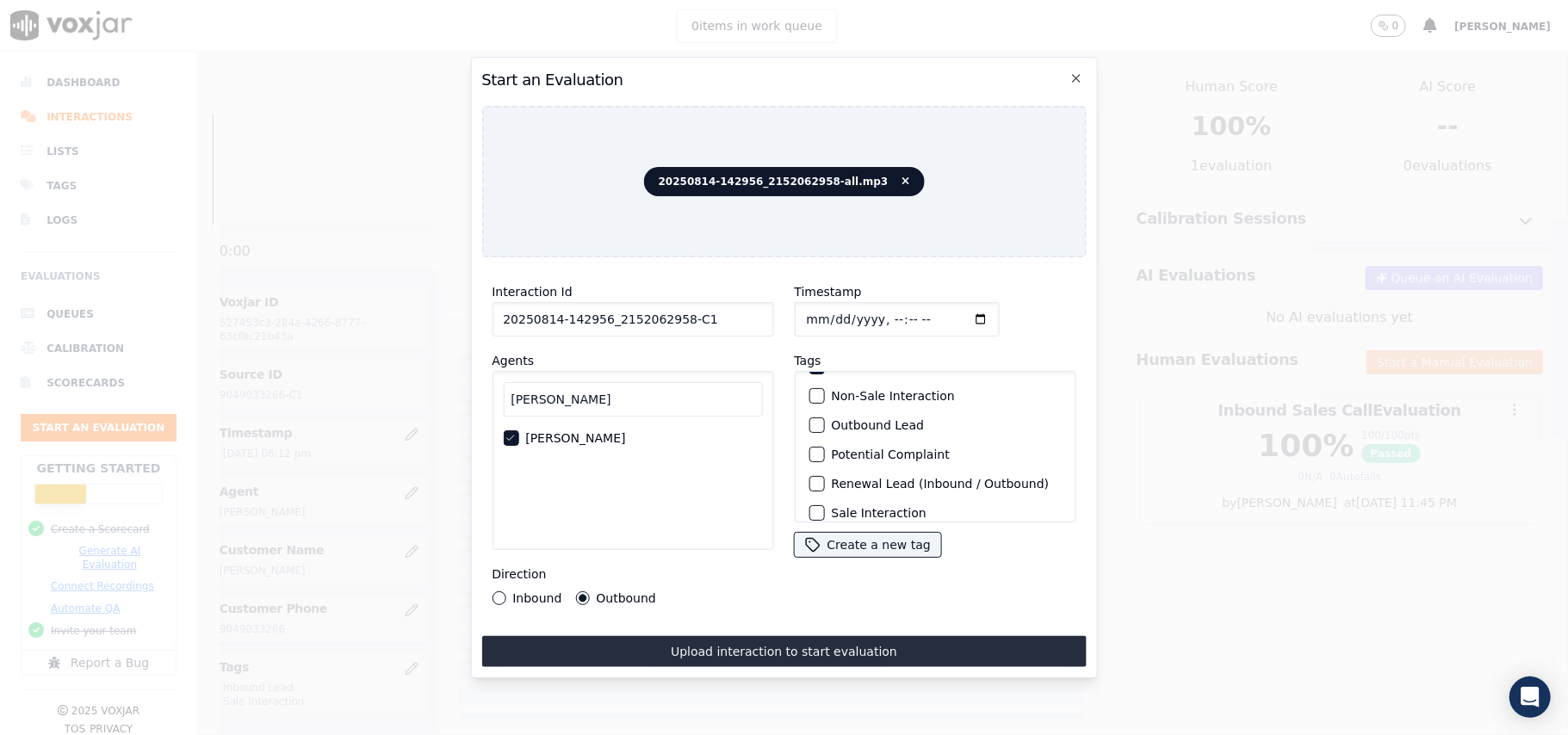
click at [809, 422] on div "button" at bounding box center [815, 425] width 12 height 12
click at [809, 389] on div "button" at bounding box center [815, 396] width 12 height 12
click at [812, 393] on icon "button" at bounding box center [815, 396] width 7 height 5
click at [809, 382] on div "Non-Sale Interaction" at bounding box center [934, 396] width 266 height 29
click at [809, 367] on button "Inbound Lead" at bounding box center [816, 367] width 16 height 16
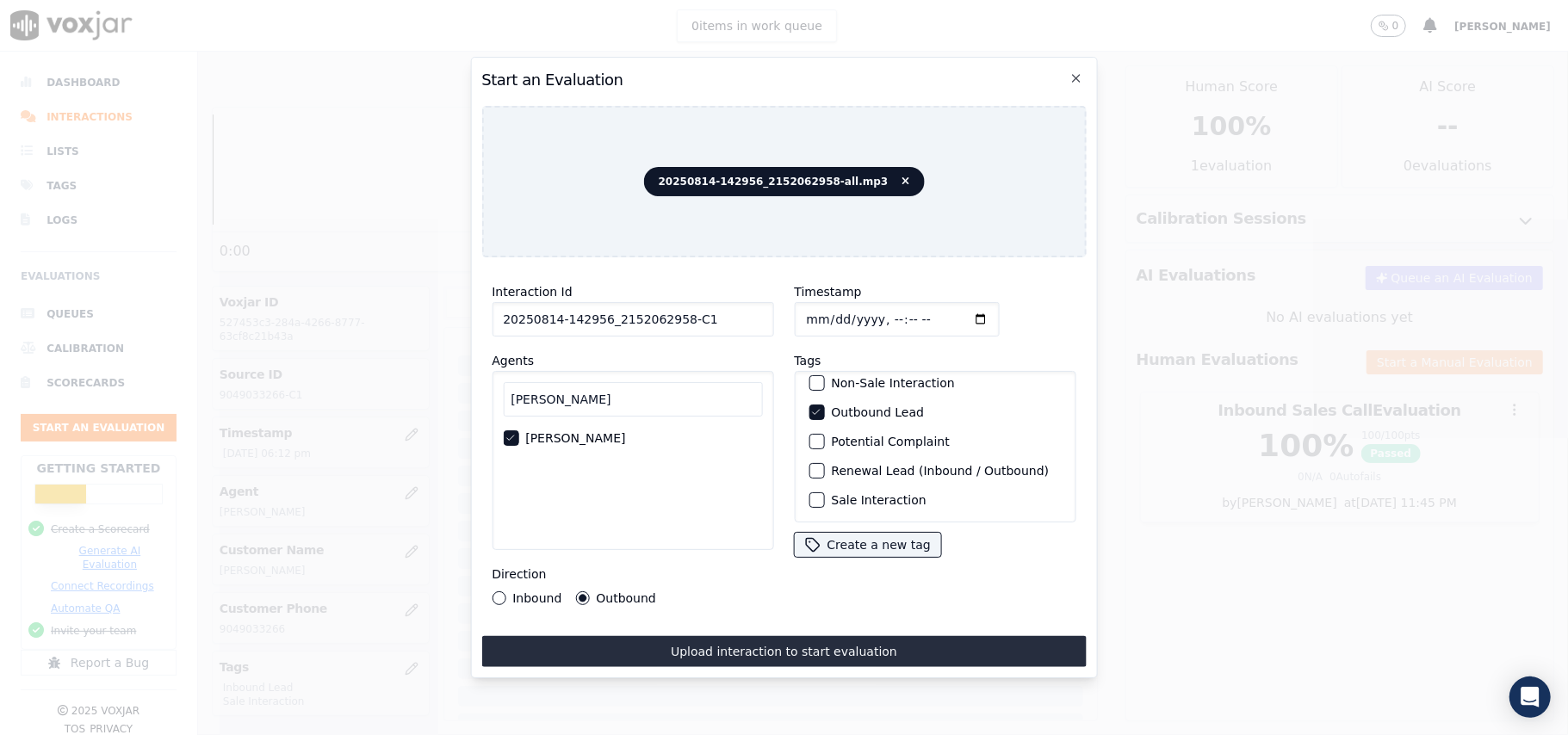
scroll to position [150, 0]
click at [809, 494] on div "button" at bounding box center [815, 500] width 12 height 12
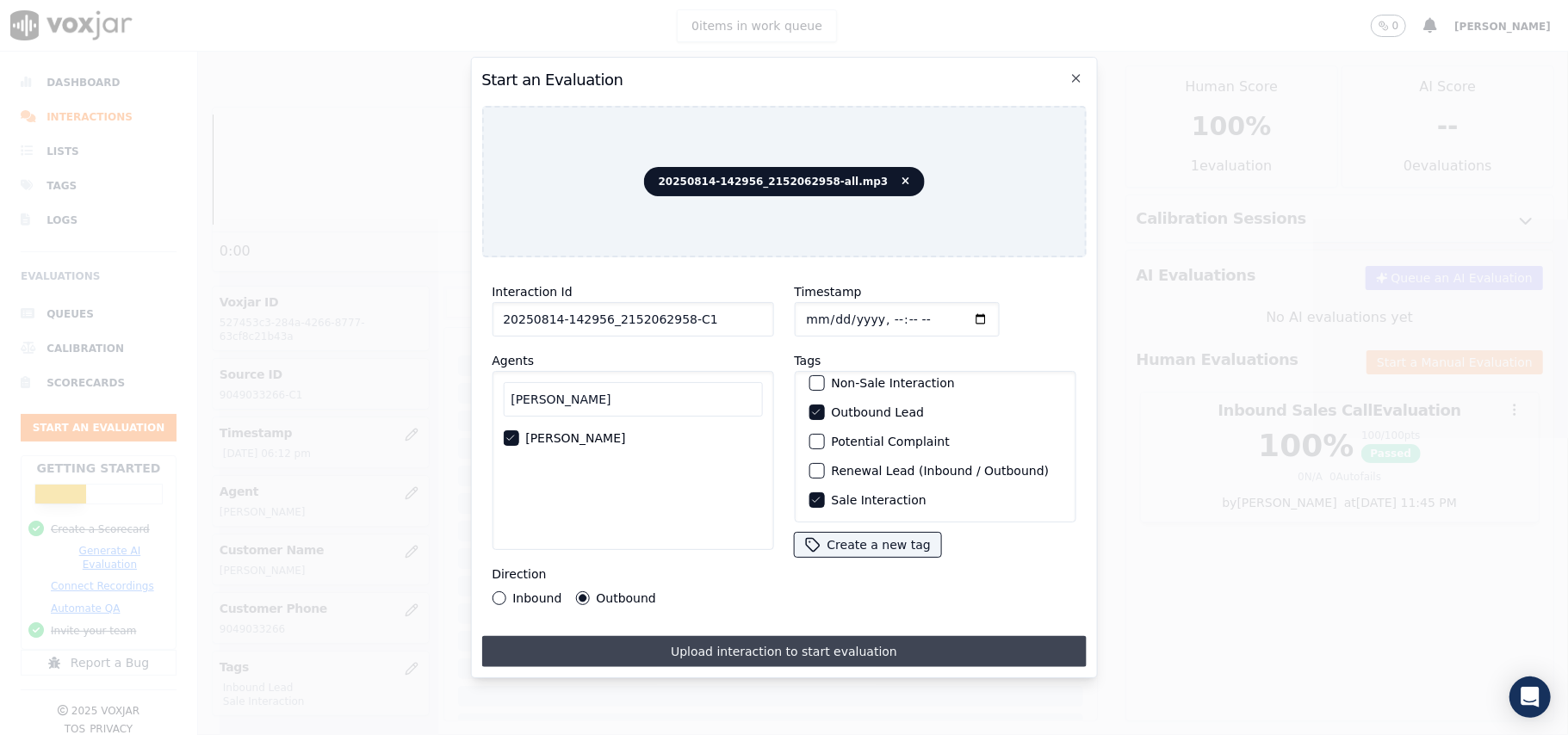
click at [789, 639] on button "Upload interaction to start evaluation" at bounding box center [783, 651] width 605 height 31
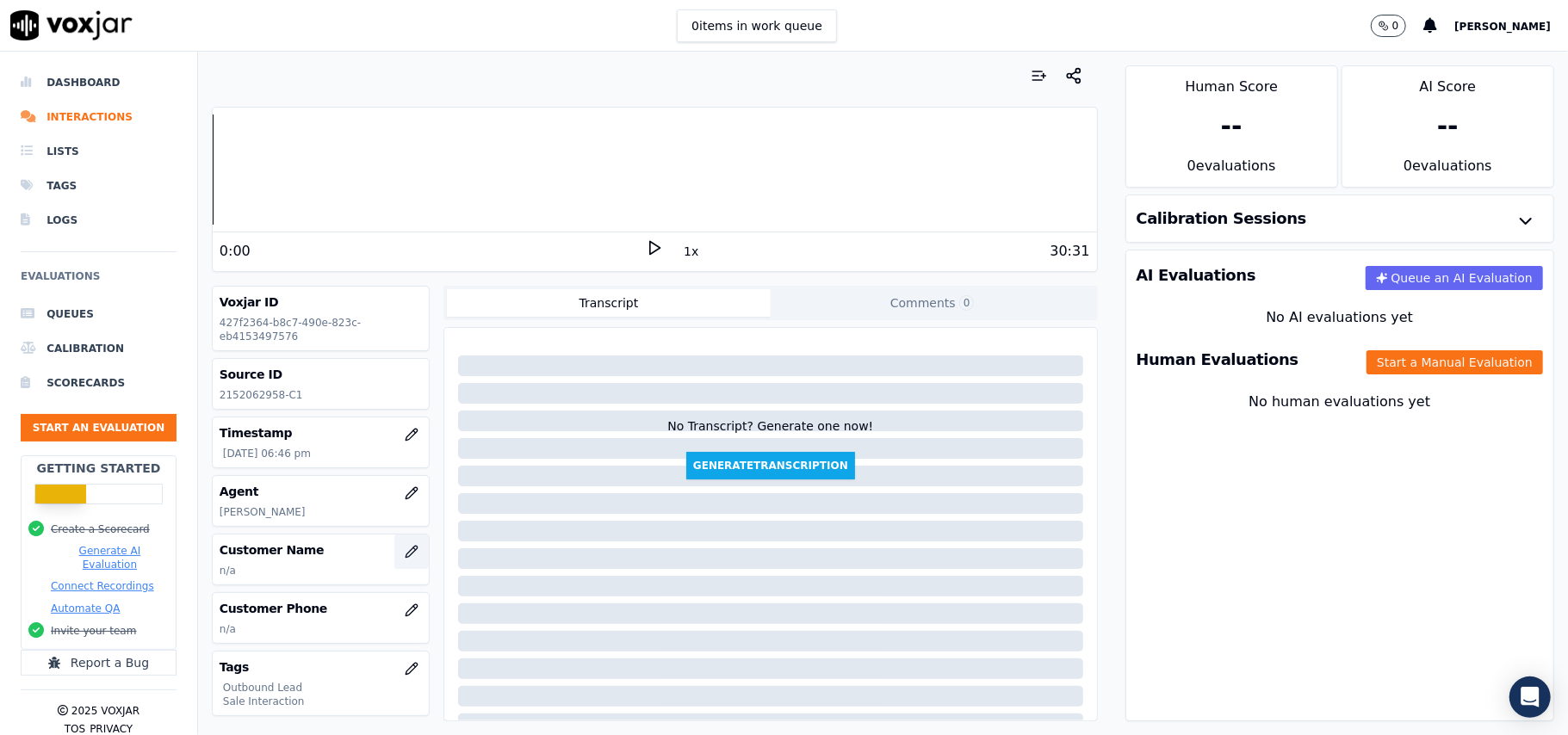
click at [405, 559] on icon "button" at bounding box center [412, 552] width 14 height 14
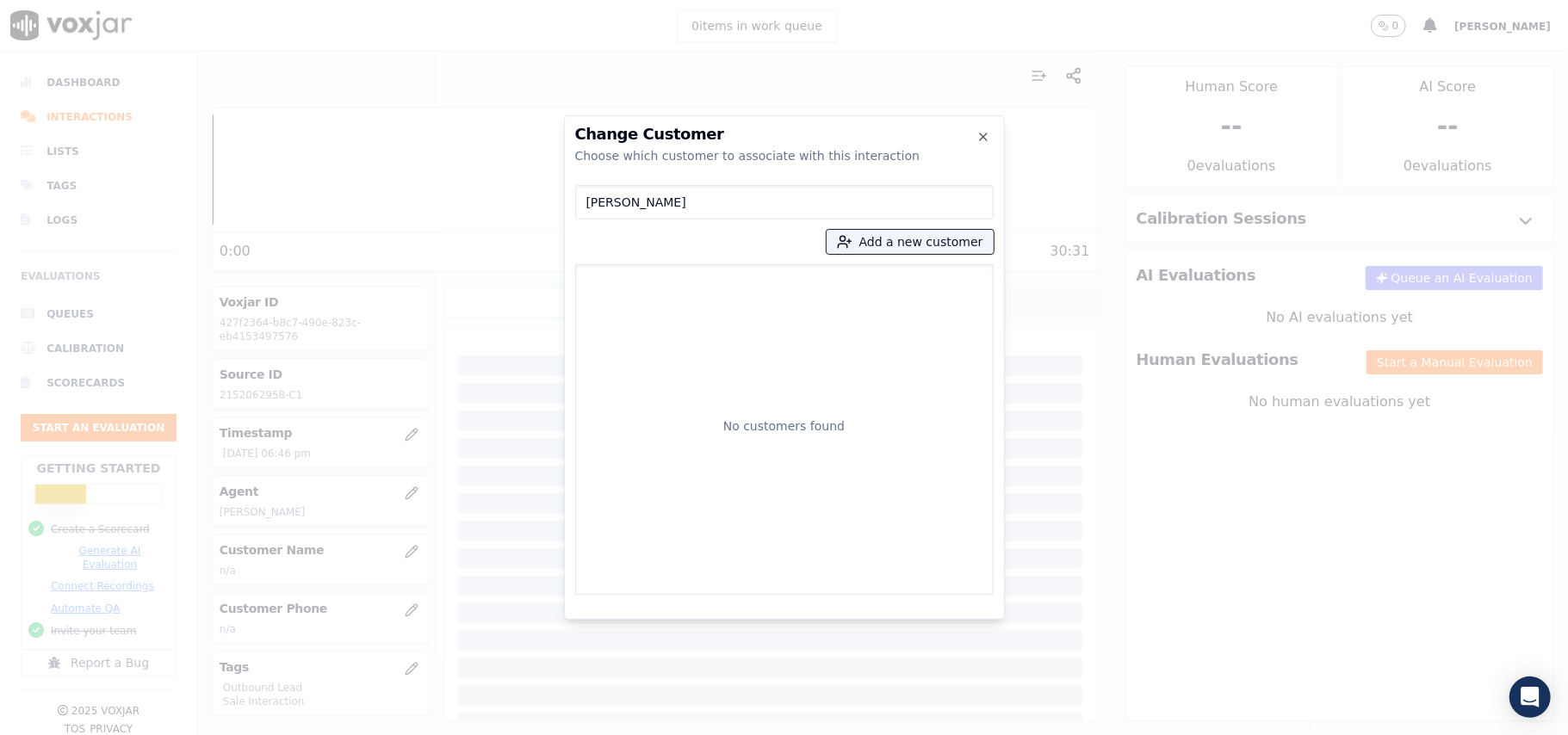
click at [590, 204] on input "[PERSON_NAME]" at bounding box center [784, 202] width 419 height 34
type input "[PERSON_NAME]"
click at [713, 284] on p "[PERSON_NAME]" at bounding box center [683, 289] width 134 height 26
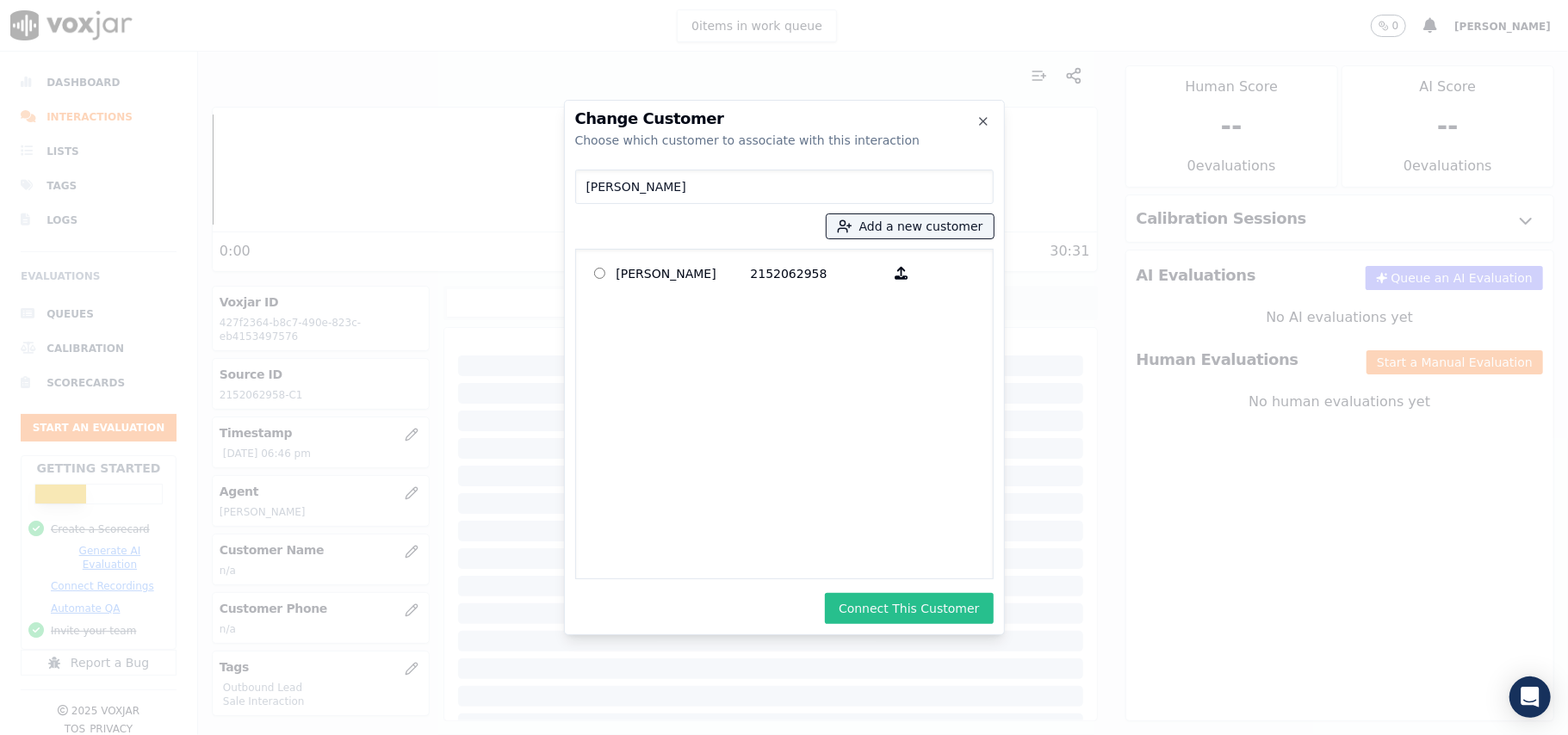
click at [927, 608] on button "Connect This Customer" at bounding box center [908, 608] width 168 height 31
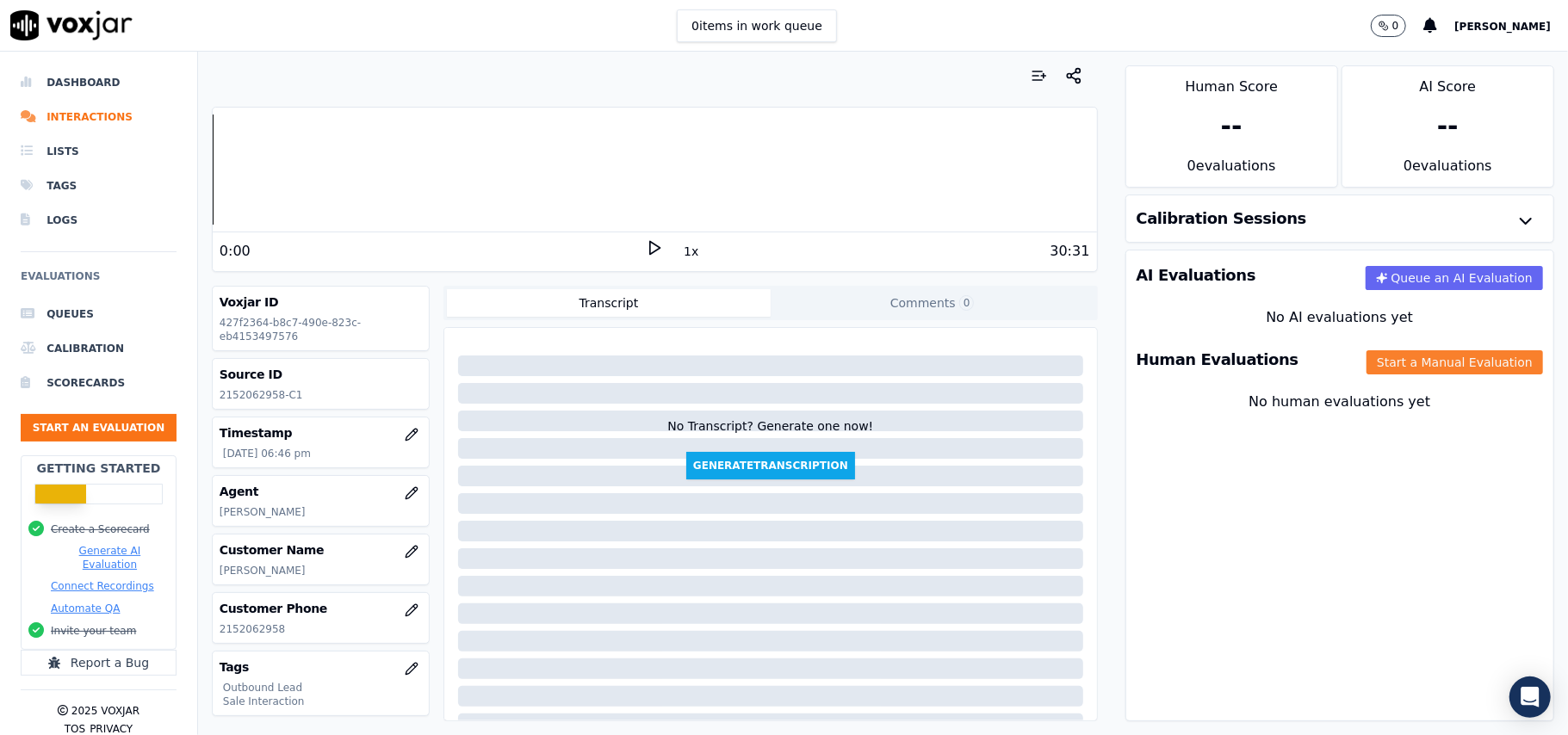
click at [1469, 358] on button "Start a Manual Evaluation" at bounding box center [1454, 361] width 176 height 24
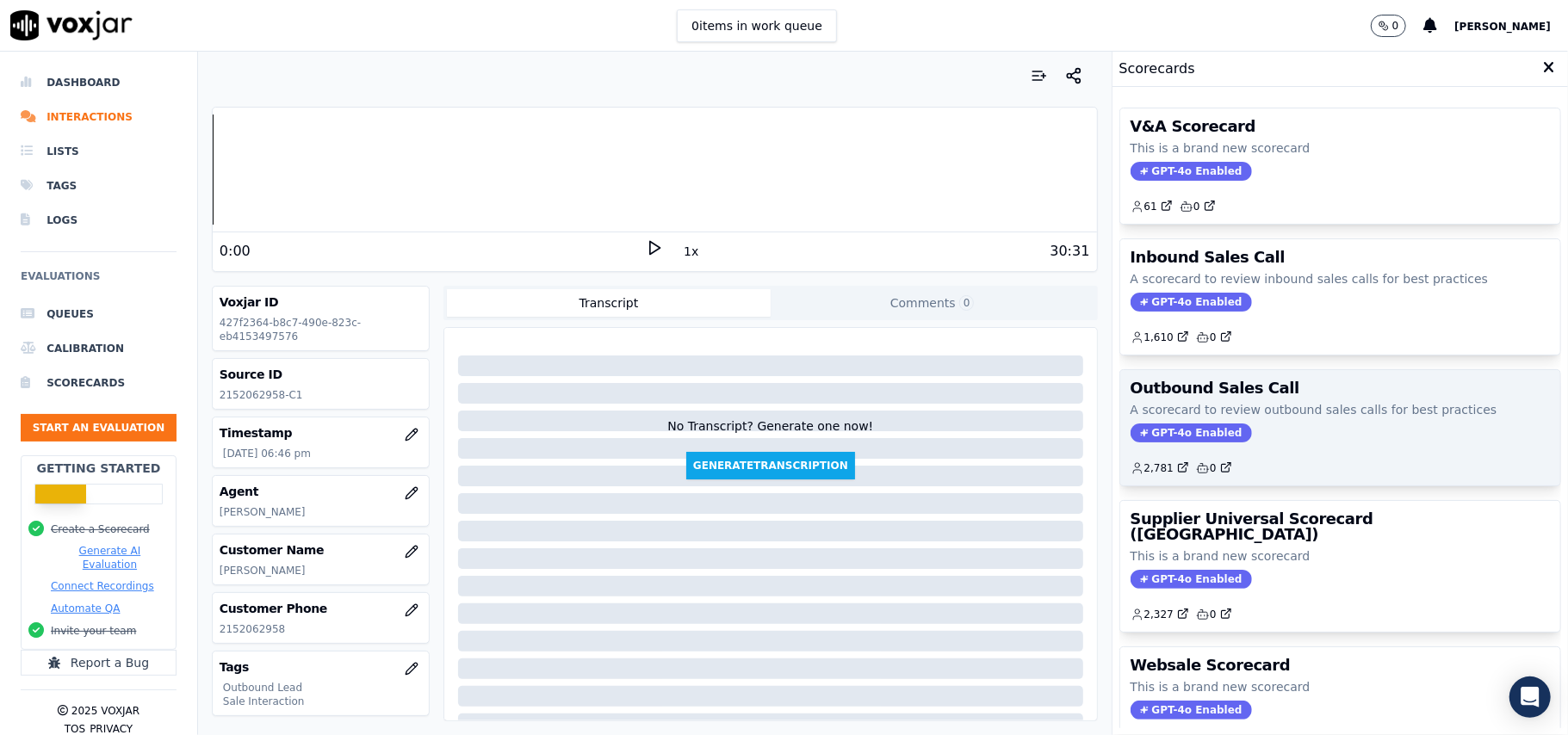
click at [1174, 424] on div "Outbound Sales Call A scorecard to review outbound sales calls for best practic…" at bounding box center [1339, 427] width 440 height 115
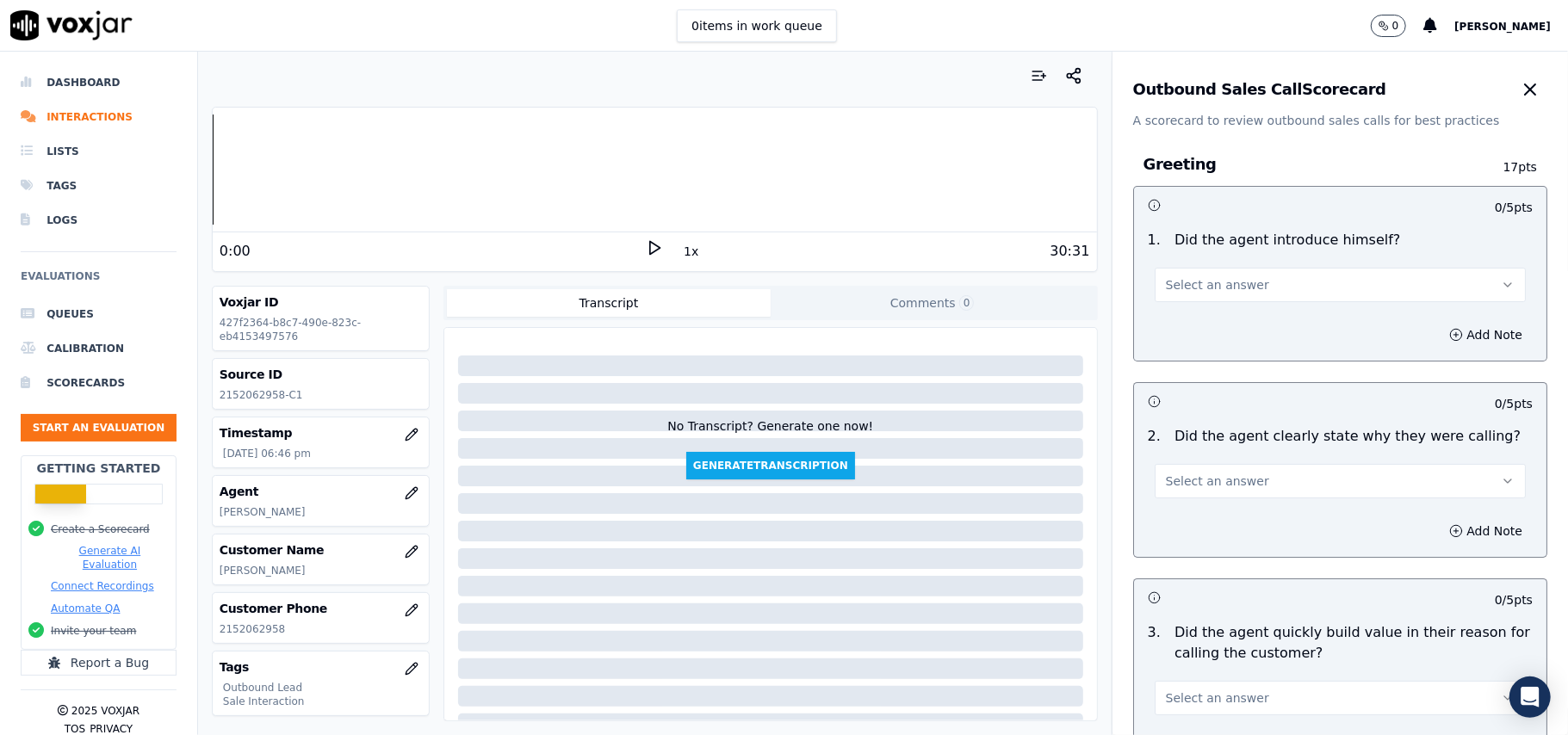
click at [1210, 281] on span "Select an answer" at bounding box center [1217, 285] width 104 height 18
click at [1195, 311] on div "Yes" at bounding box center [1303, 324] width 333 height 27
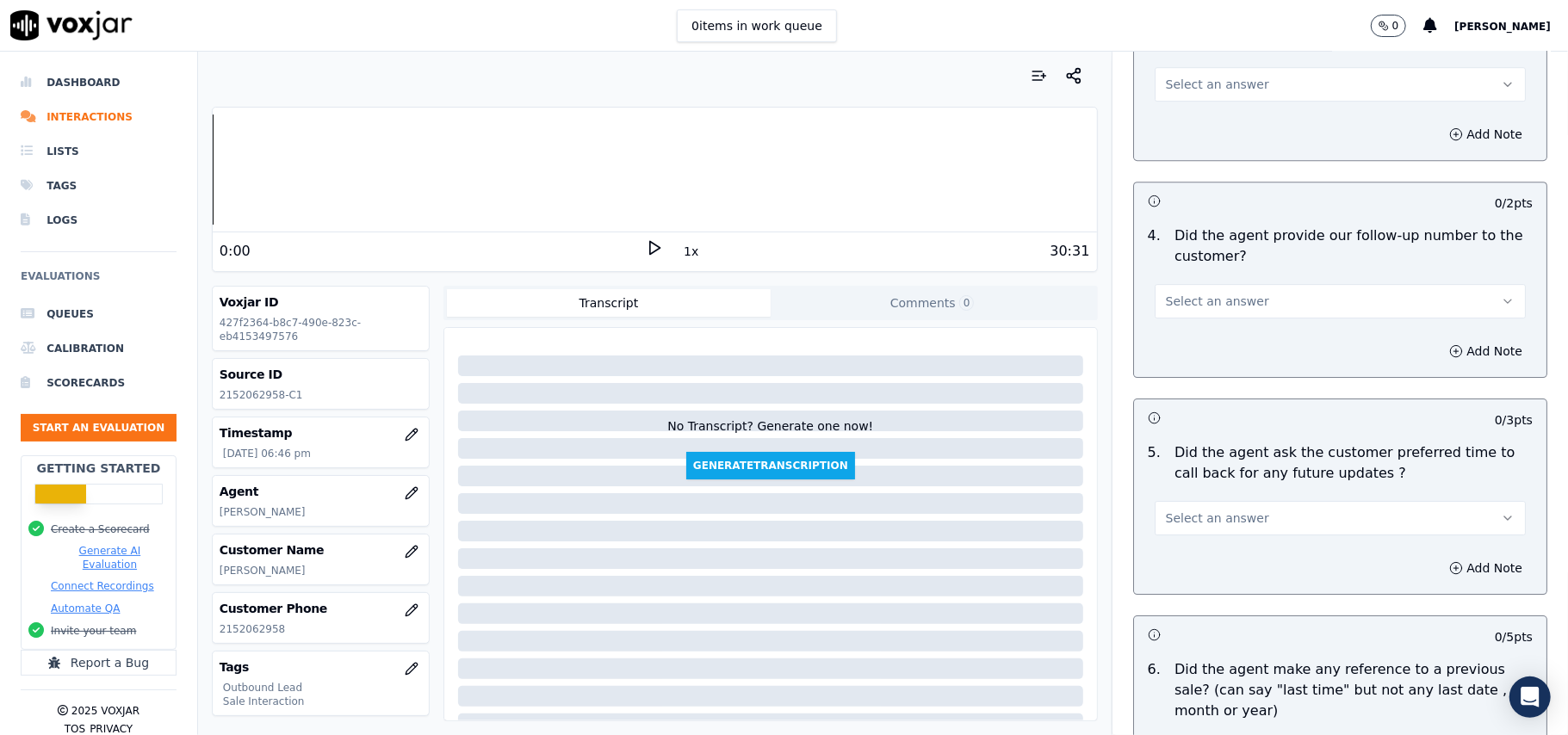
scroll to position [4207, 0]
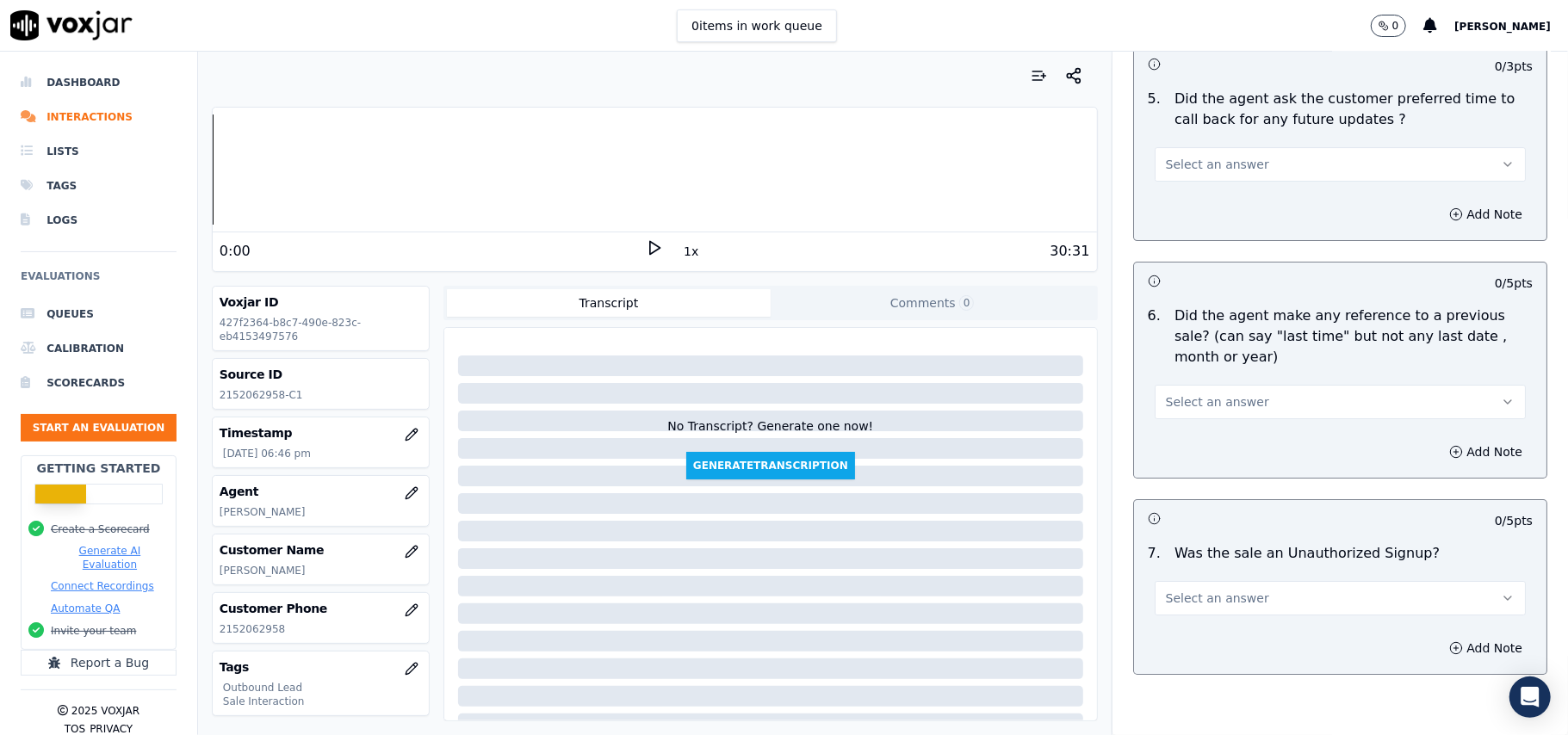
click at [1213, 393] on span "Select an answer" at bounding box center [1217, 402] width 104 height 18
click at [1213, 455] on div "No" at bounding box center [1303, 458] width 333 height 27
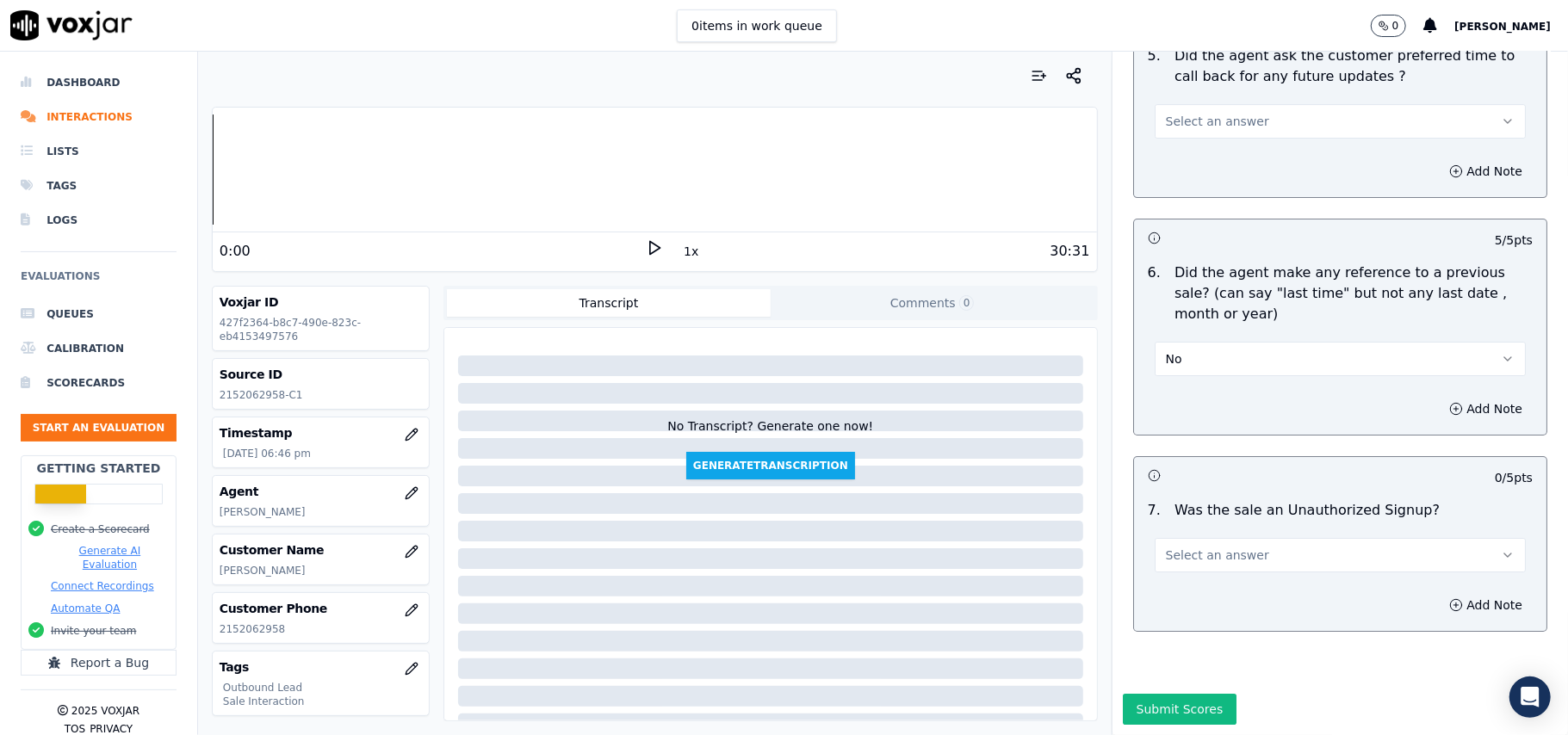
scroll to position [4292, 0]
click at [1219, 546] on span "Select an answer" at bounding box center [1217, 555] width 104 height 18
click at [1193, 569] on div "No" at bounding box center [1303, 569] width 333 height 27
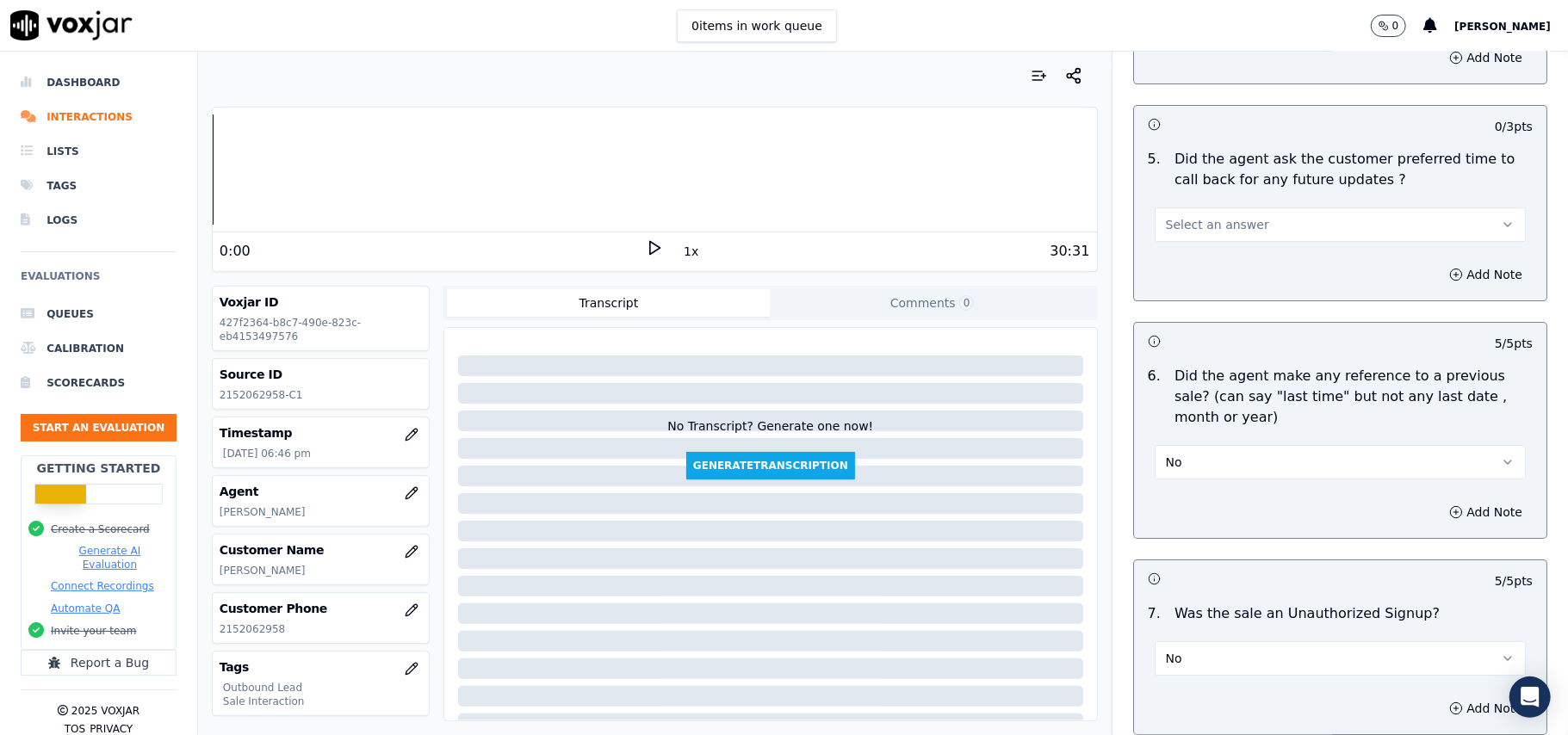
scroll to position [4063, 0]
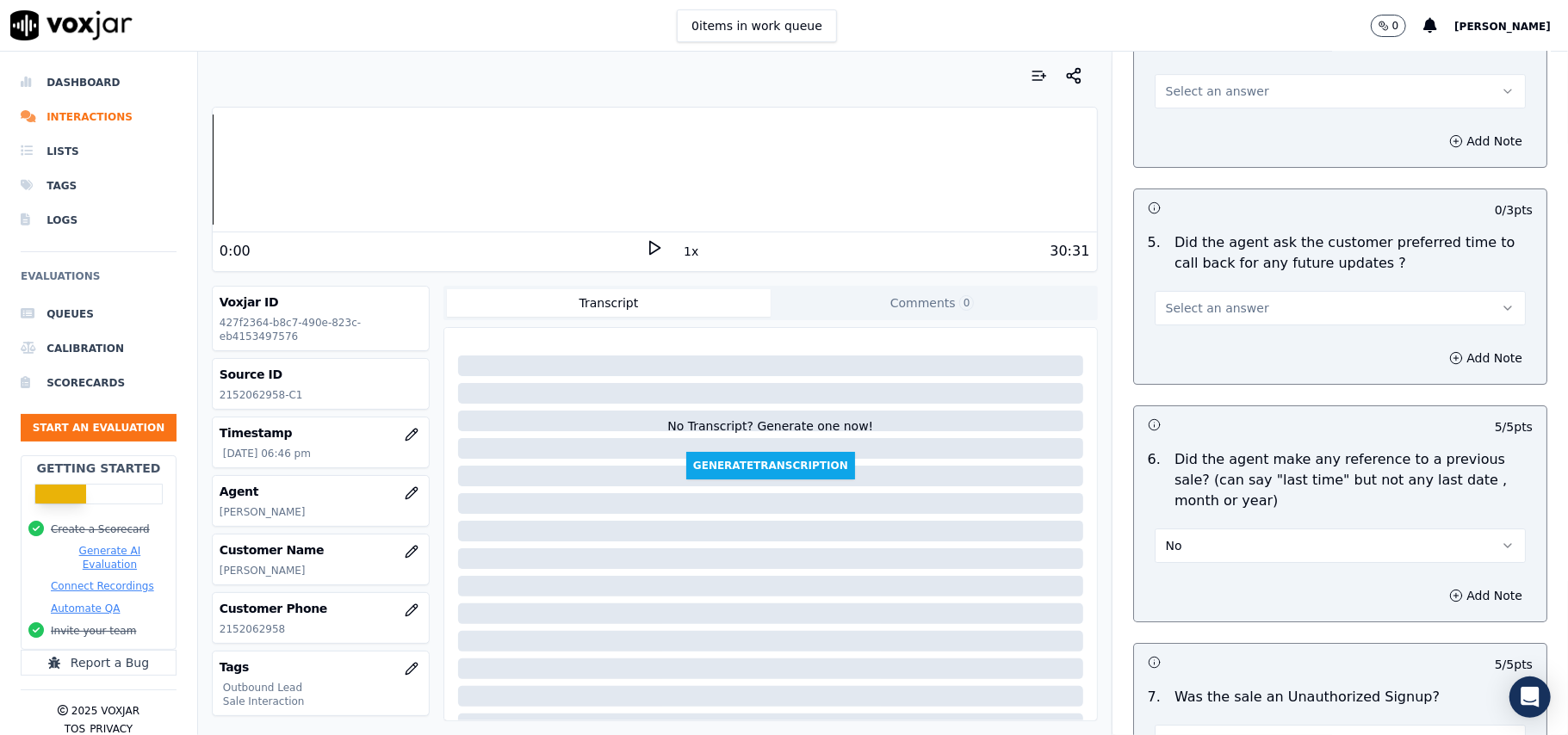
click at [1206, 542] on button "No" at bounding box center [1340, 545] width 371 height 34
click at [1199, 531] on button "No" at bounding box center [1340, 545] width 371 height 34
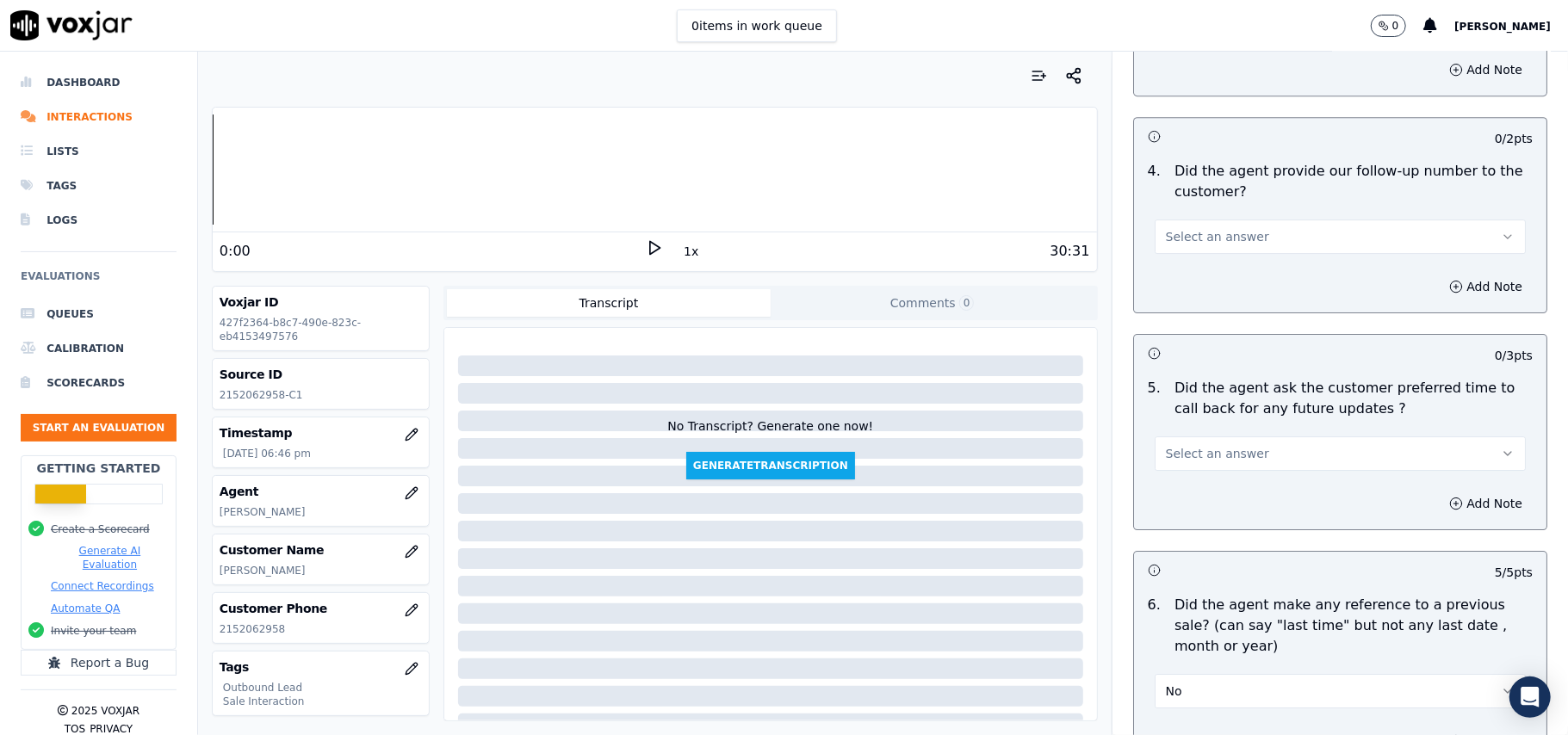
scroll to position [3833, 0]
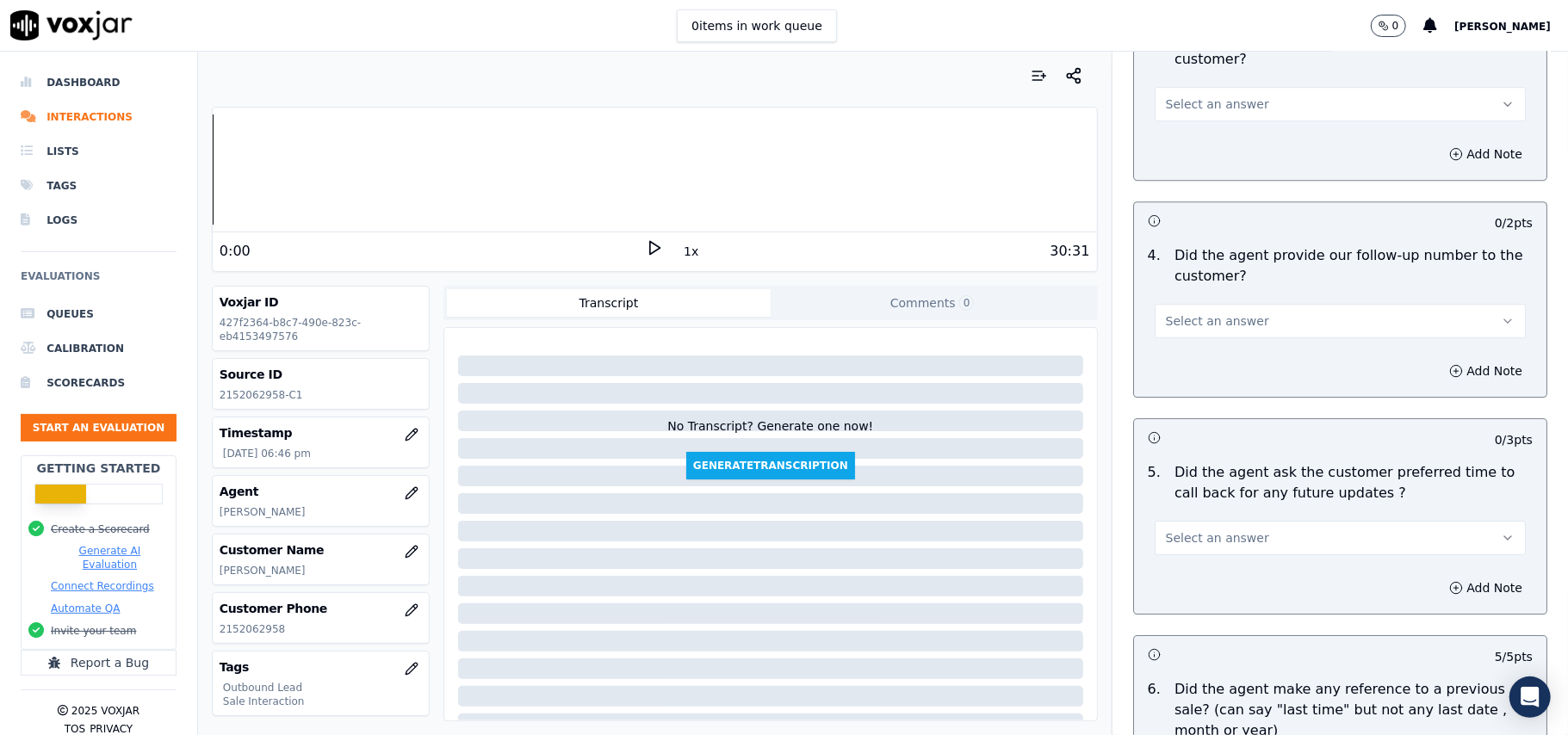
click at [1220, 530] on span "Select an answer" at bounding box center [1217, 538] width 104 height 18
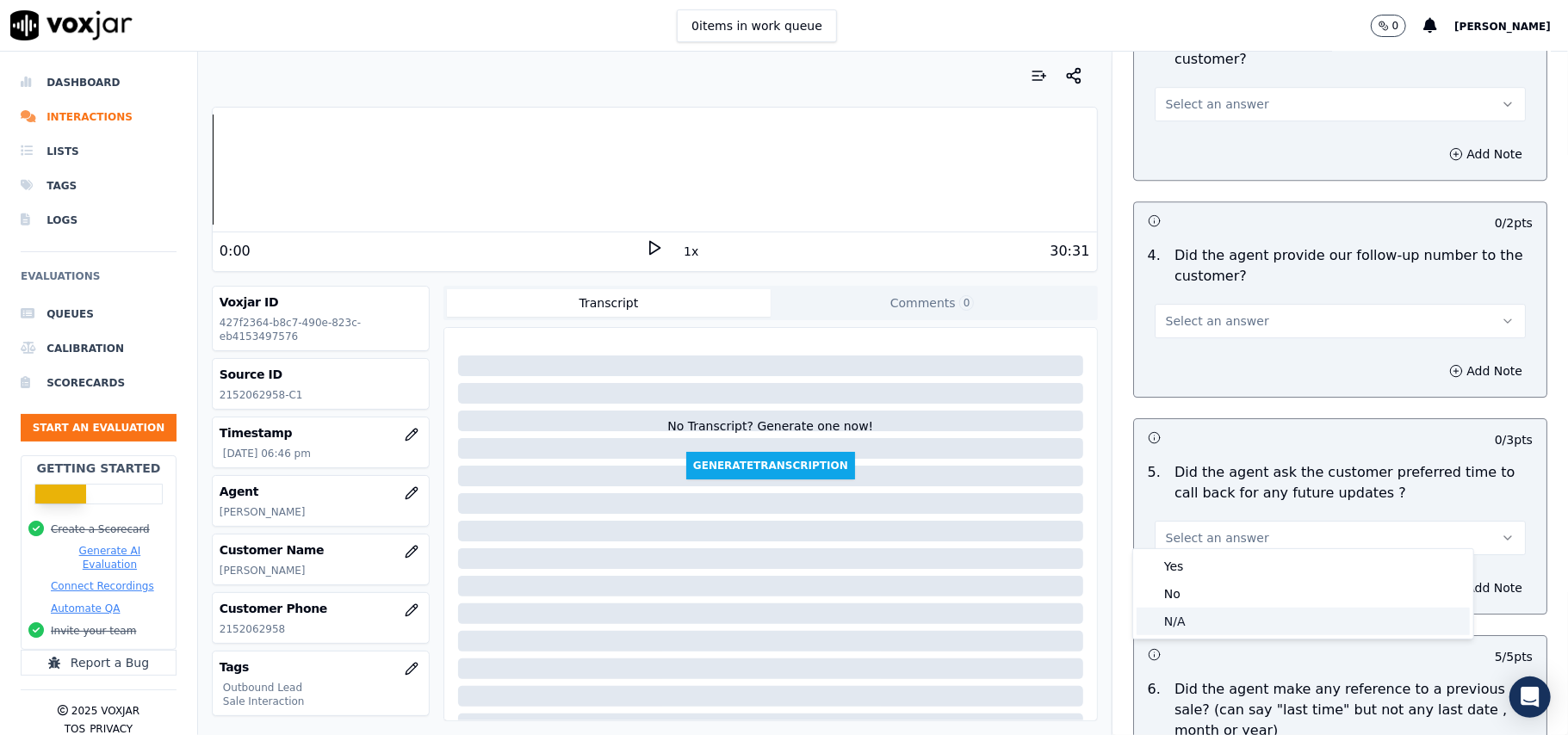
click at [1192, 616] on div "N/A" at bounding box center [1303, 621] width 333 height 27
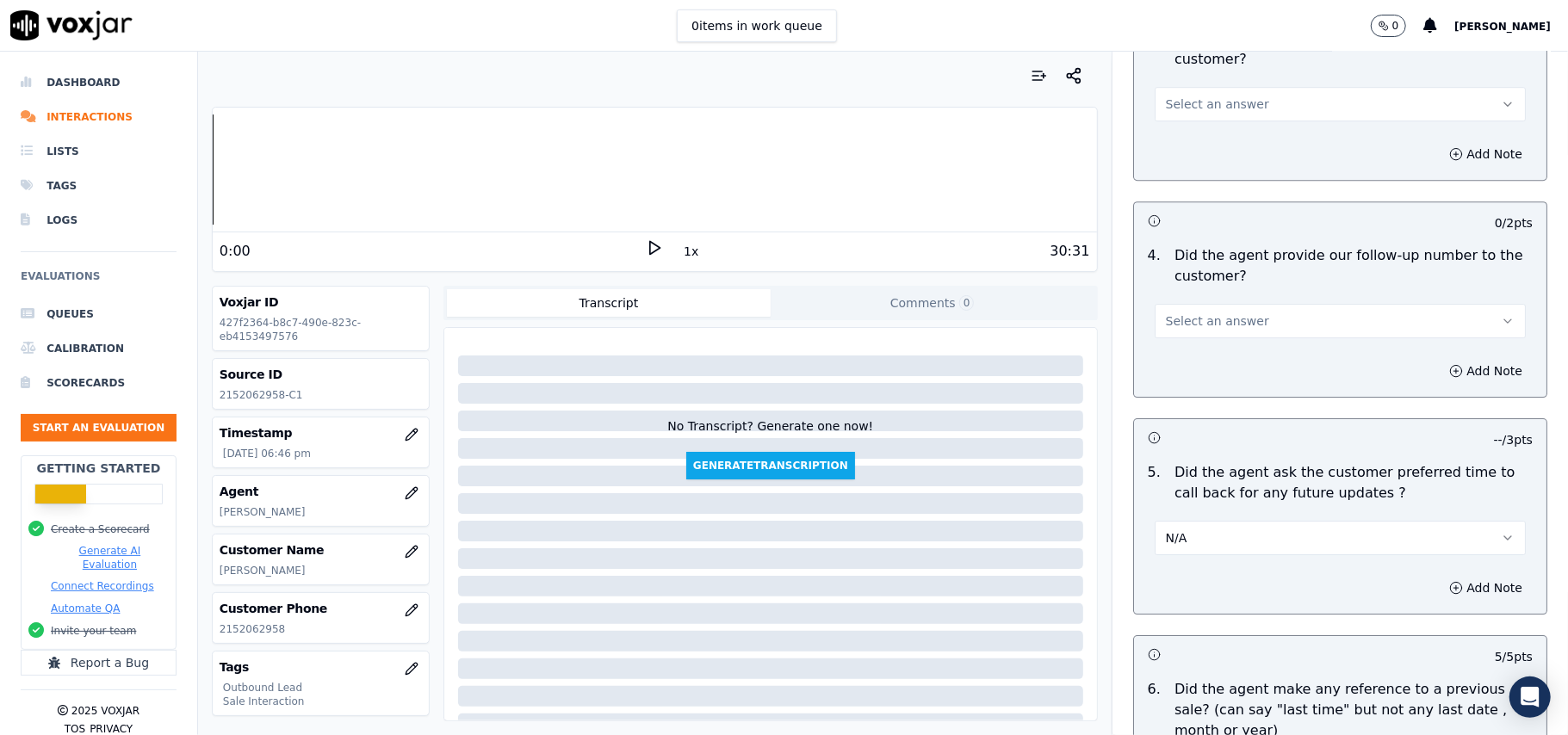
scroll to position [3604, 0]
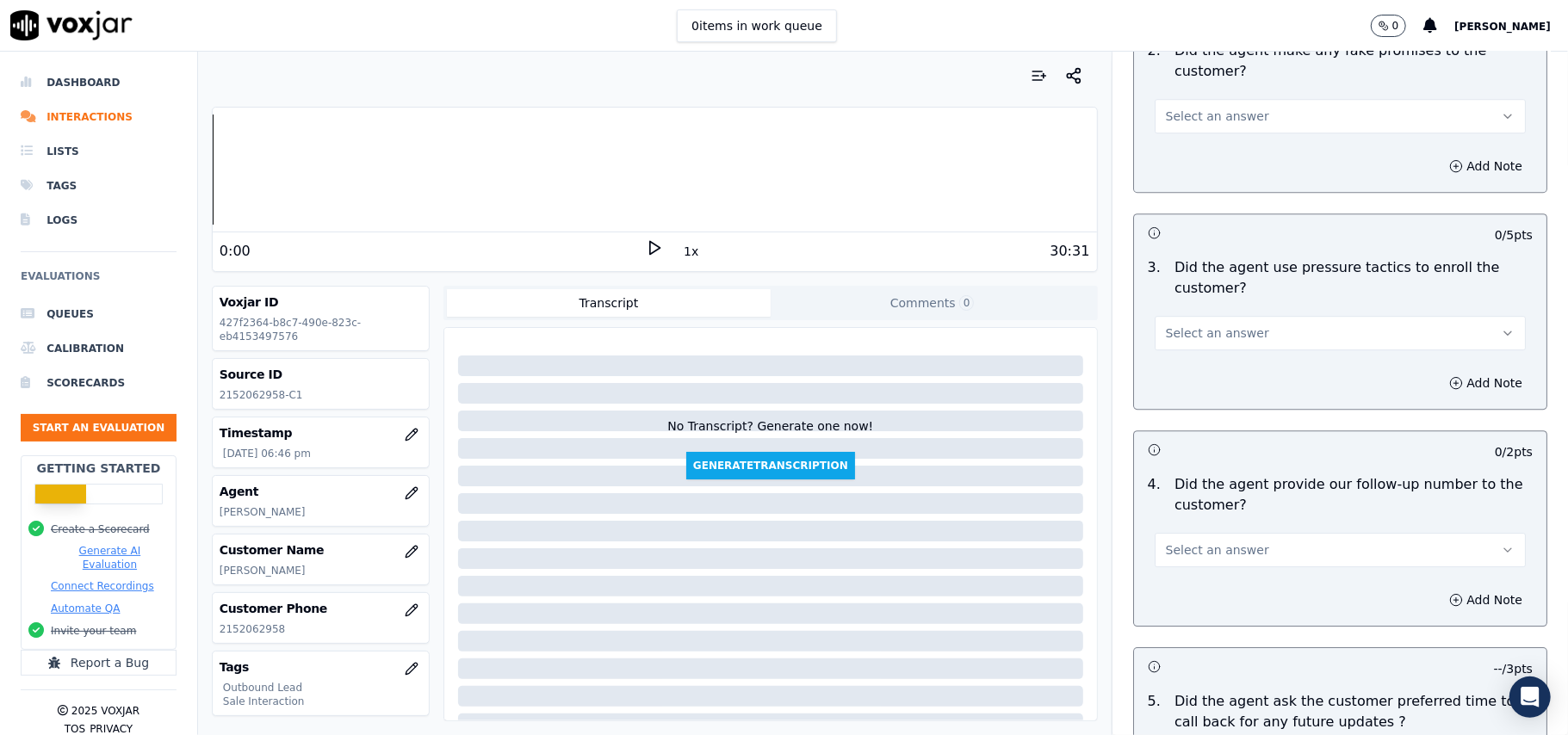
click at [1155, 561] on div "4 . Did the agent provide our follow-up number to the customer? Select an answer" at bounding box center [1340, 521] width 412 height 107
click at [1165, 542] on span "Select an answer" at bounding box center [1217, 550] width 104 height 18
click at [1159, 572] on div "Yes" at bounding box center [1303, 578] width 333 height 27
click at [1190, 327] on span "Select an answer" at bounding box center [1217, 333] width 104 height 18
click at [1185, 386] on div "No" at bounding box center [1303, 388] width 333 height 27
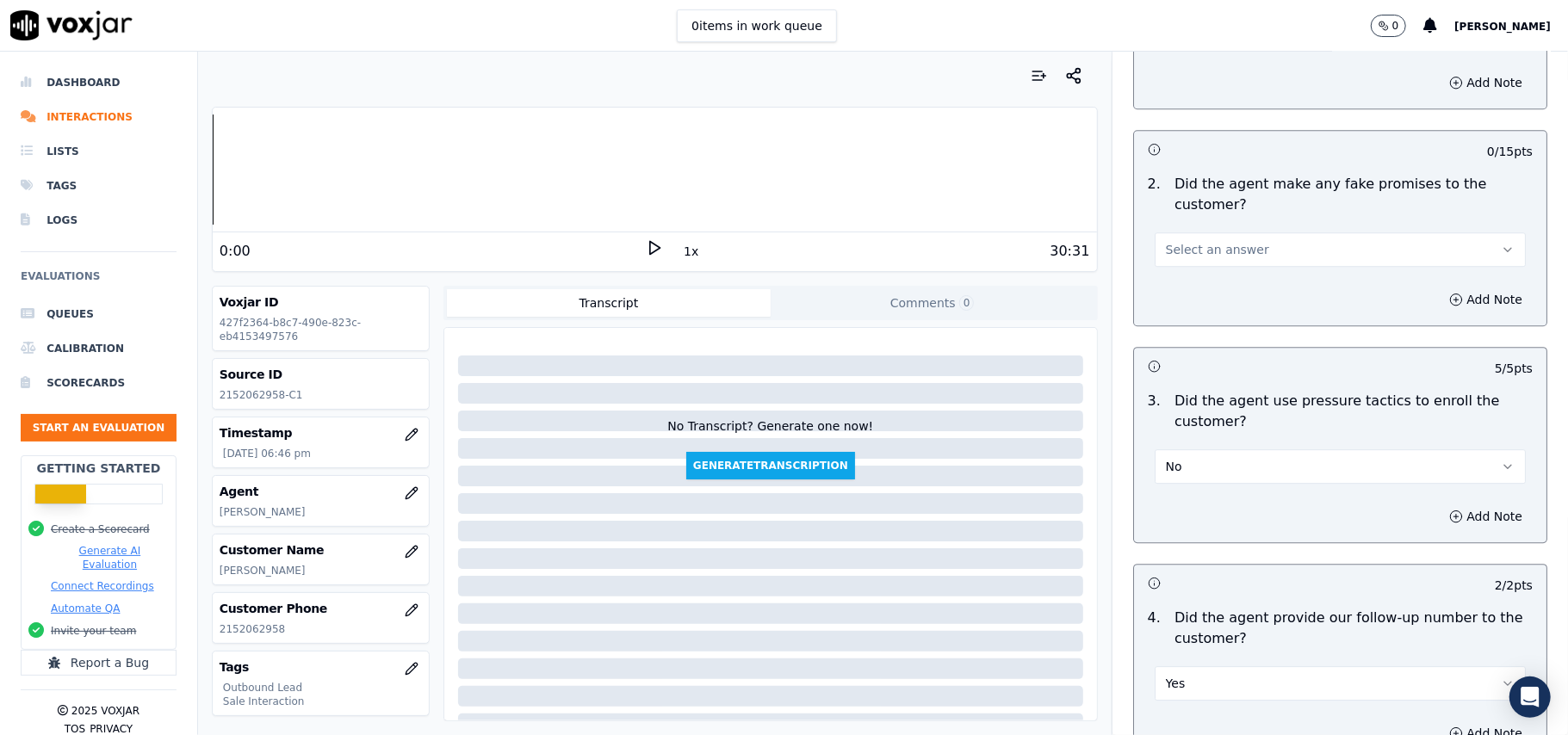
scroll to position [3374, 0]
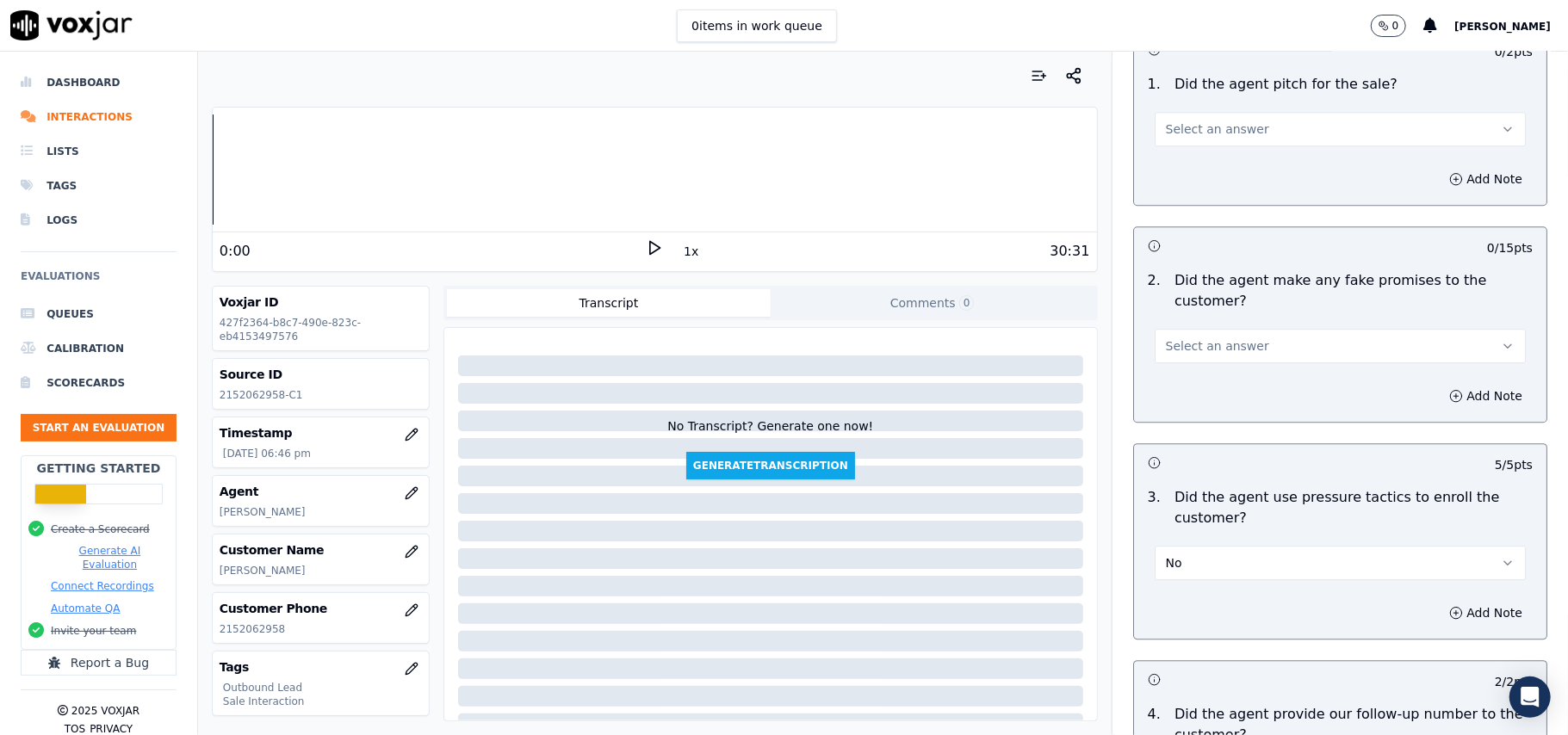
click at [1202, 338] on span "Select an answer" at bounding box center [1217, 346] width 104 height 18
click at [1192, 392] on div "No" at bounding box center [1303, 400] width 333 height 27
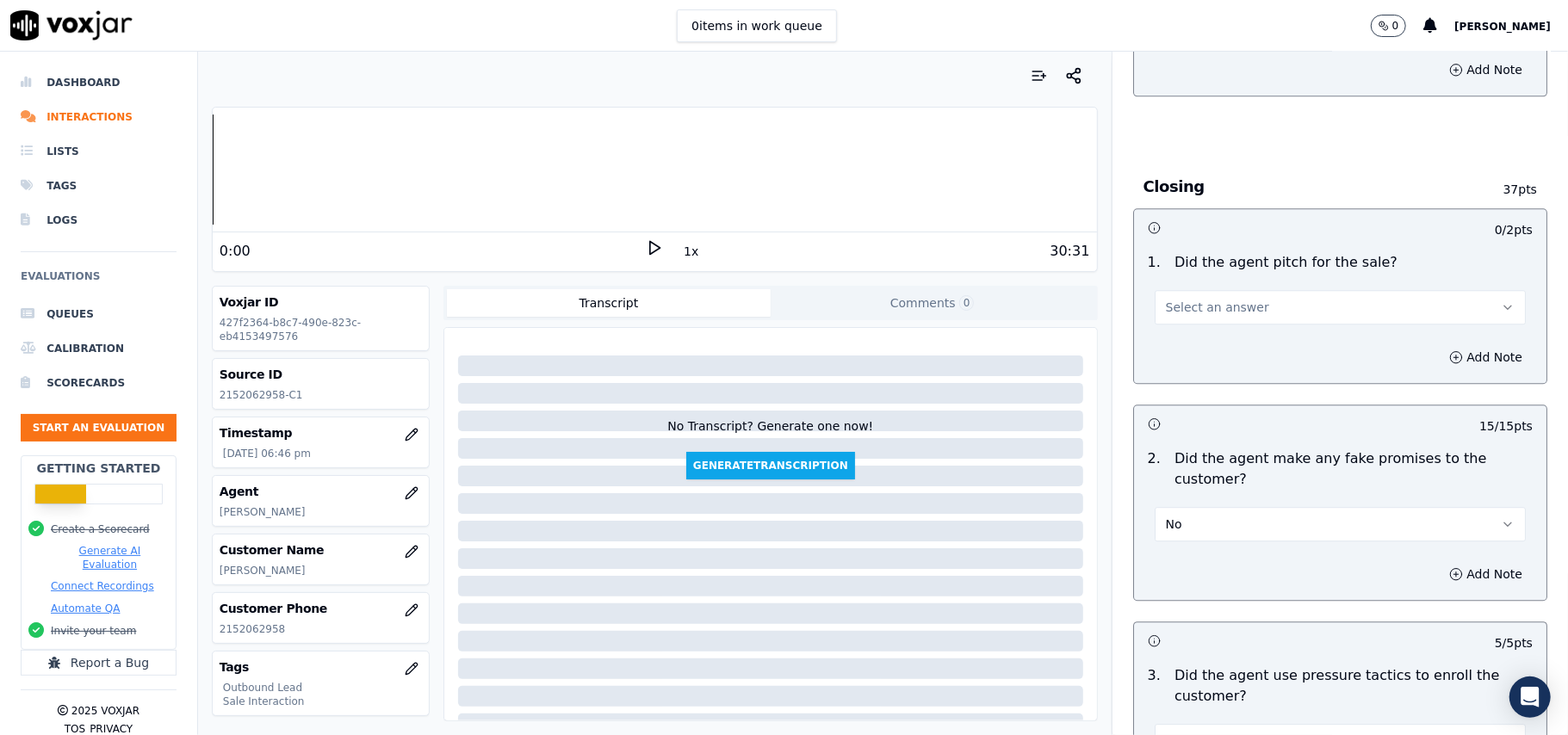
scroll to position [3029, 0]
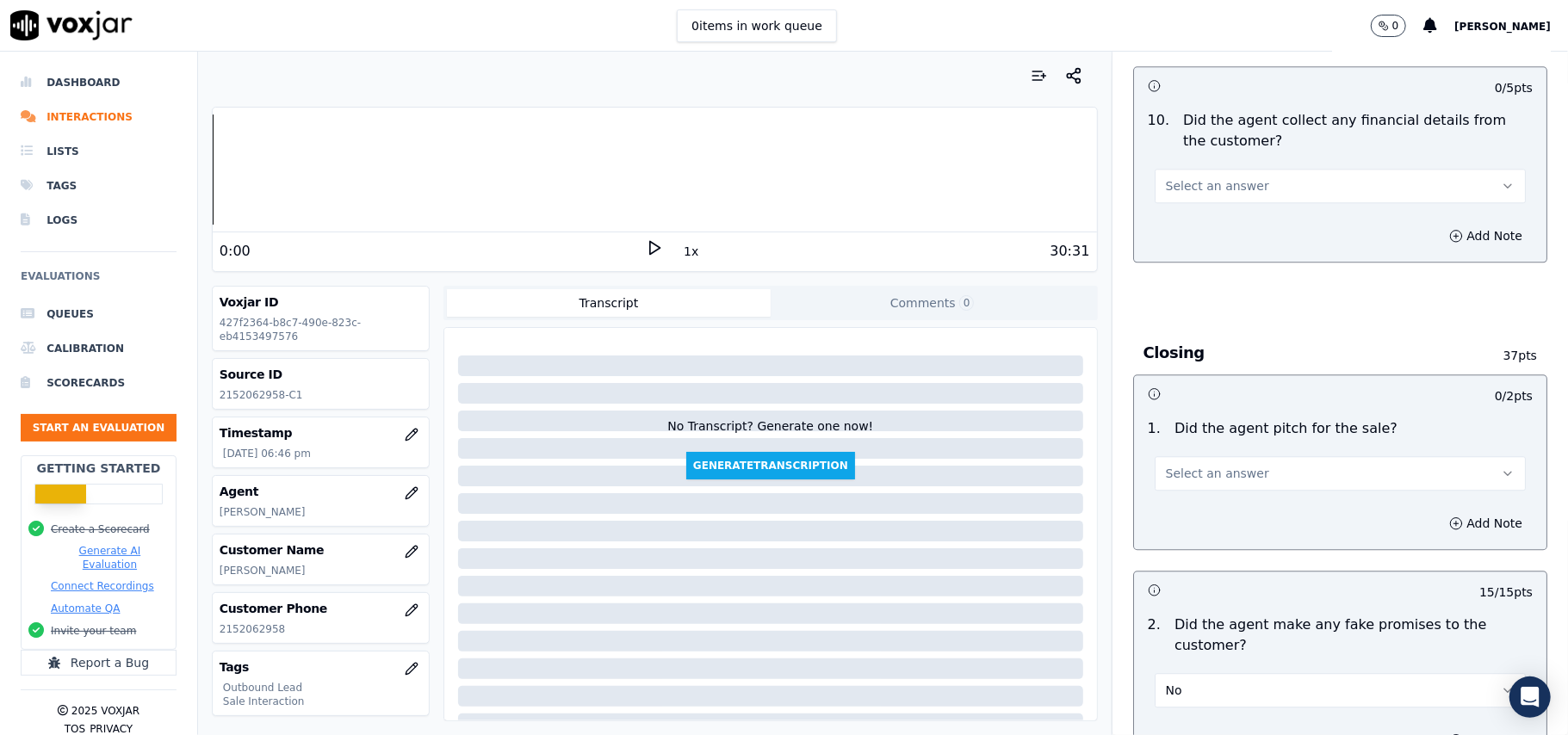
click at [1209, 465] on span "Select an answer" at bounding box center [1217, 474] width 104 height 18
click at [1207, 496] on div "Yes" at bounding box center [1303, 499] width 333 height 27
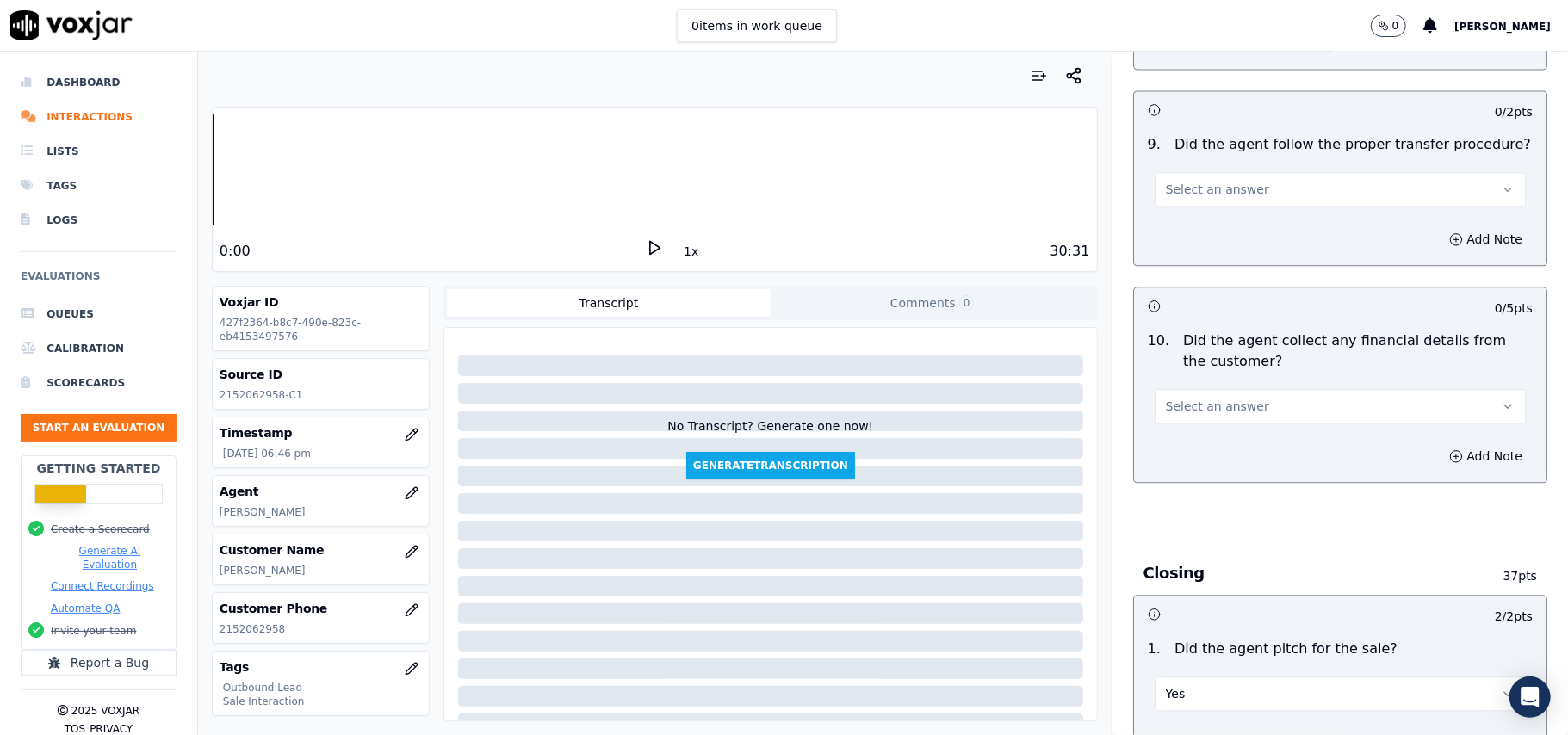
scroll to position [2801, 0]
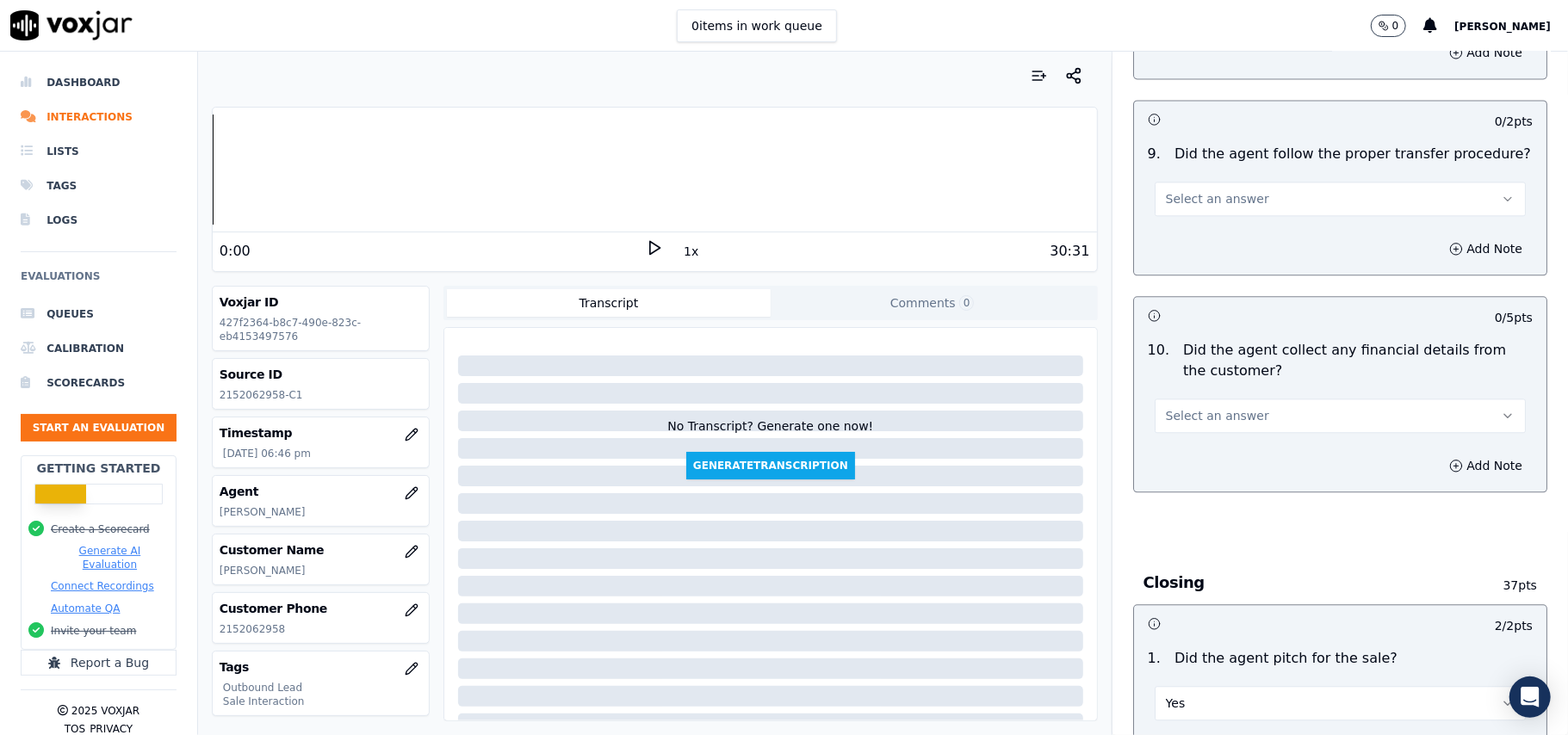
click at [1312, 399] on button "Select an answer" at bounding box center [1340, 415] width 371 height 34
click at [1222, 474] on div "No" at bounding box center [1303, 468] width 333 height 27
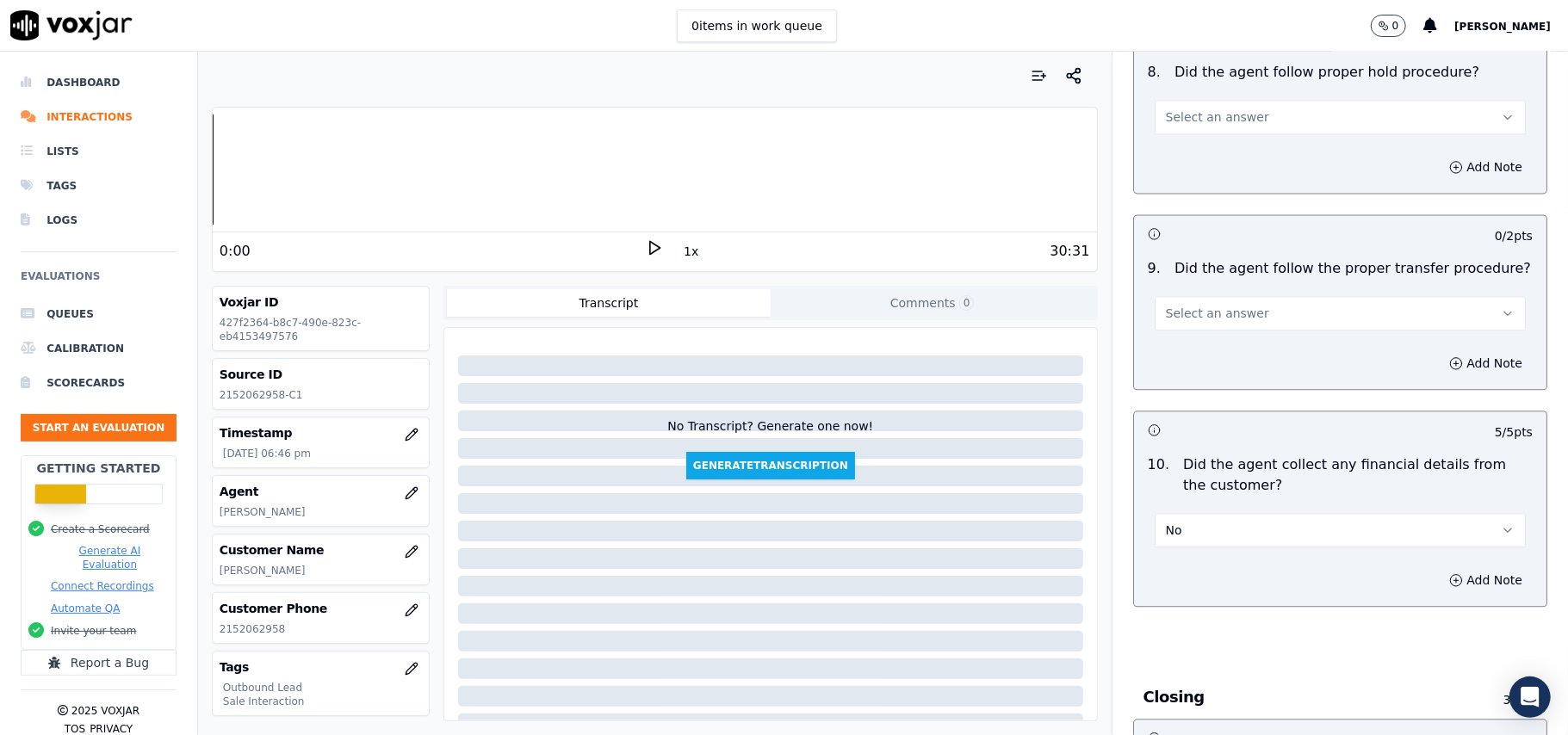
click at [1200, 304] on span "Select an answer" at bounding box center [1217, 313] width 104 height 18
click at [1203, 331] on div "Yes" at bounding box center [1303, 338] width 333 height 27
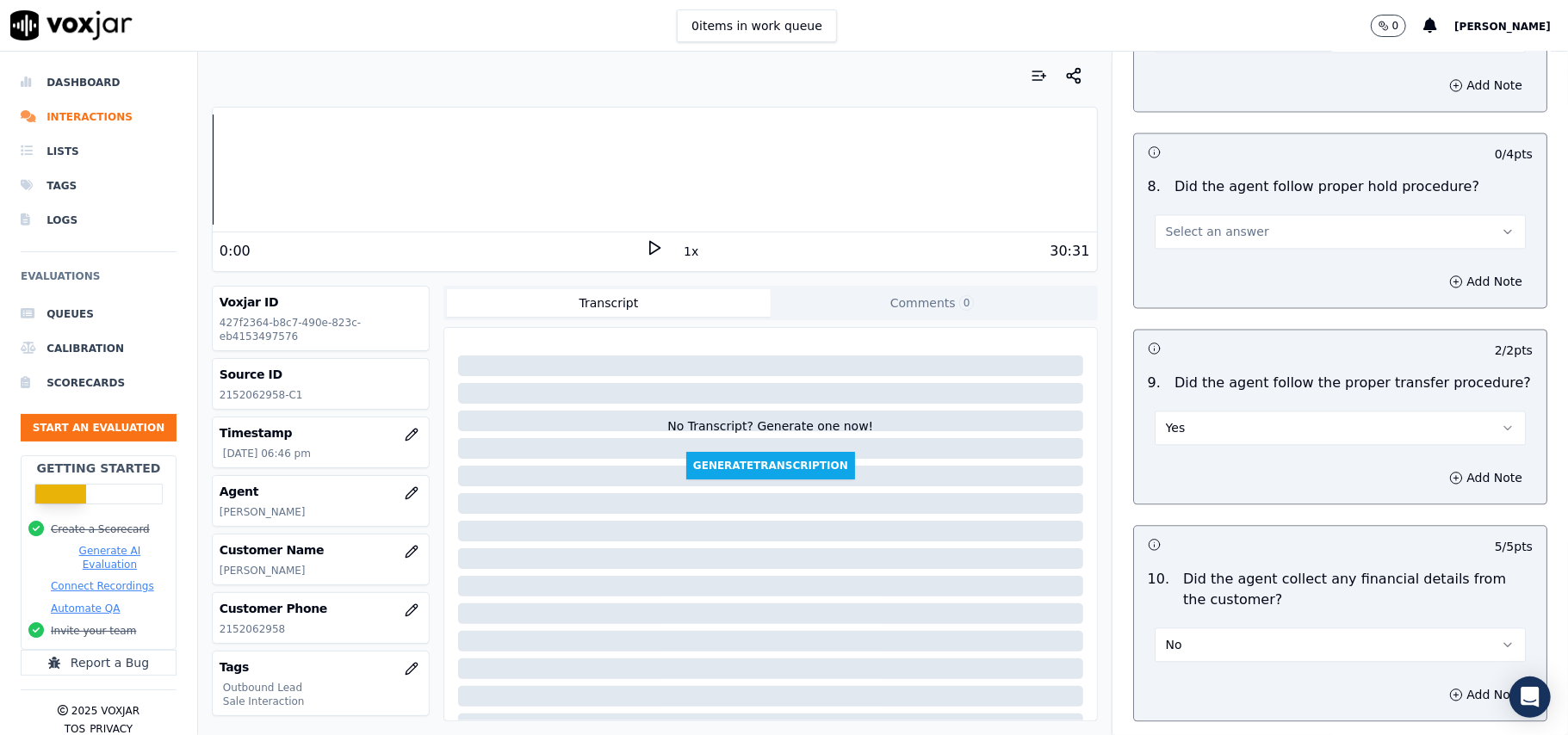
drag, startPoint x: 1240, startPoint y: 220, endPoint x: 1236, endPoint y: 232, distance: 12.6
click at [1240, 218] on button "Select an answer" at bounding box center [1340, 231] width 371 height 34
click at [1216, 255] on div "Yes" at bounding box center [1303, 256] width 333 height 27
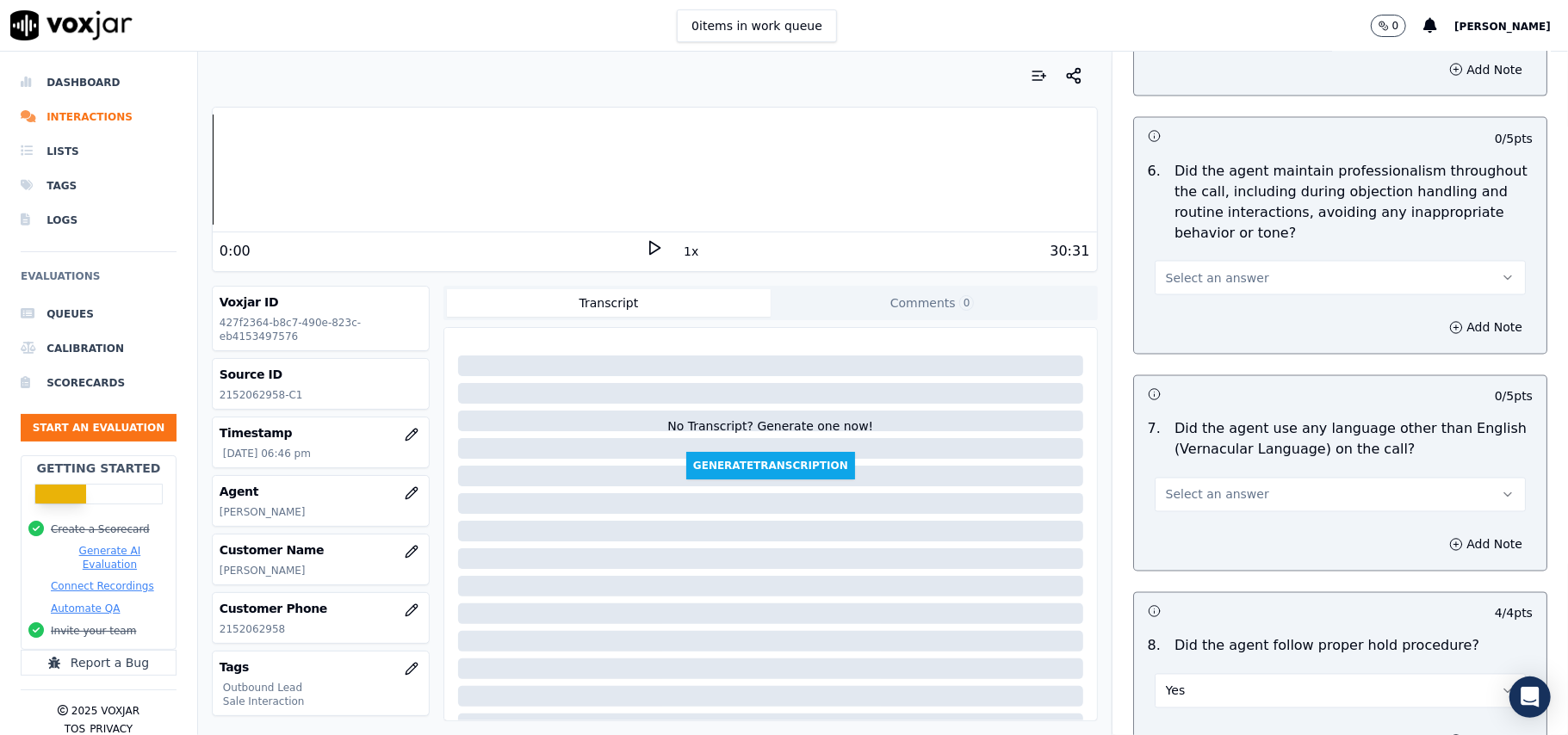
drag, startPoint x: 1200, startPoint y: 478, endPoint x: 1193, endPoint y: 496, distance: 19.3
click at [1200, 486] on span "Select an answer" at bounding box center [1217, 495] width 104 height 18
click at [1185, 547] on div "No" at bounding box center [1303, 546] width 333 height 27
click at [1210, 269] on span "Select an answer" at bounding box center [1217, 278] width 104 height 18
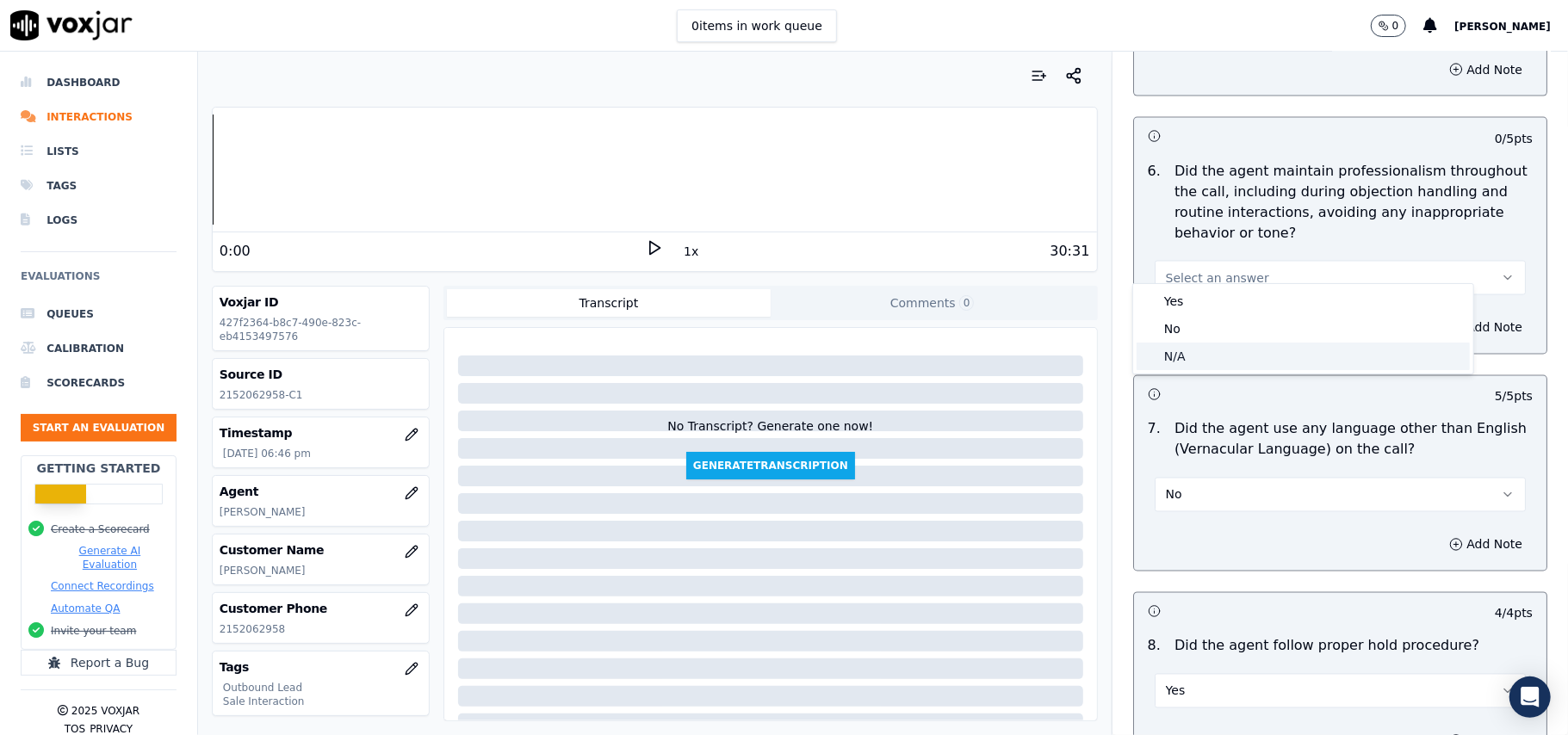
click at [1172, 356] on div "N/A" at bounding box center [1303, 355] width 333 height 27
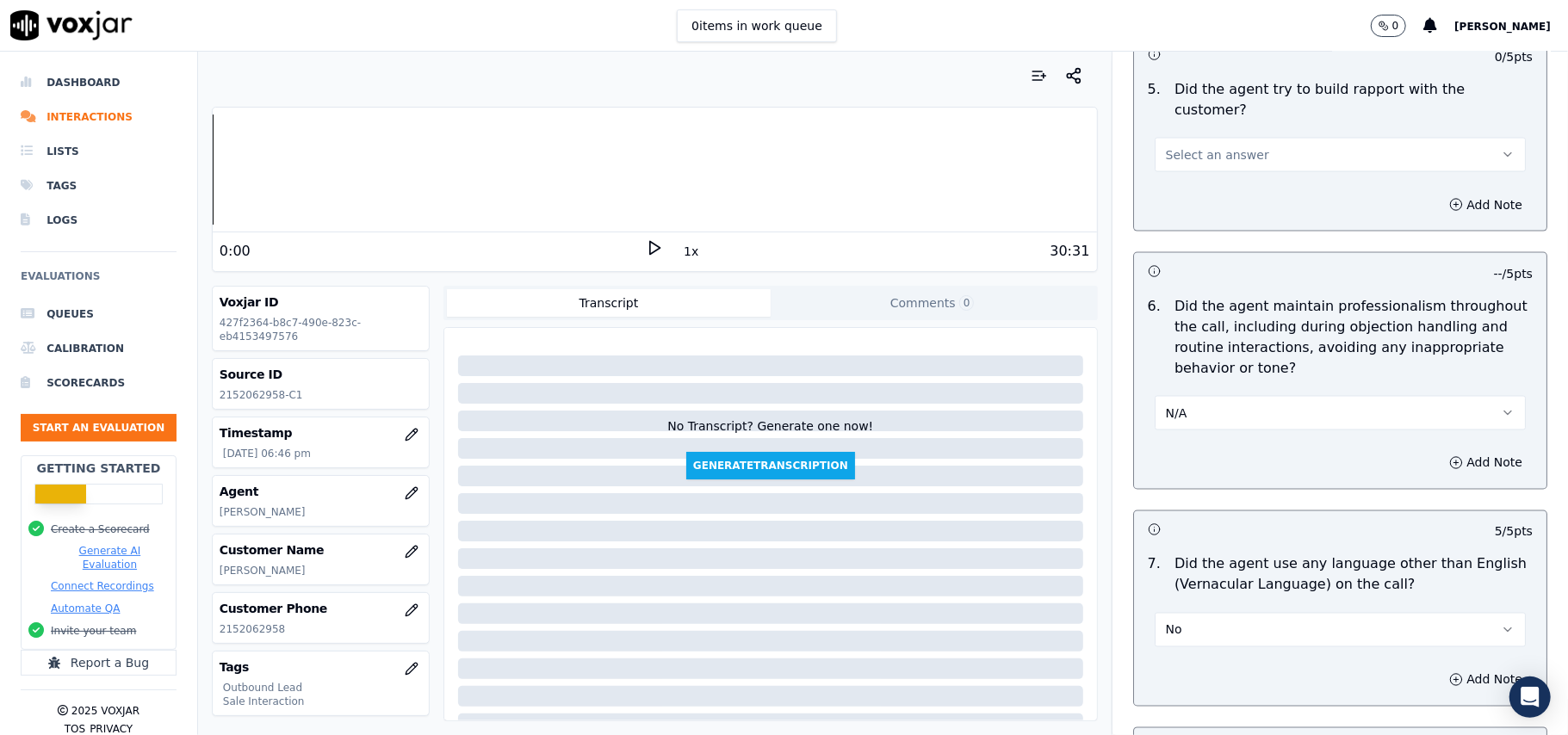
scroll to position [1883, 0]
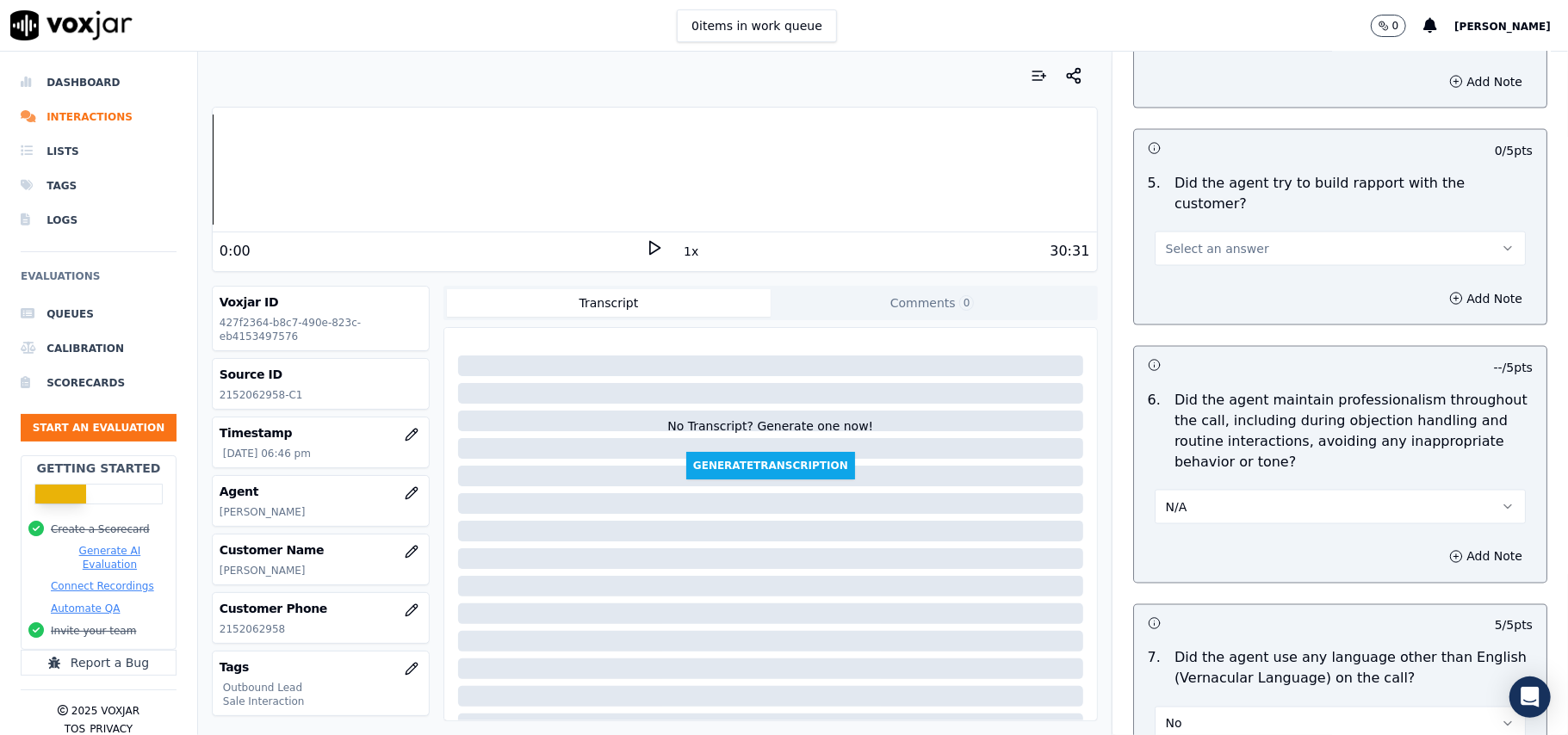
click at [1217, 240] on span "Select an answer" at bounding box center [1217, 249] width 104 height 18
click at [1210, 281] on div "Yes" at bounding box center [1303, 271] width 333 height 27
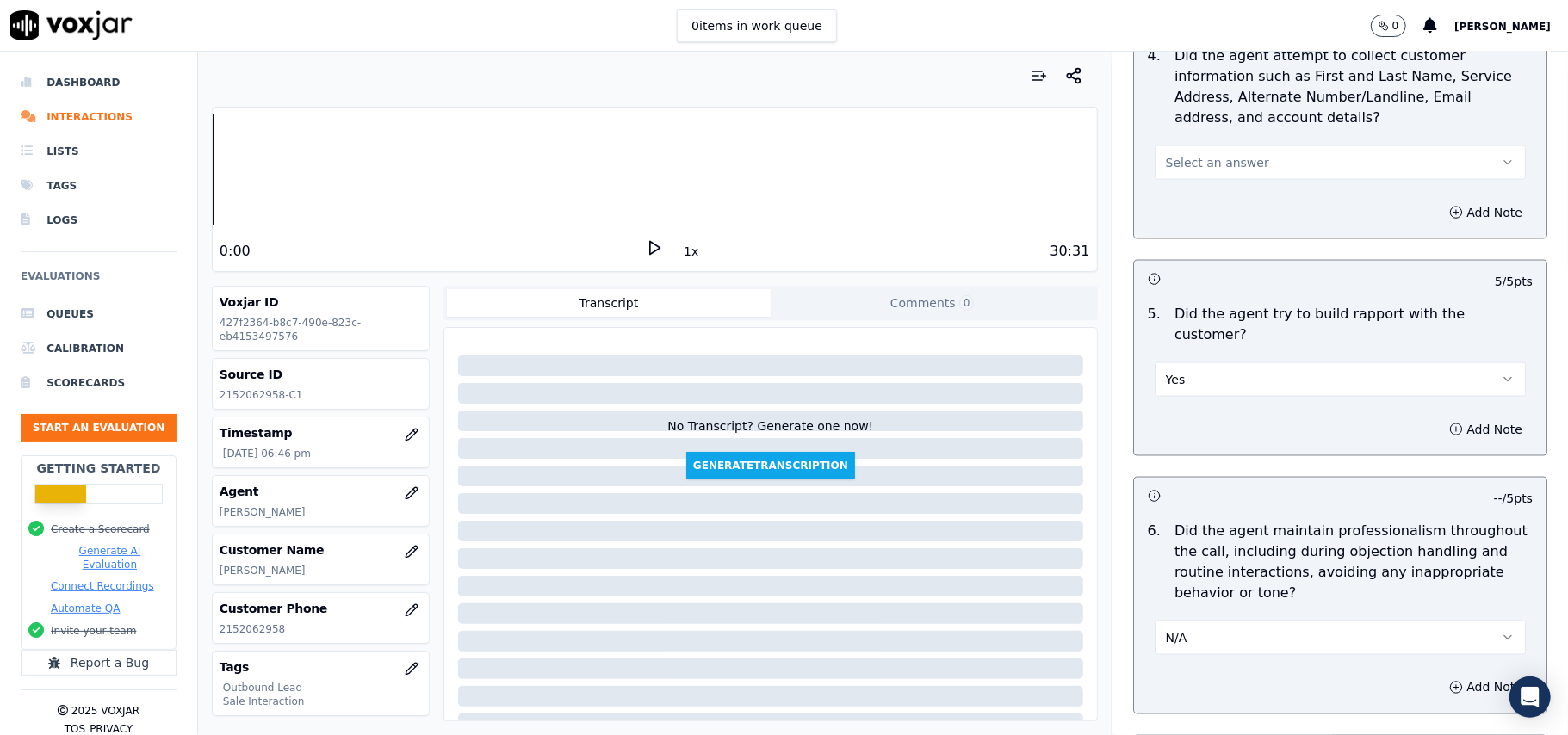
scroll to position [1653, 0]
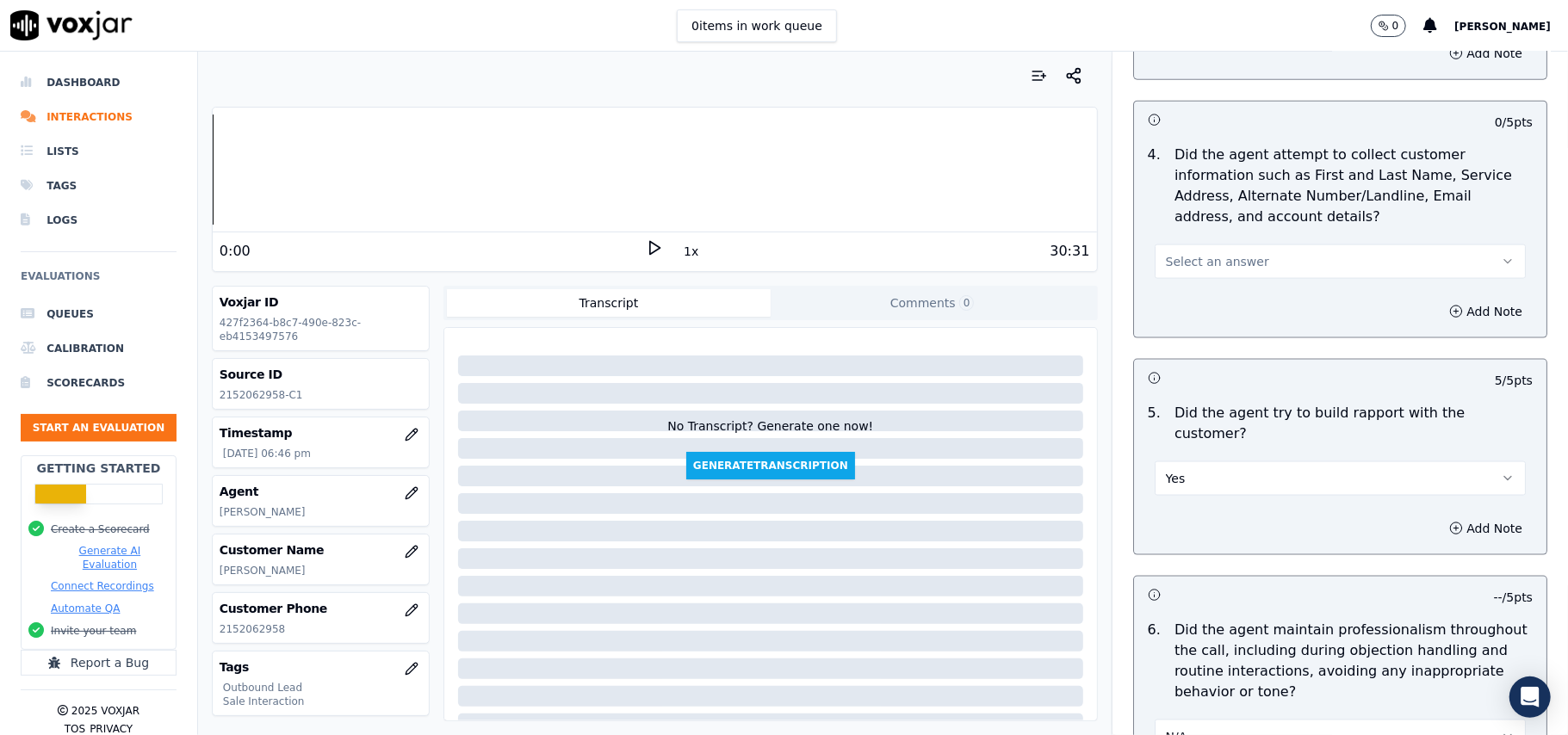
click at [1210, 258] on span "Select an answer" at bounding box center [1217, 261] width 104 height 18
click at [1197, 346] on div "N/A" at bounding box center [1303, 359] width 333 height 27
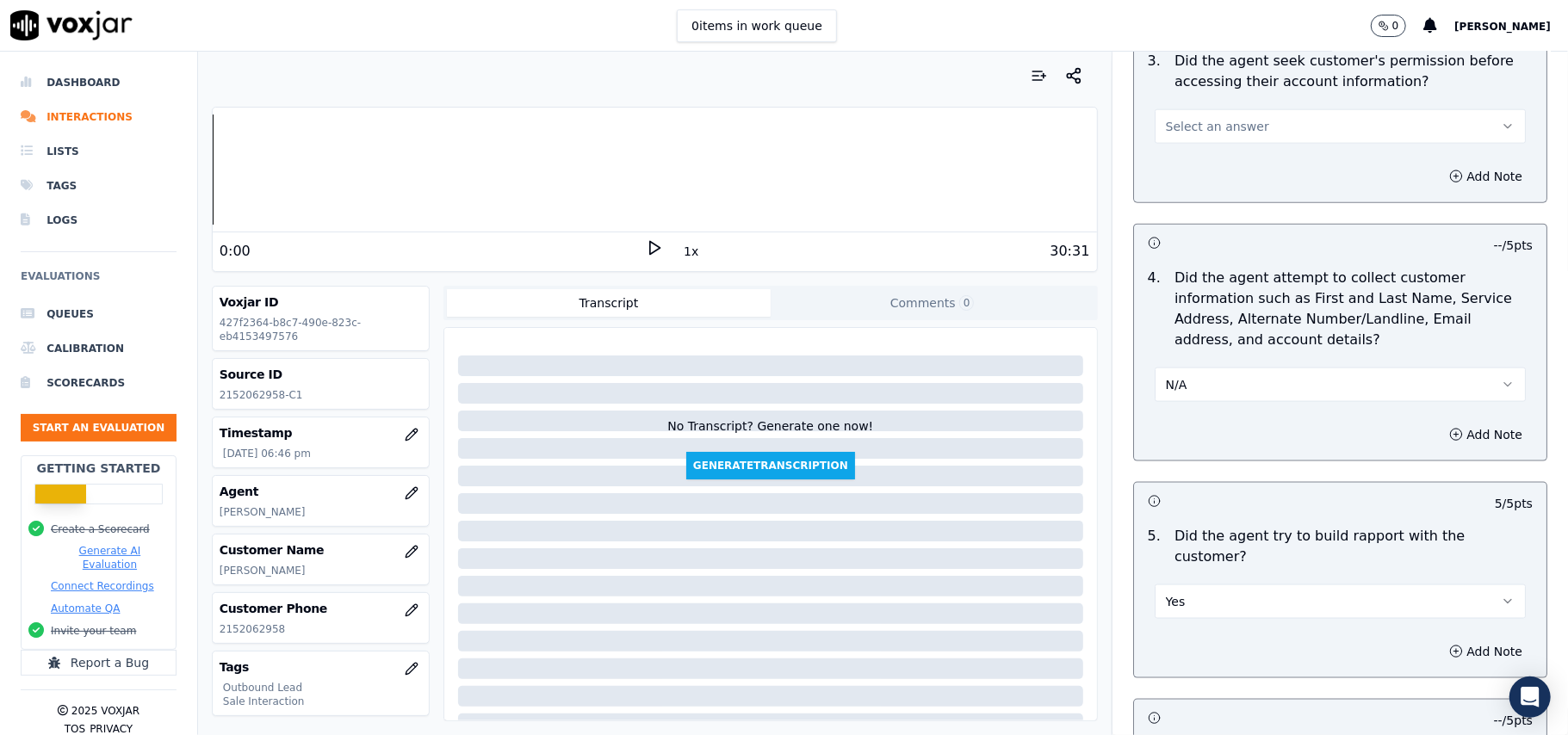
scroll to position [1309, 0]
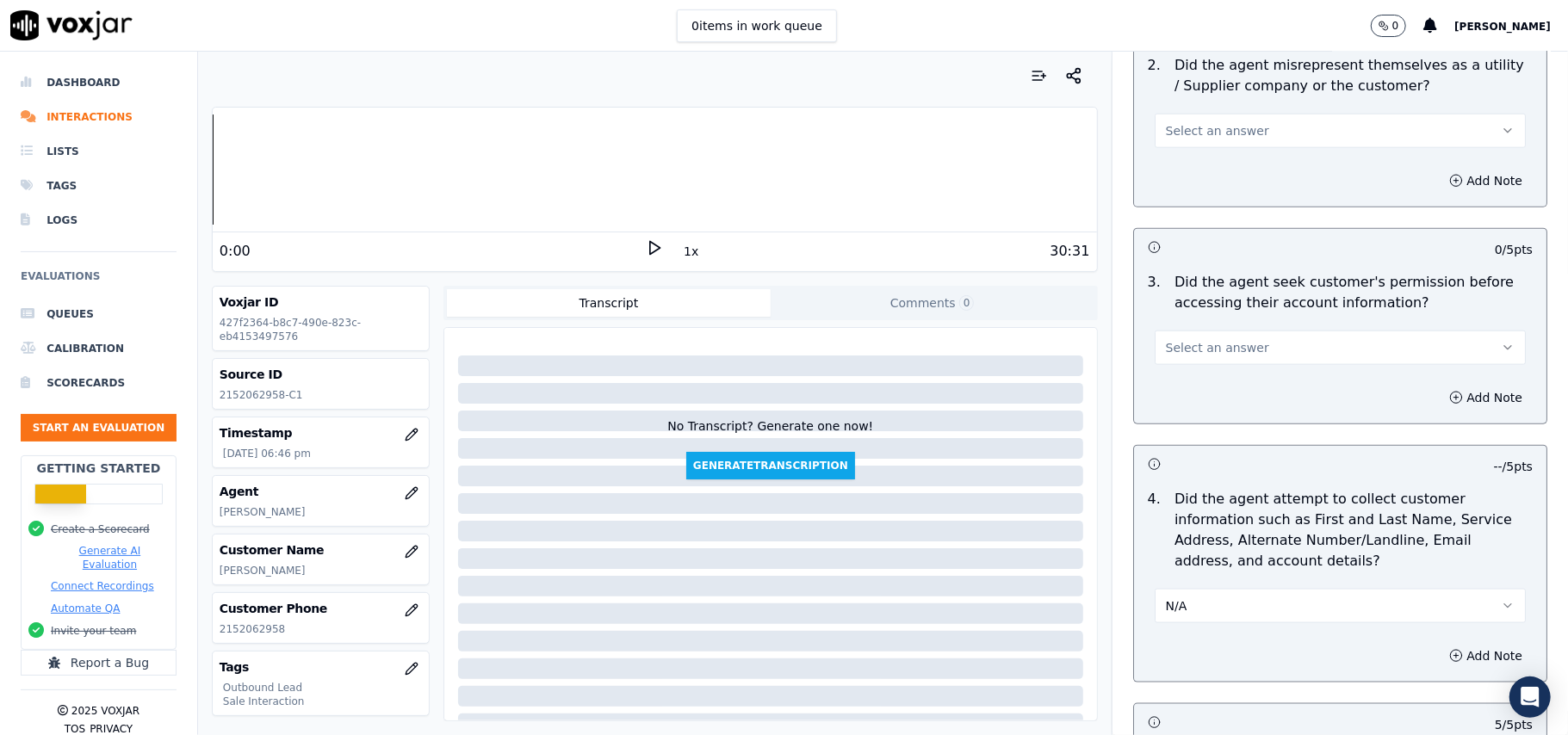
click at [1186, 356] on span "Select an answer" at bounding box center [1217, 348] width 104 height 18
click at [1190, 410] on div "No" at bounding box center [1303, 417] width 333 height 27
click at [1440, 390] on button "Add Note" at bounding box center [1485, 397] width 94 height 24
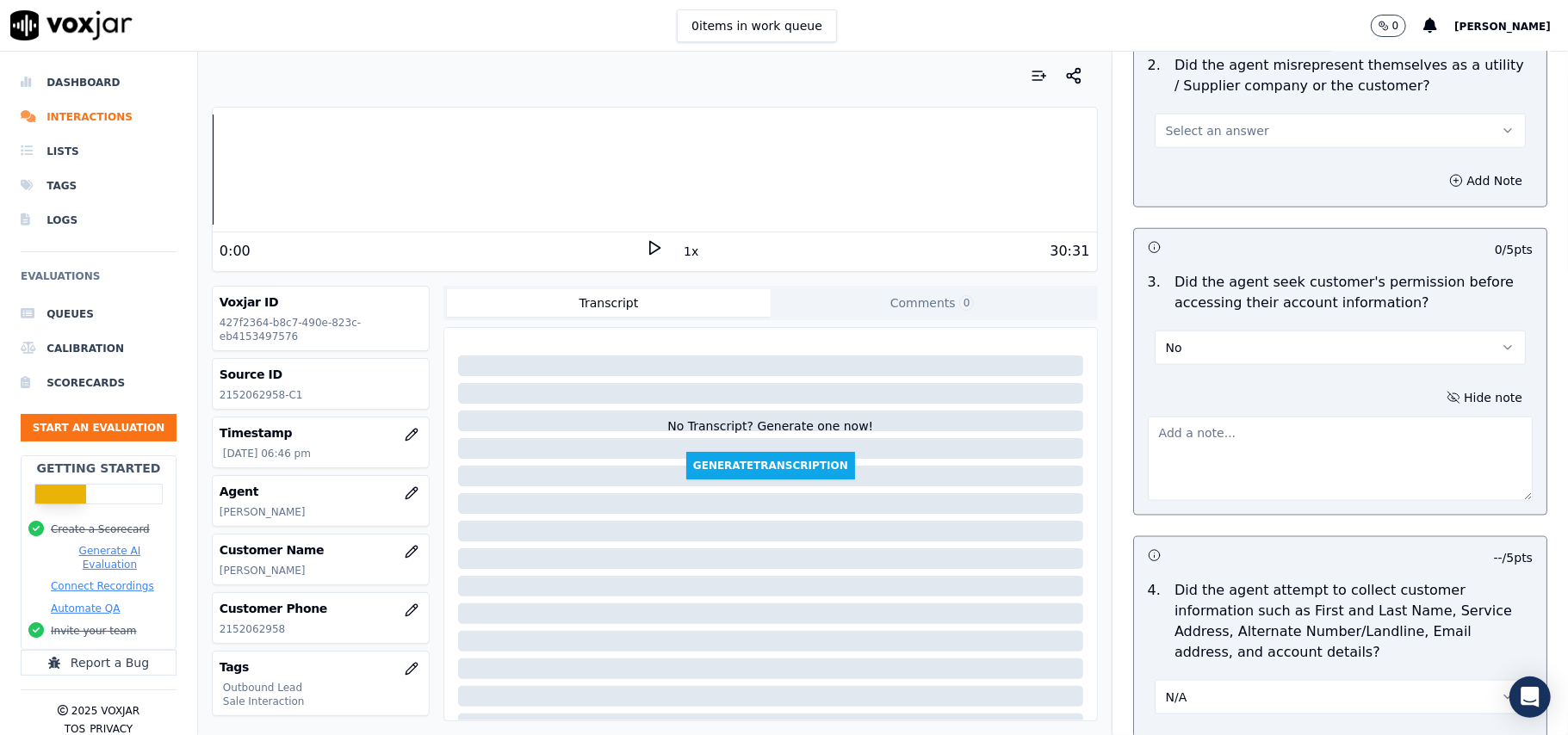
click at [1192, 456] on textarea at bounding box center [1340, 459] width 385 height 84
paste textarea "@01:25 – Did not take the permission before accessing the customer’s account."
click at [1148, 432] on textarea "@01:25 – Did not take the permission before accessing the customer’s account." at bounding box center [1340, 459] width 385 height 84
click at [1190, 427] on textarea "@01:25 – Did not take the permission before accessing the customer’s account." at bounding box center [1340, 459] width 385 height 84
click at [1156, 431] on textarea "@01:25 – Did not take the permission before accessing the customer’s account." at bounding box center [1340, 459] width 385 height 84
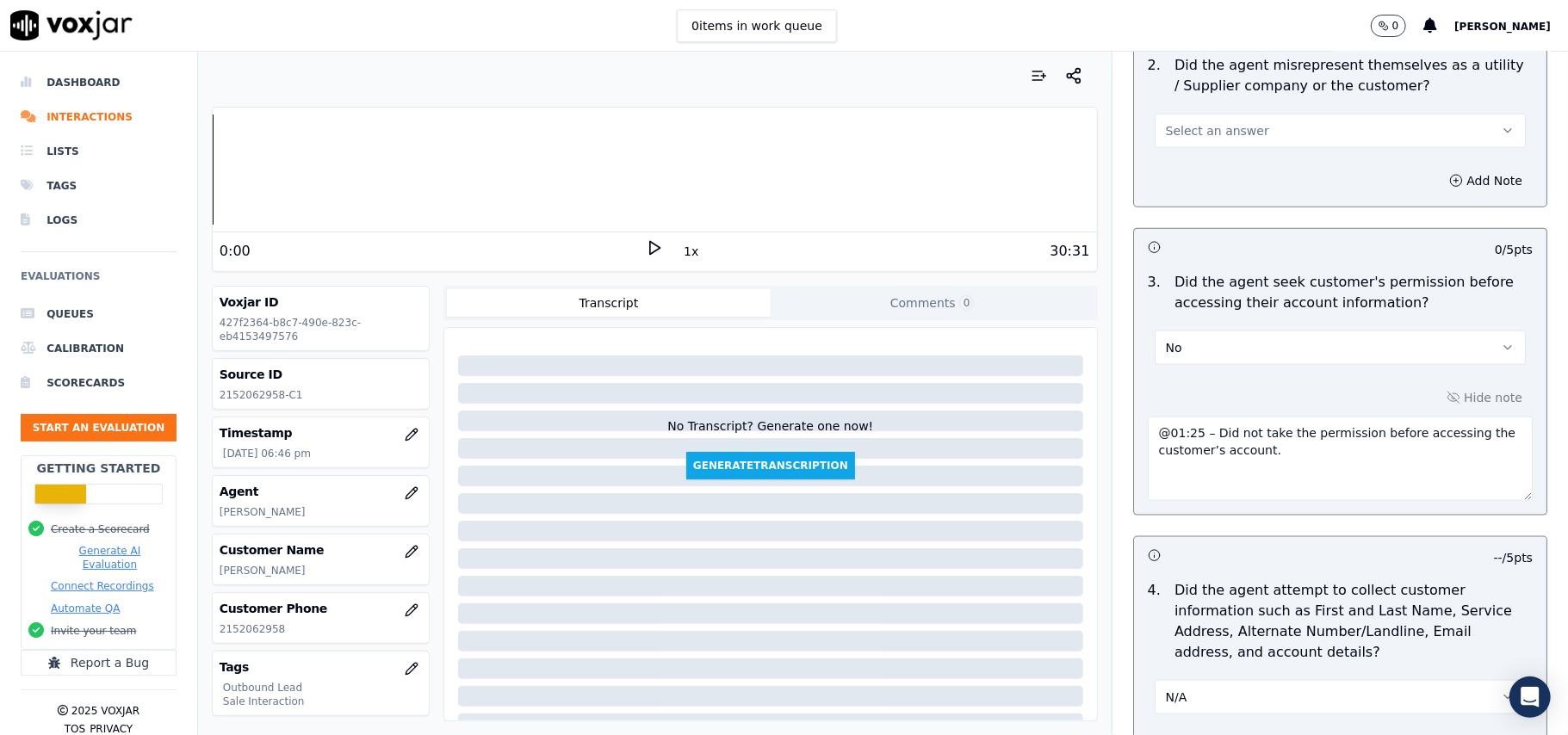
paste textarea "Call ID: 165521"
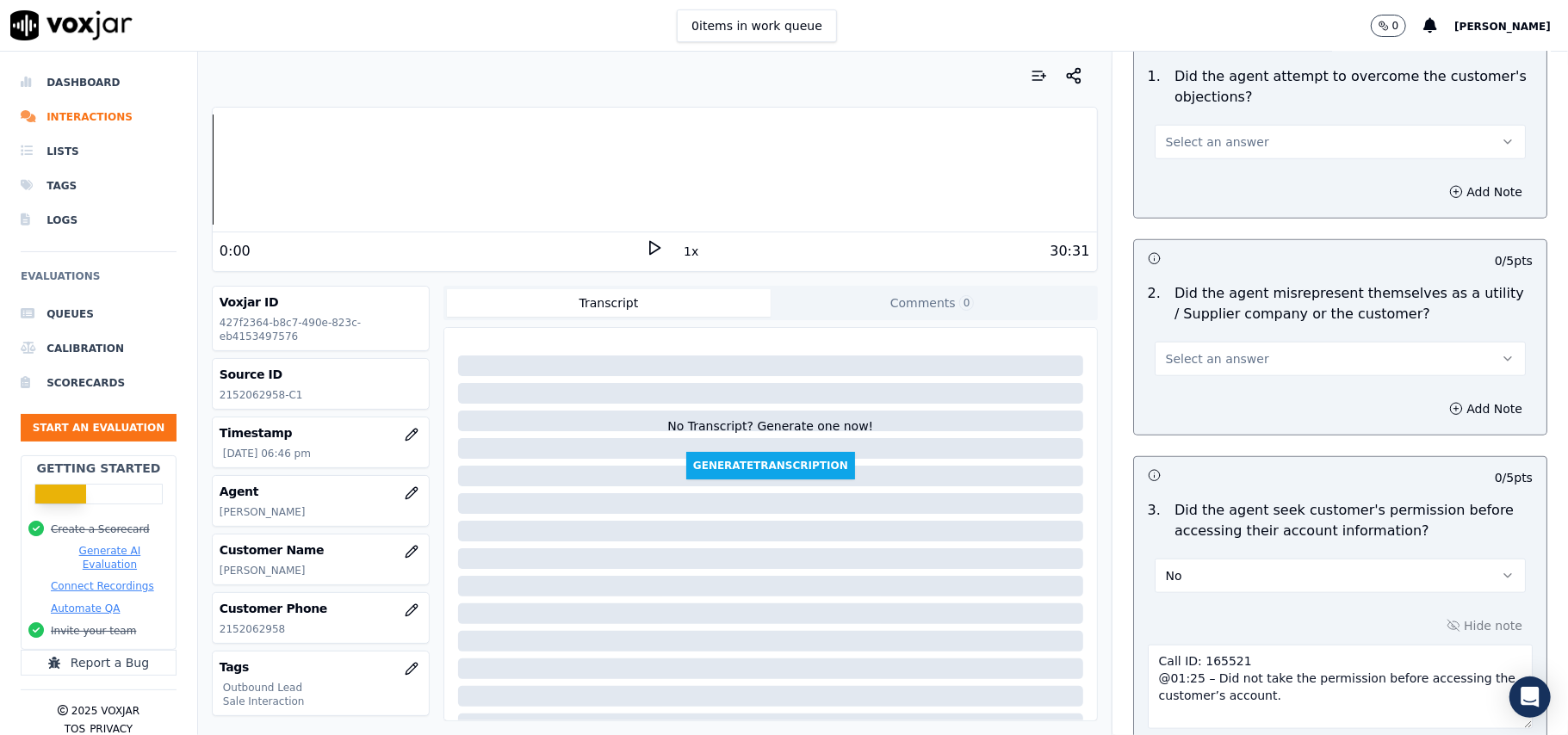
scroll to position [1079, 0]
type textarea "Call ID: 165521 @01:25 – Did not take the permission before accessing the custo…"
click at [1185, 355] on span "Select an answer" at bounding box center [1217, 360] width 104 height 18
click at [1190, 428] on div "No" at bounding box center [1303, 429] width 333 height 27
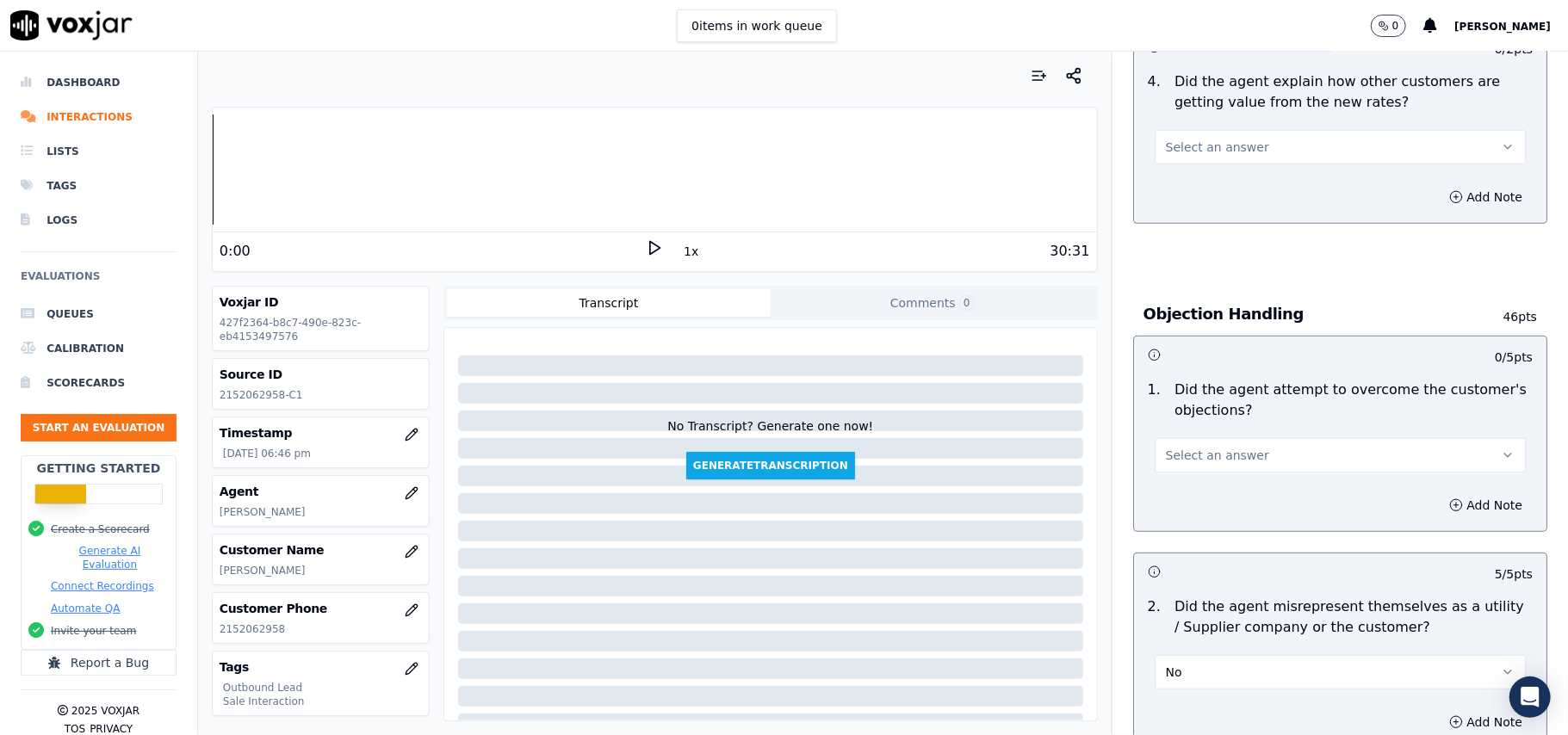
scroll to position [735, 0]
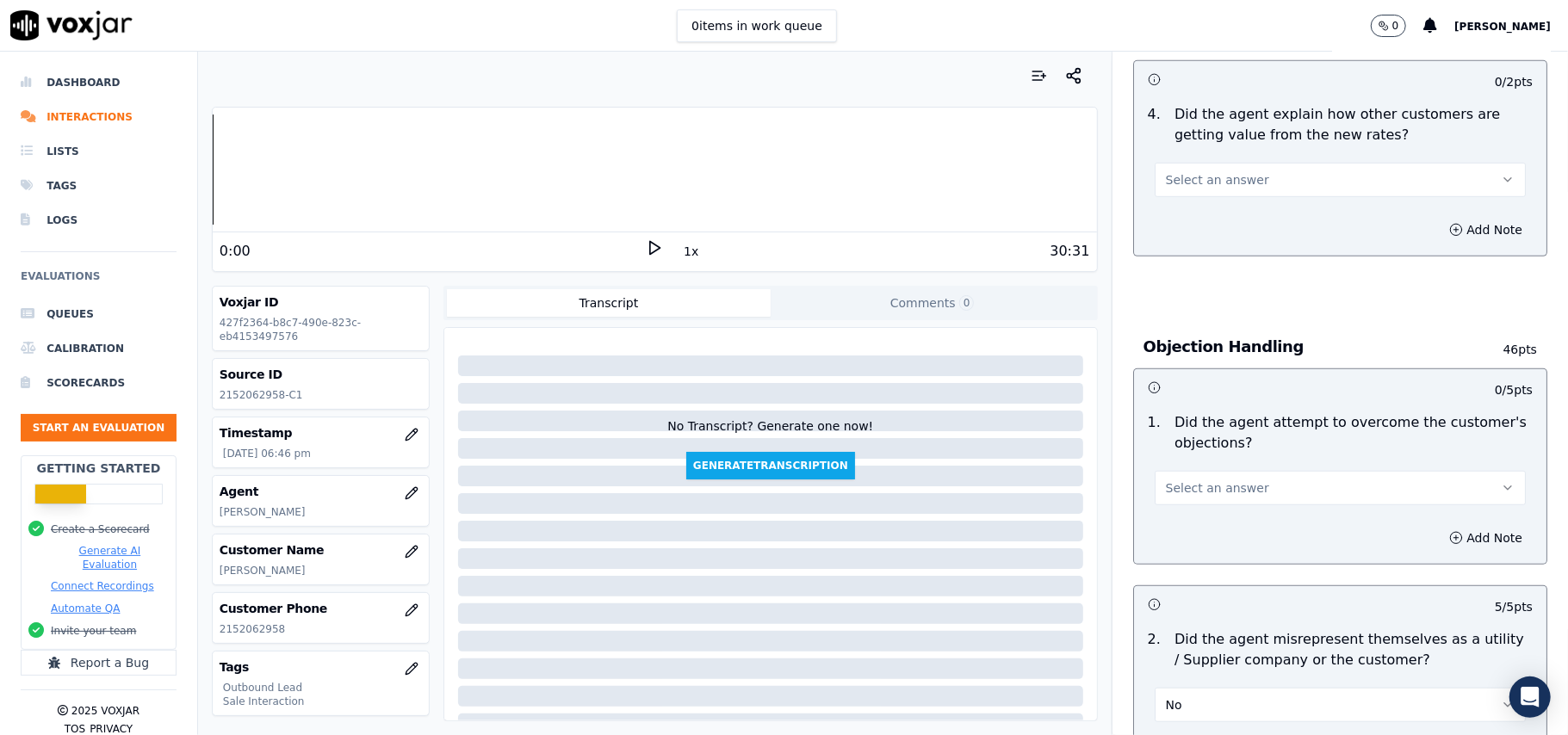
drag, startPoint x: 1186, startPoint y: 493, endPoint x: 1199, endPoint y: 494, distance: 13.0
click at [1186, 494] on span "Select an answer" at bounding box center [1217, 488] width 104 height 18
click at [1215, 524] on div "Yes" at bounding box center [1303, 529] width 333 height 27
click at [1237, 180] on button "Select an answer" at bounding box center [1340, 179] width 371 height 34
click at [1206, 234] on div "No" at bounding box center [1303, 247] width 333 height 27
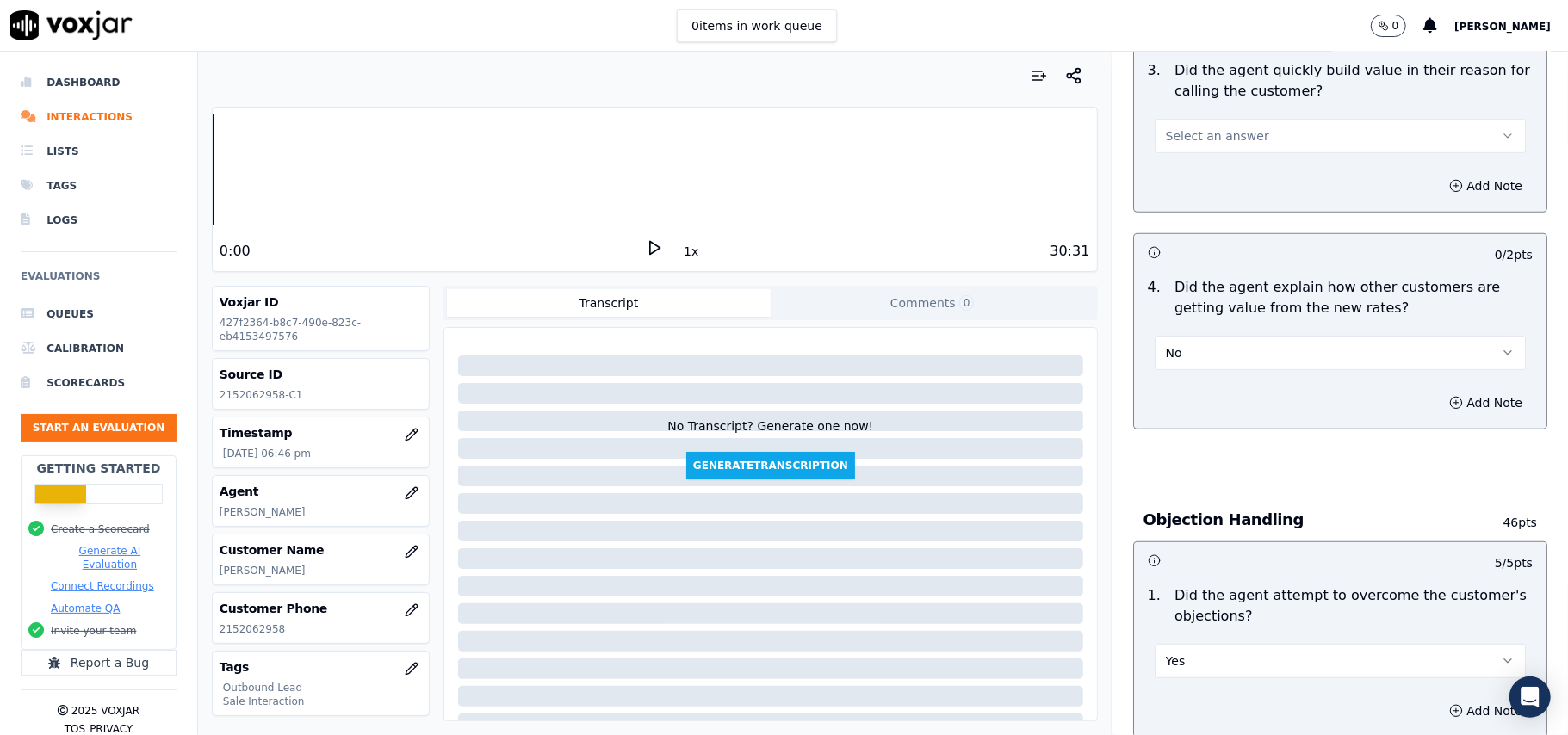
scroll to position [390, 0]
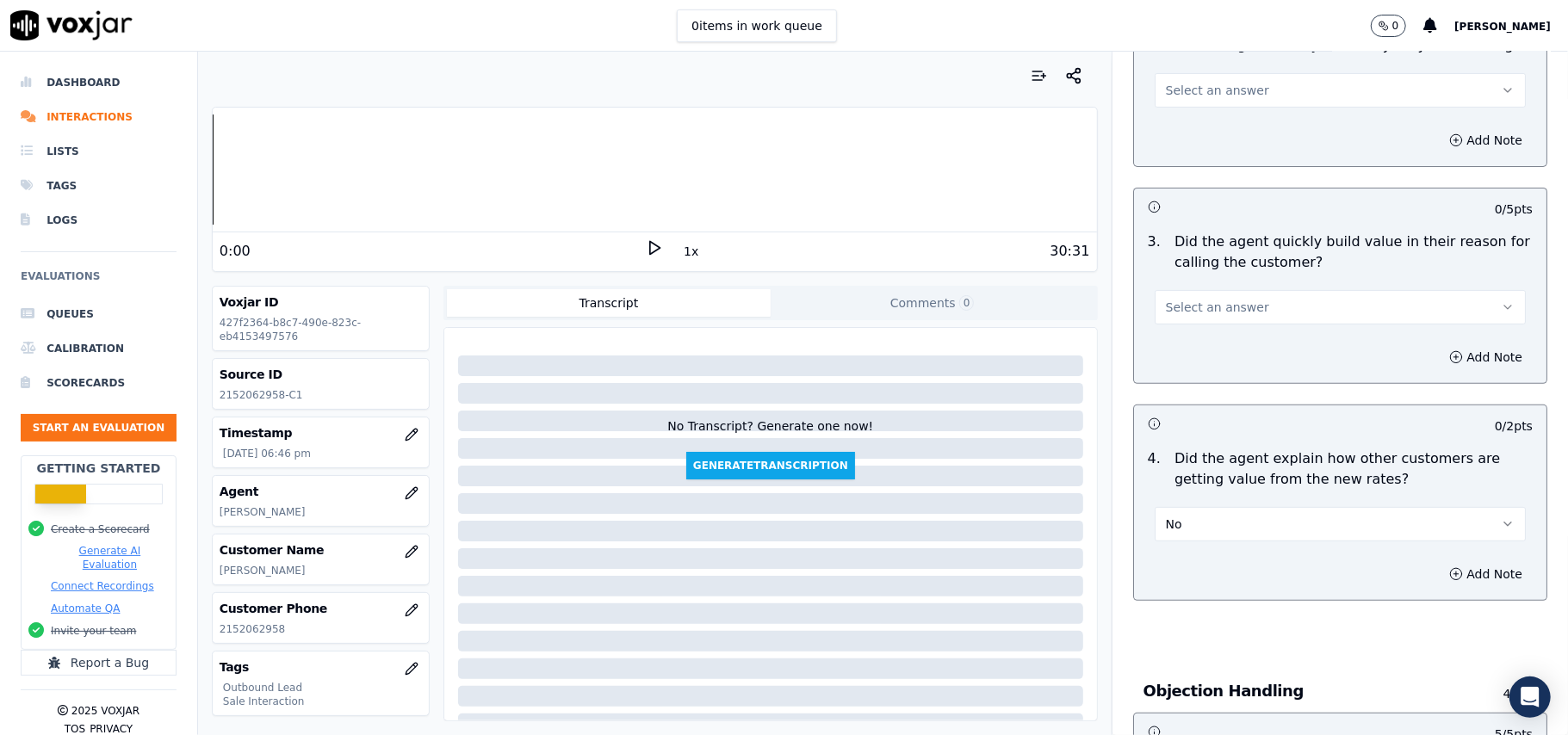
click at [1255, 530] on button "No" at bounding box center [1340, 524] width 371 height 34
click at [1195, 568] on div "Yes" at bounding box center [1303, 564] width 333 height 27
click at [1226, 307] on span "Select an answer" at bounding box center [1217, 307] width 104 height 18
click at [1209, 339] on div "Yes" at bounding box center [1303, 346] width 333 height 27
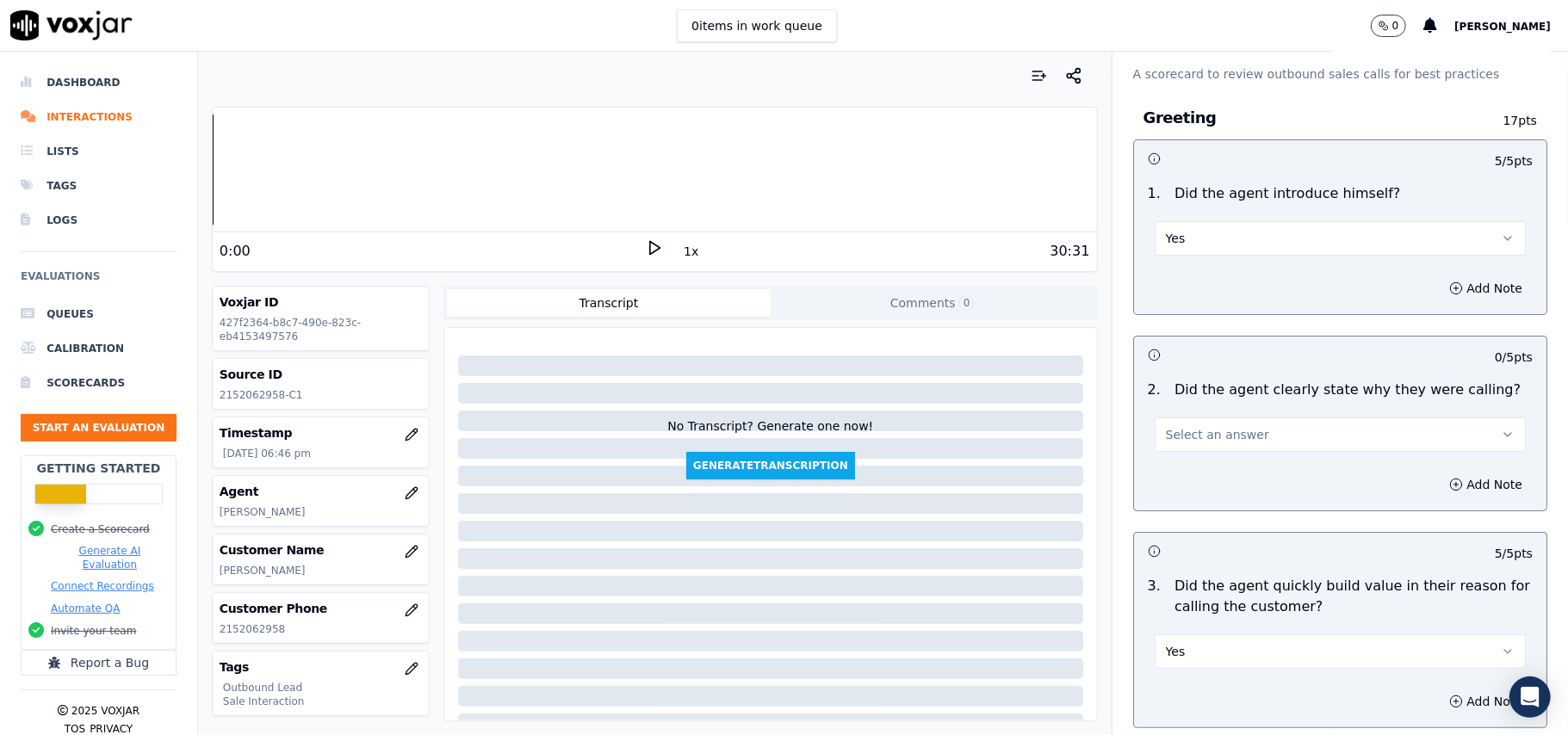
click at [1195, 442] on span "Select an answer" at bounding box center [1217, 435] width 104 height 18
click at [1197, 478] on div "Yes" at bounding box center [1303, 474] width 333 height 27
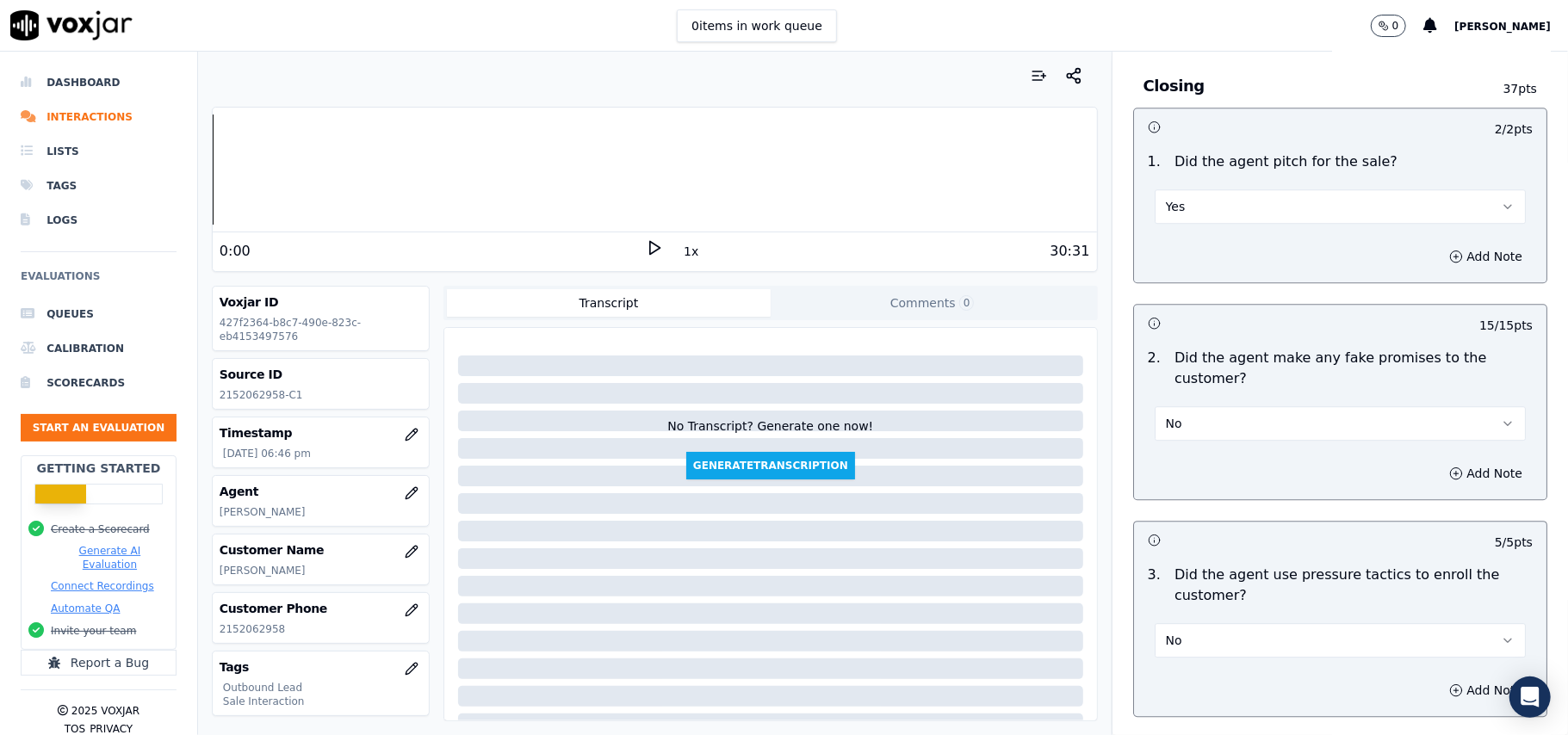
scroll to position [4384, 0]
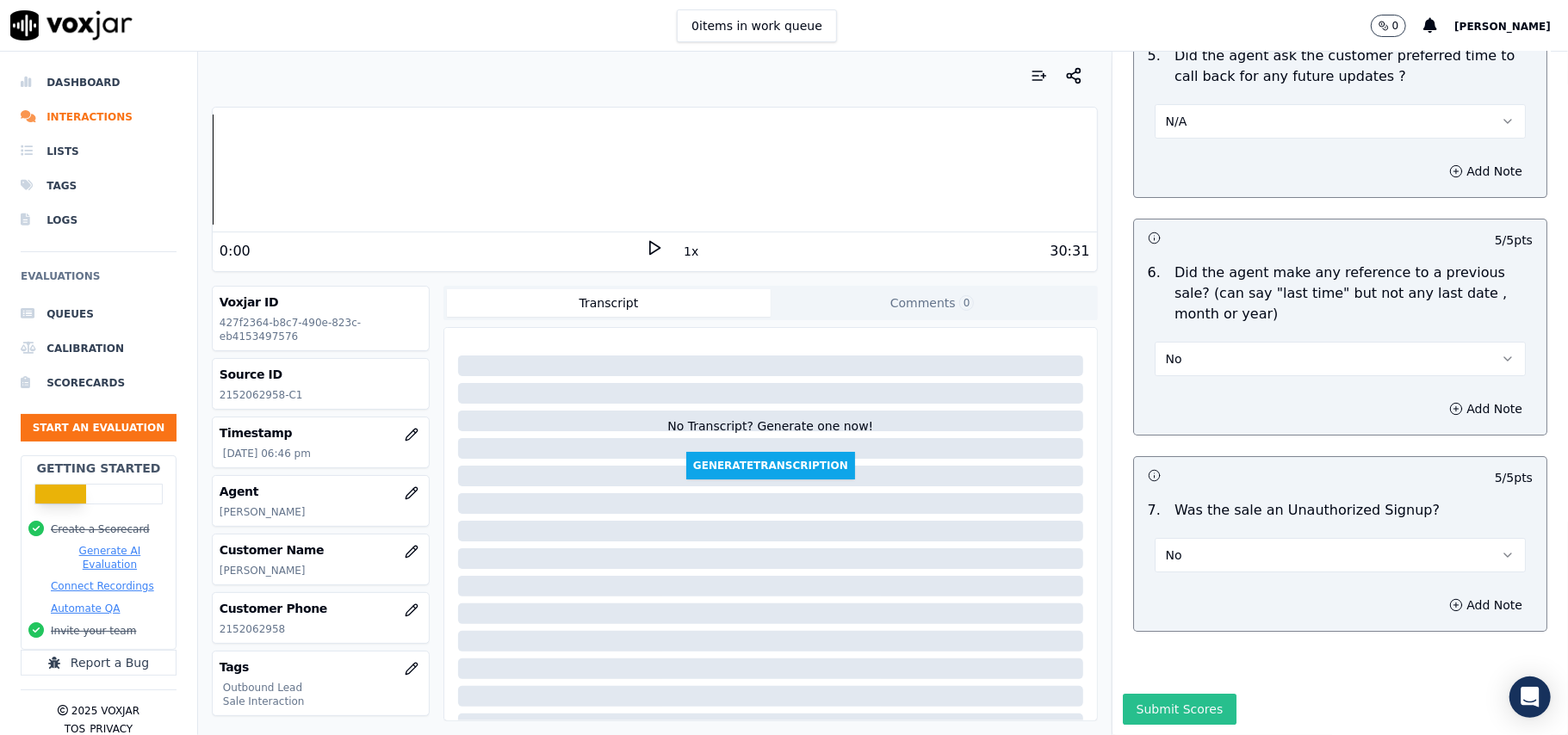
drag, startPoint x: 1136, startPoint y: 656, endPoint x: 1131, endPoint y: 641, distance: 15.8
click at [1135, 694] on button "Submit Scores" at bounding box center [1179, 709] width 114 height 31
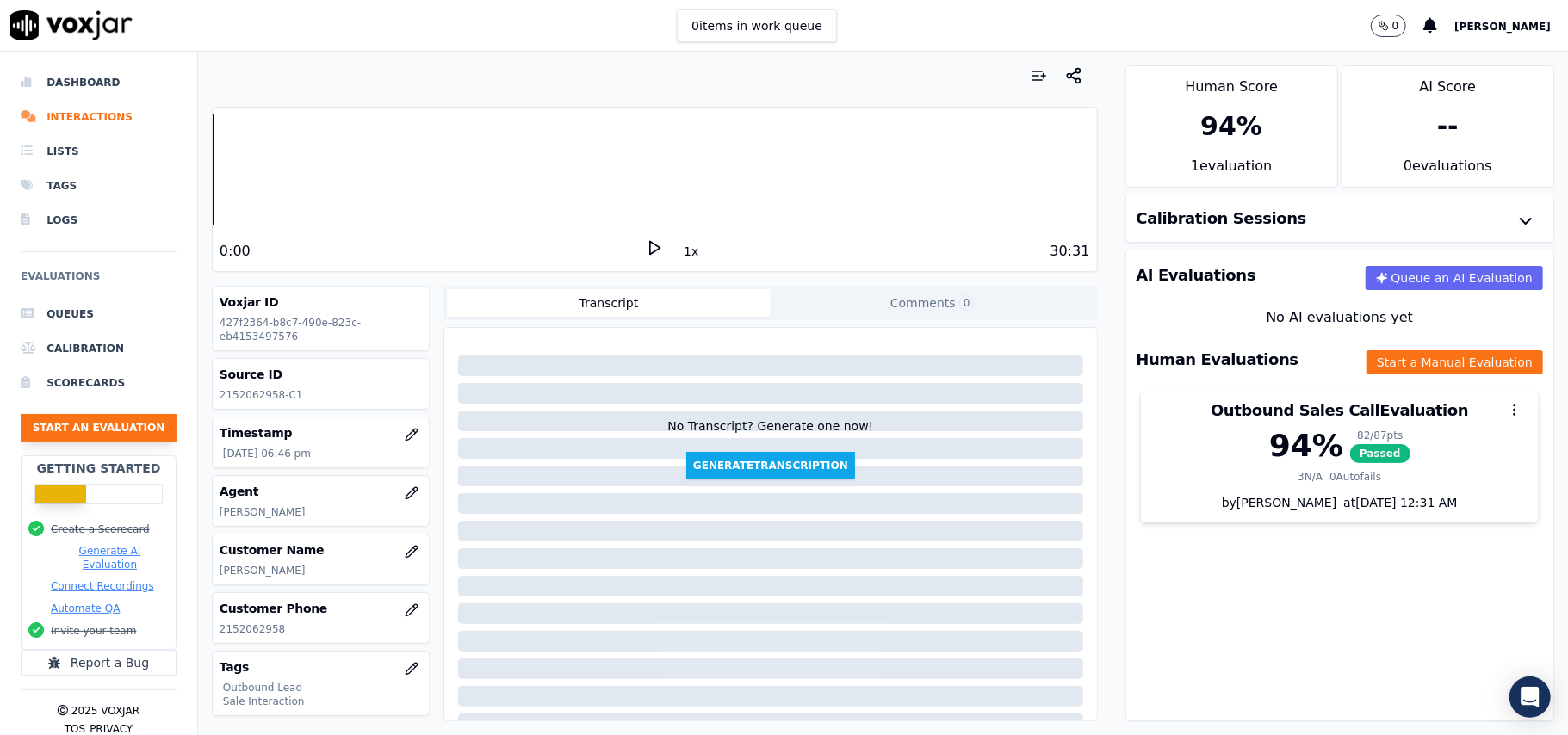
click at [117, 429] on button "Start an Evaluation" at bounding box center [99, 427] width 156 height 27
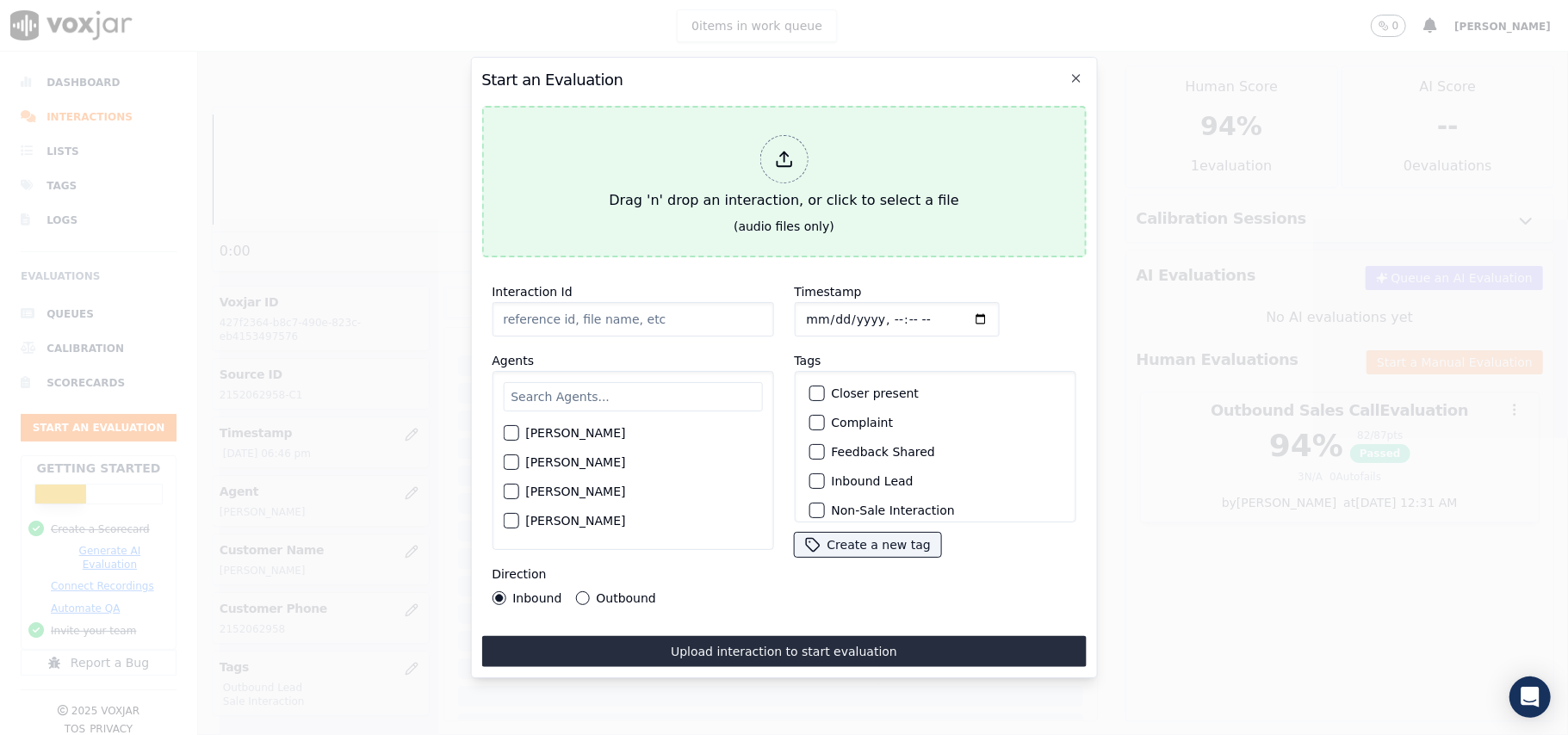
click at [787, 165] on div at bounding box center [783, 159] width 48 height 48
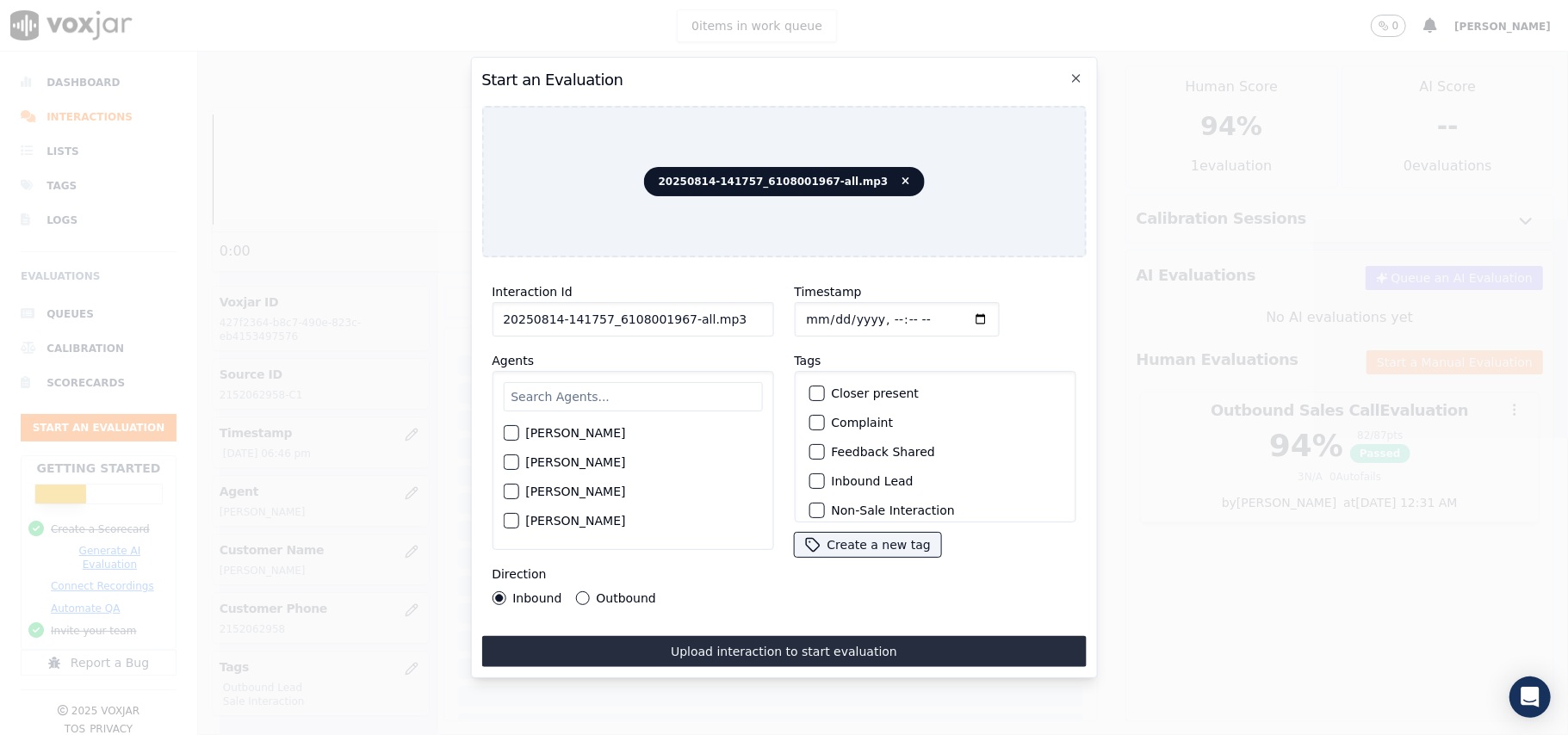
drag, startPoint x: 727, startPoint y: 296, endPoint x: 677, endPoint y: 301, distance: 50.2
click at [677, 302] on input "20250814-141757_6108001967-all.mp3" at bounding box center [632, 318] width 282 height 34
type input "20250814-141757_6108001967-C1"
click at [821, 311] on input "Timestamp" at bounding box center [897, 318] width 205 height 34
type input "[DATE]T19:01"
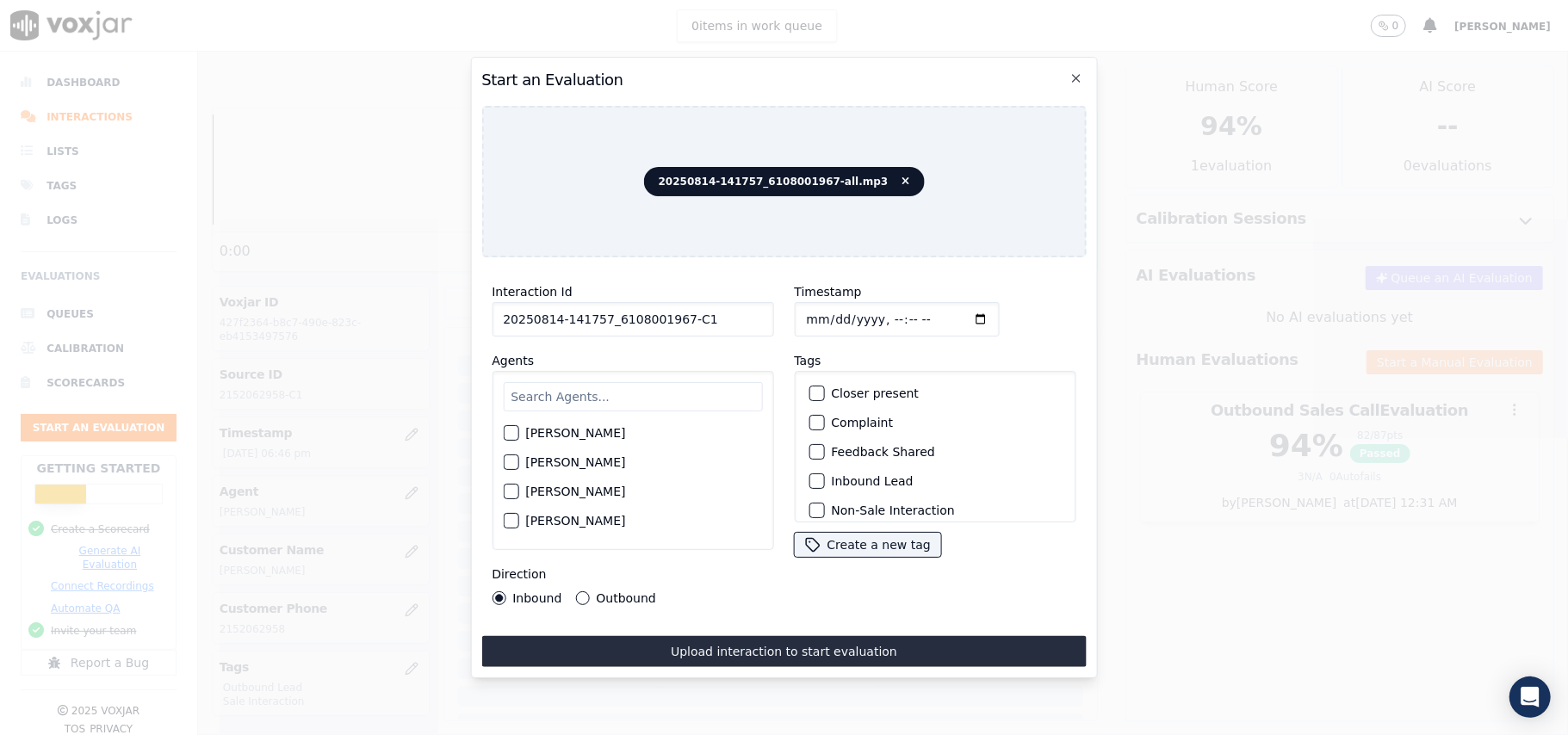
click at [653, 392] on input "text" at bounding box center [632, 396] width 259 height 29
paste input "[PERSON_NAME]"
type input "[PERSON_NAME]"
click at [515, 432] on div "button" at bounding box center [510, 439] width 12 height 12
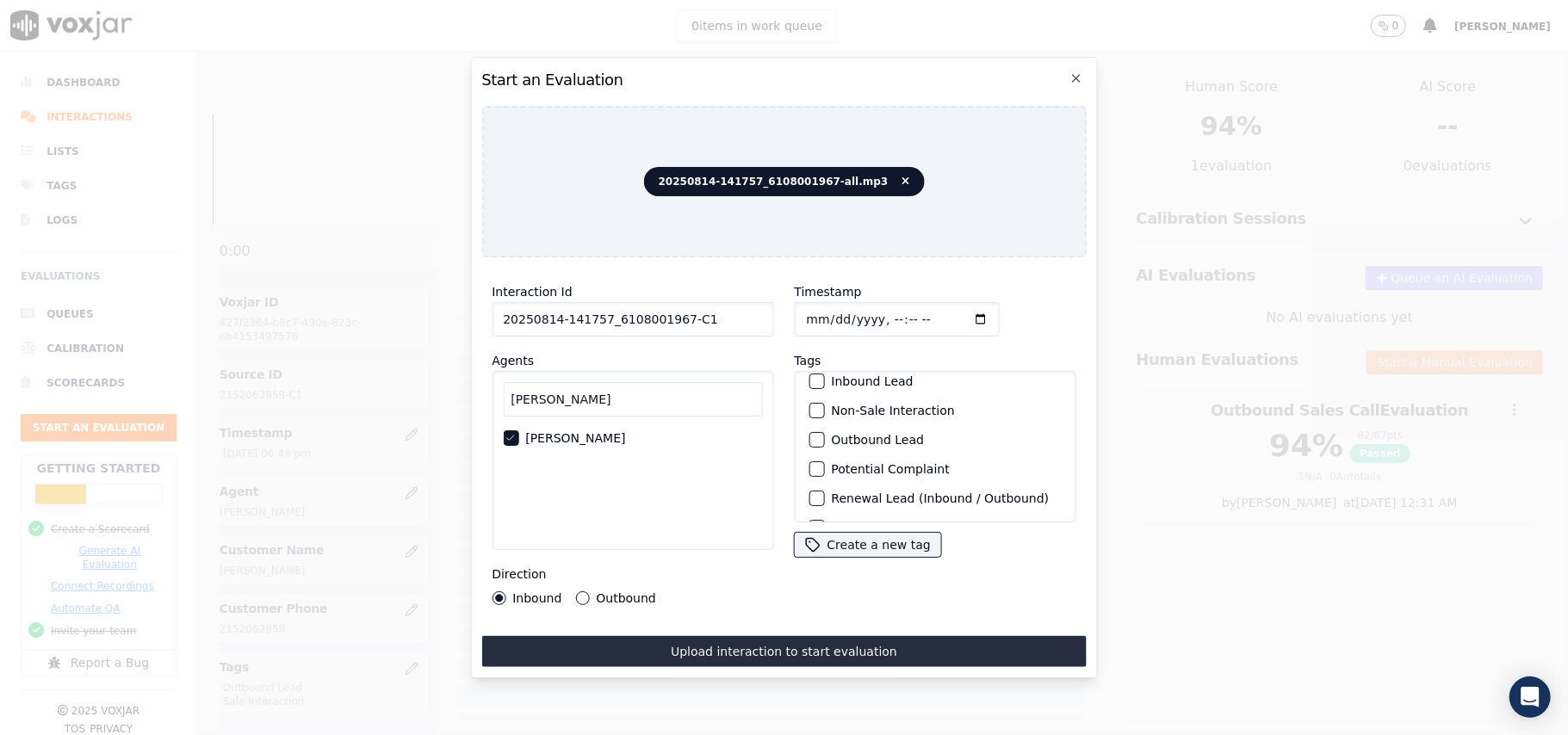
scroll to position [150, 0]
click at [809, 494] on div "button" at bounding box center [815, 500] width 12 height 12
click at [810, 406] on div "button" at bounding box center [815, 412] width 12 height 12
click at [575, 591] on button "Outbound" at bounding box center [582, 598] width 14 height 14
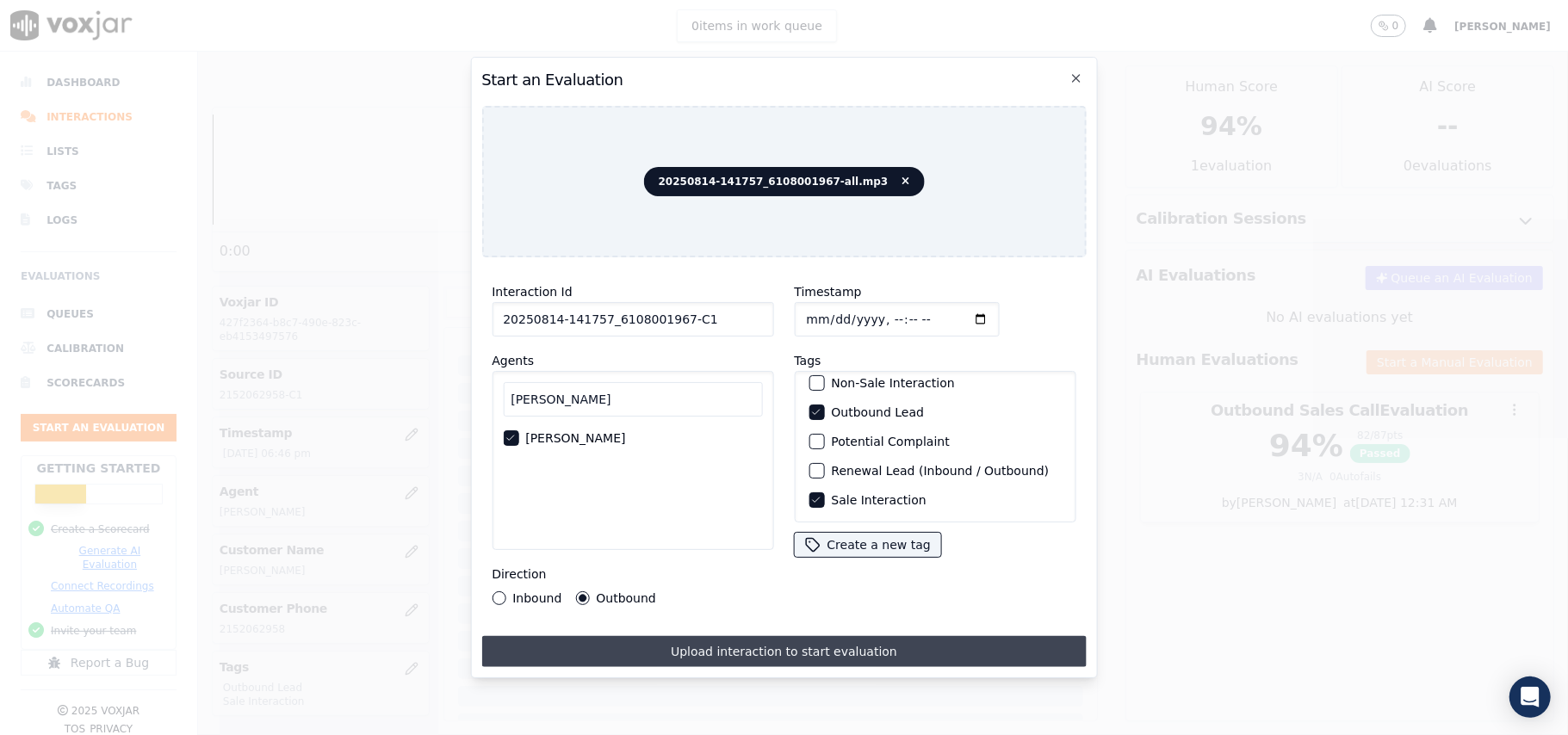
click at [709, 646] on button "Upload interaction to start evaluation" at bounding box center [783, 651] width 605 height 31
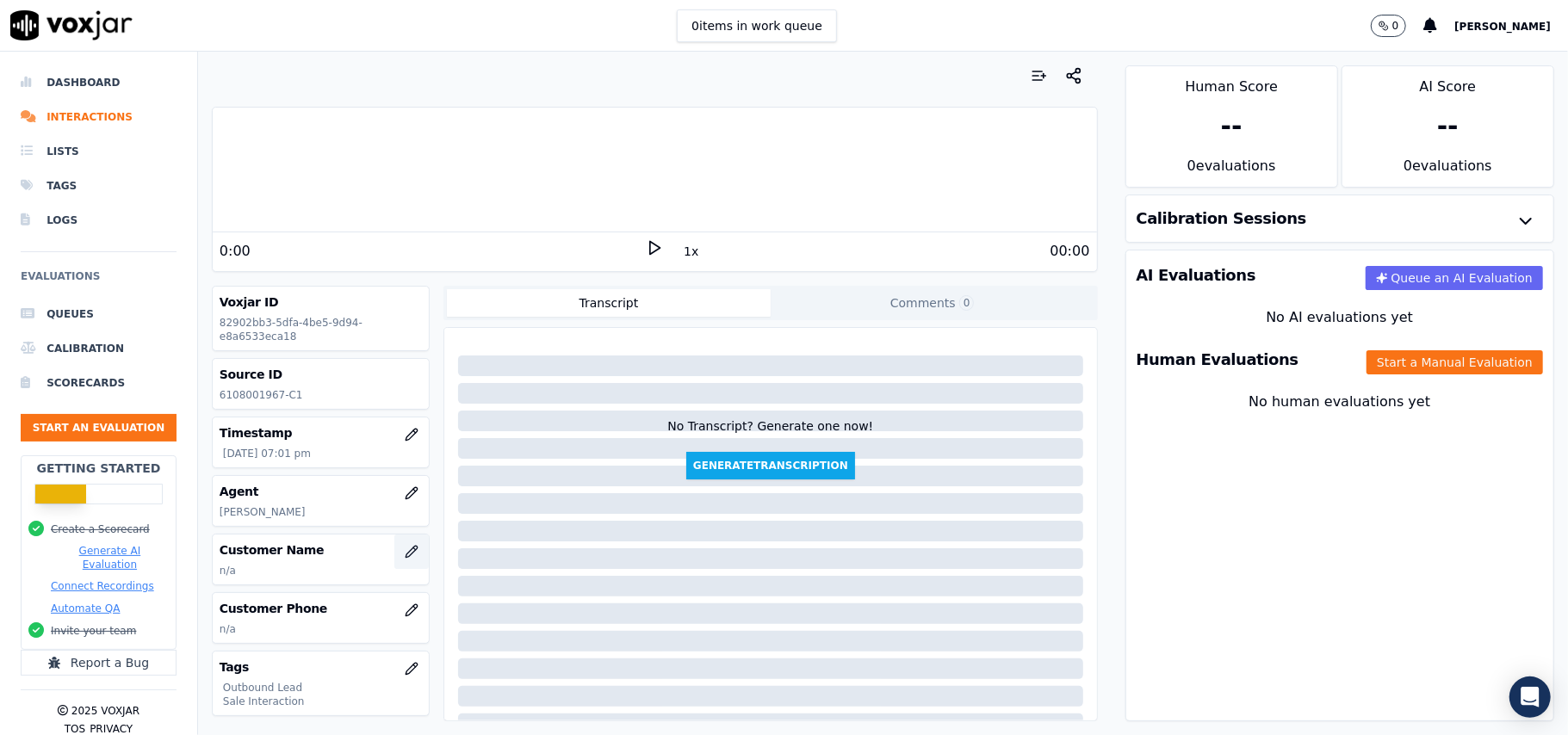
click at [405, 558] on icon "button" at bounding box center [412, 552] width 14 height 14
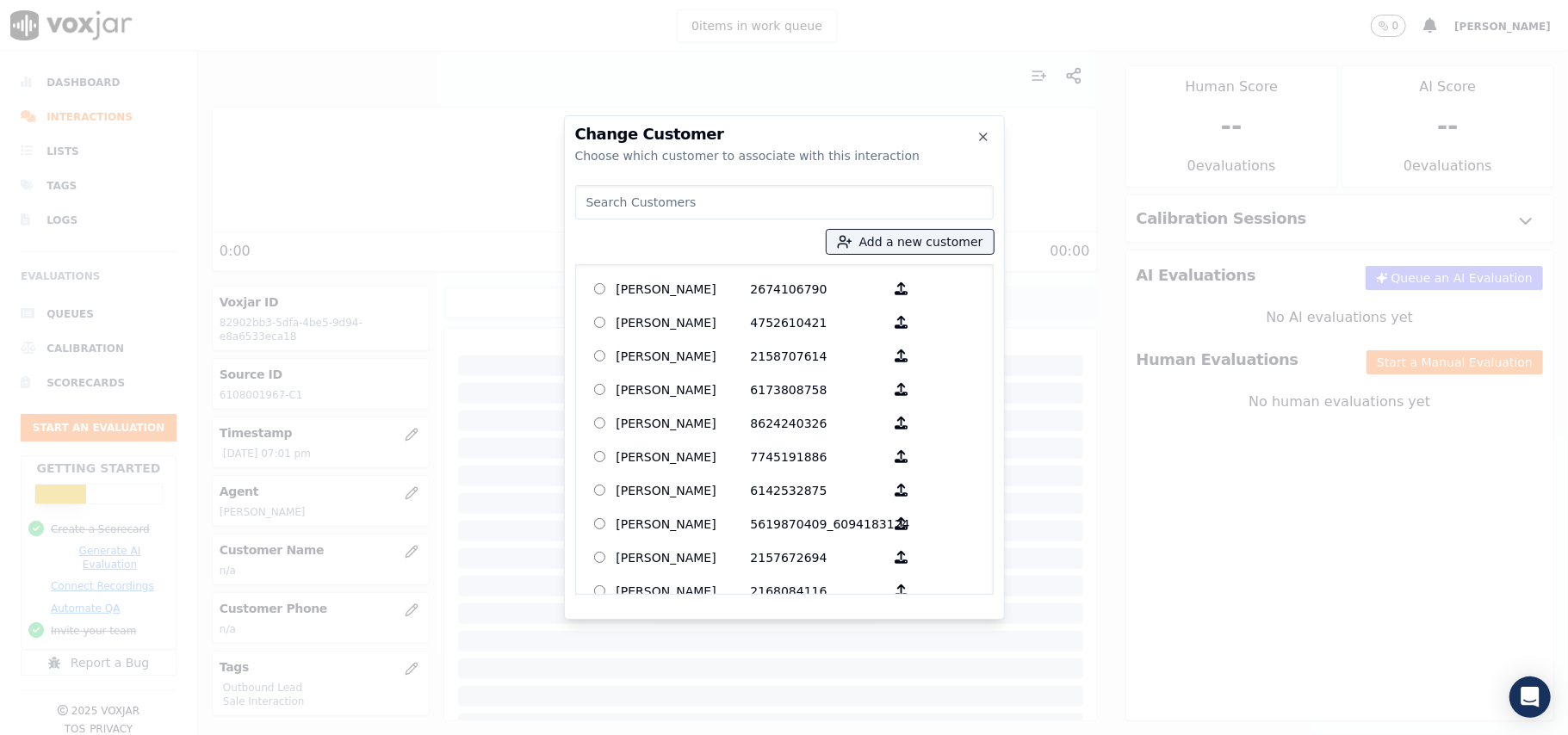
paste input "[PERSON_NAME]"
click at [607, 195] on input "[PERSON_NAME]" at bounding box center [784, 202] width 419 height 34
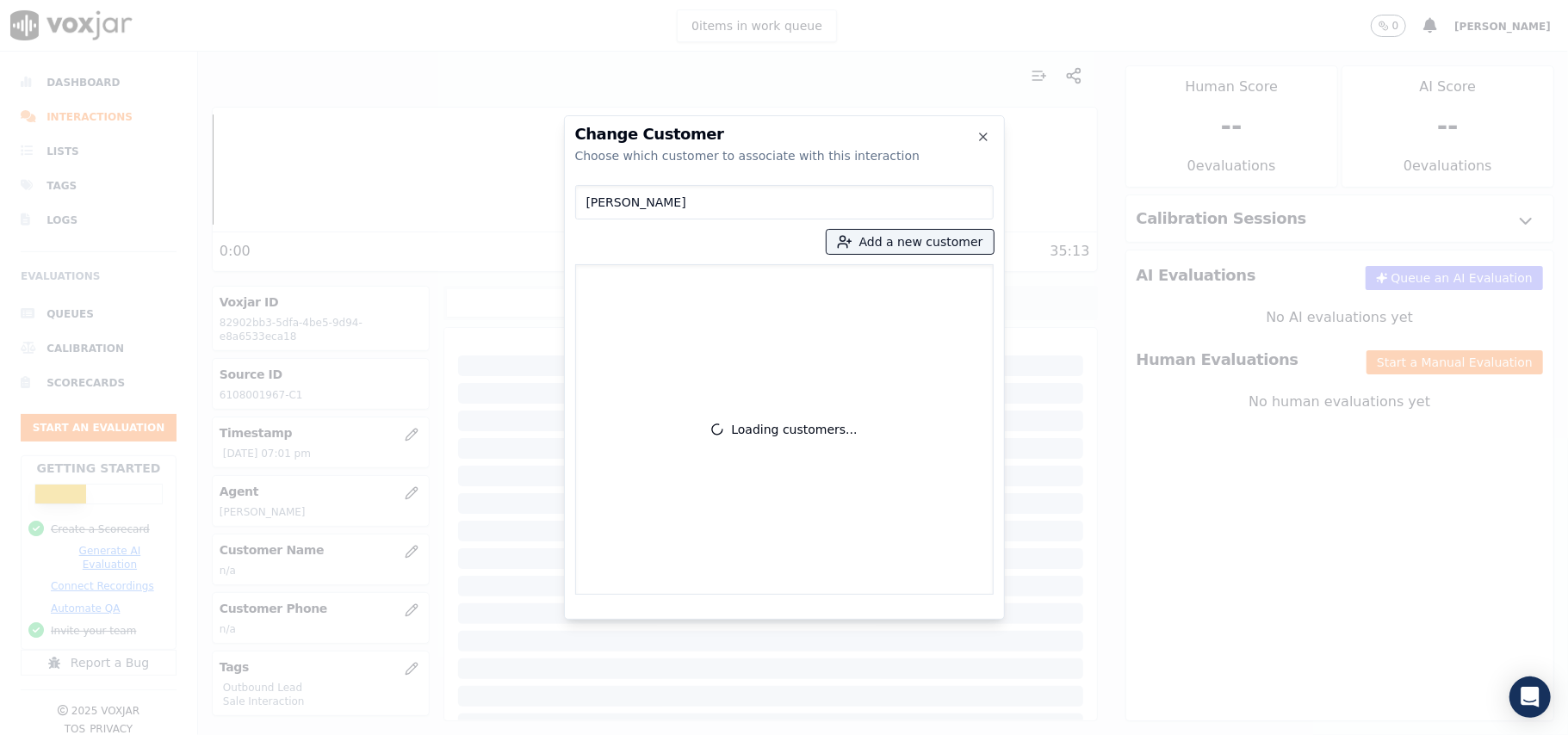
click at [584, 197] on input "[PERSON_NAME]" at bounding box center [784, 202] width 419 height 34
click at [590, 200] on input "[PERSON_NAME]" at bounding box center [784, 202] width 419 height 34
type input "[PERSON_NAME]"
click at [713, 303] on label "[PERSON_NAME] 6108001967" at bounding box center [784, 289] width 403 height 33
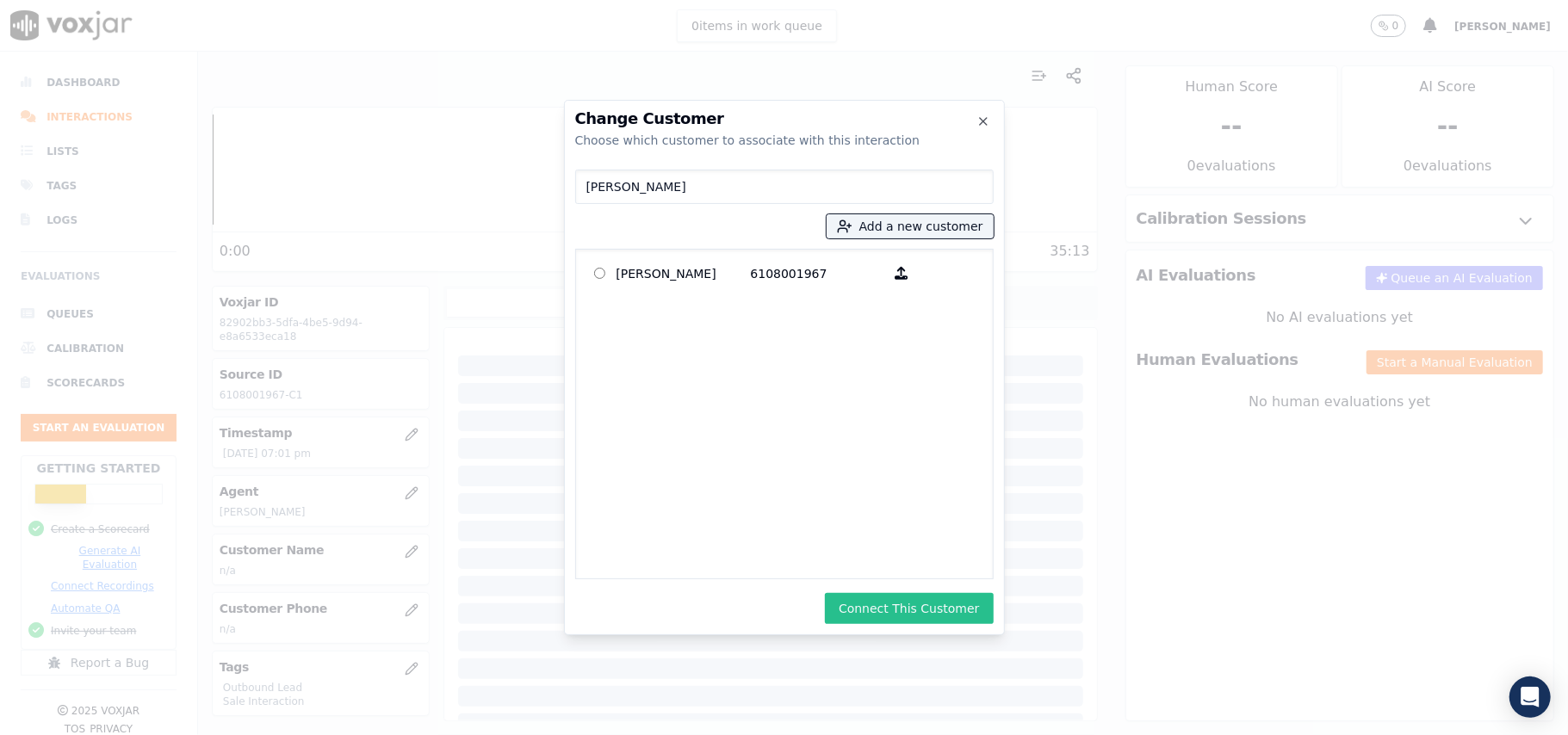
click at [904, 606] on button "Connect This Customer" at bounding box center [908, 608] width 168 height 31
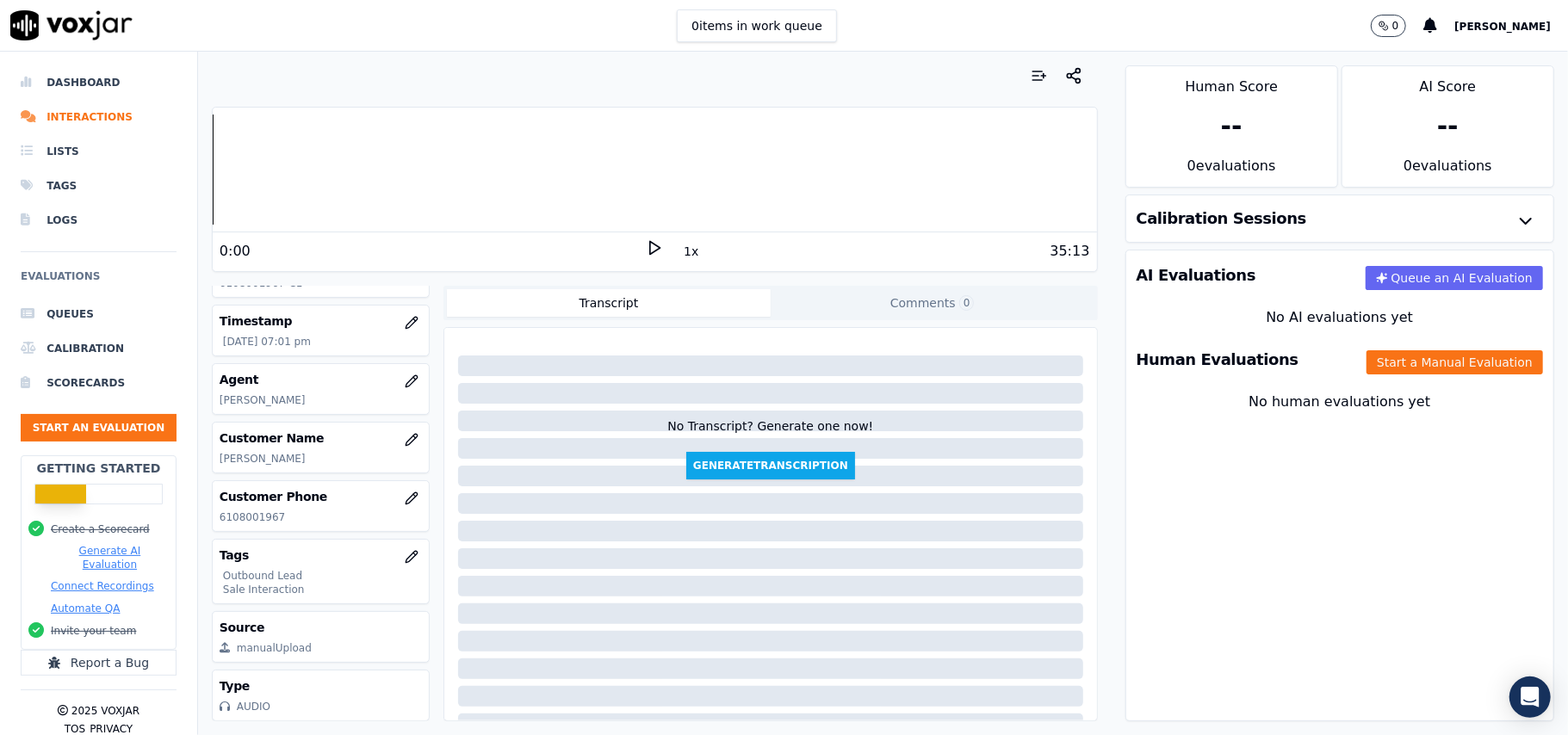
scroll to position [168, 0]
click at [1354, 377] on div "Human Evaluations Start a Manual Evaluation" at bounding box center [1339, 360] width 427 height 50
click at [1366, 361] on button "Start a Manual Evaluation" at bounding box center [1454, 361] width 176 height 24
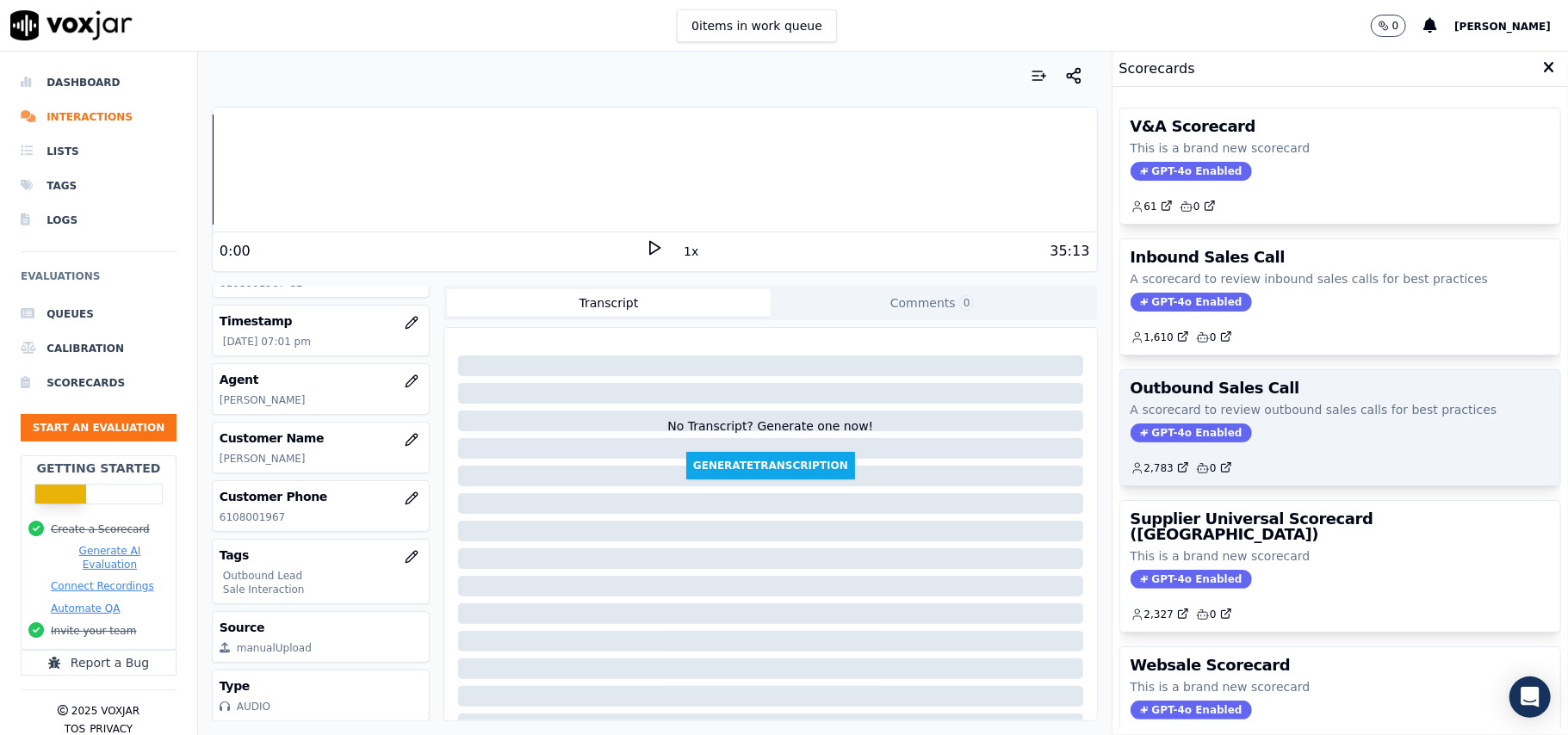
click at [1135, 432] on span "GPT-4o Enabled" at bounding box center [1191, 433] width 121 height 19
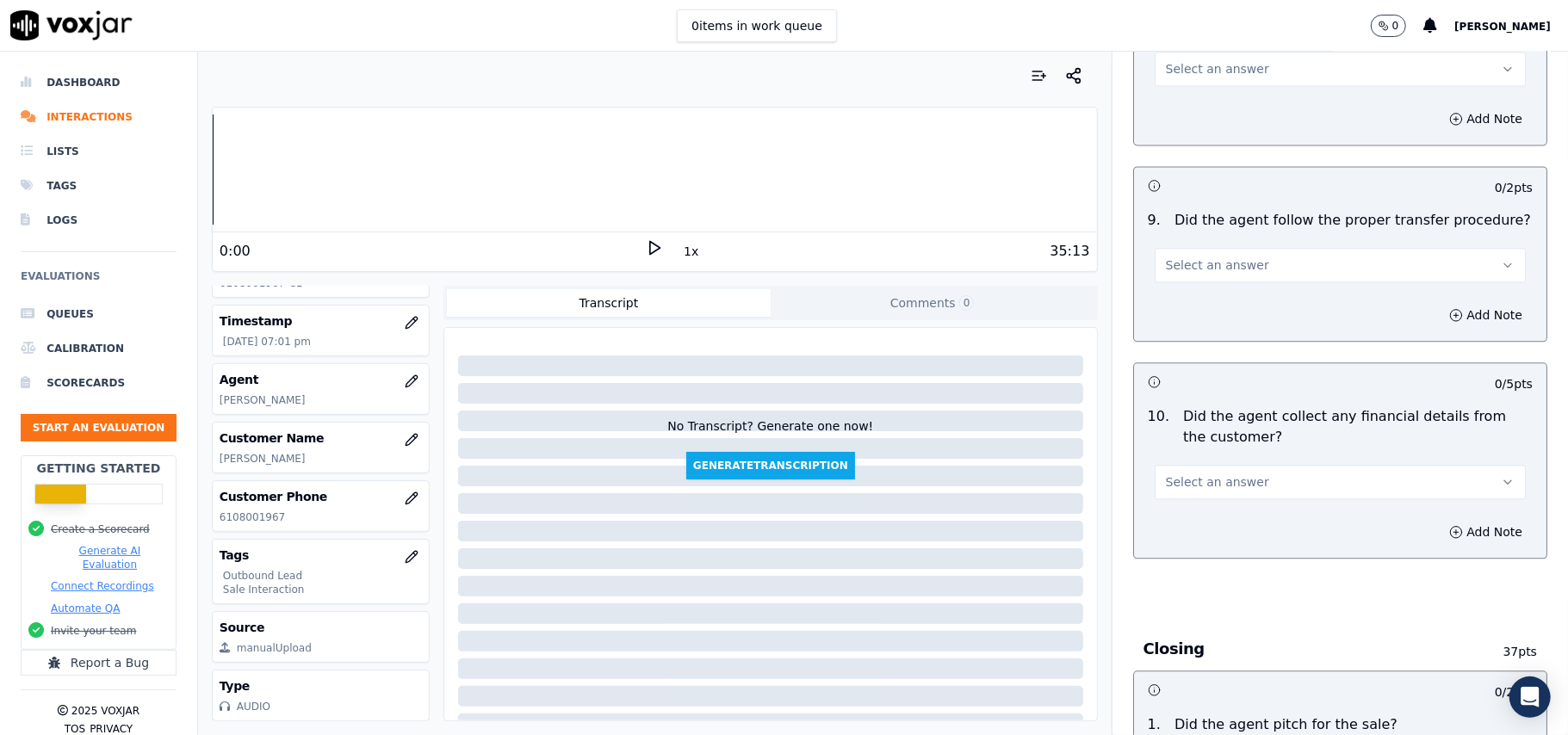
scroll to position [4292, 0]
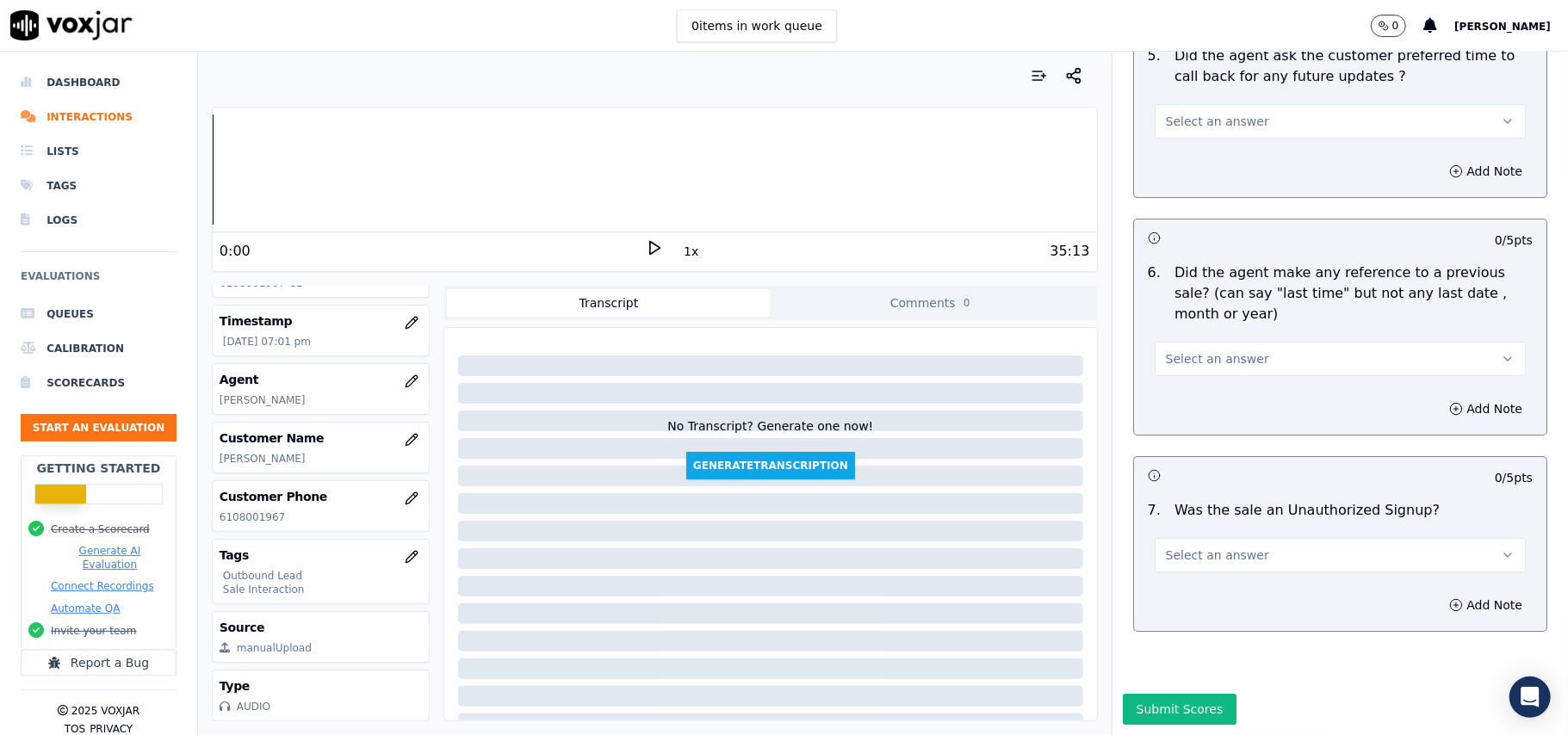
click at [1255, 538] on button "Select an answer" at bounding box center [1340, 554] width 371 height 34
click at [1162, 563] on div "No" at bounding box center [1303, 569] width 333 height 27
click at [1203, 350] on span "Select an answer" at bounding box center [1217, 359] width 104 height 18
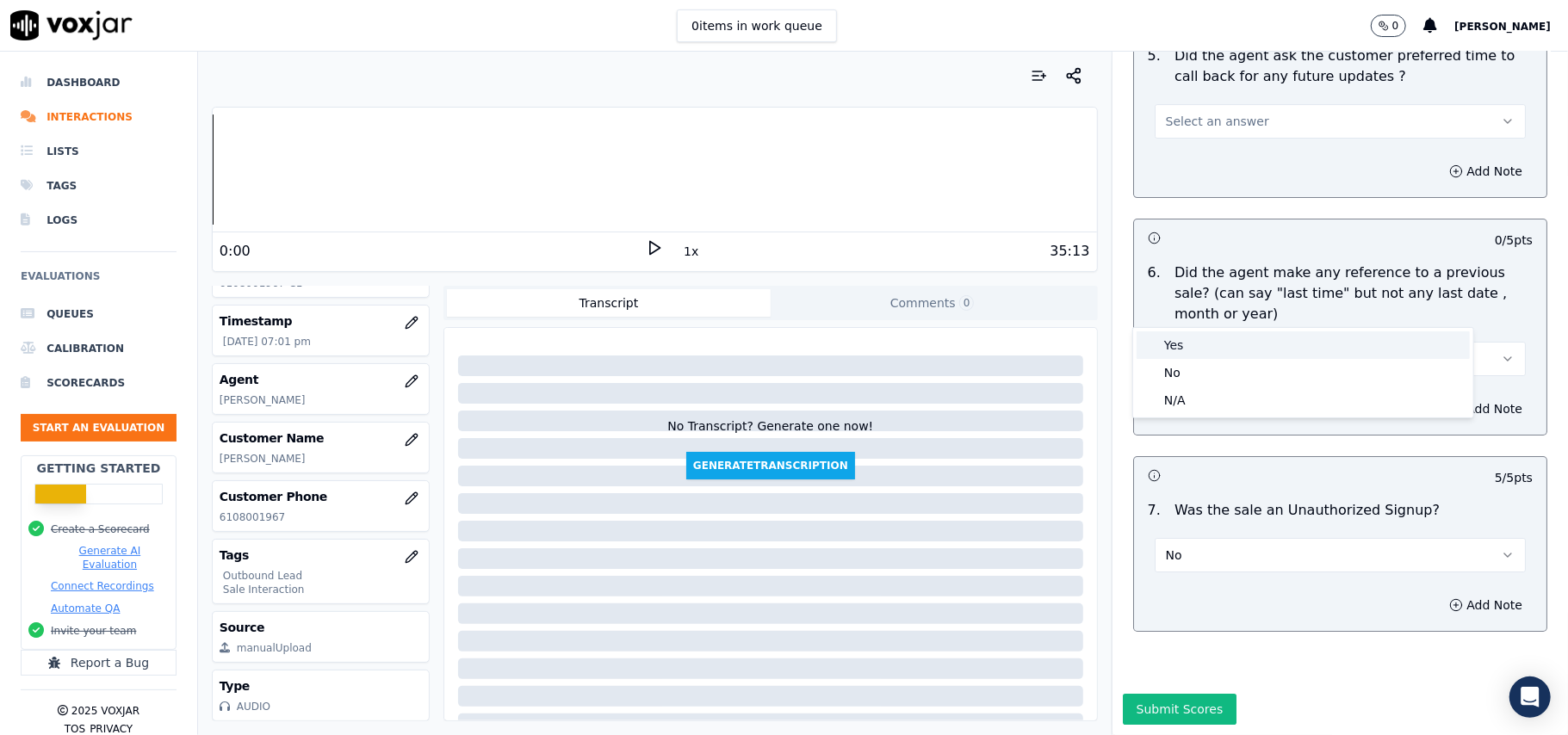
click at [1175, 346] on div "Yes" at bounding box center [1303, 345] width 333 height 27
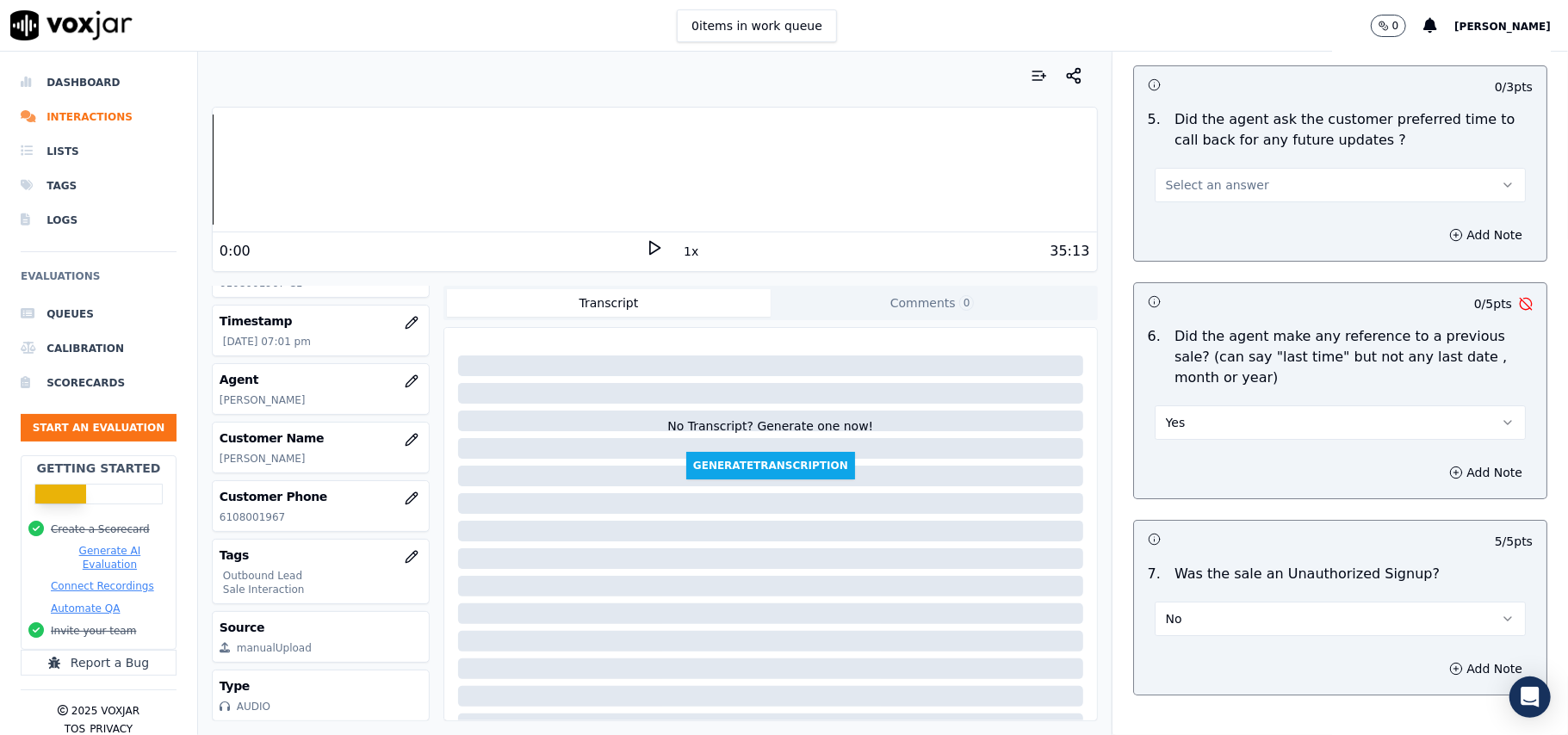
scroll to position [4063, 0]
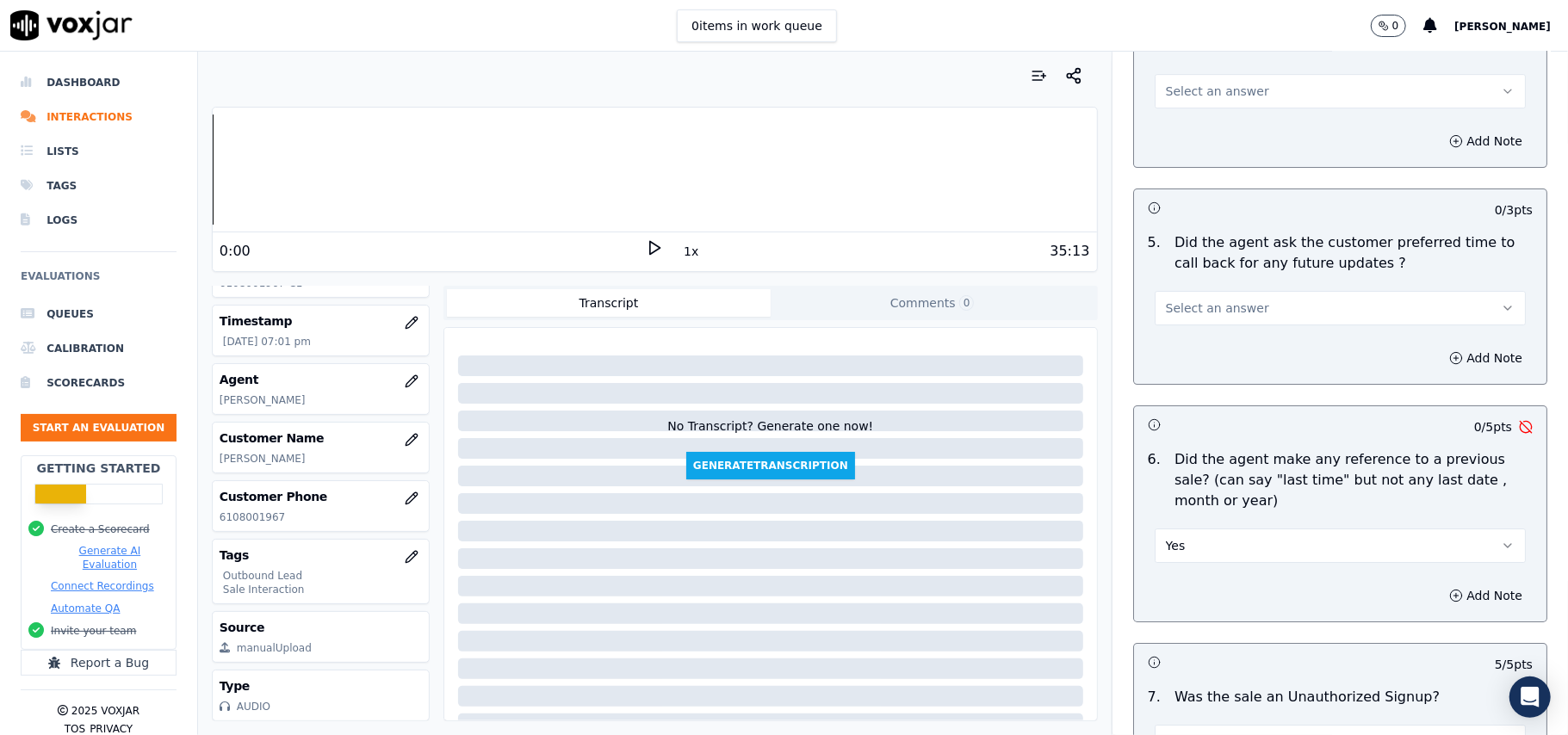
click at [1213, 535] on button "Yes" at bounding box center [1340, 545] width 371 height 34
click at [1171, 619] on div "N/A" at bounding box center [1303, 629] width 333 height 27
click at [1212, 299] on span "Select an answer" at bounding box center [1217, 308] width 104 height 18
click at [1196, 339] on div "Yes" at bounding box center [1303, 336] width 333 height 27
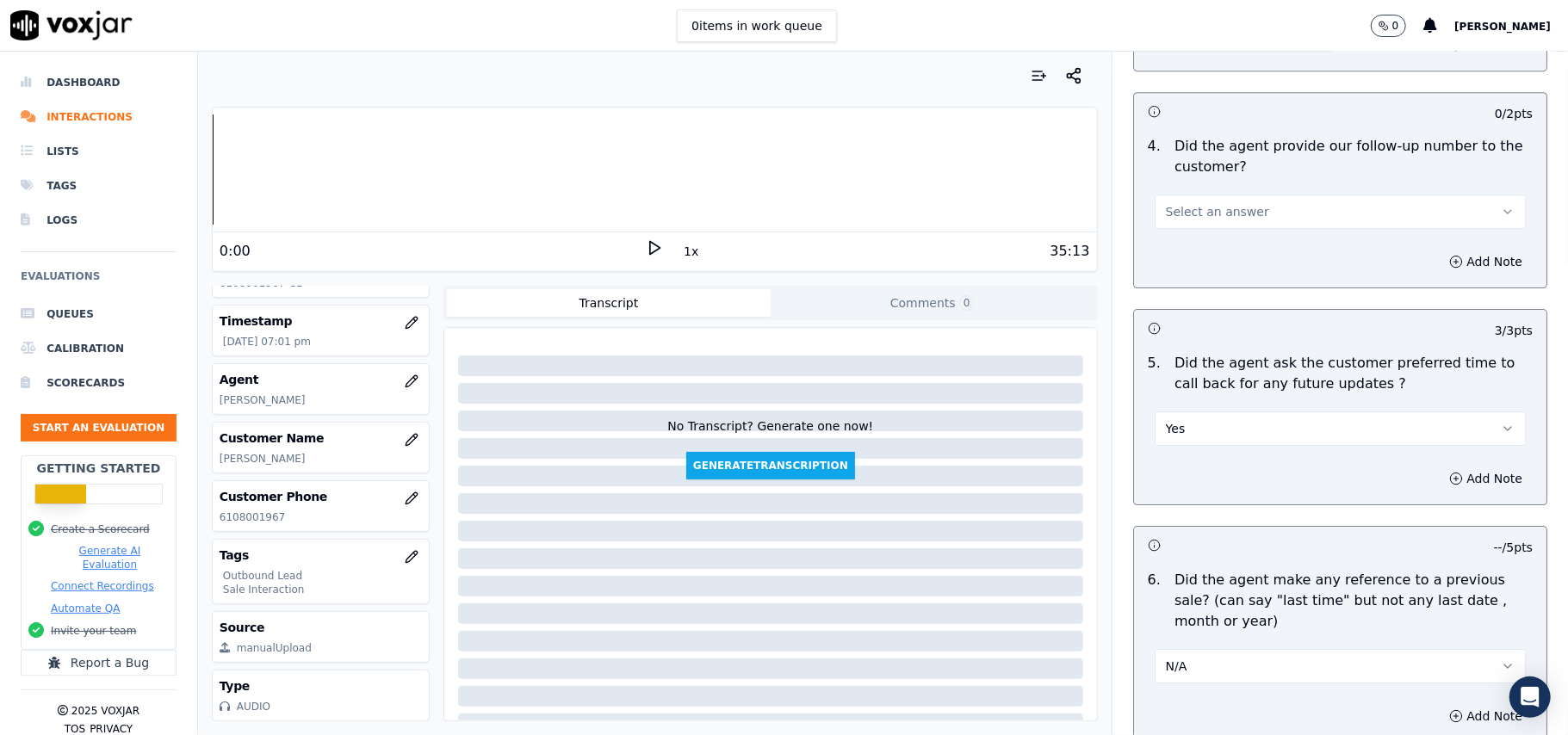
scroll to position [3833, 0]
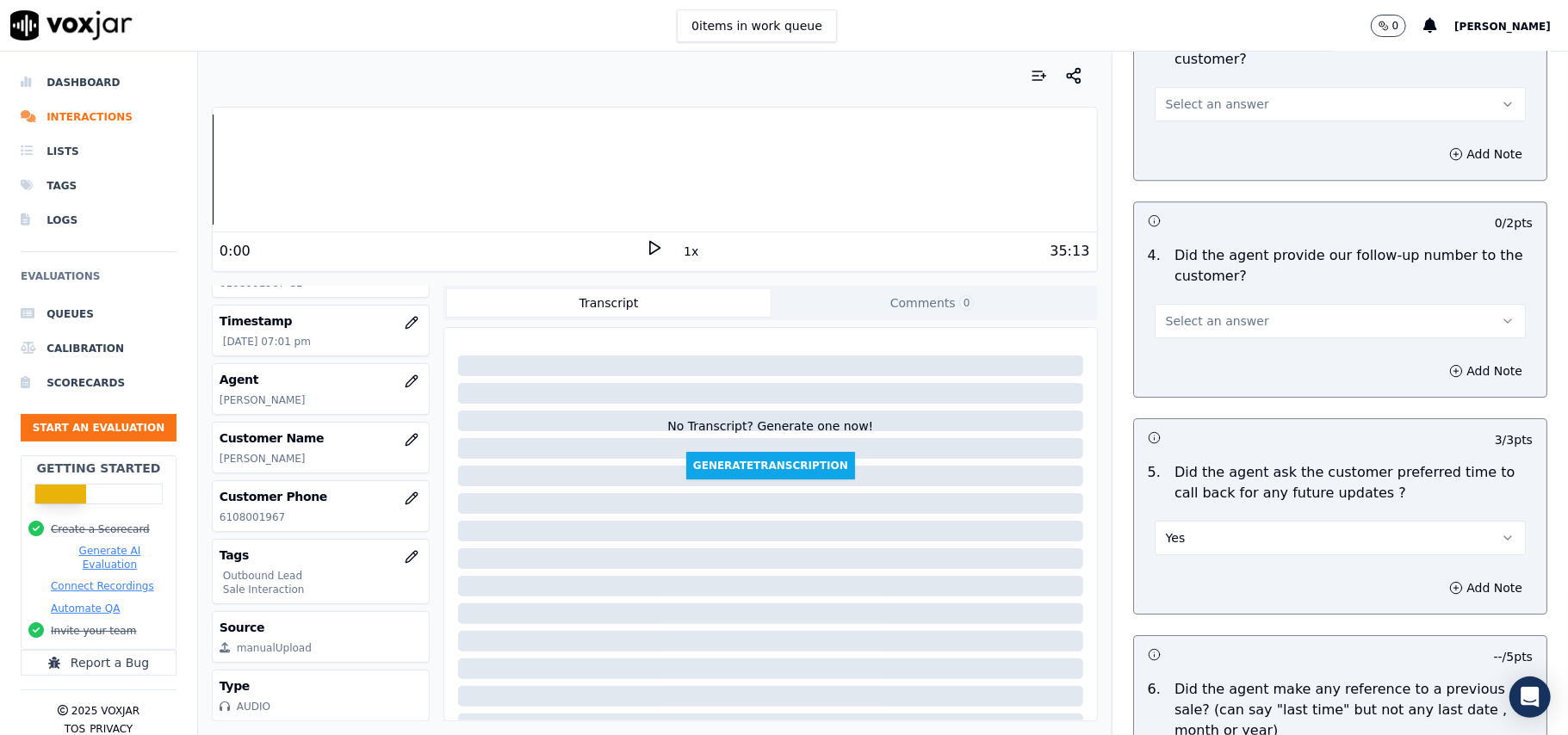
click at [1235, 545] on div "5 . Did the agent ask the customer preferred time to call back for any future u…" at bounding box center [1340, 509] width 412 height 107
click at [1197, 532] on button "Yes" at bounding box center [1340, 538] width 371 height 34
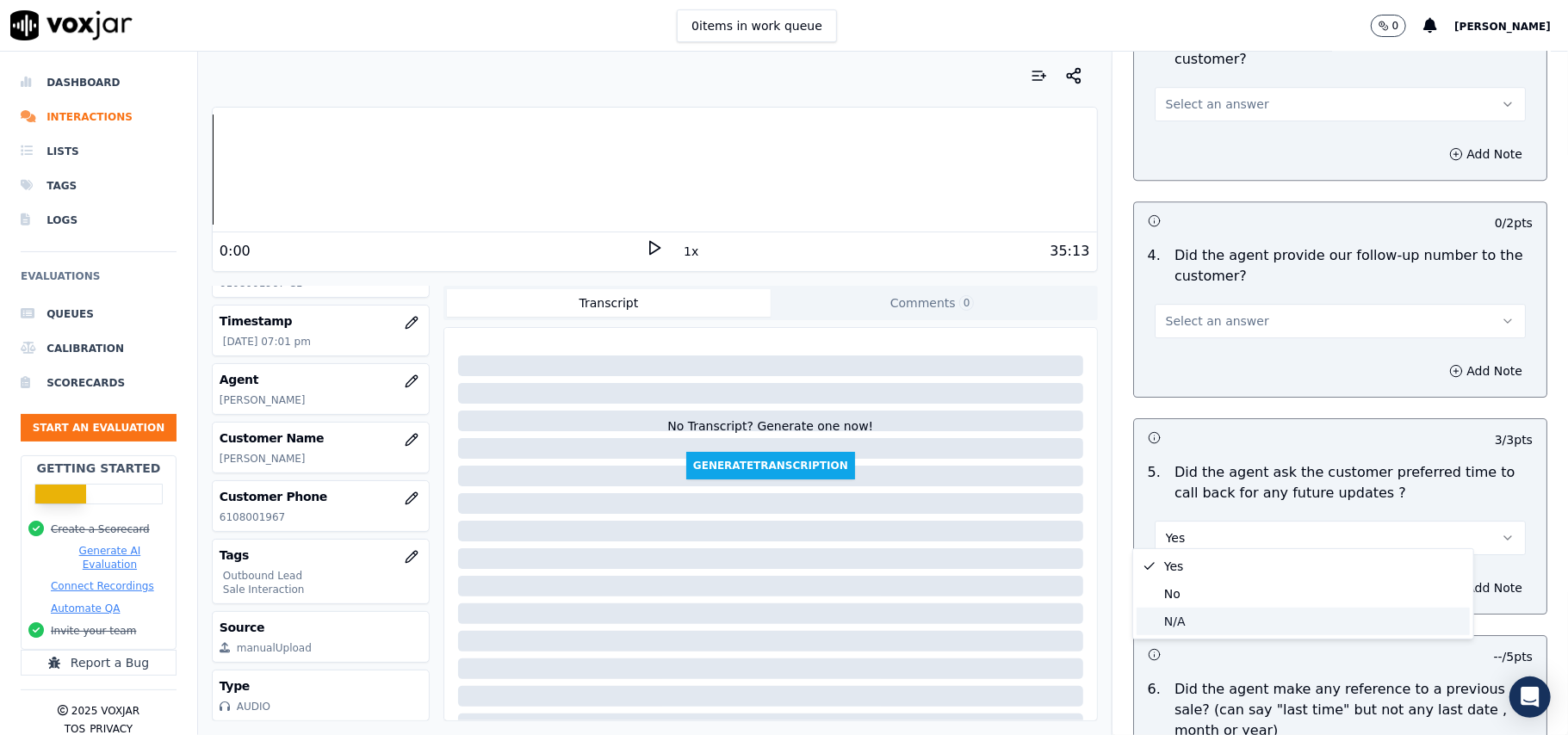
drag, startPoint x: 1167, startPoint y: 617, endPoint x: 1171, endPoint y: 608, distance: 9.8
click at [1171, 617] on div "N/A" at bounding box center [1303, 621] width 333 height 27
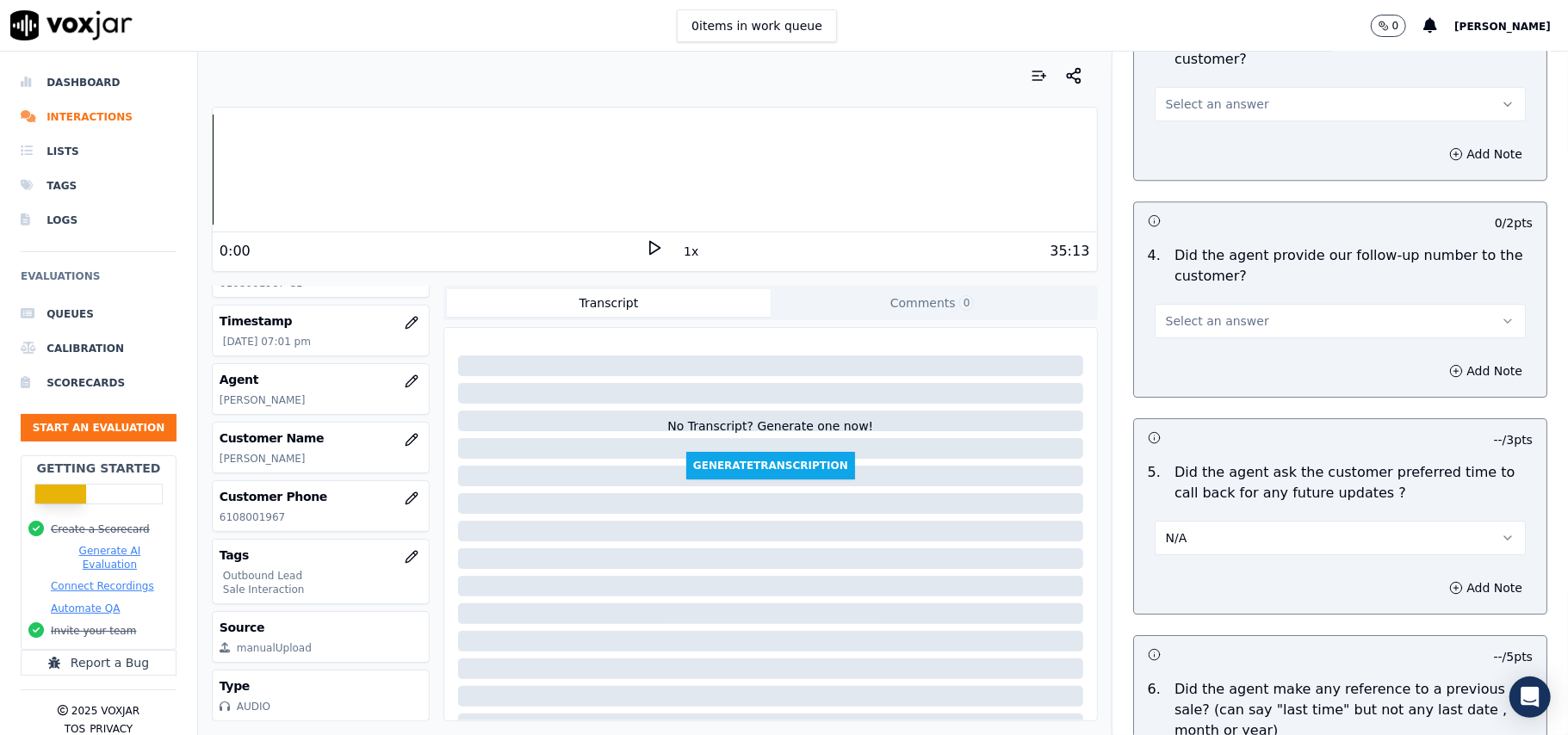
click at [1209, 317] on span "Select an answer" at bounding box center [1217, 321] width 104 height 18
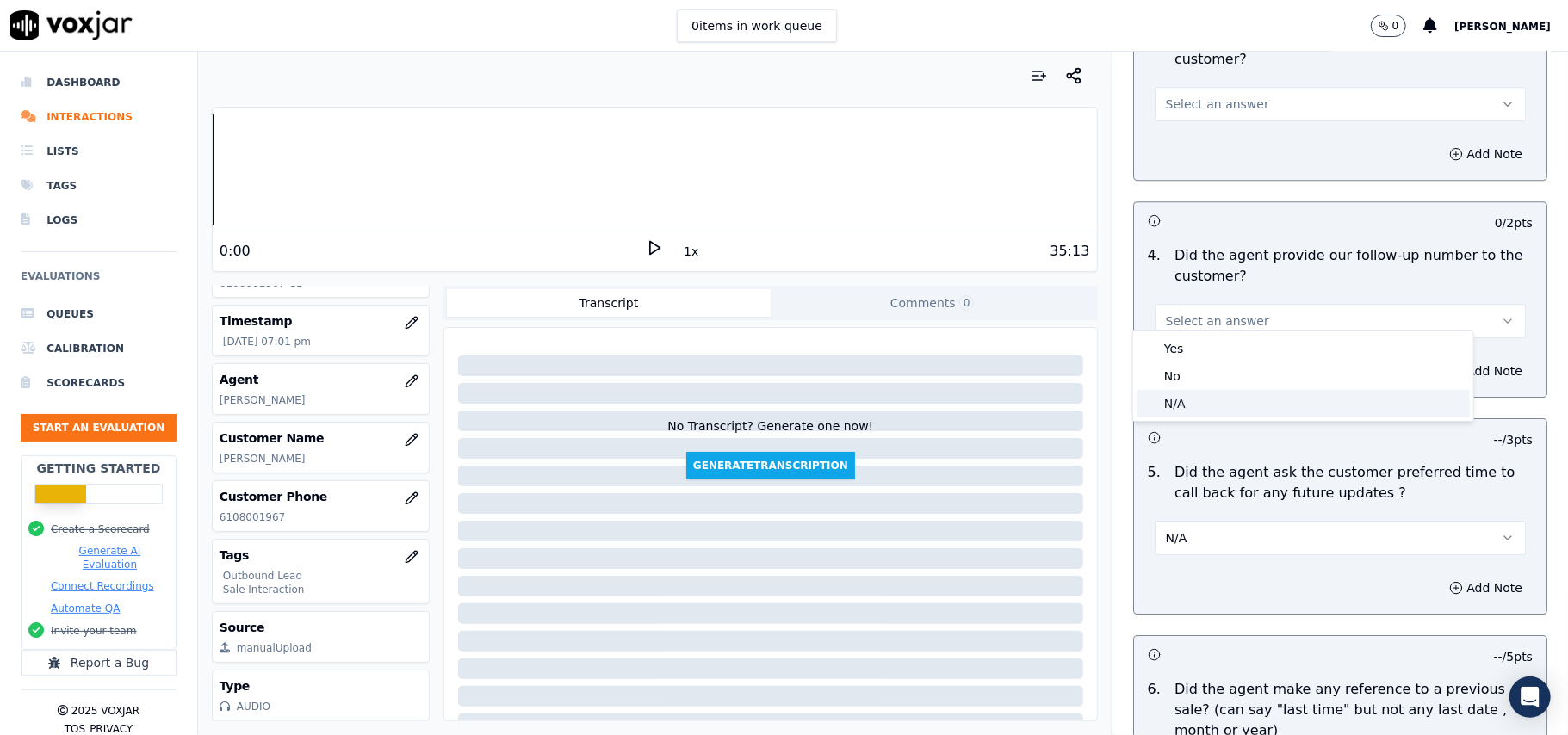
click at [1171, 400] on div "N/A" at bounding box center [1303, 403] width 333 height 27
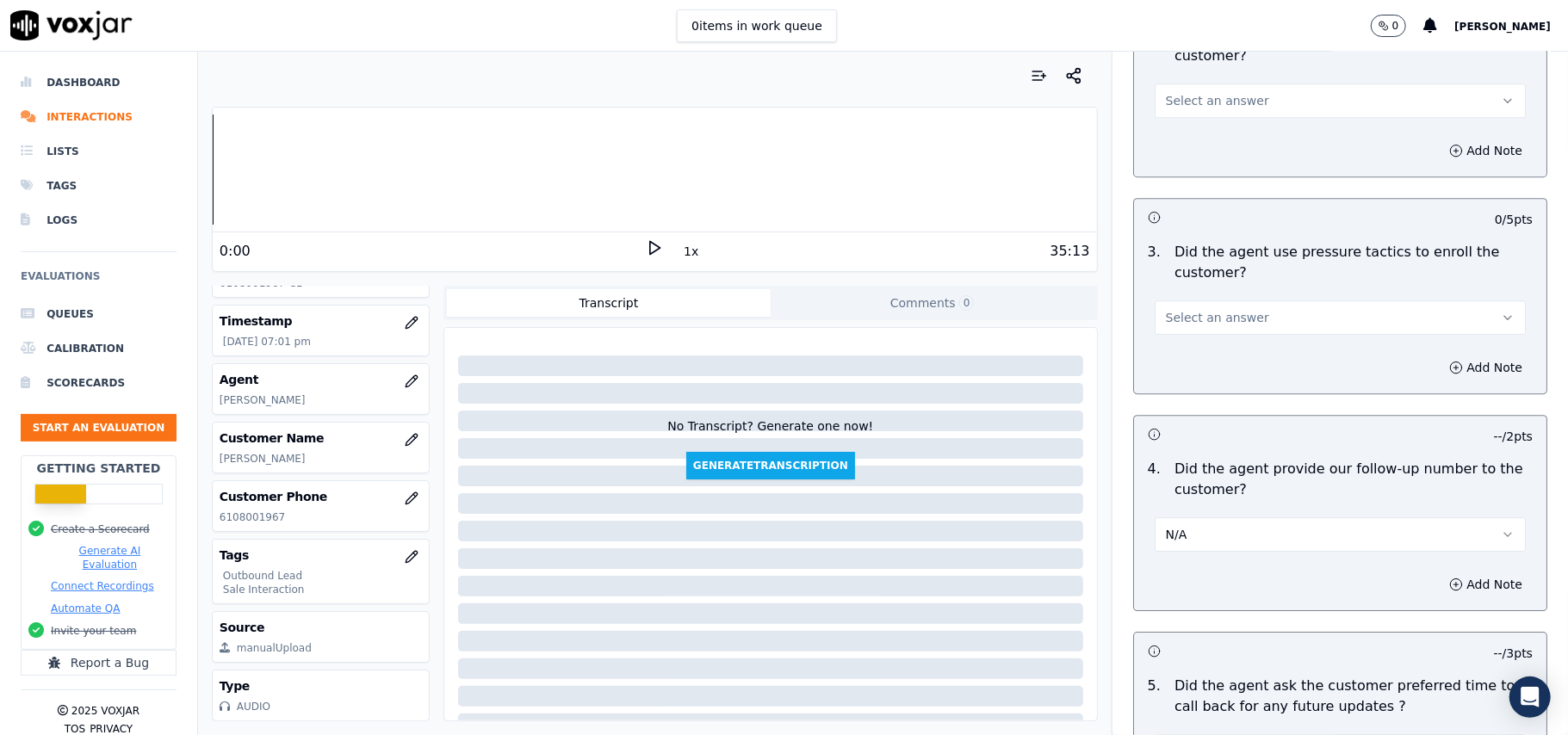
scroll to position [3604, 0]
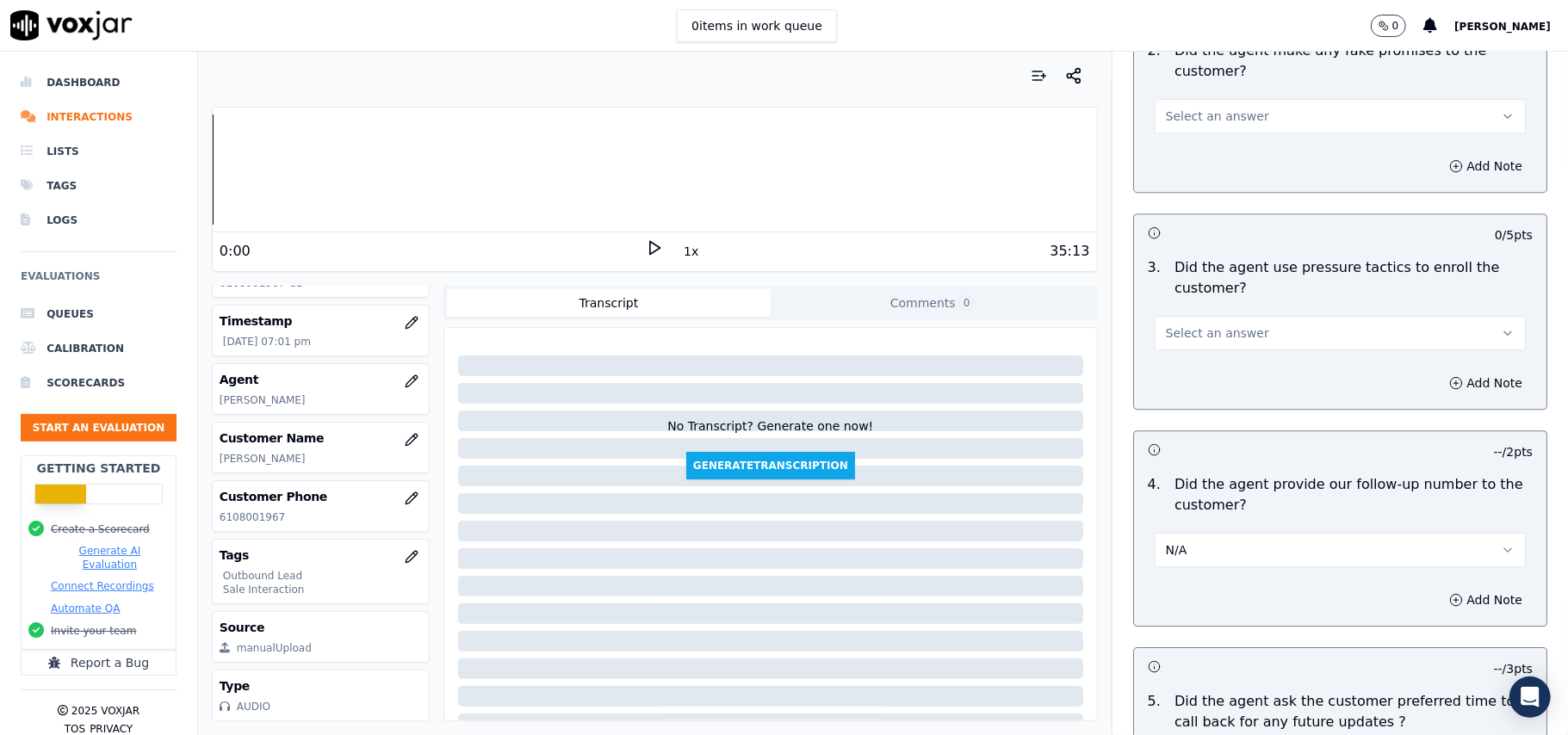
click at [1221, 325] on span "Select an answer" at bounding box center [1217, 333] width 104 height 18
click at [1215, 384] on div "No" at bounding box center [1303, 388] width 333 height 27
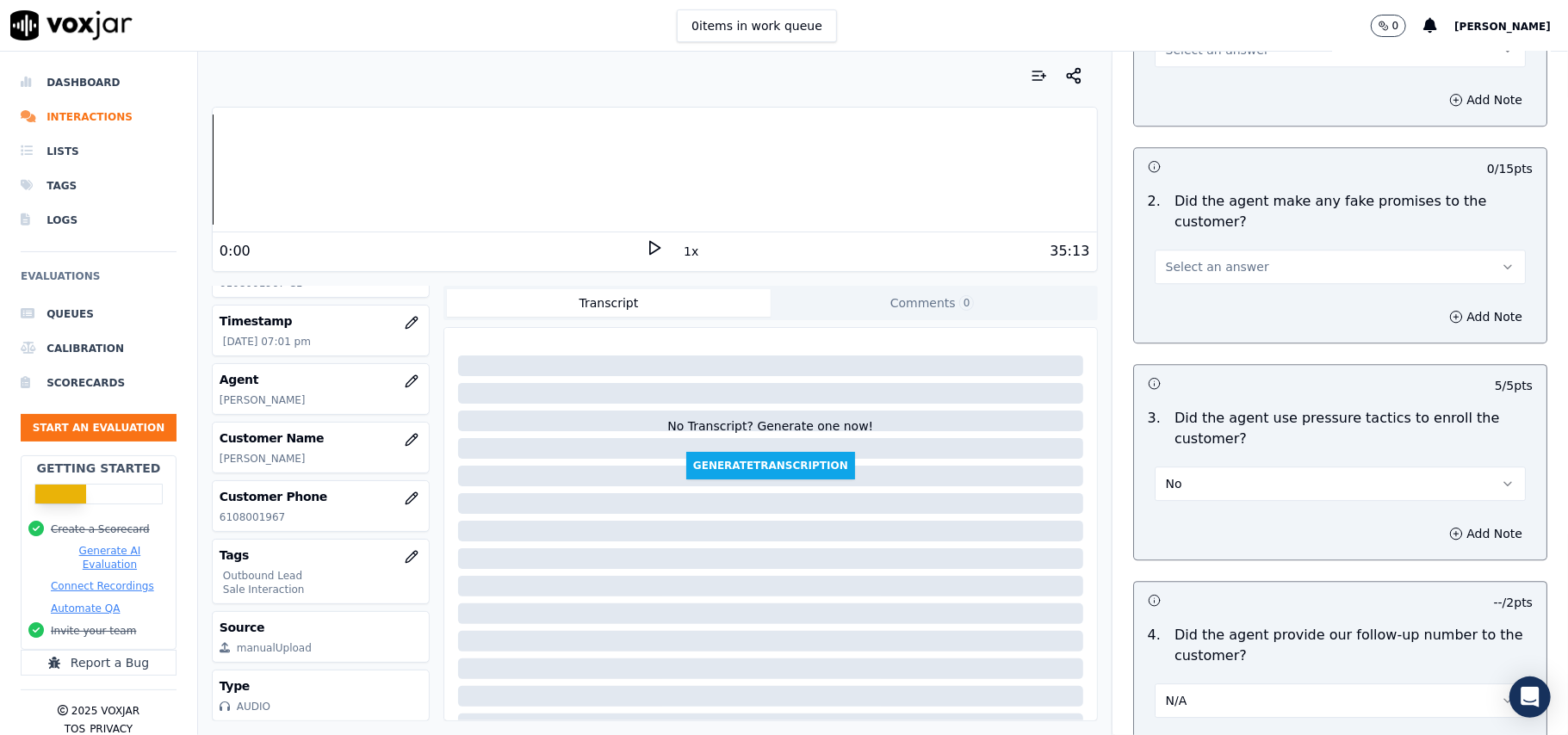
scroll to position [3259, 0]
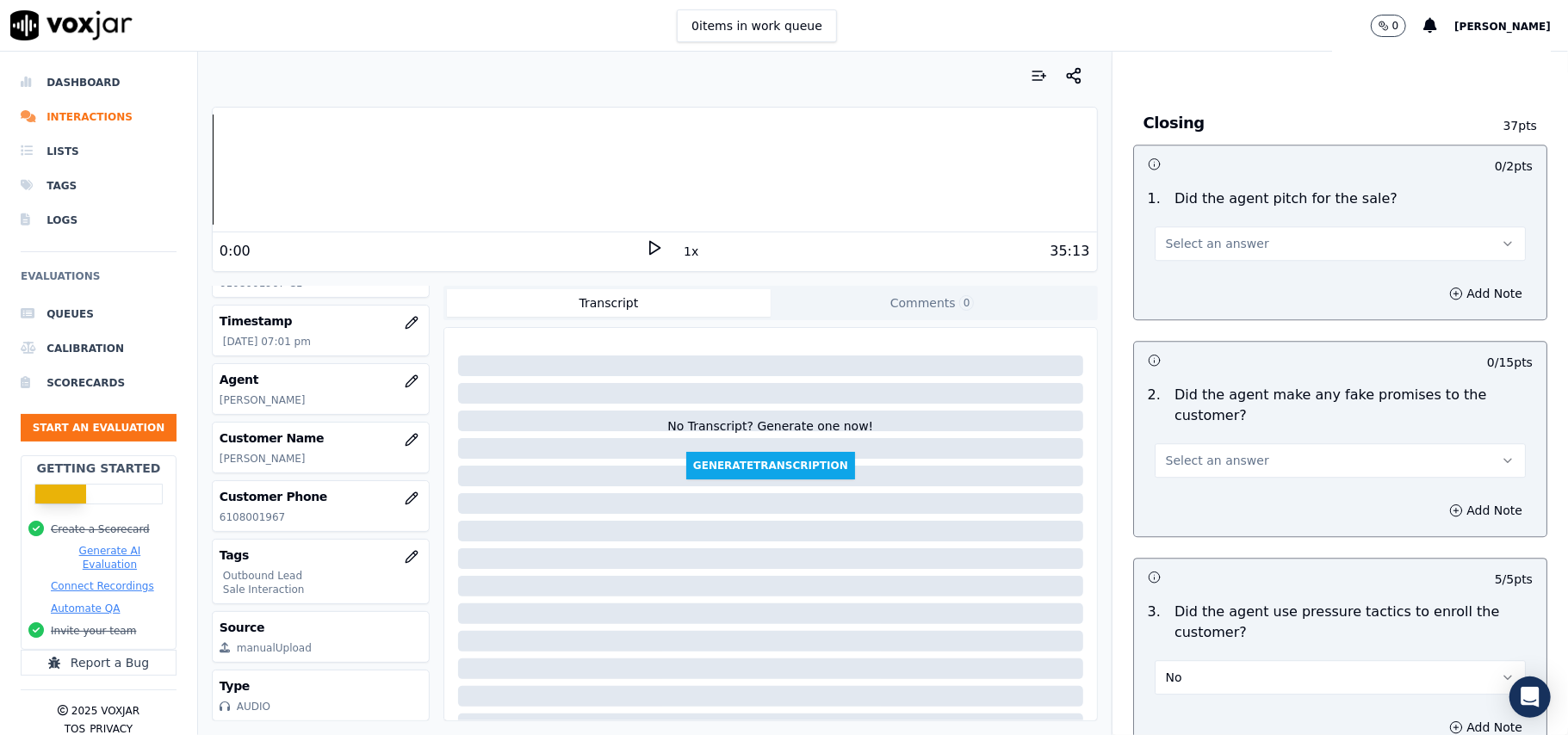
click at [1183, 456] on button "Select an answer" at bounding box center [1340, 460] width 371 height 34
click at [1178, 515] on div "No" at bounding box center [1303, 515] width 333 height 27
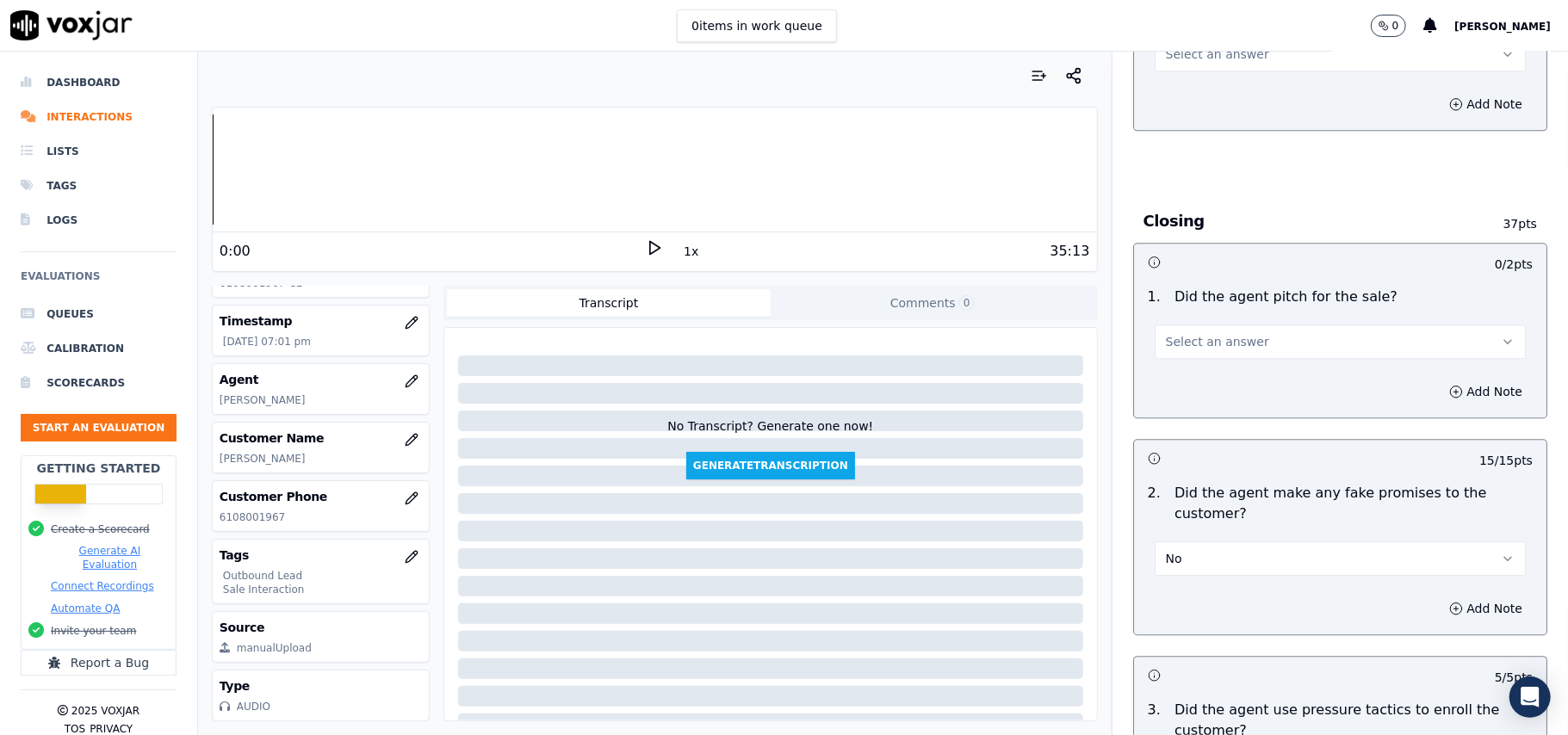
scroll to position [3029, 0]
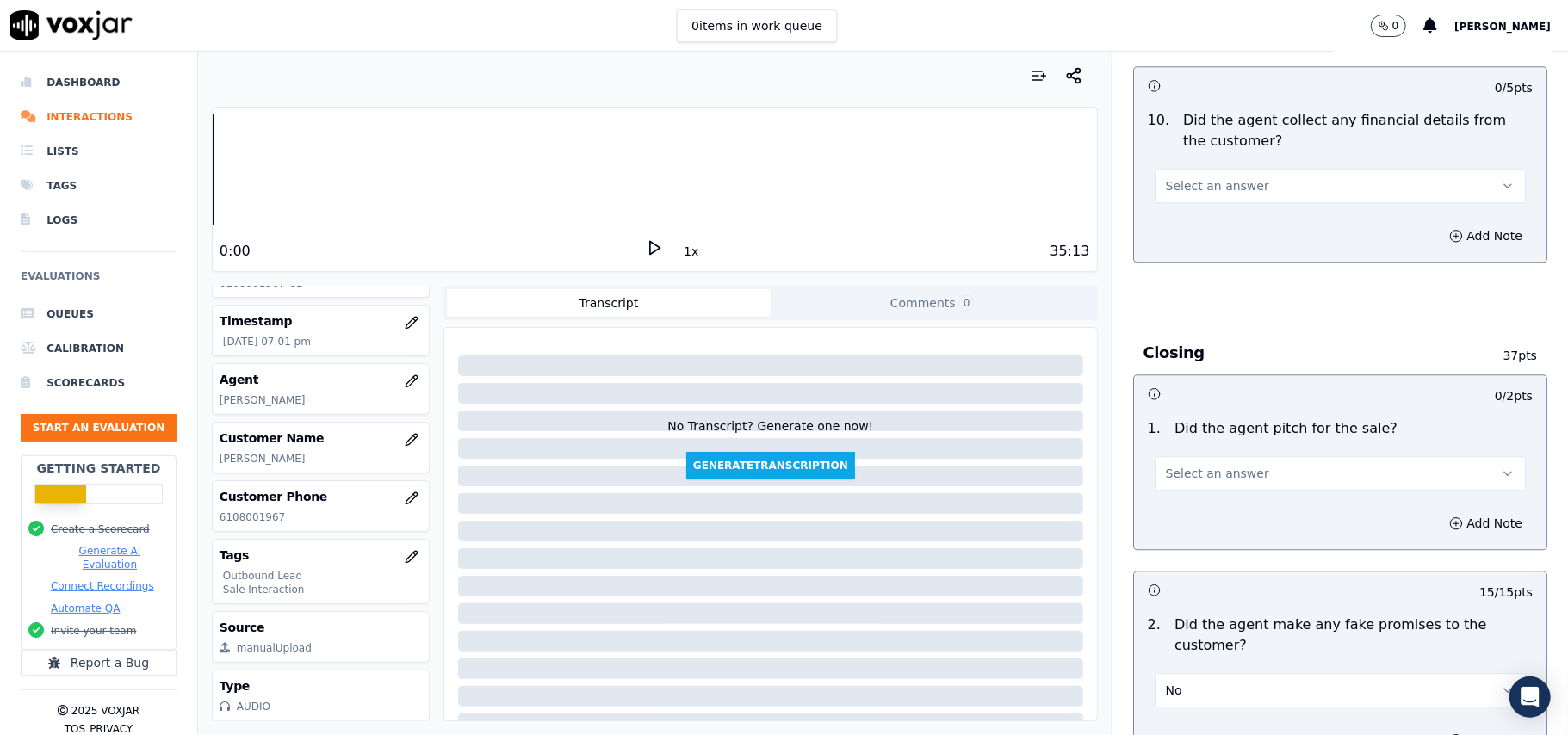
click at [1193, 473] on button "Select an answer" at bounding box center [1340, 473] width 371 height 34
click at [1192, 500] on div "Yes" at bounding box center [1303, 499] width 333 height 27
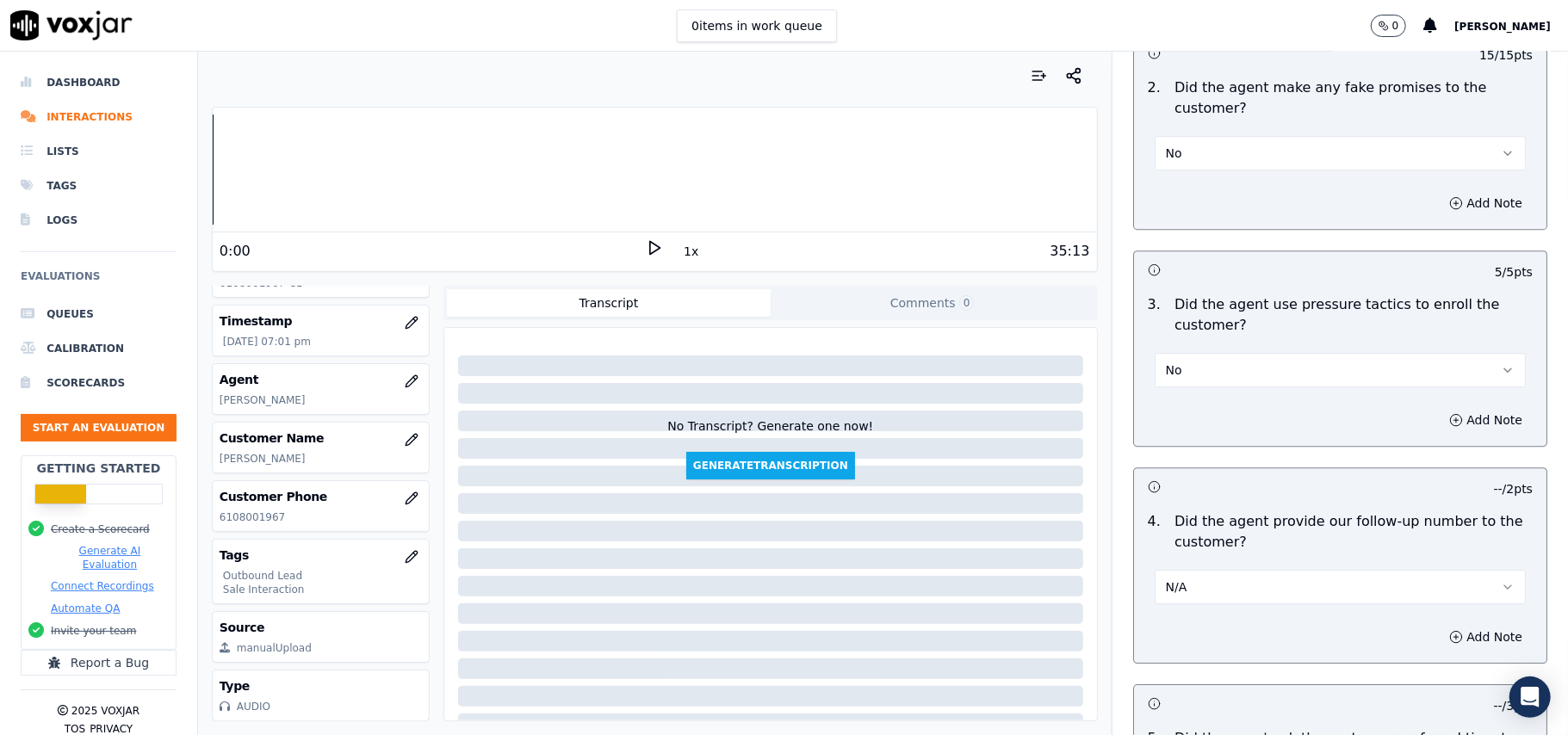
scroll to position [3604, 0]
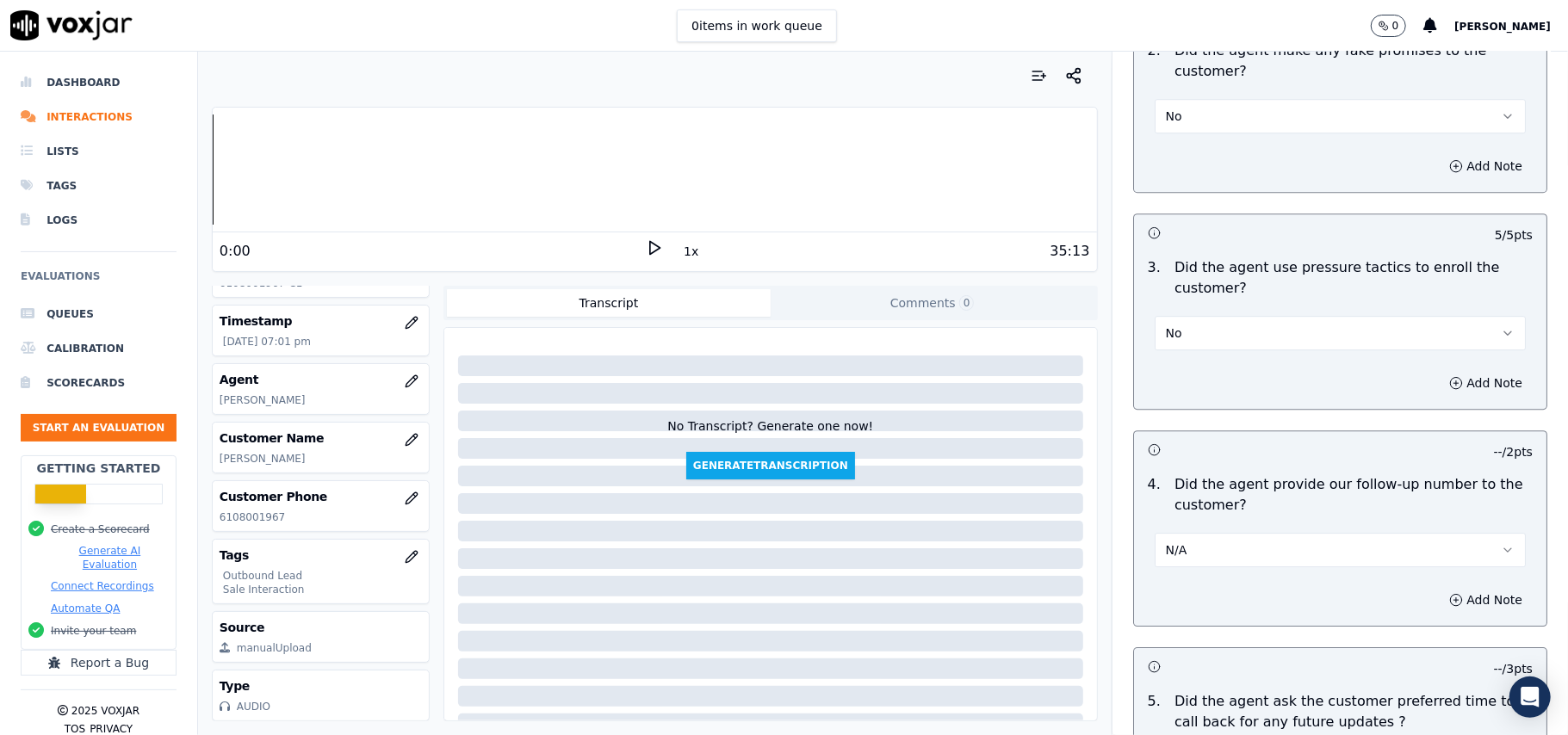
click at [1165, 541] on span "N/A" at bounding box center [1176, 550] width 22 height 18
click at [1179, 574] on div "Yes" at bounding box center [1303, 578] width 333 height 27
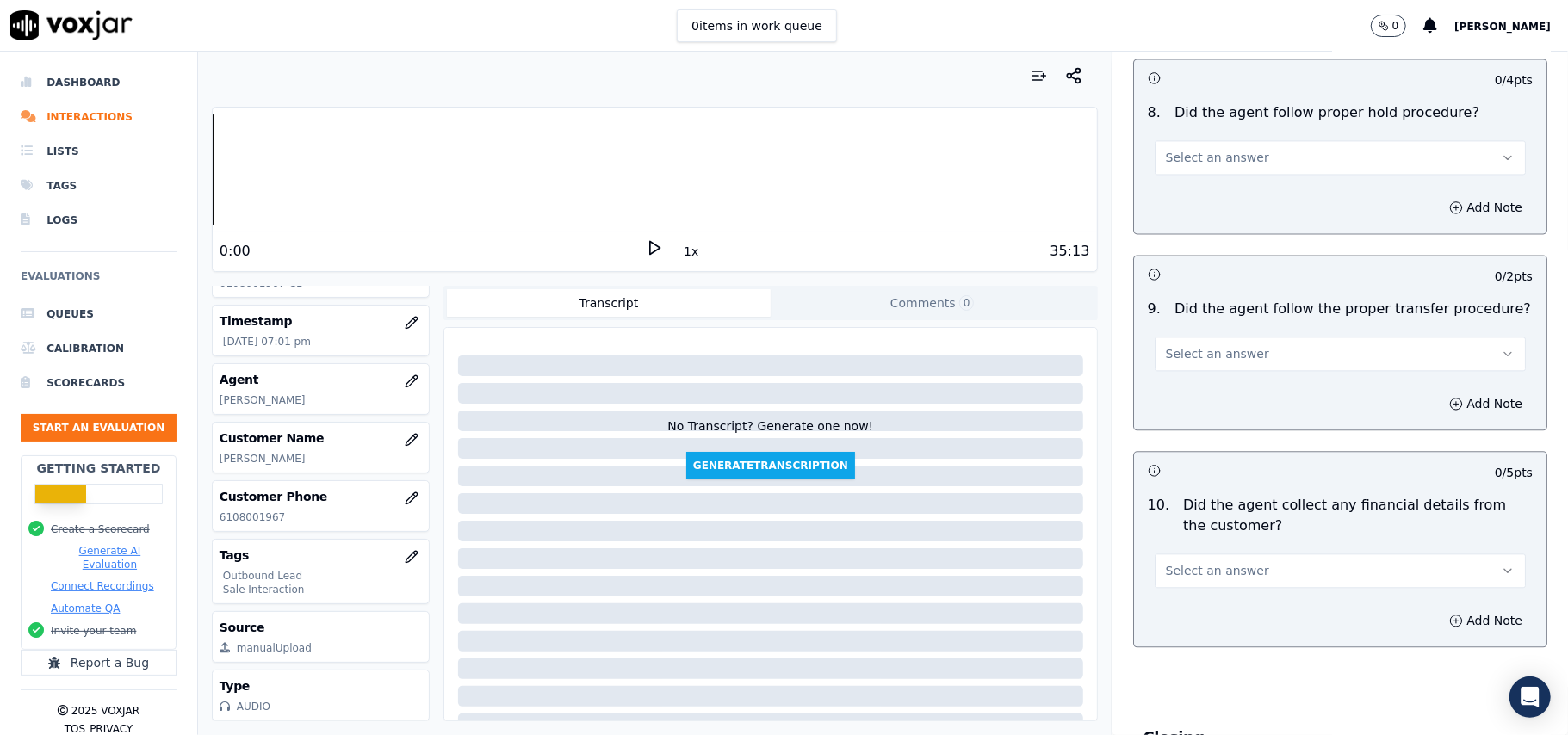
scroll to position [2686, 0]
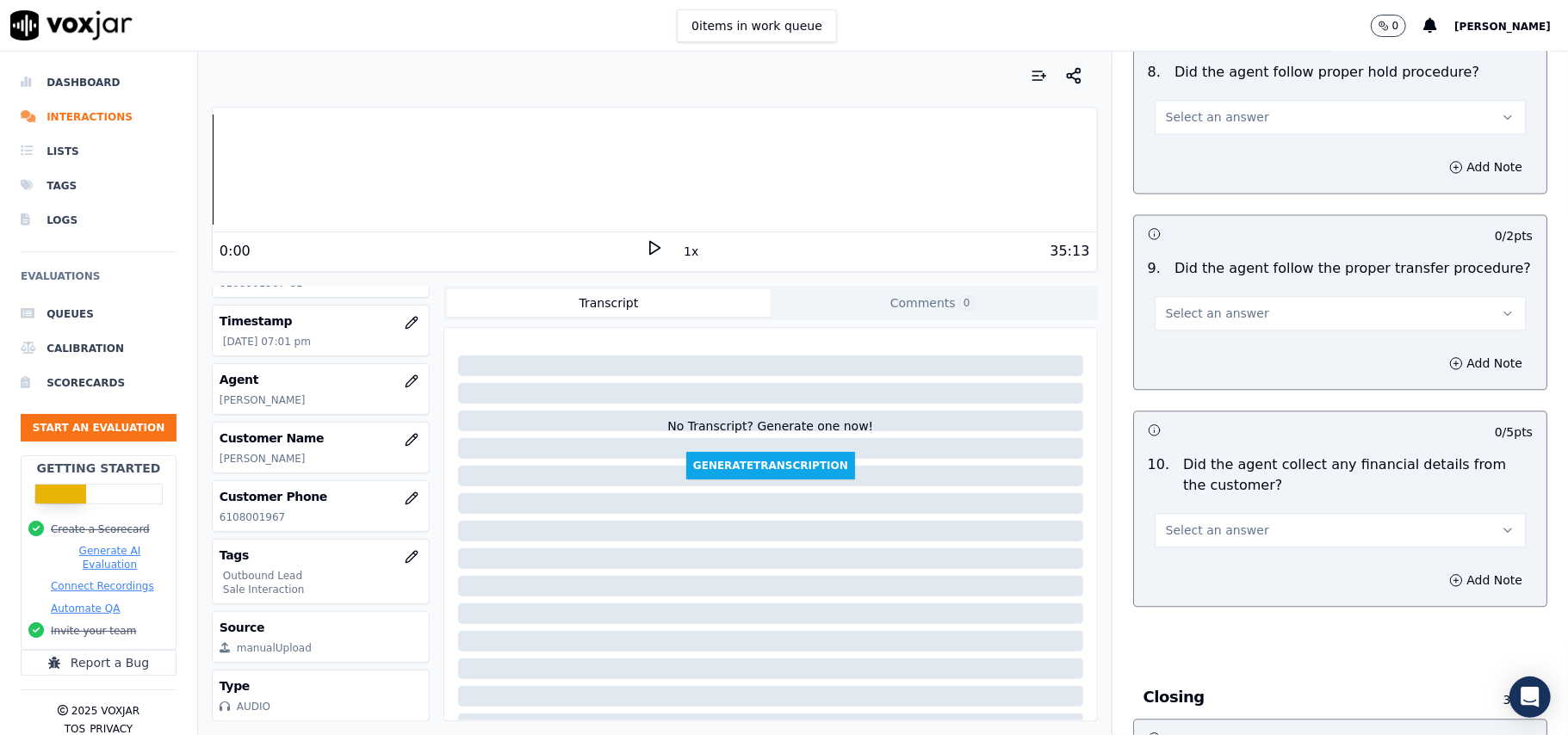
click at [1215, 522] on span "Select an answer" at bounding box center [1217, 531] width 104 height 18
click at [1178, 587] on div "No" at bounding box center [1303, 582] width 333 height 27
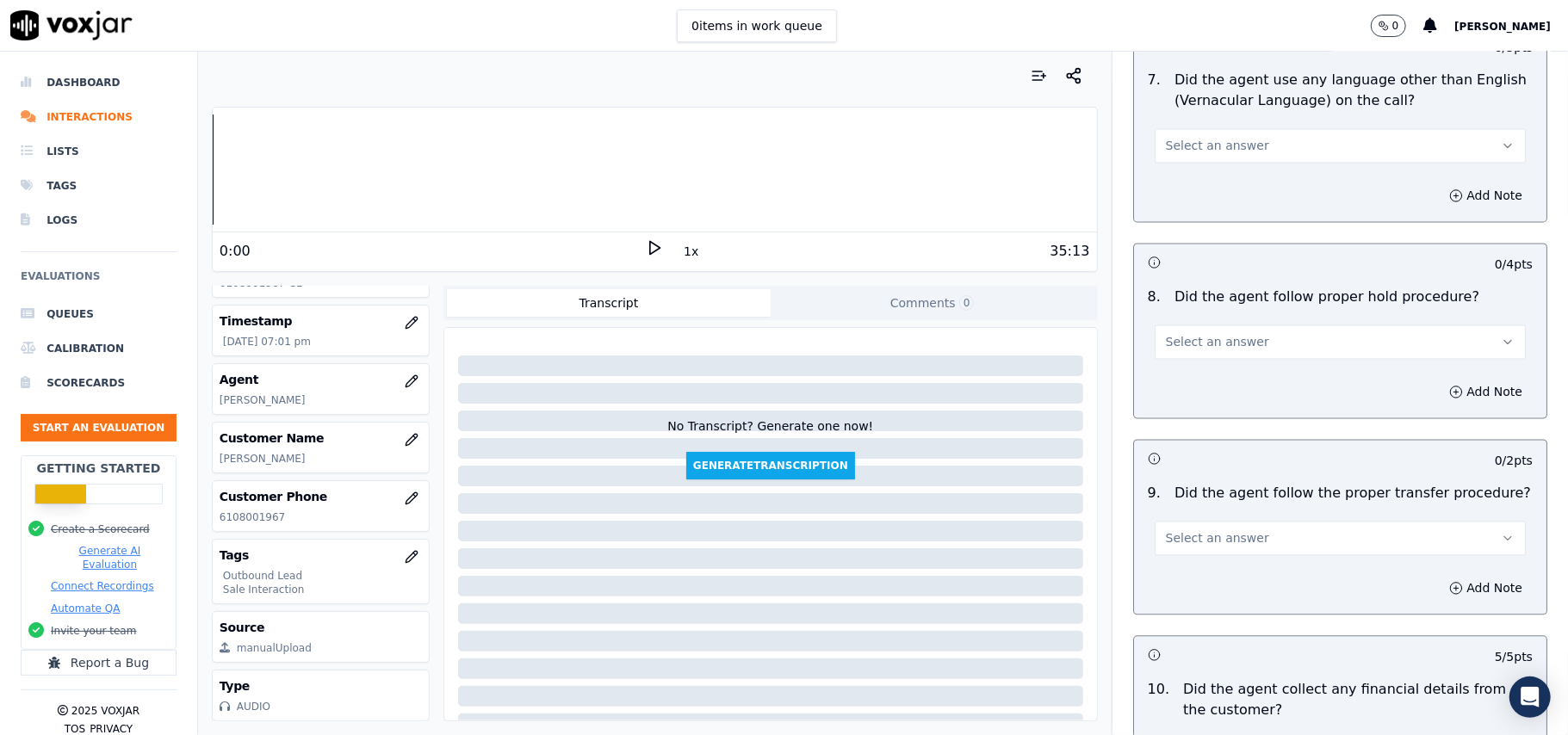
scroll to position [2456, 0]
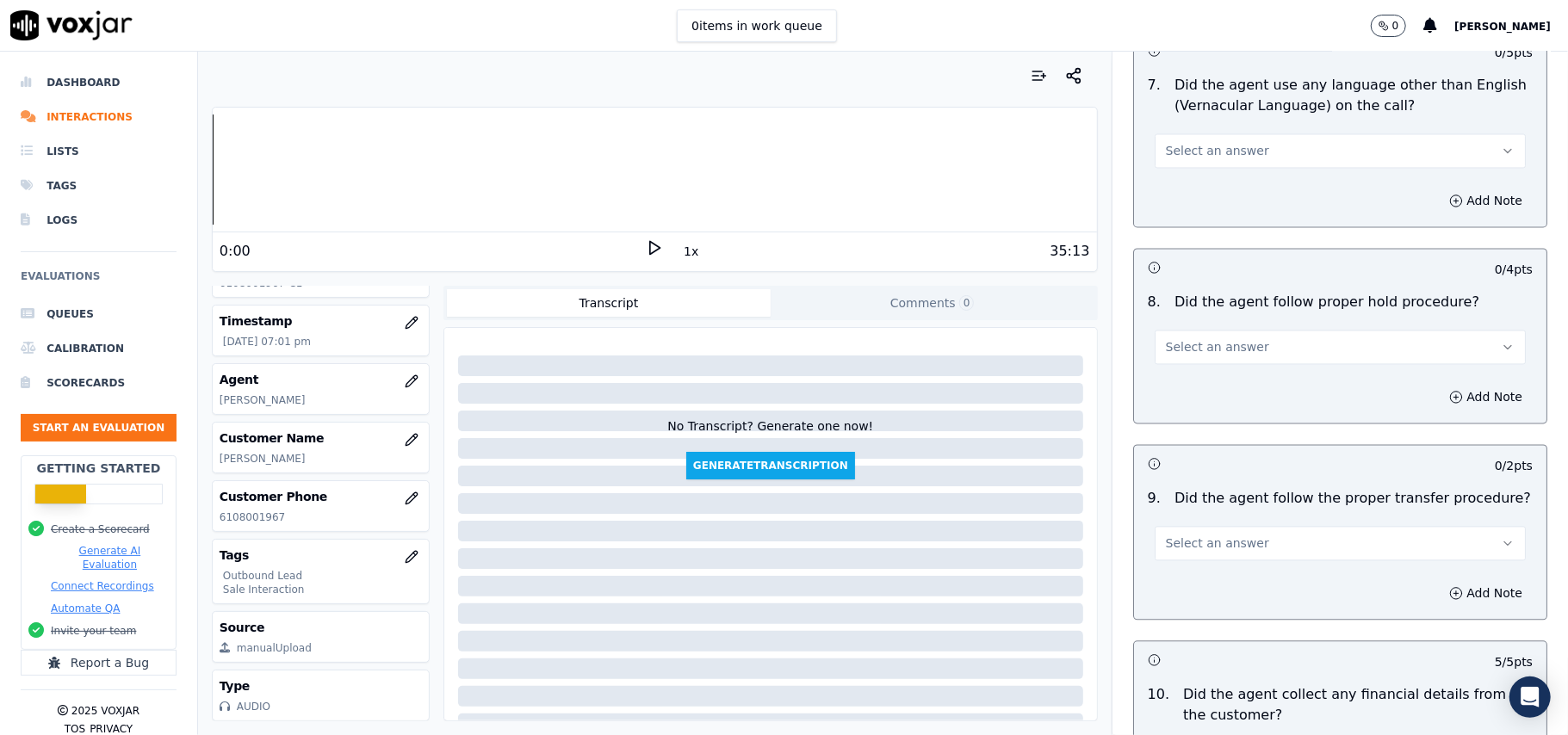
click at [1219, 534] on span "Select an answer" at bounding box center [1217, 543] width 104 height 18
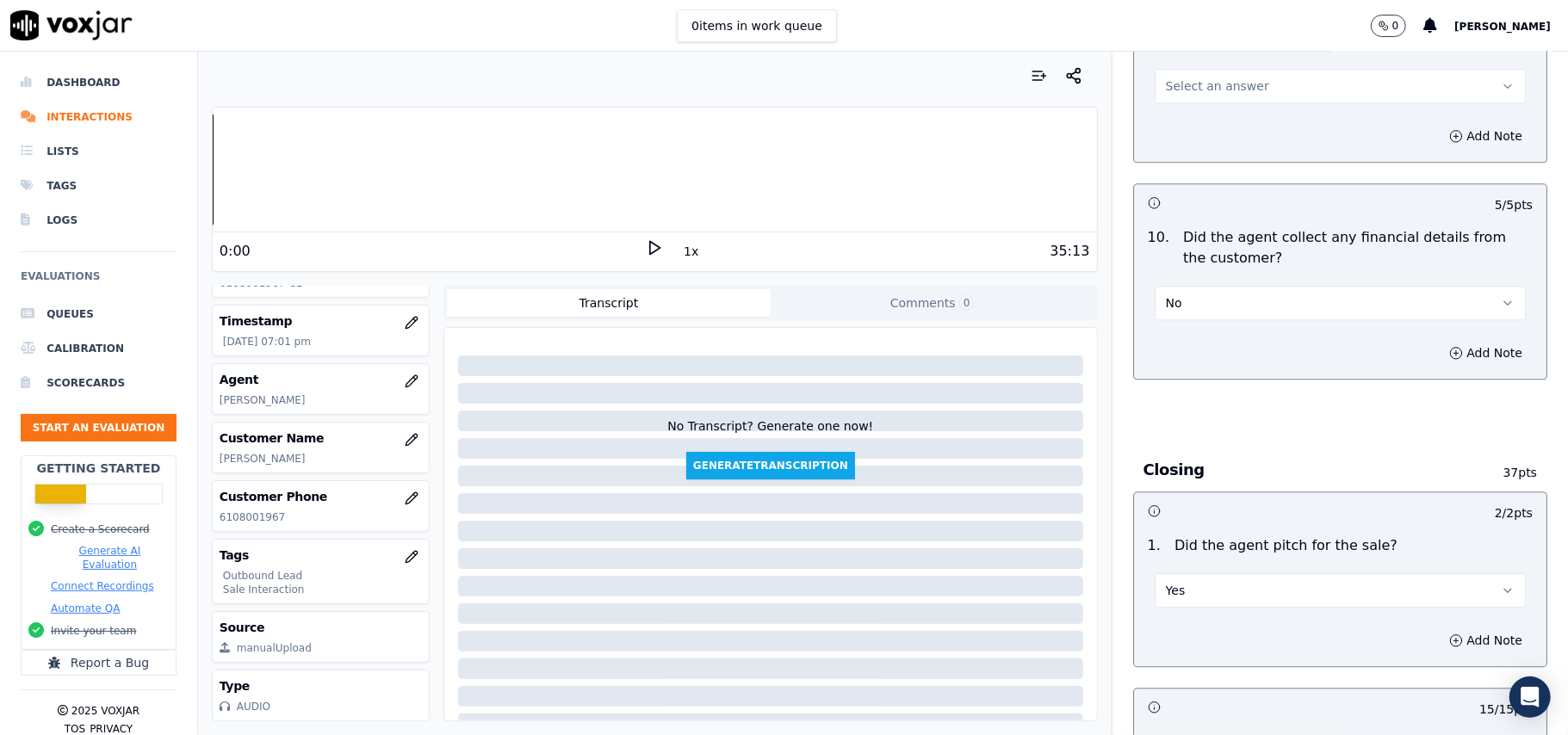
scroll to position [2915, 0]
click at [1200, 286] on button "No" at bounding box center [1340, 300] width 371 height 34
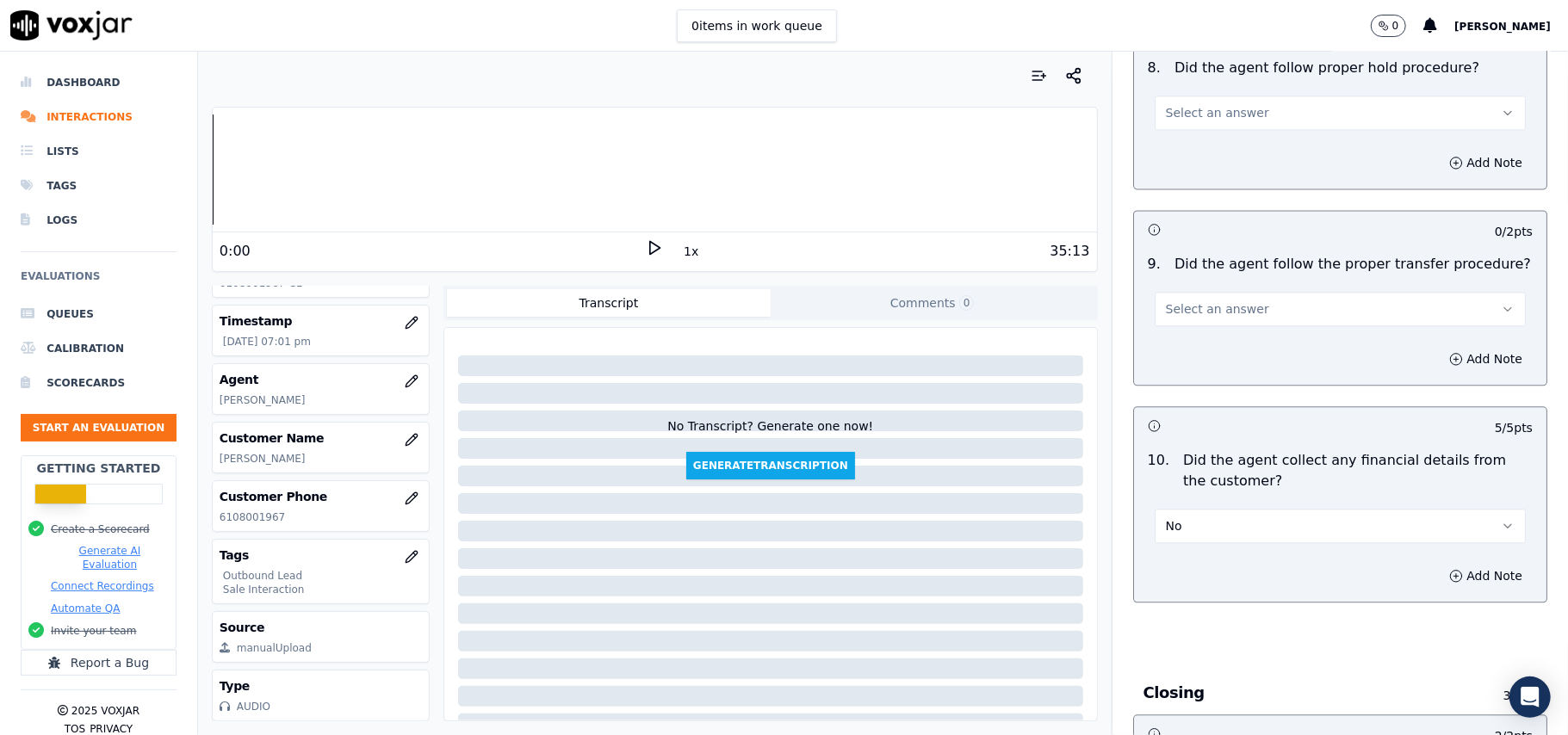
scroll to position [2686, 0]
click at [1204, 296] on button "Select an answer" at bounding box center [1340, 312] width 371 height 34
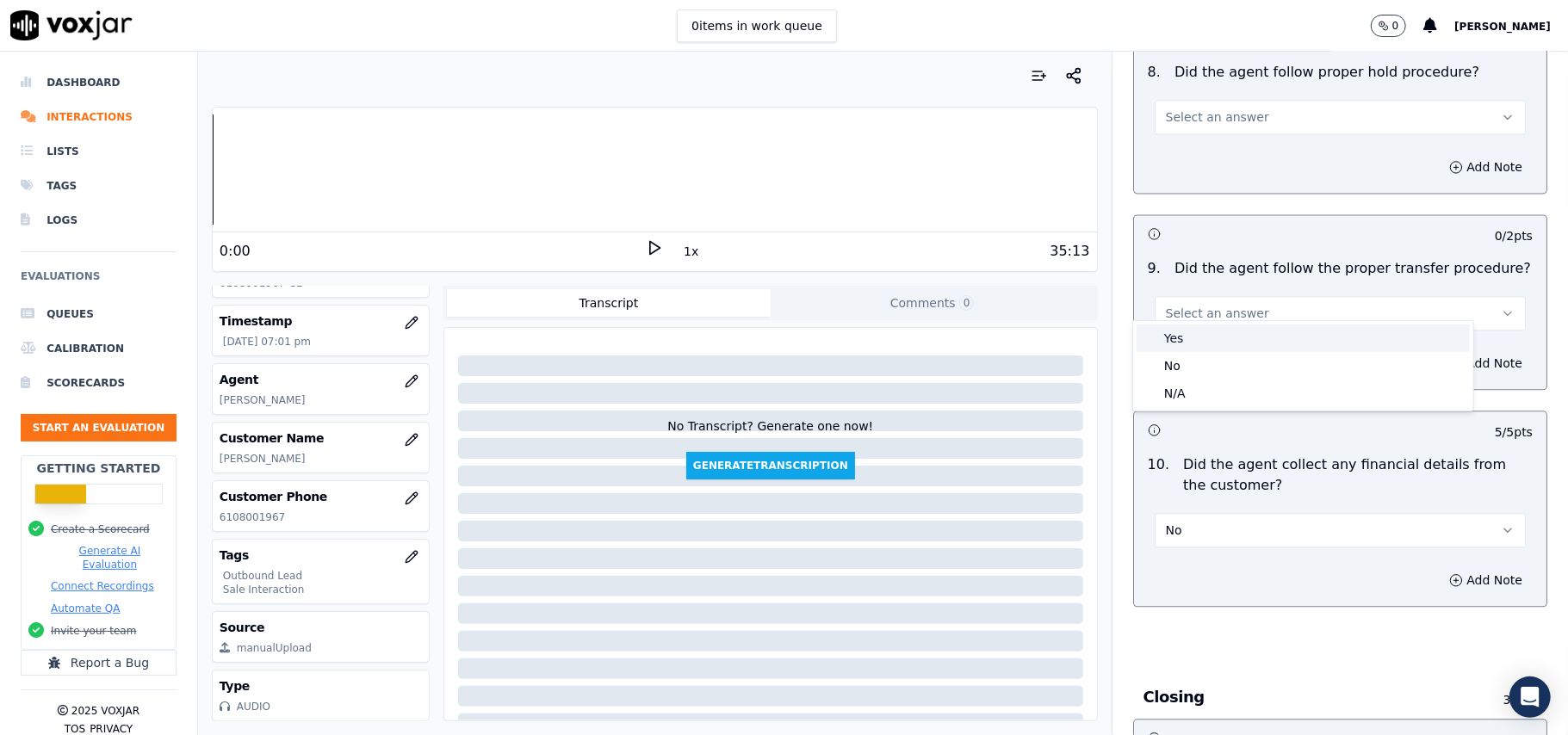
click at [1196, 339] on div "Yes" at bounding box center [1303, 338] width 333 height 27
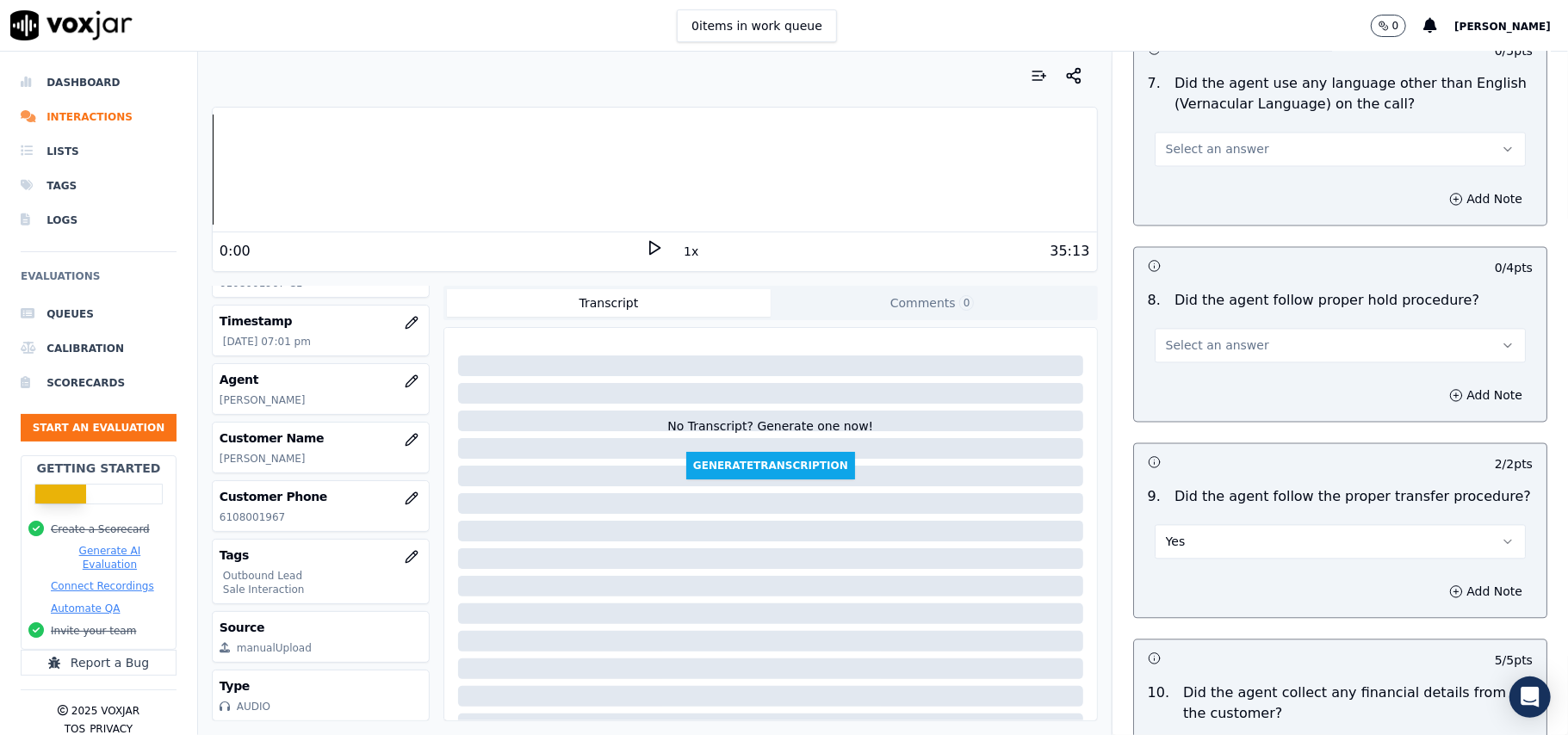
scroll to position [2456, 0]
click at [1208, 339] on span "Select an answer" at bounding box center [1217, 347] width 104 height 18
click at [1207, 372] on div "Yes" at bounding box center [1303, 370] width 333 height 27
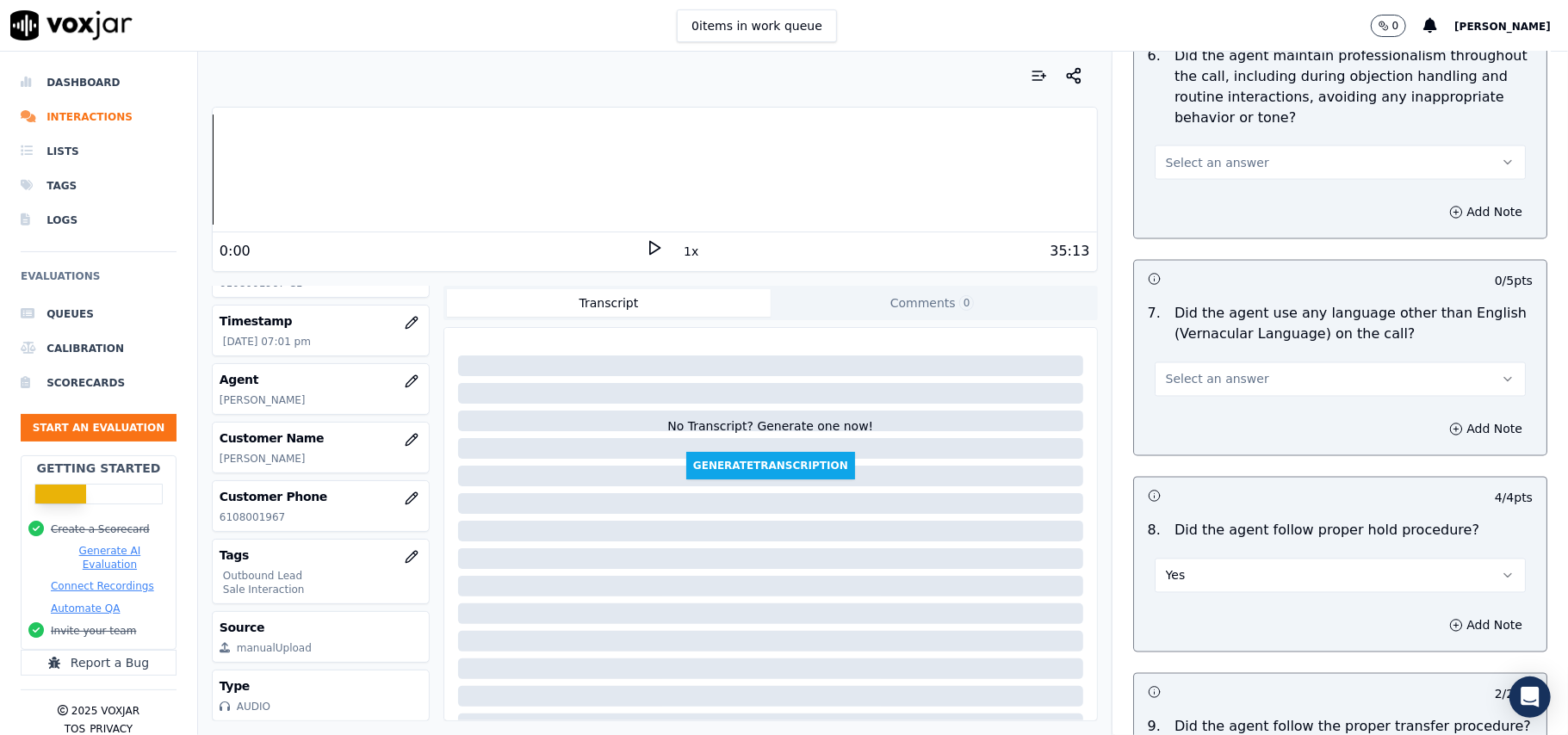
click at [1204, 371] on span "Select an answer" at bounding box center [1217, 380] width 104 height 18
click at [1192, 439] on div "No" at bounding box center [1303, 431] width 333 height 27
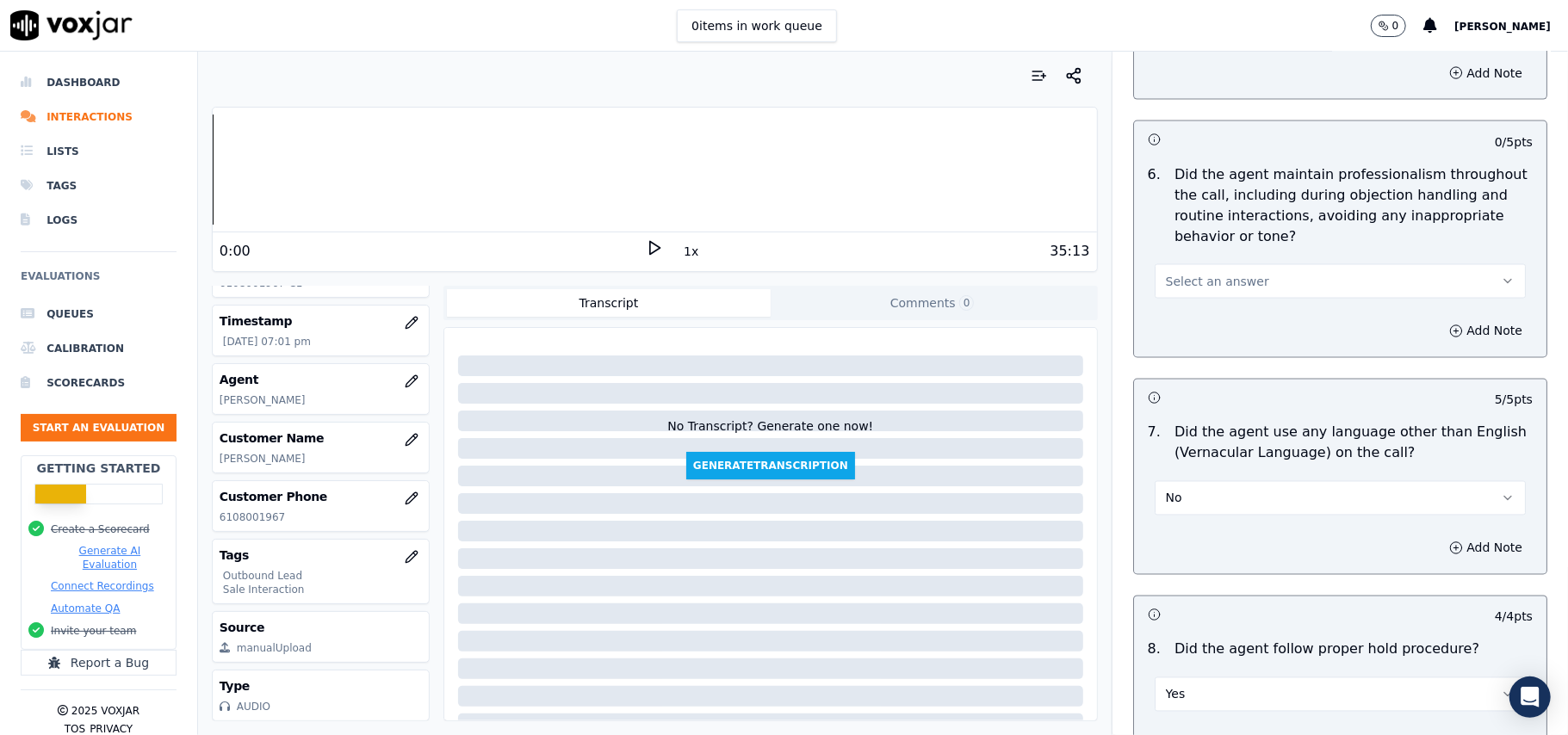
scroll to position [1883, 0]
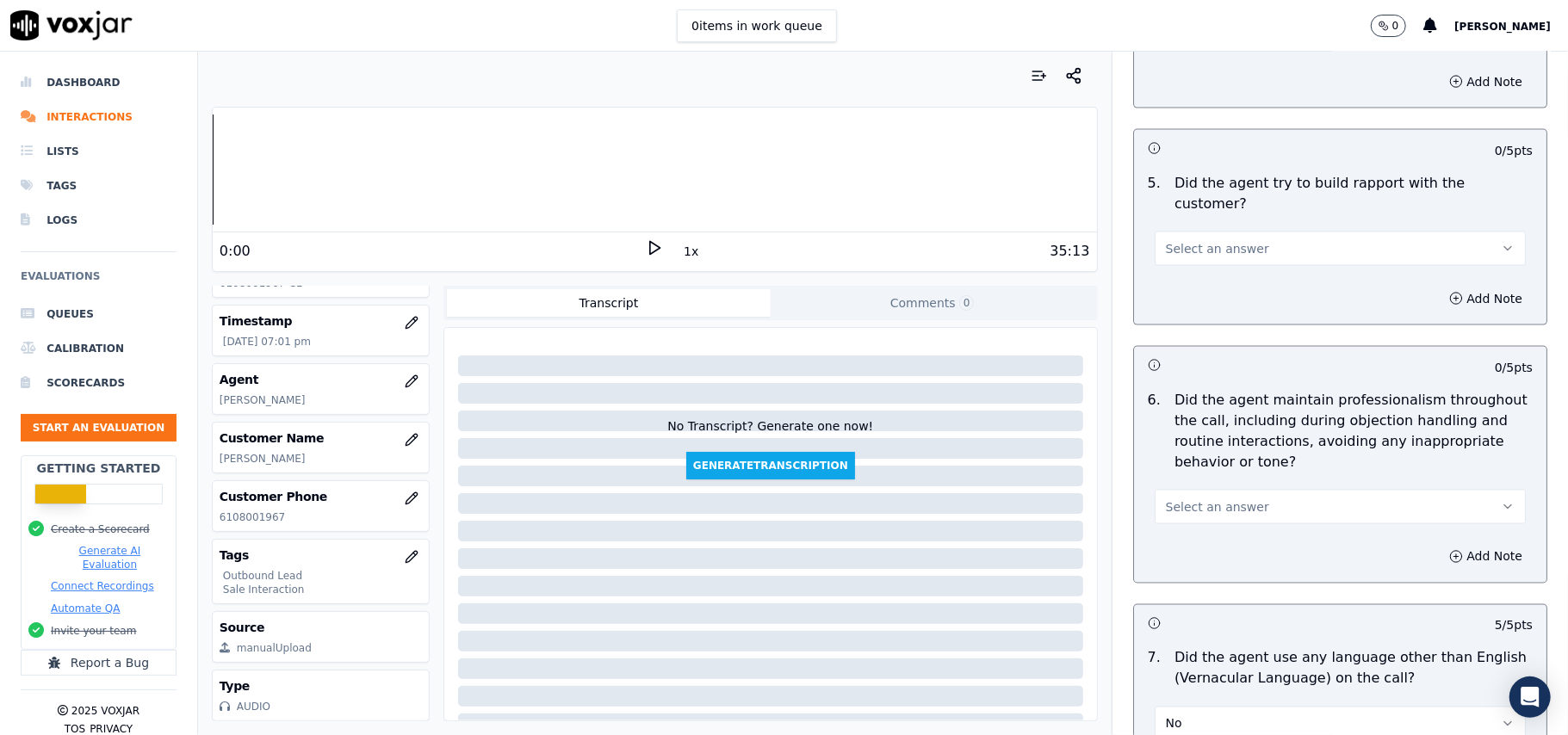
click at [1182, 498] on span "Select an answer" at bounding box center [1217, 507] width 104 height 18
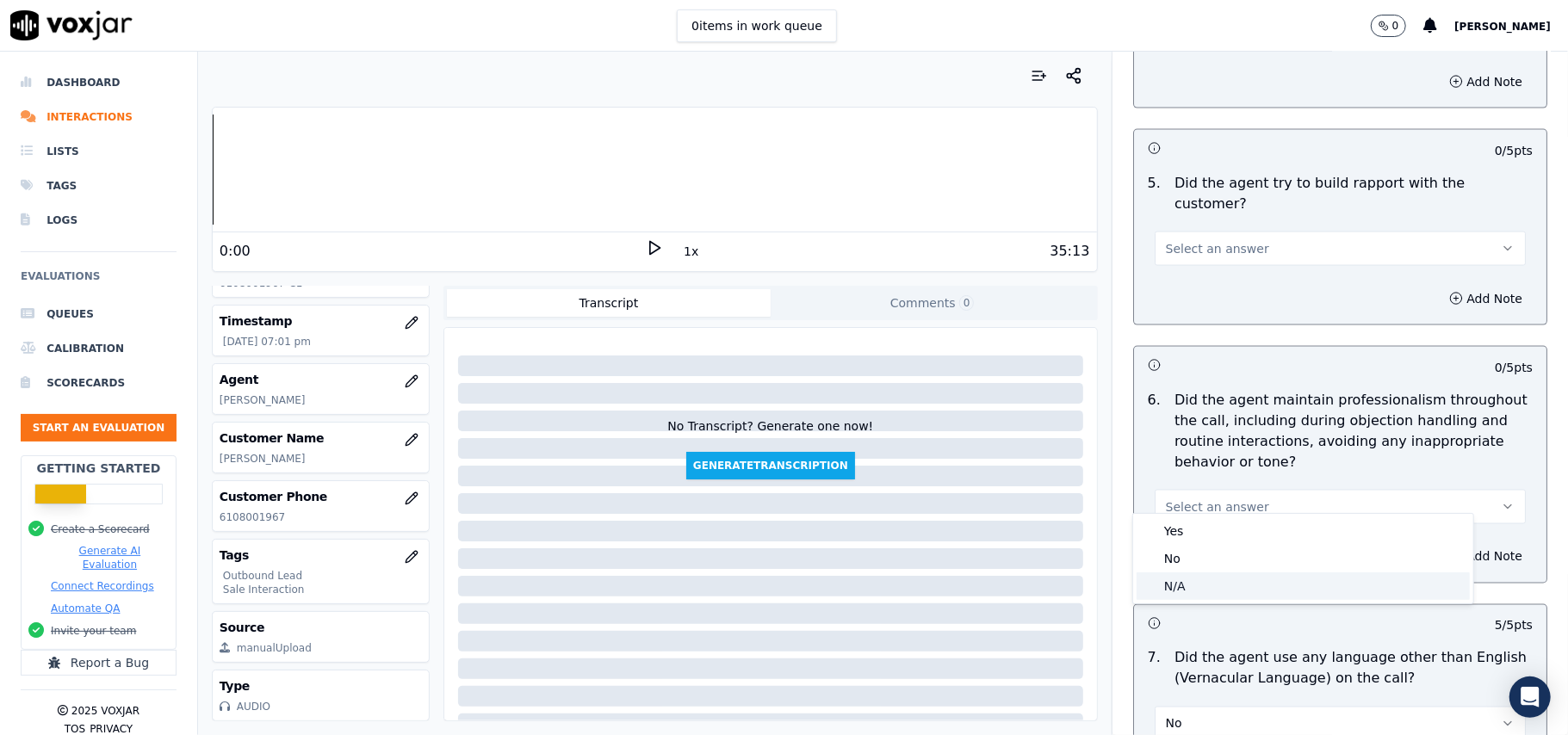
click at [1161, 582] on div "N/A" at bounding box center [1303, 585] width 333 height 27
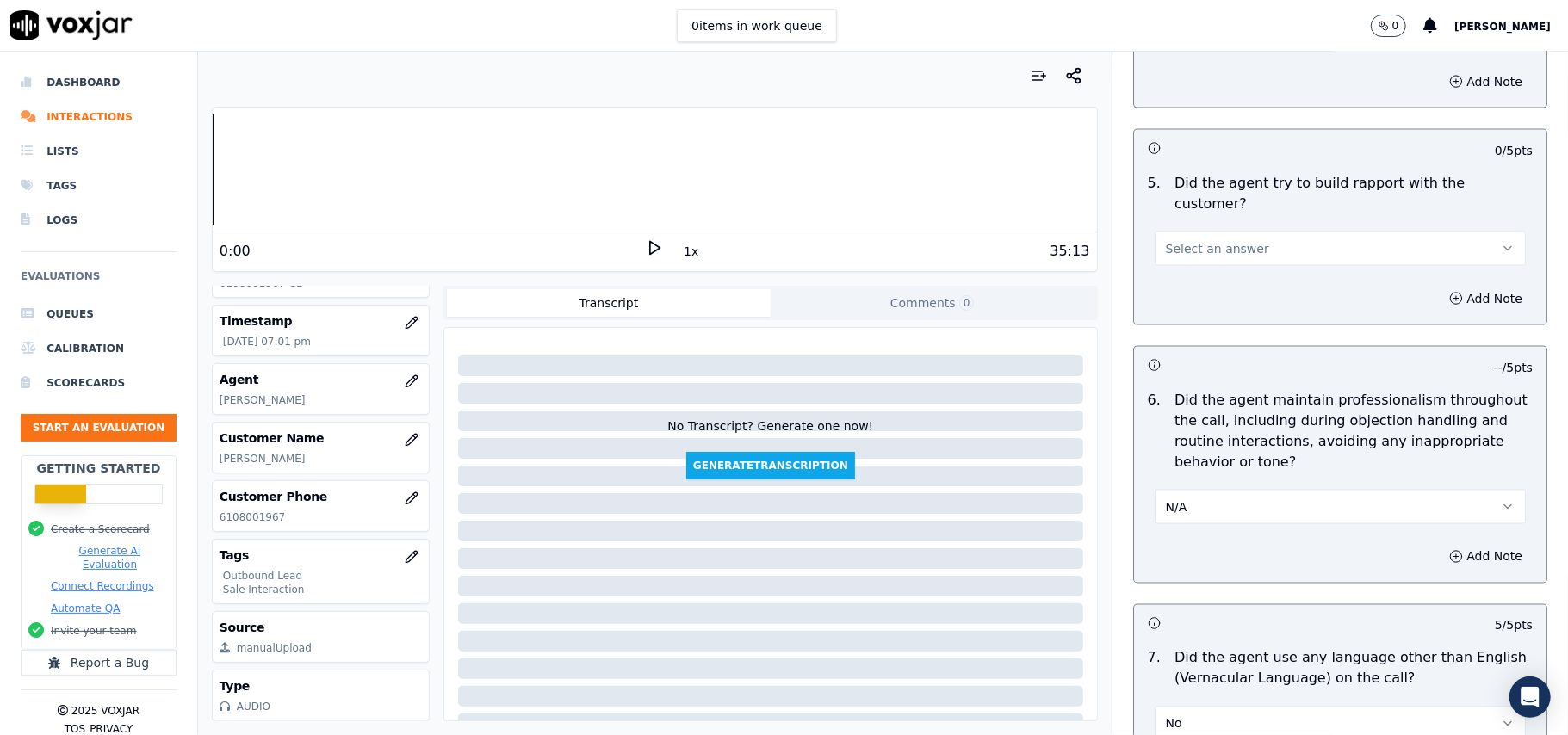
click at [1199, 240] on span "Select an answer" at bounding box center [1217, 249] width 104 height 18
click at [1182, 265] on div "Yes" at bounding box center [1303, 271] width 333 height 27
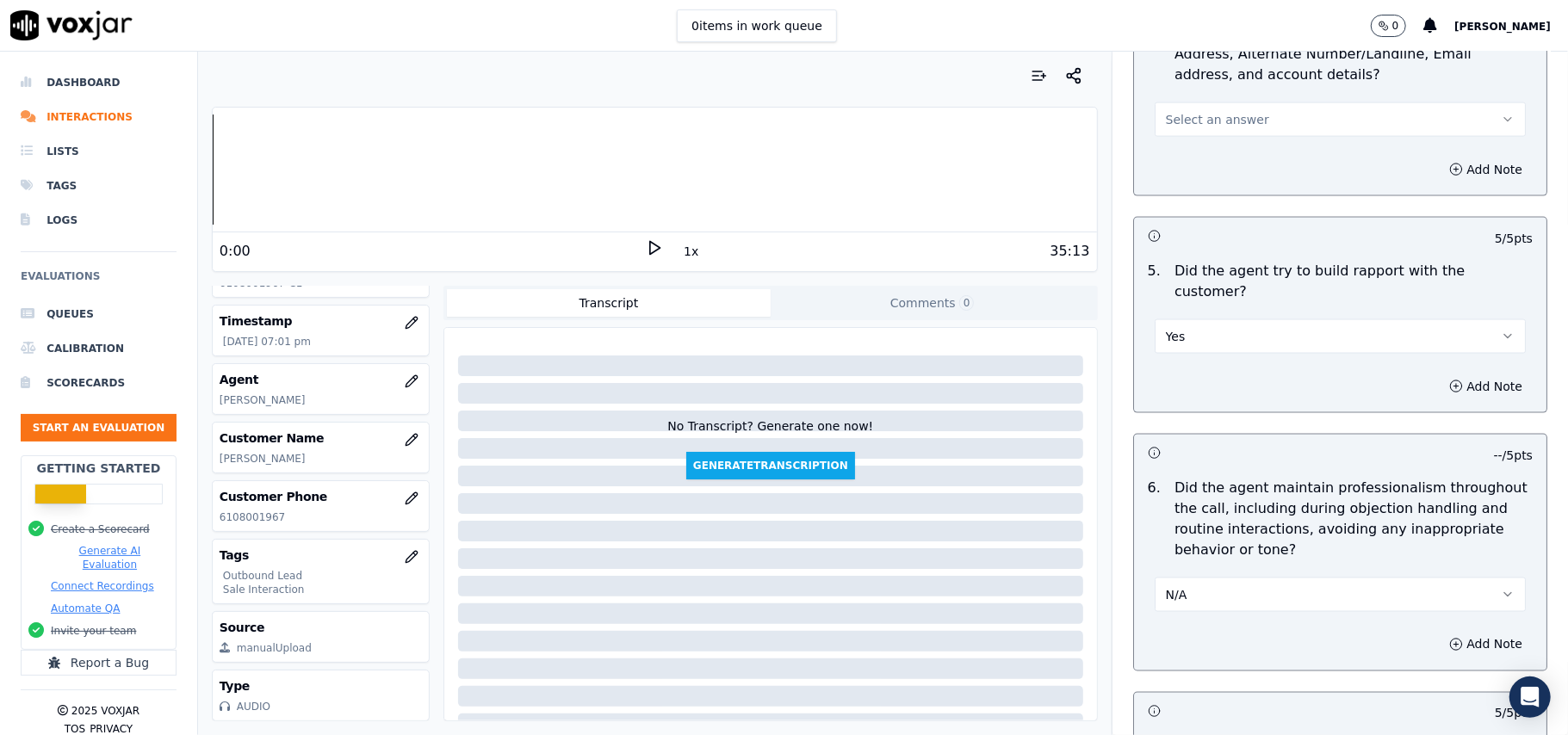
scroll to position [1653, 0]
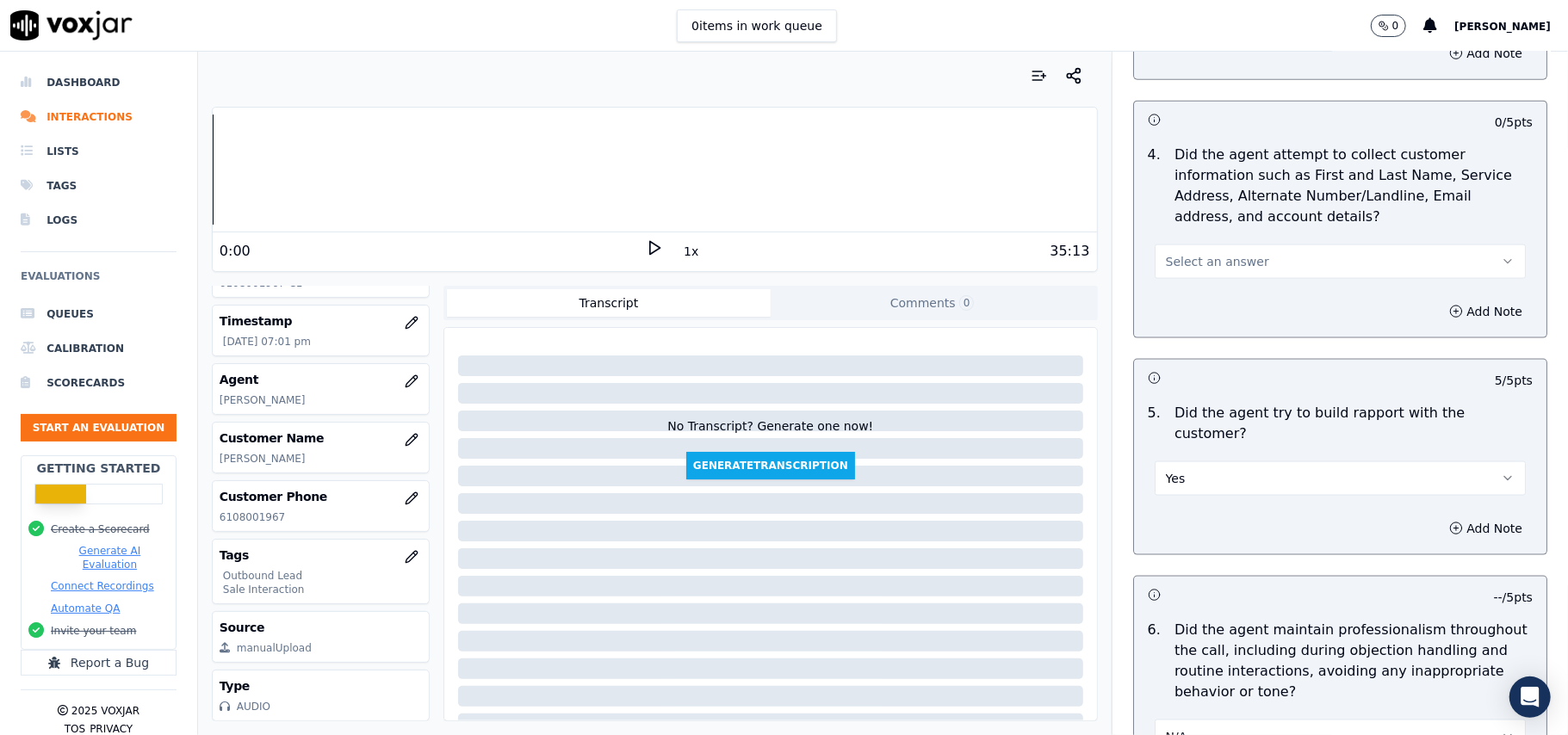
click at [1190, 259] on span "Select an answer" at bounding box center [1217, 261] width 104 height 18
click at [1182, 359] on div "N/A" at bounding box center [1303, 359] width 333 height 27
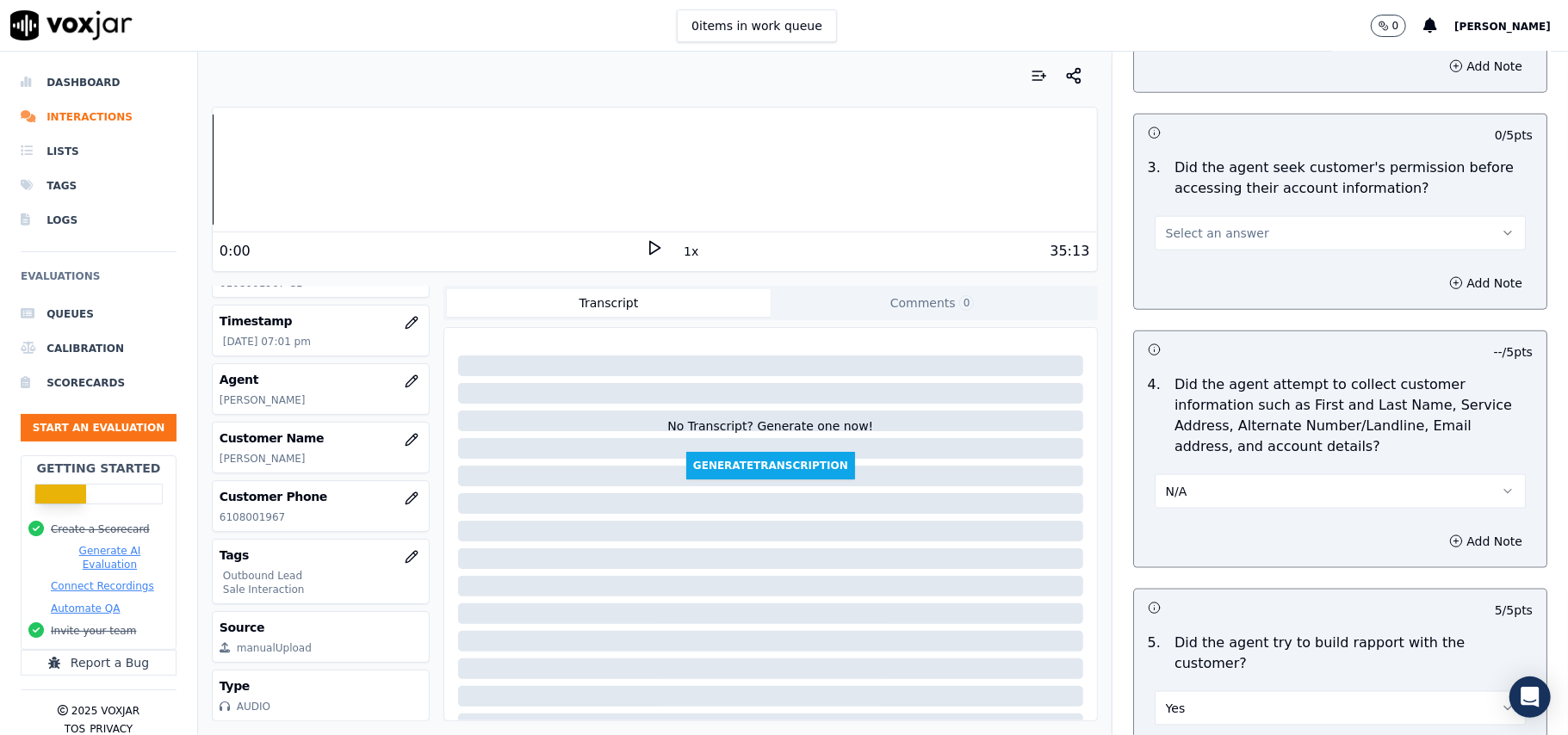
drag, startPoint x: 1199, startPoint y: 235, endPoint x: 1199, endPoint y: 252, distance: 17.0
click at [1199, 239] on span "Select an answer" at bounding box center [1217, 233] width 104 height 18
click at [1195, 281] on div "Yes" at bounding box center [1303, 275] width 333 height 27
click at [1285, 243] on button "Yes" at bounding box center [1340, 232] width 371 height 34
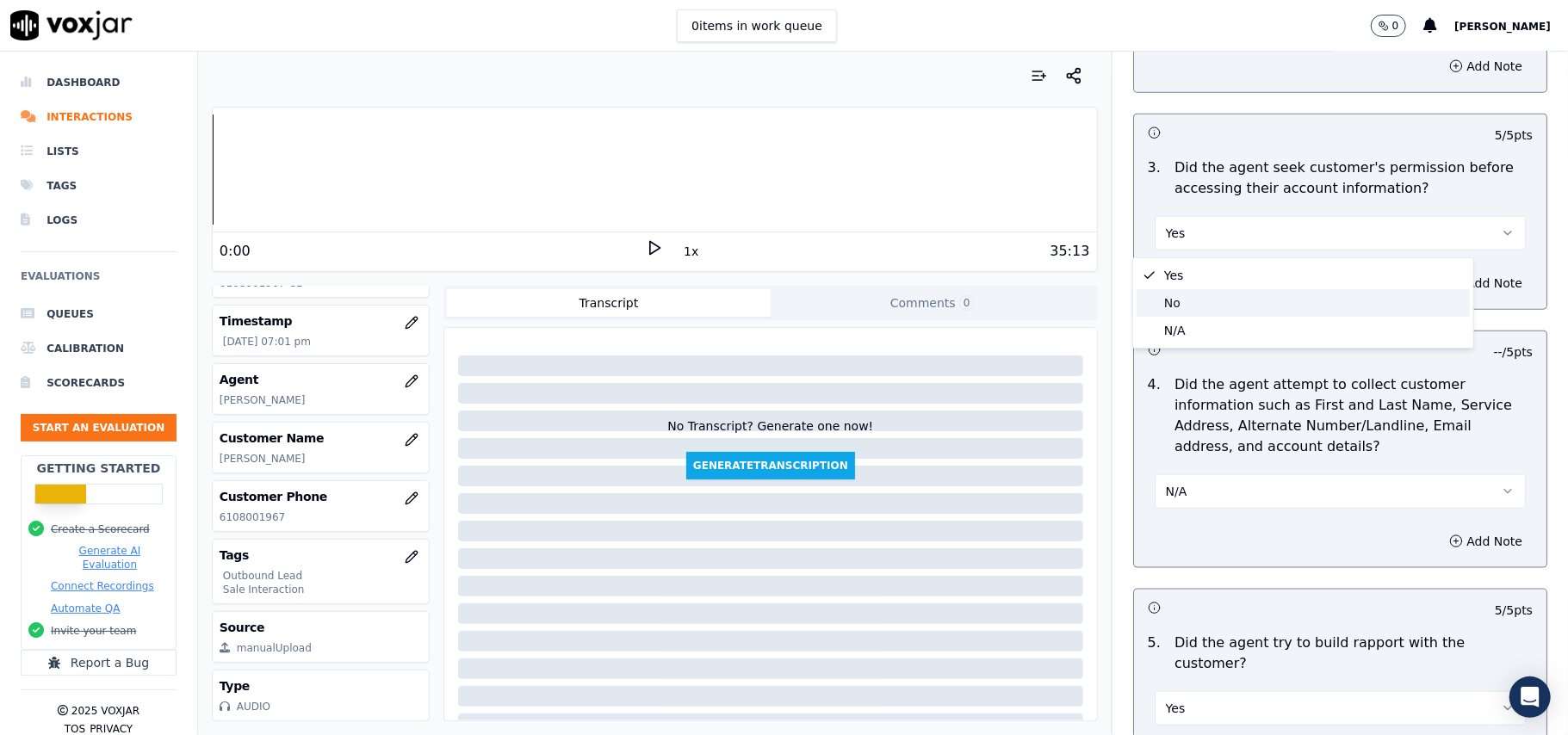
click at [1202, 313] on div "No" at bounding box center [1303, 303] width 333 height 27
drag, startPoint x: 1195, startPoint y: 222, endPoint x: 1195, endPoint y: 242, distance: 20.0
click at [1196, 221] on button "No" at bounding box center [1340, 232] width 371 height 34
click at [1183, 263] on div "Yes" at bounding box center [1303, 275] width 333 height 27
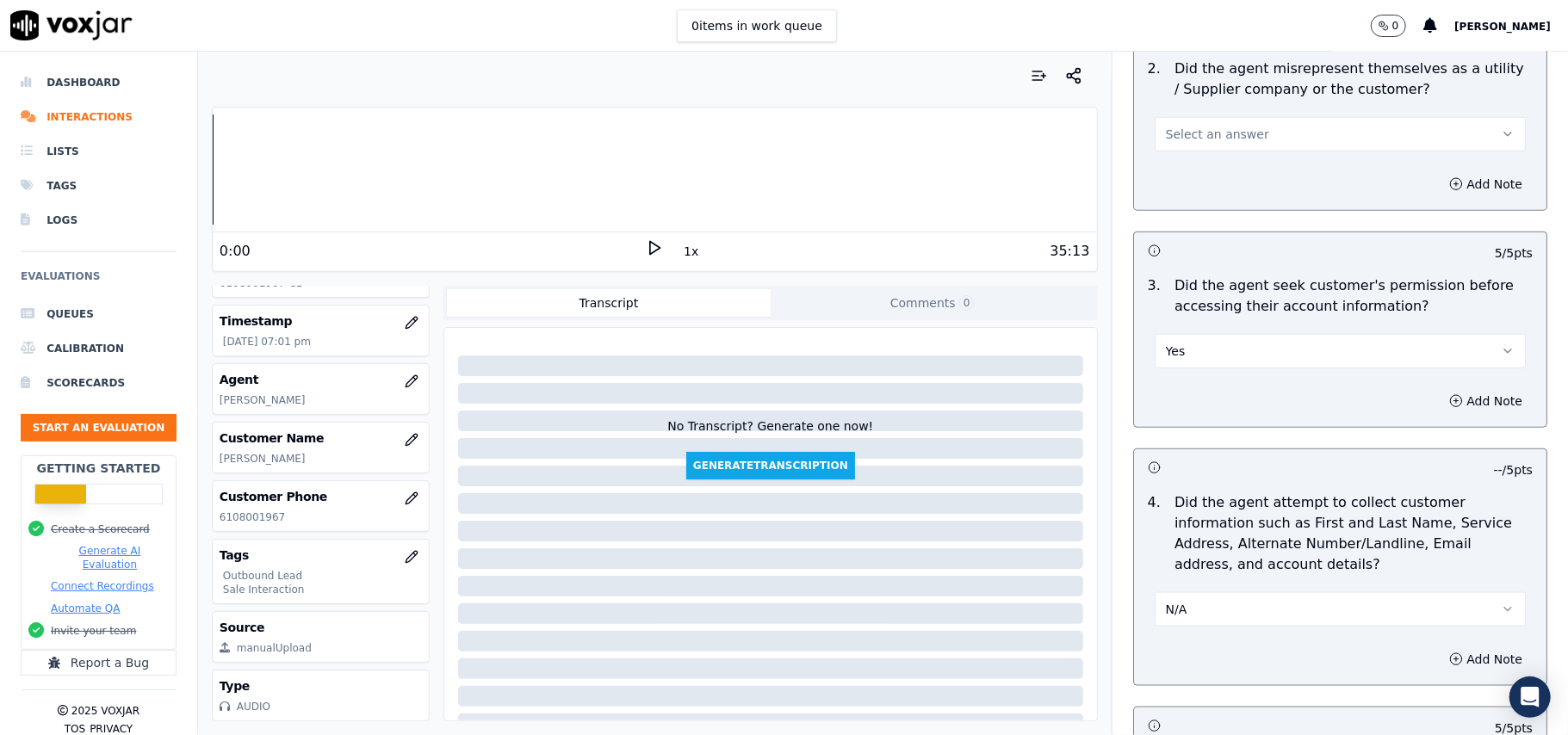
scroll to position [1195, 0]
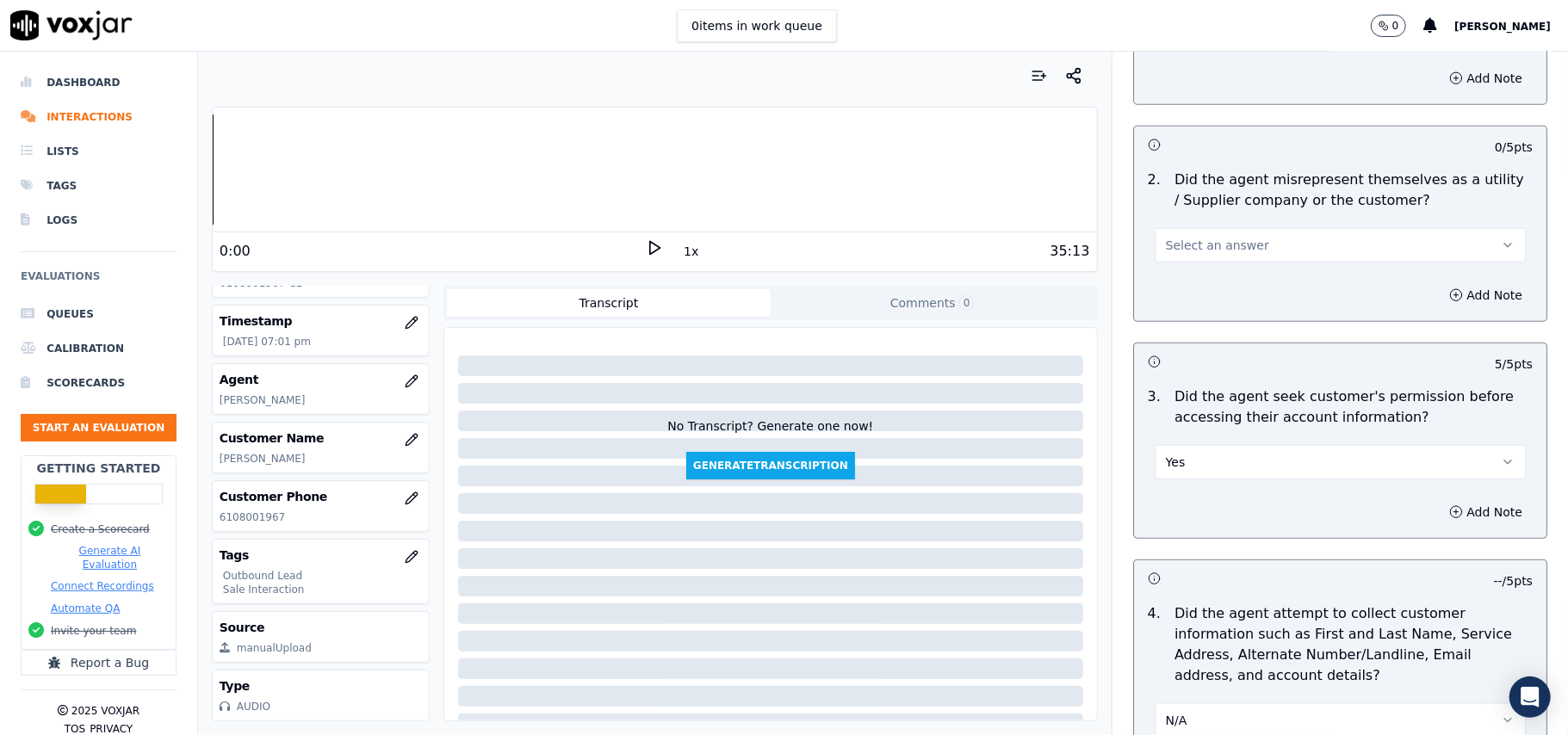
click at [1188, 241] on span "Select an answer" at bounding box center [1217, 246] width 104 height 18
click at [1168, 314] on div "No" at bounding box center [1303, 314] width 333 height 27
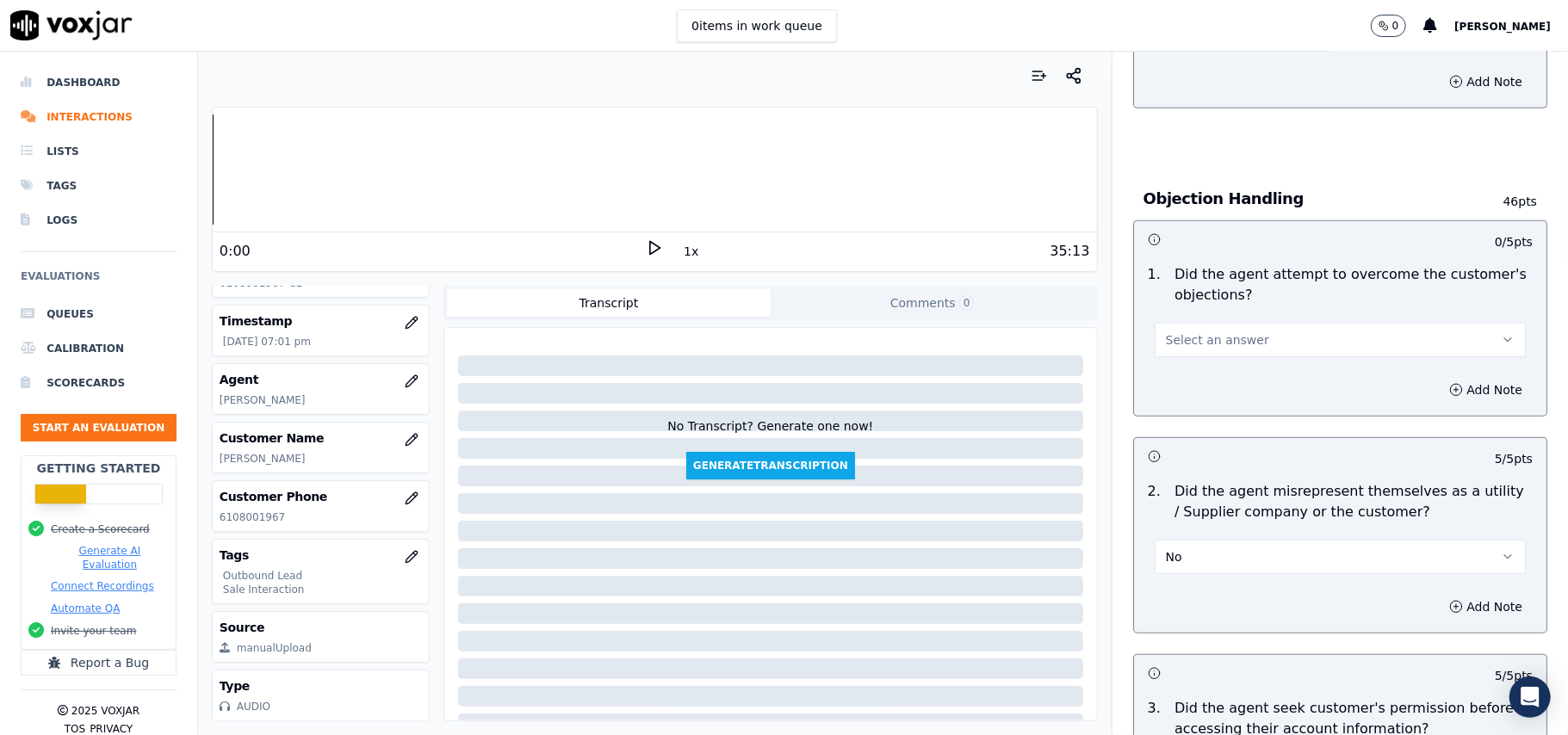
scroll to position [850, 0]
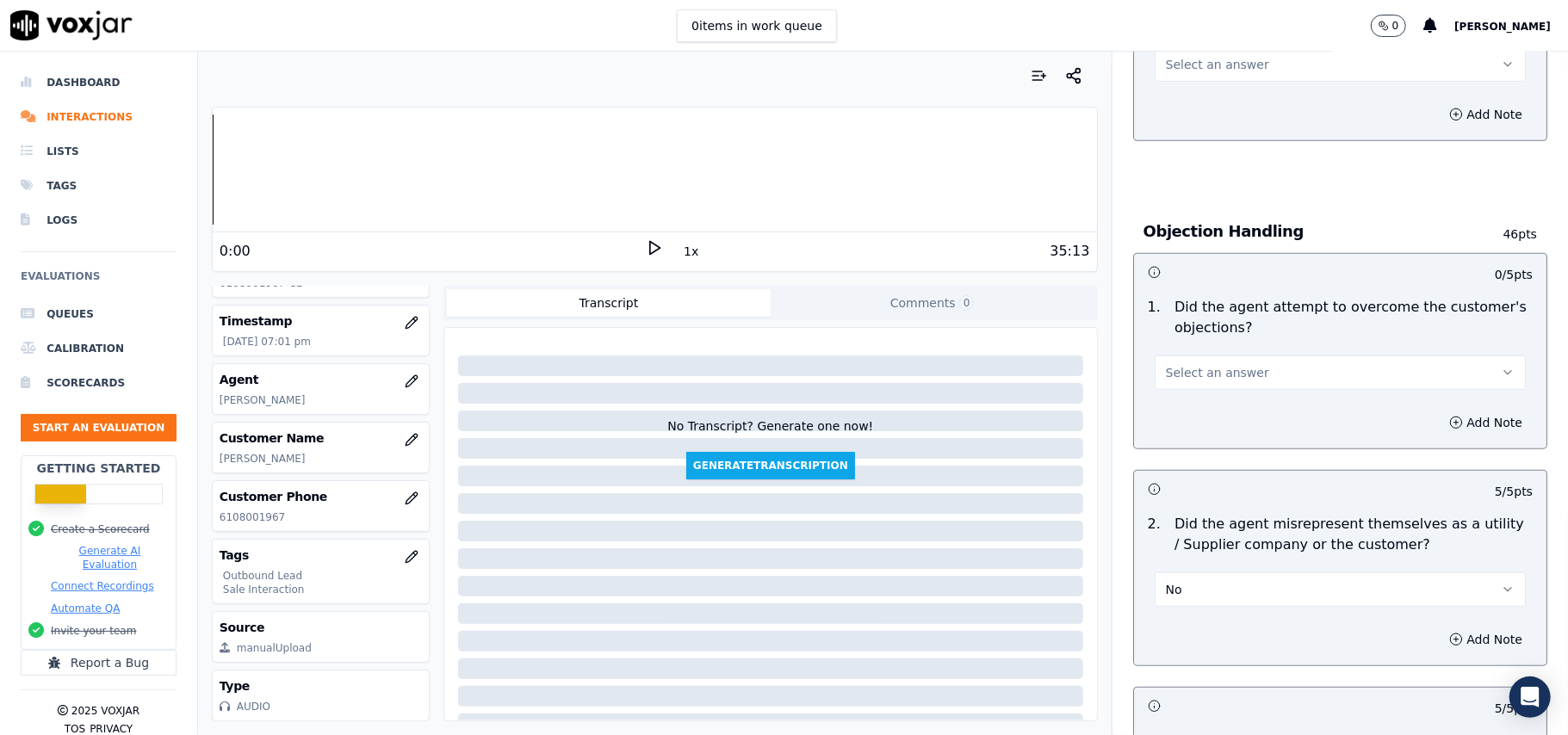
click at [1240, 363] on button "Select an answer" at bounding box center [1340, 372] width 371 height 34
click at [1226, 414] on div "Yes" at bounding box center [1303, 413] width 333 height 27
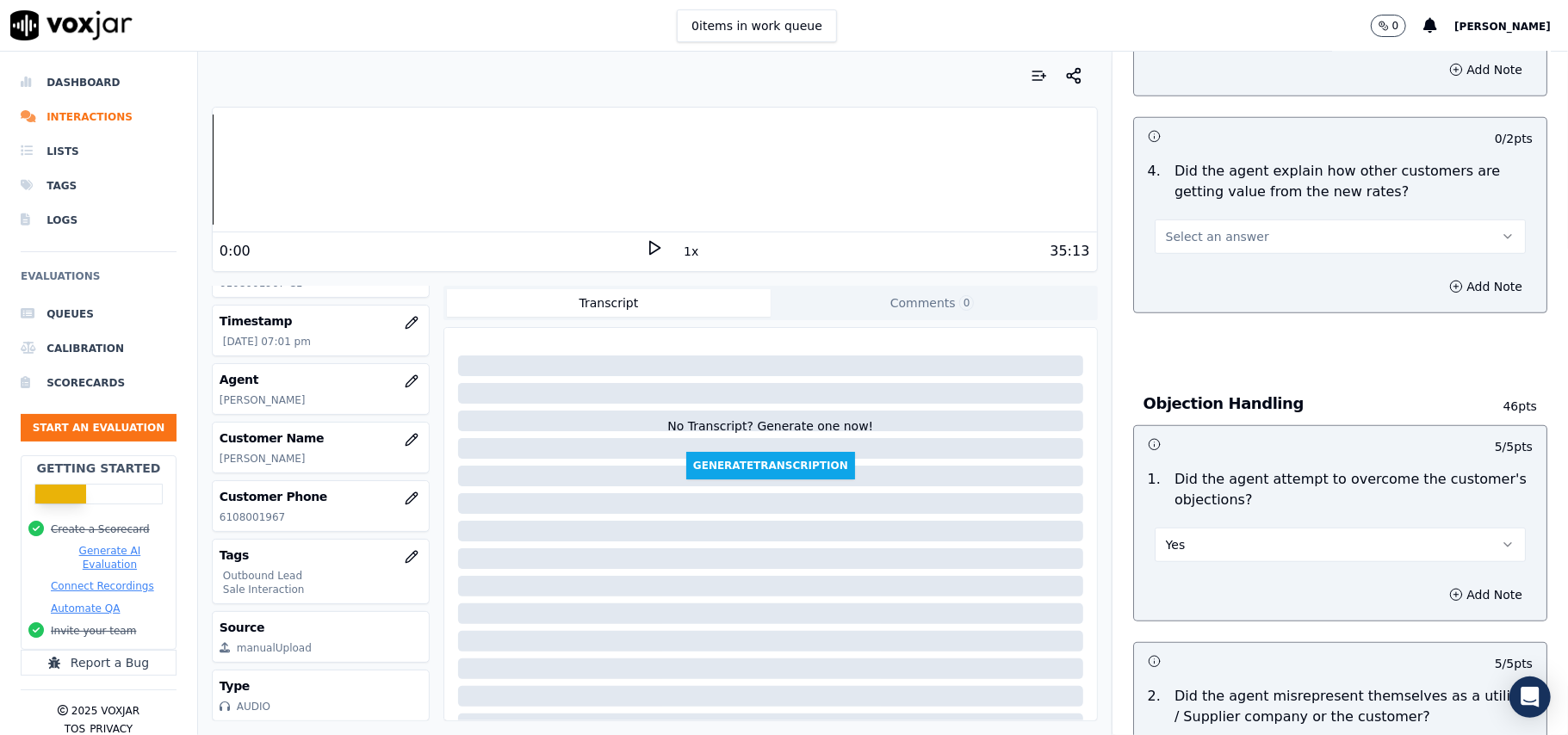
scroll to position [506, 0]
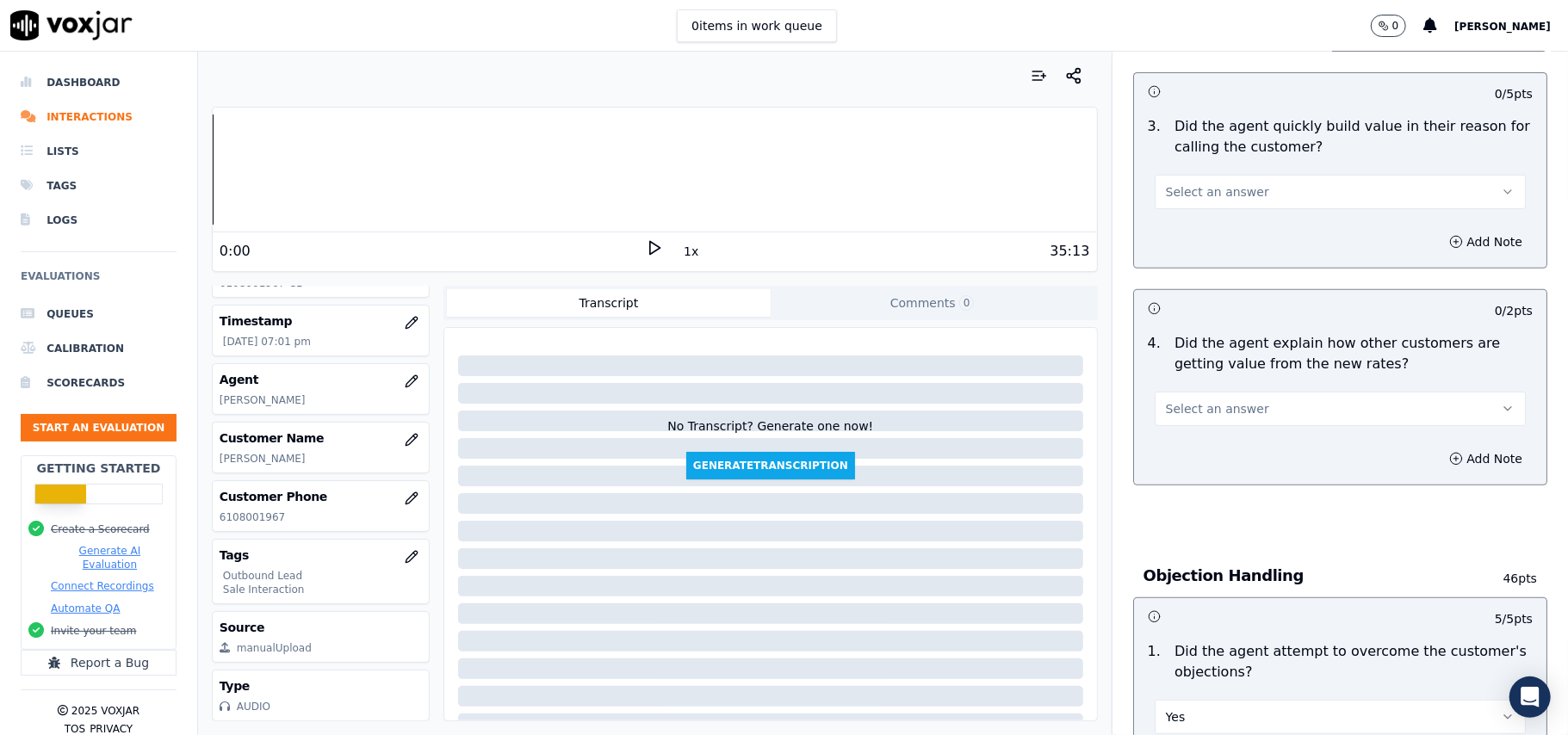
click at [1197, 413] on span "Select an answer" at bounding box center [1217, 409] width 104 height 18
click at [1179, 455] on div "Yes" at bounding box center [1303, 449] width 333 height 27
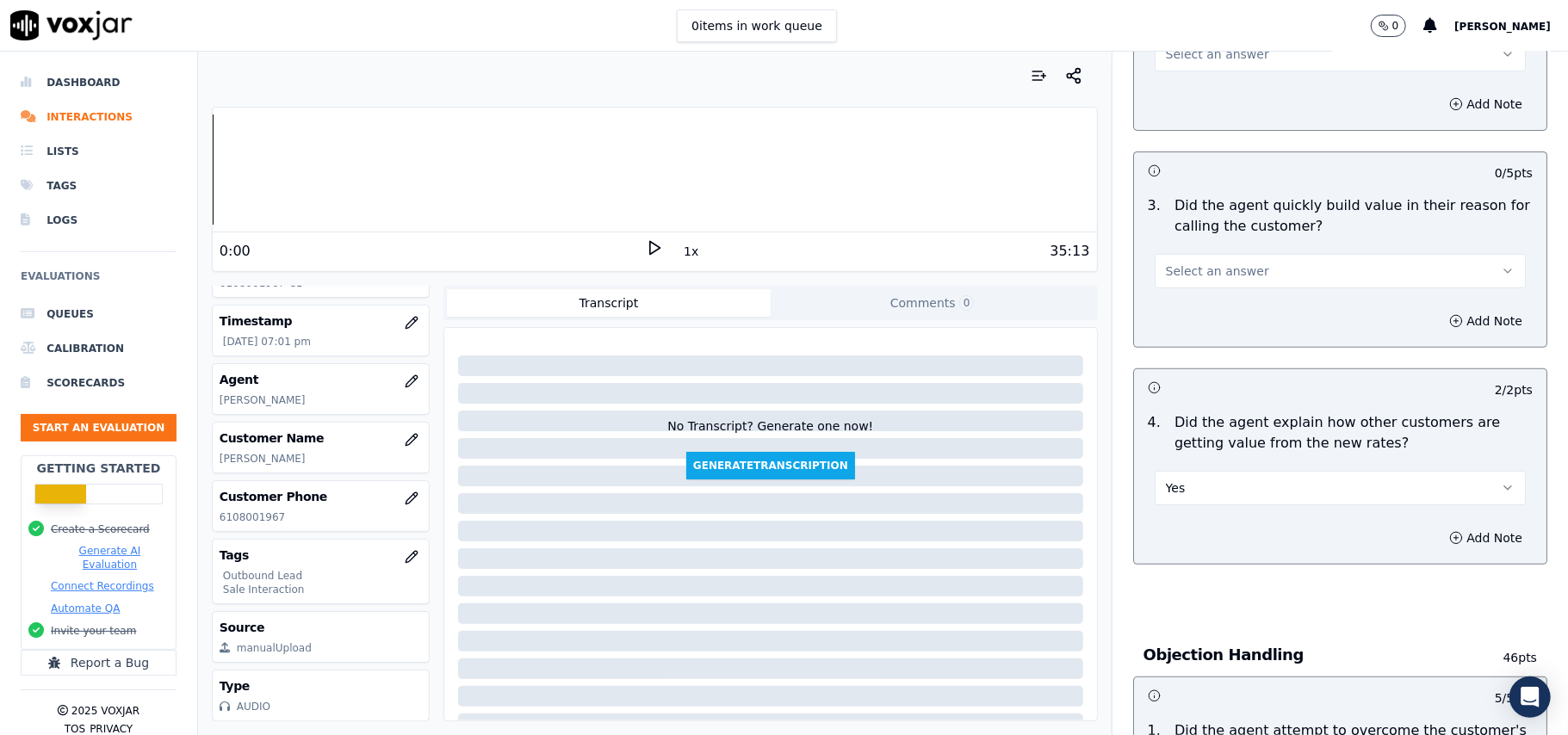
scroll to position [390, 0]
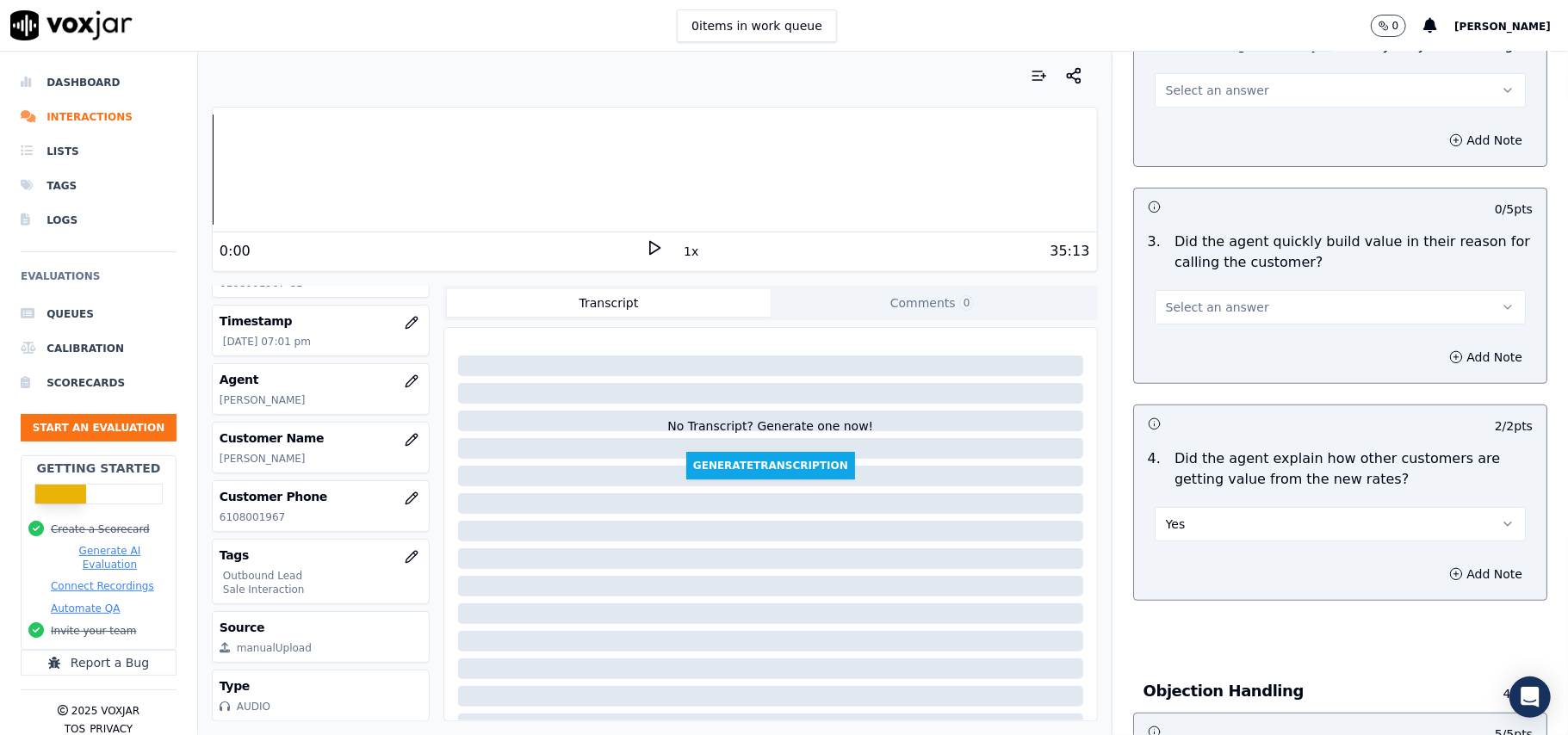
click at [1185, 306] on span "Select an answer" at bounding box center [1217, 307] width 104 height 18
click at [1178, 352] on div "Yes" at bounding box center [1303, 346] width 333 height 27
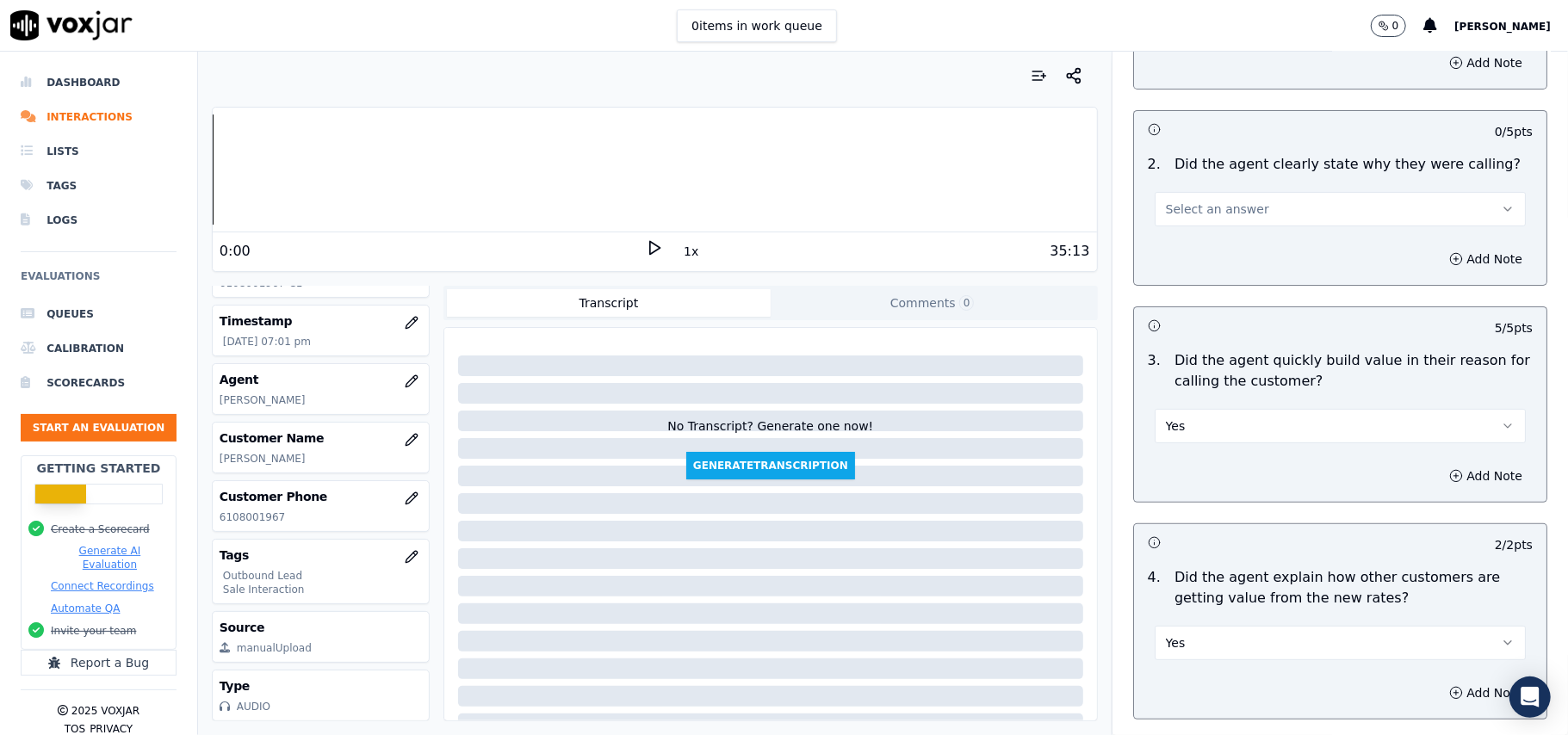
scroll to position [161, 0]
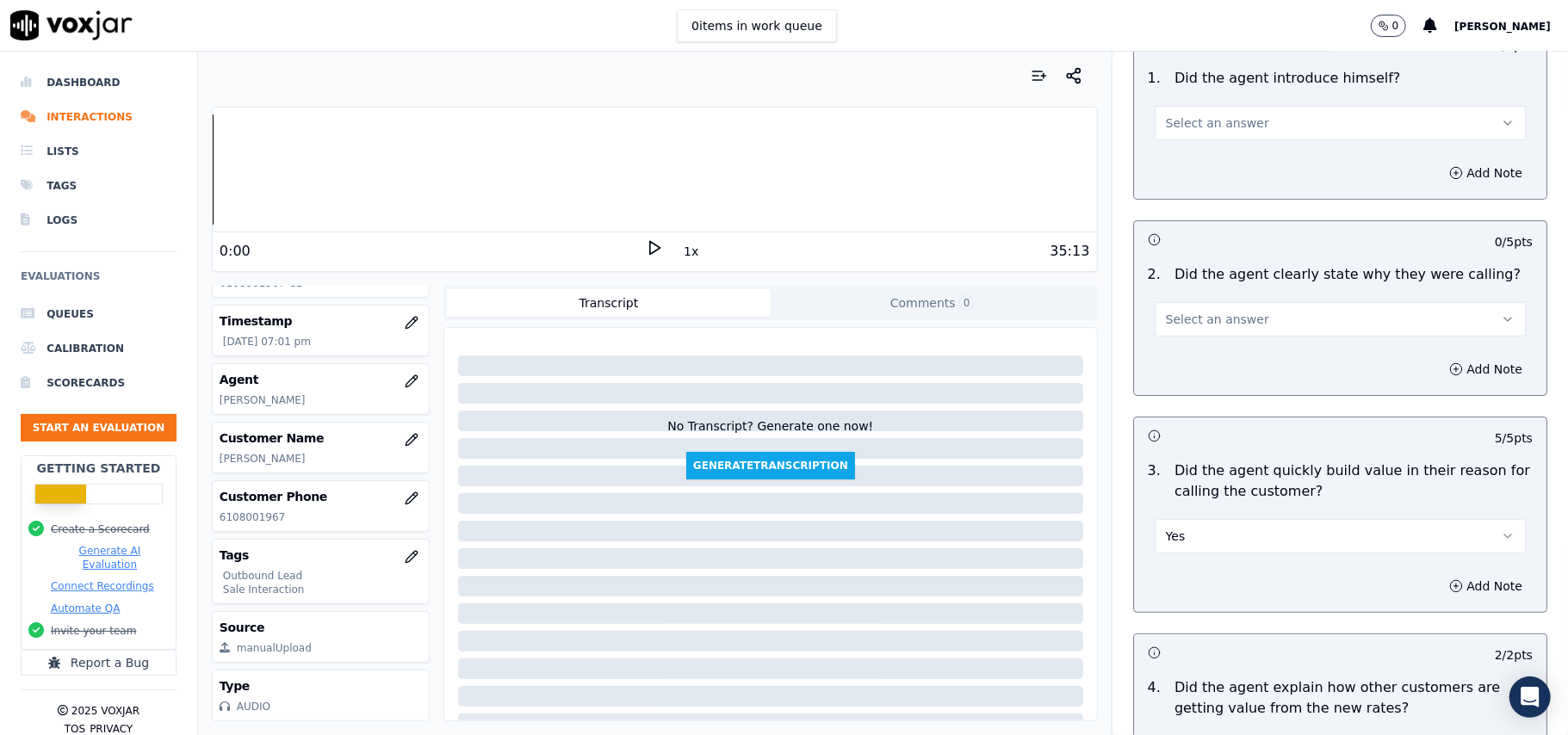
click at [1185, 318] on span "Select an answer" at bounding box center [1217, 319] width 104 height 18
click at [1185, 360] on div "Yes" at bounding box center [1303, 358] width 333 height 27
click at [1199, 118] on span "Select an answer" at bounding box center [1217, 123] width 104 height 18
click at [1192, 153] on div "Yes" at bounding box center [1303, 162] width 333 height 27
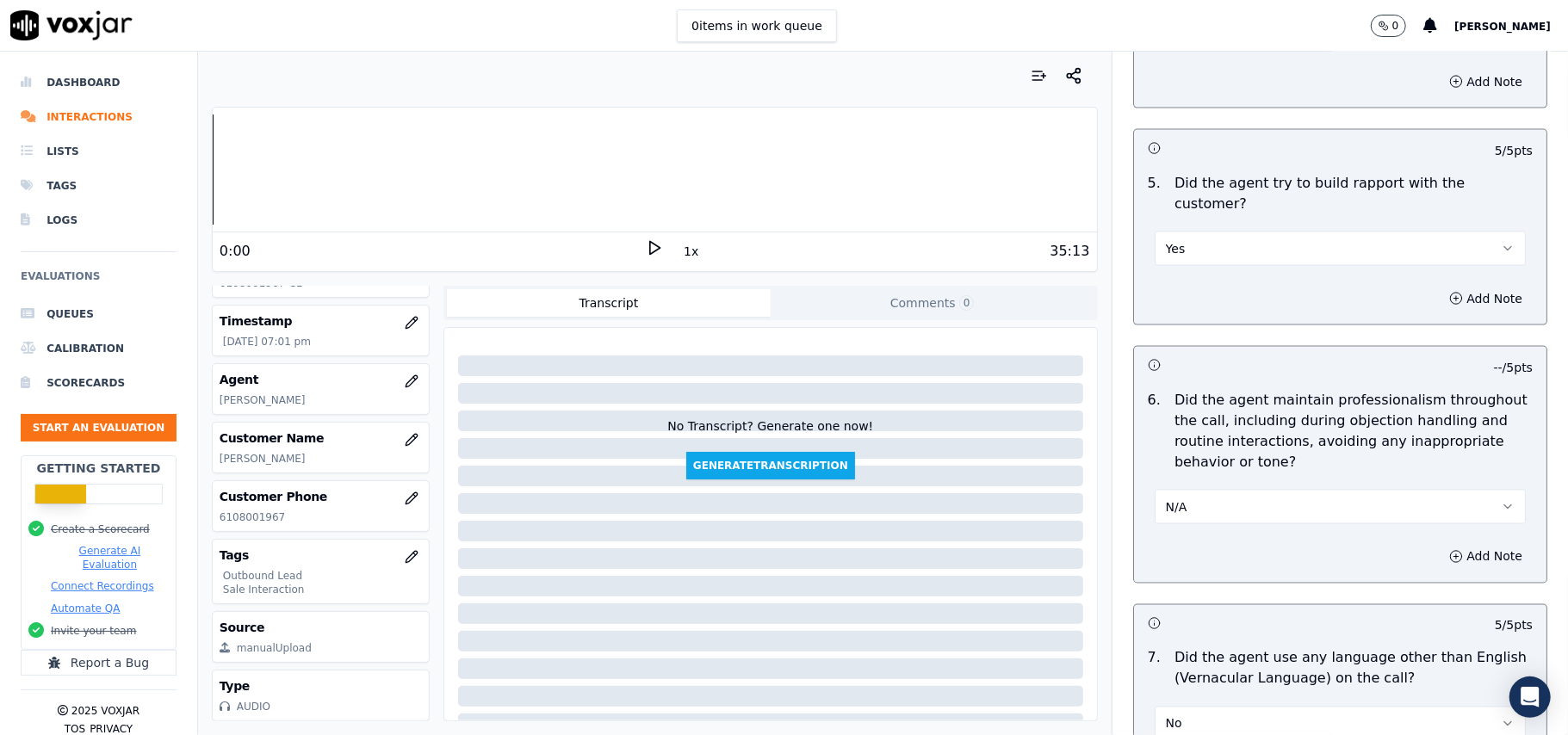
scroll to position [4292, 0]
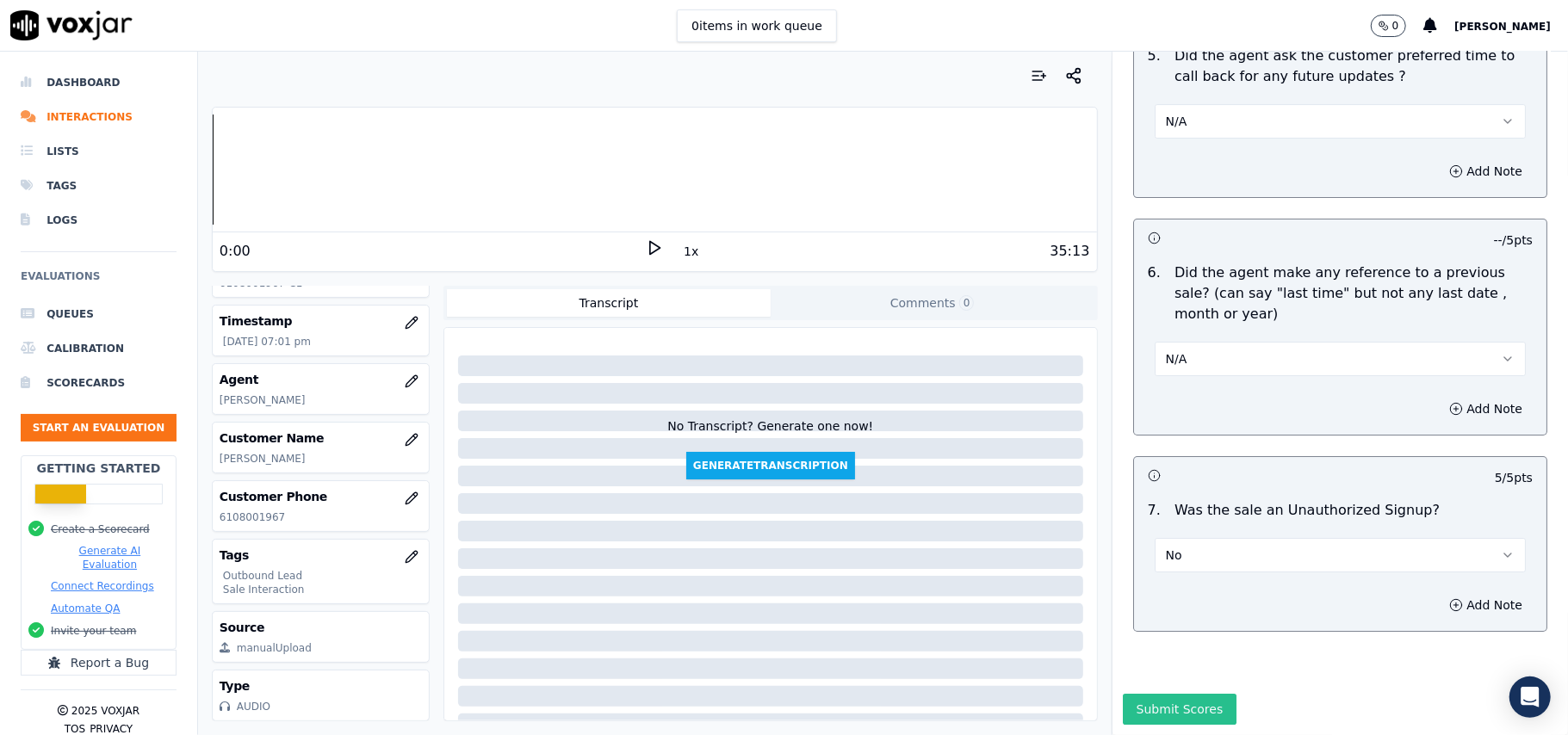
click at [1203, 694] on button "Submit Scores" at bounding box center [1179, 709] width 114 height 31
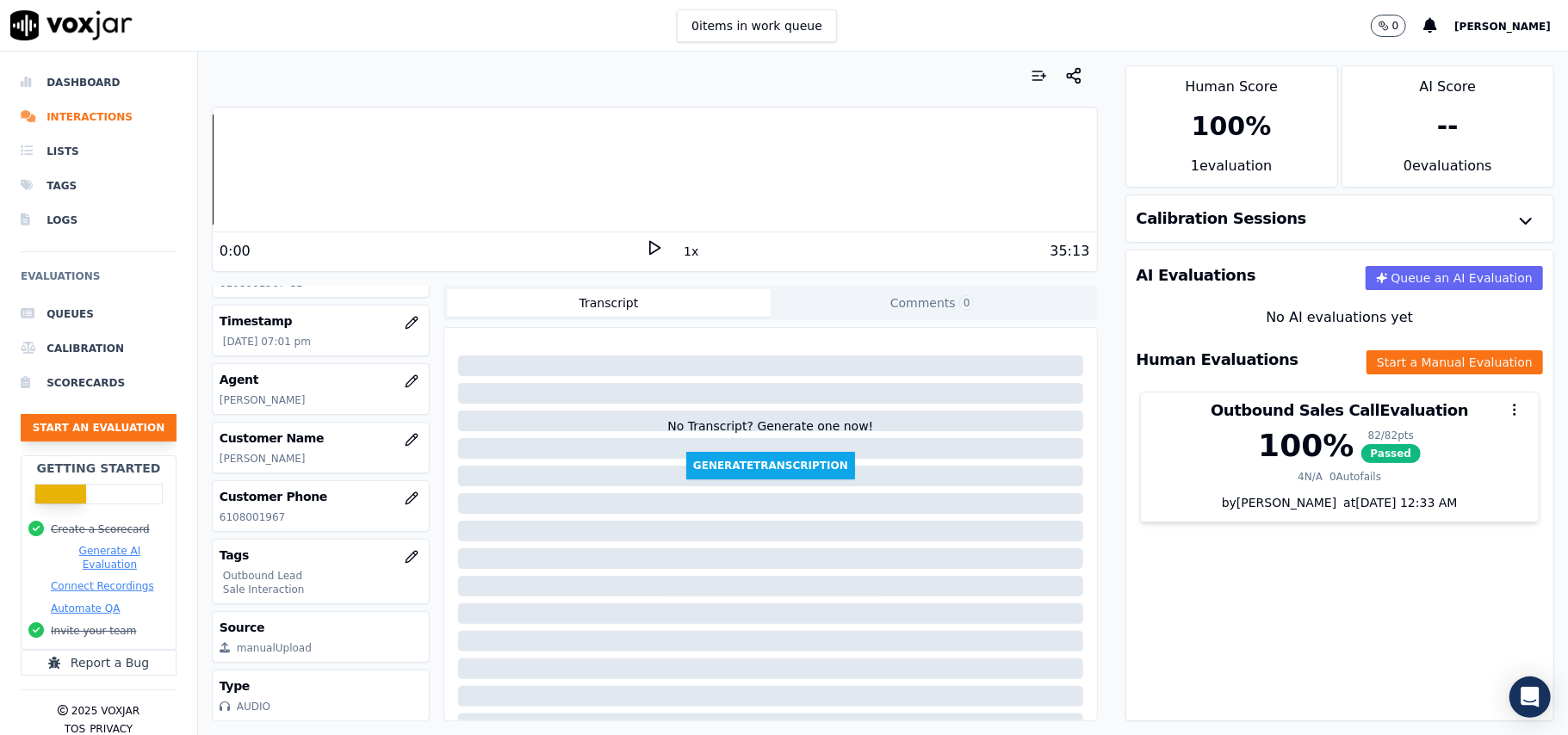
click at [112, 425] on button "Start an Evaluation" at bounding box center [99, 427] width 156 height 27
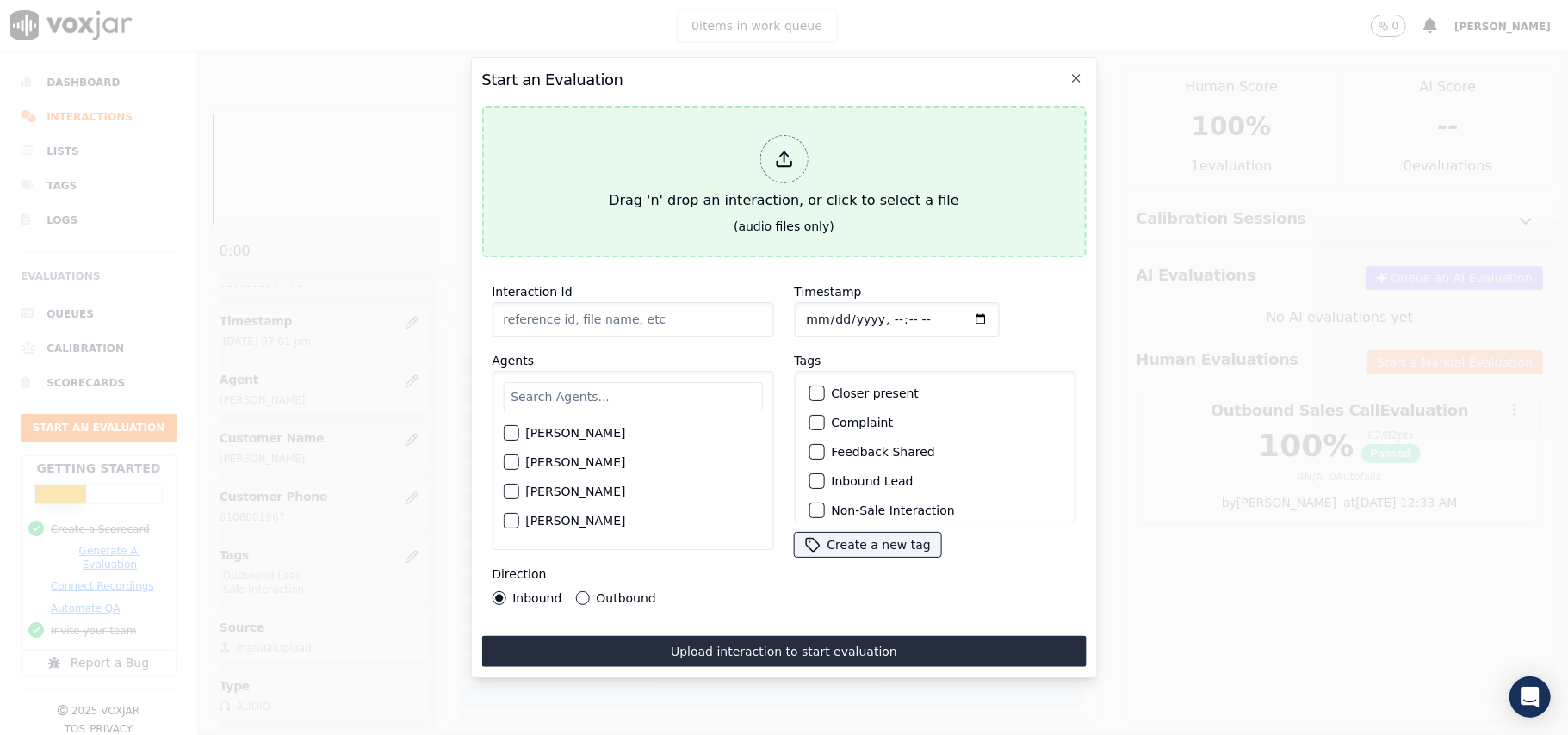
click at [813, 160] on div "Drag 'n' drop an interaction, or click to select a file" at bounding box center [784, 173] width 363 height 89
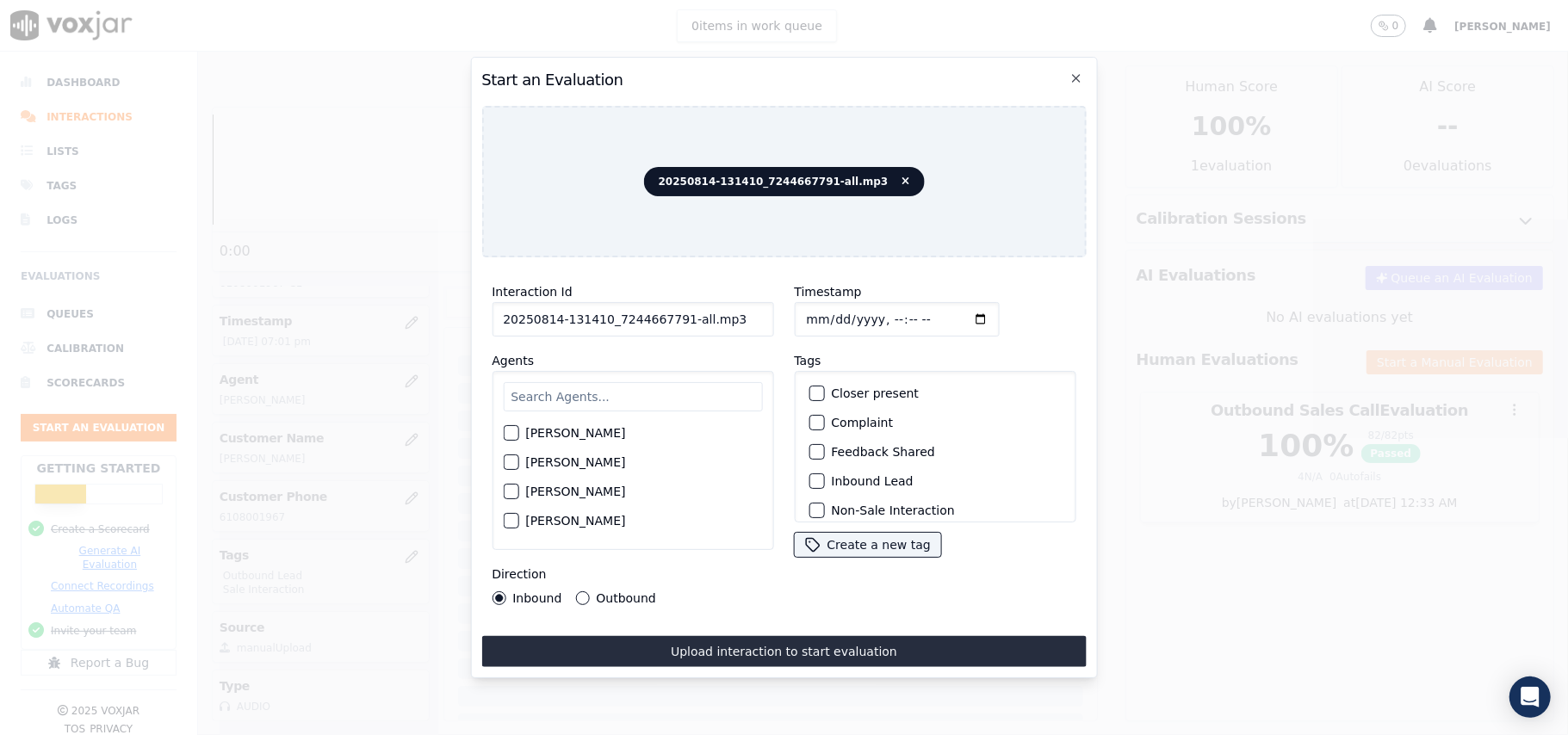
drag, startPoint x: 697, startPoint y: 317, endPoint x: 672, endPoint y: 321, distance: 25.3
click at [672, 321] on input "20250814-131410_7244667791-all.mp3" at bounding box center [632, 318] width 282 height 34
type input "20250814-131410_7244667791-C1"
click at [827, 314] on input "Timestamp" at bounding box center [897, 318] width 205 height 34
type input "[DATE]T19:05"
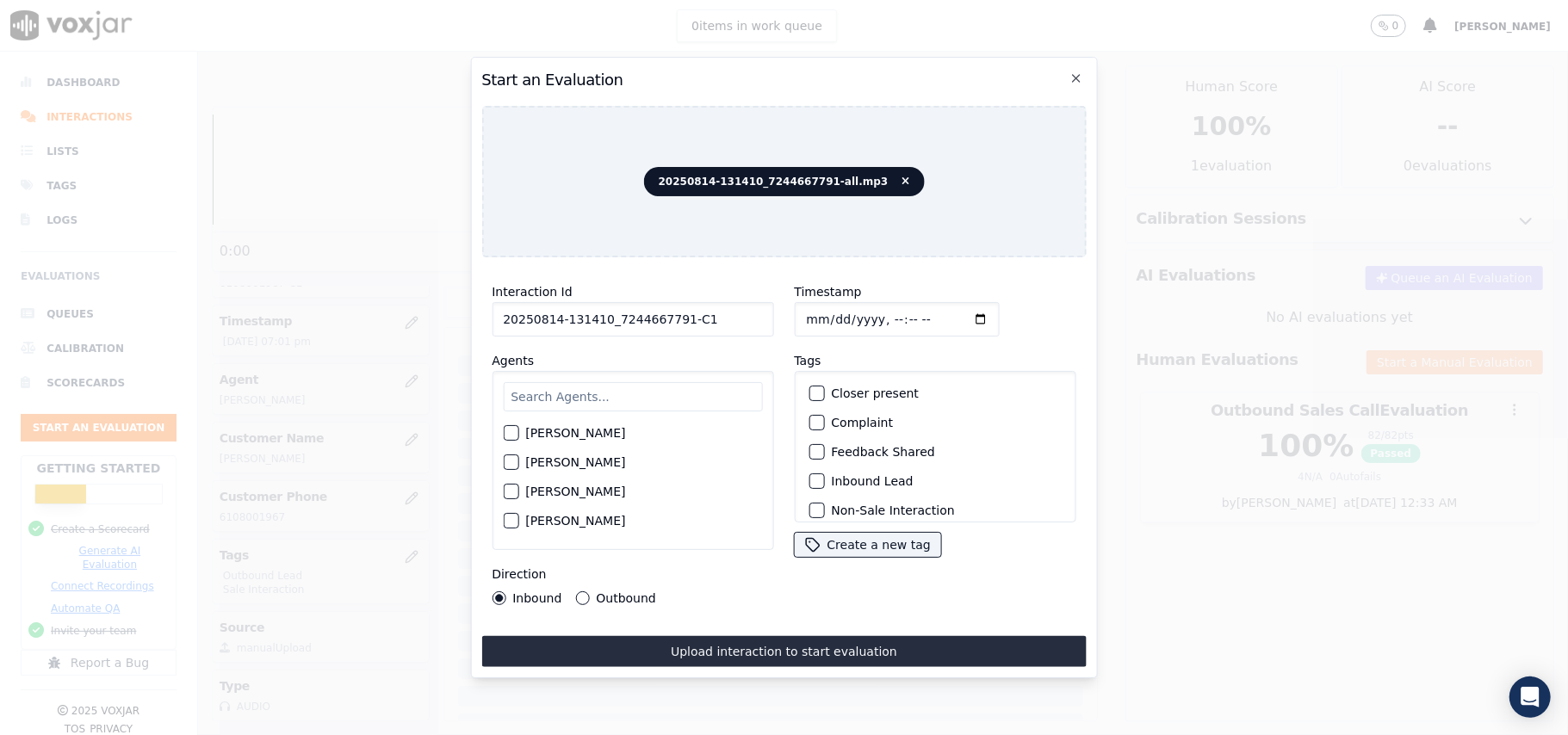
click at [638, 396] on input "text" at bounding box center [632, 396] width 259 height 29
type input "Car"
click at [504, 461] on div "button" at bounding box center [510, 467] width 12 height 12
click at [809, 477] on div "button" at bounding box center [815, 482] width 12 height 12
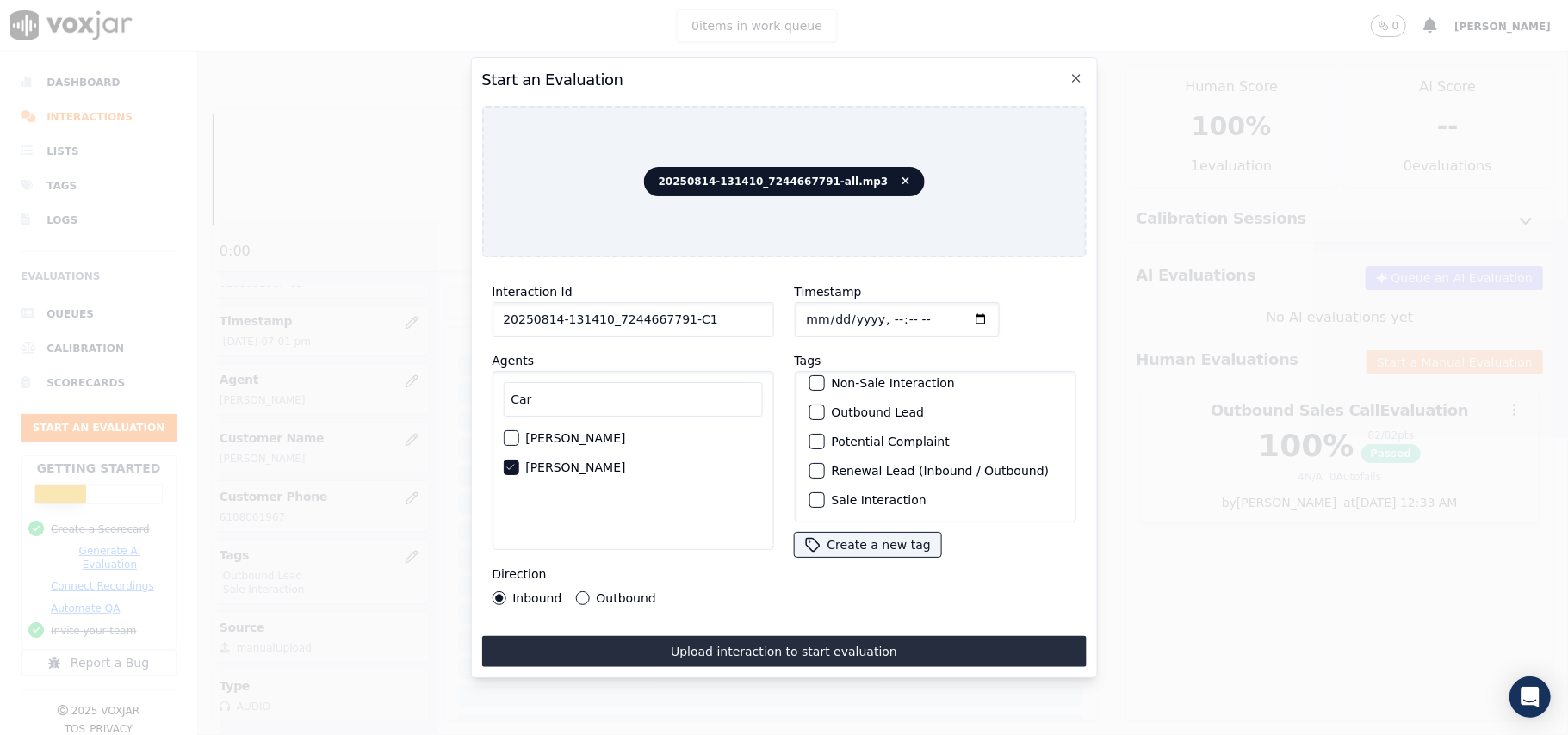
scroll to position [150, 0]
click at [809, 494] on div "button" at bounding box center [815, 500] width 12 height 12
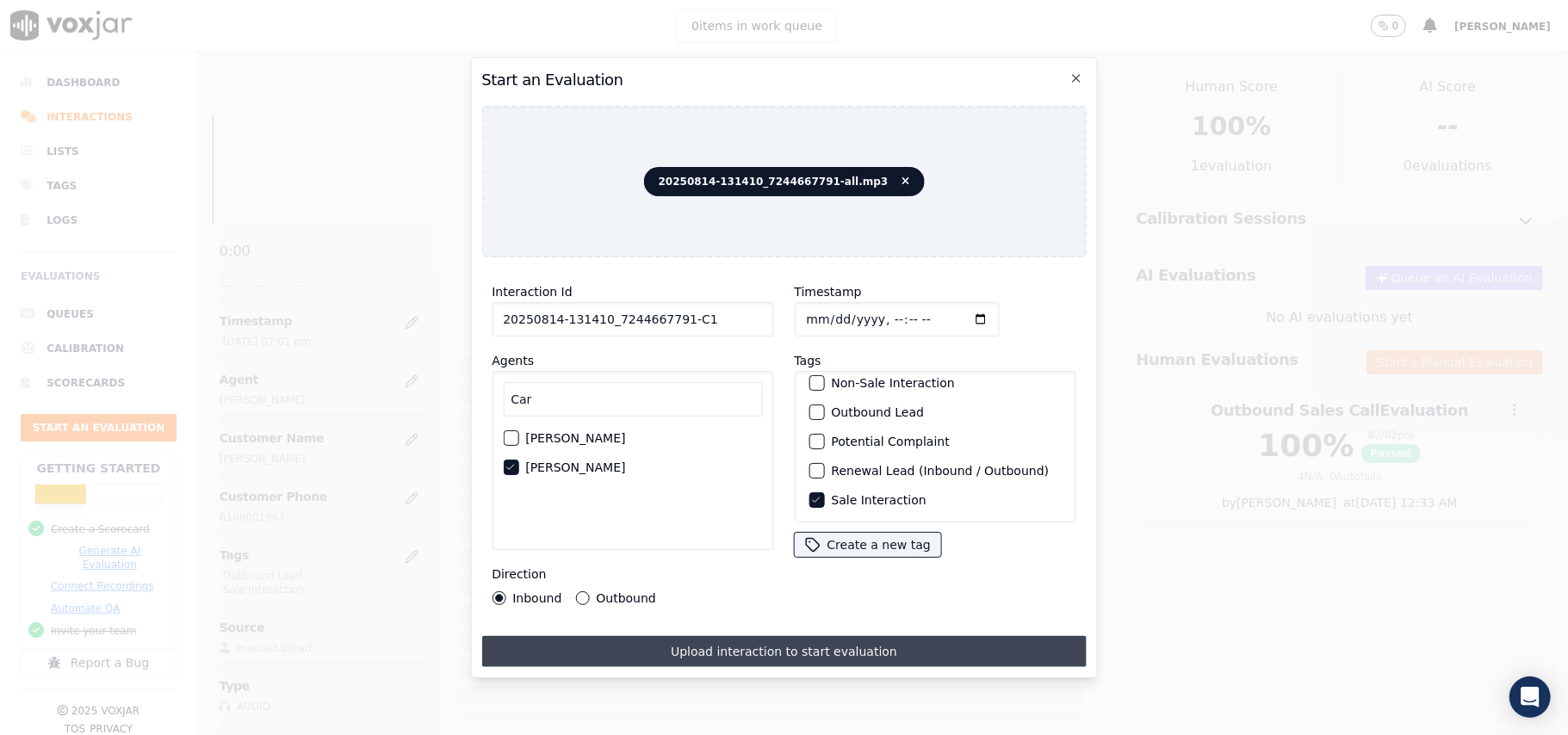
click at [701, 641] on button "Upload interaction to start evaluation" at bounding box center [783, 651] width 605 height 31
